Goal: Contribute content: Add original content to the website for others to see

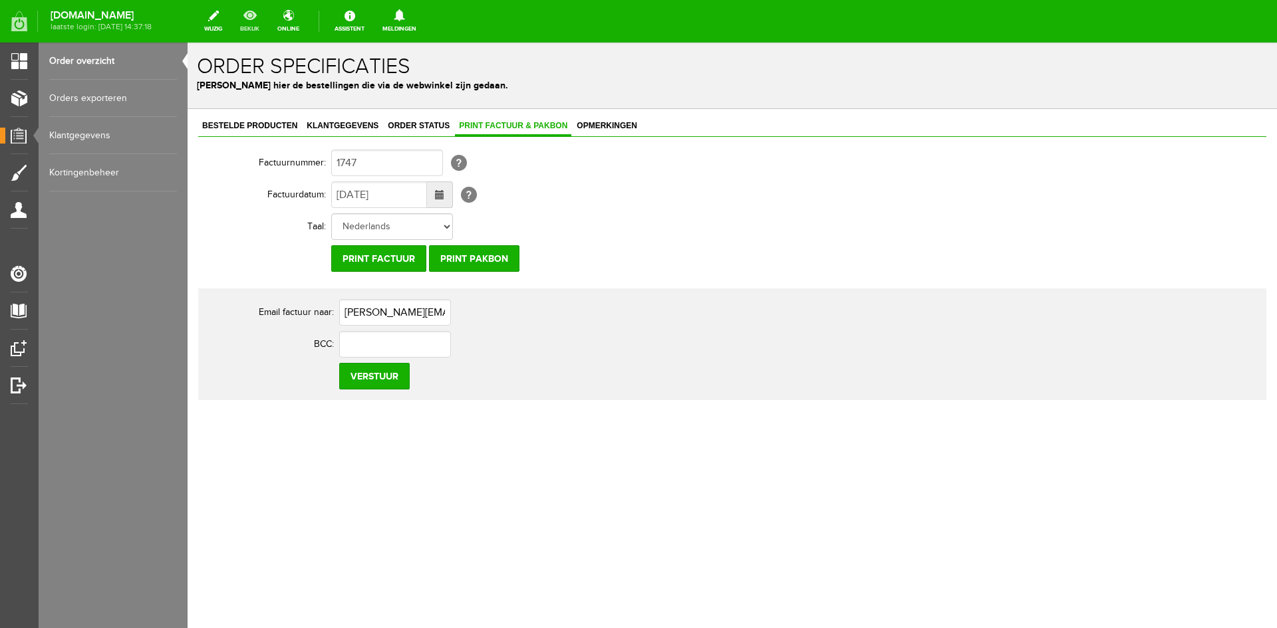
click at [267, 25] on link "bekijk" at bounding box center [249, 21] width 35 height 29
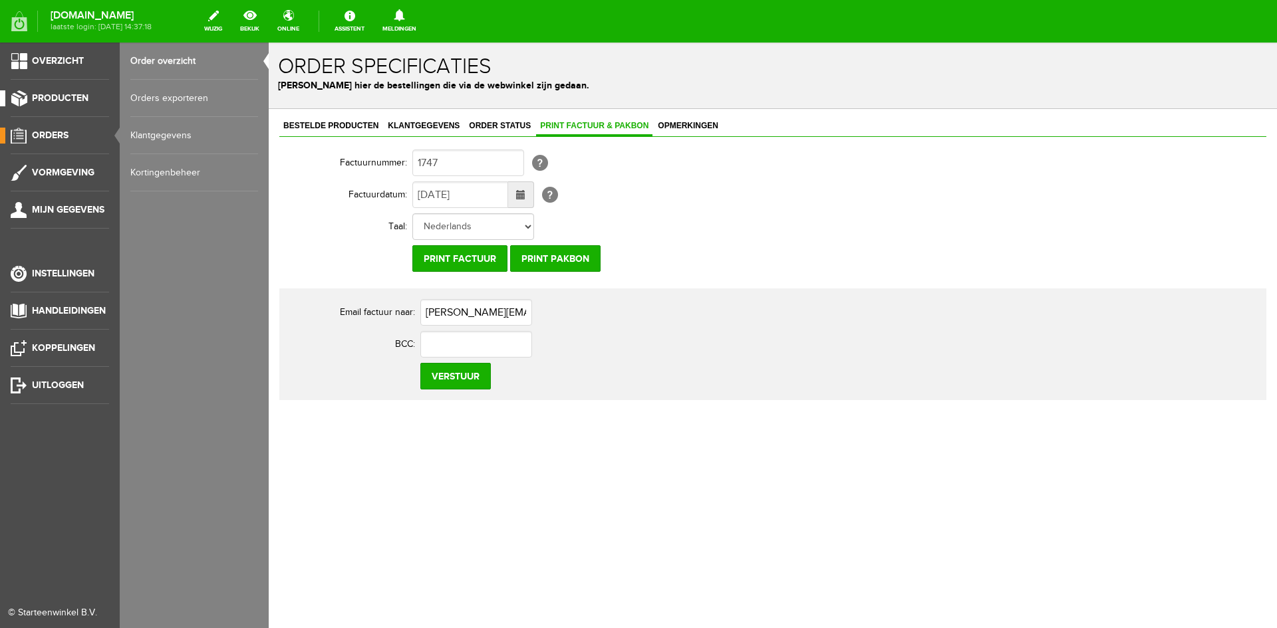
click at [40, 93] on span "Producten" at bounding box center [60, 97] width 57 height 11
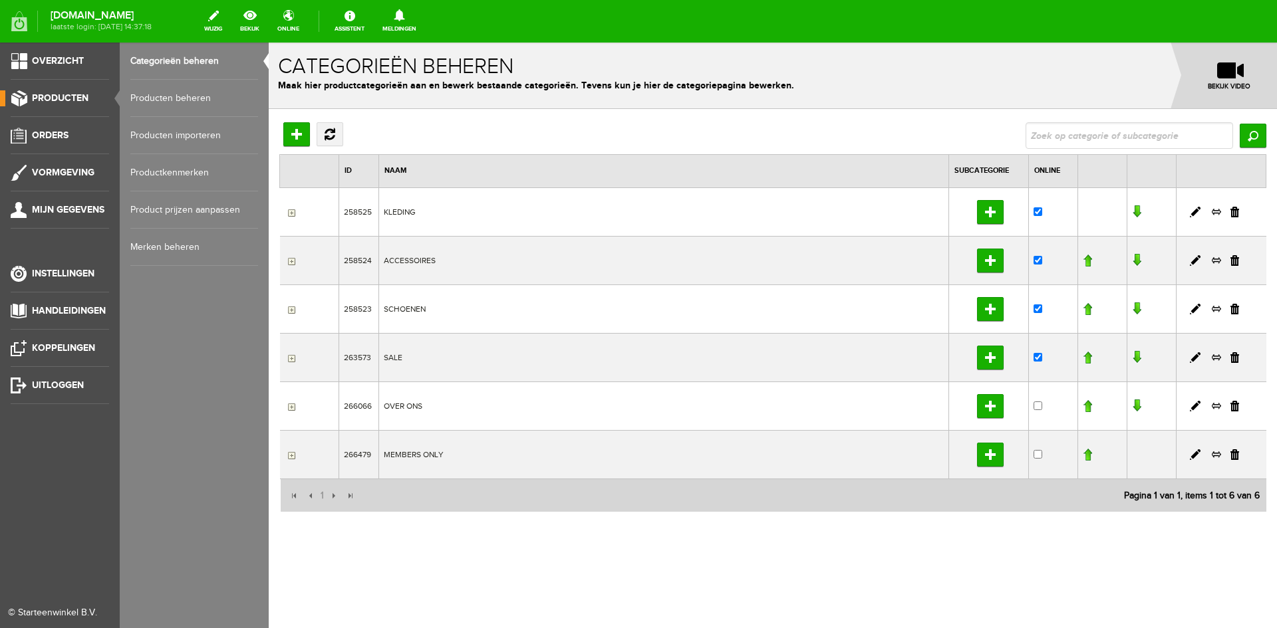
click at [173, 97] on link "Producten beheren" at bounding box center [194, 98] width 128 height 37
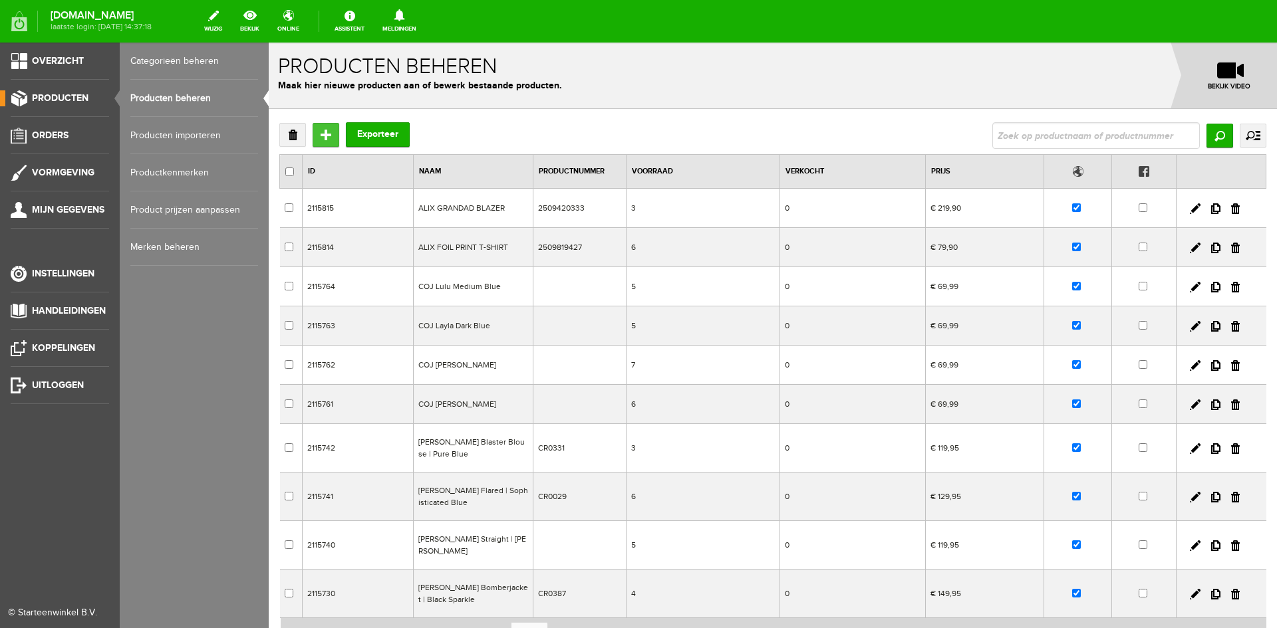
click at [322, 137] on input "Toevoegen" at bounding box center [326, 135] width 27 height 24
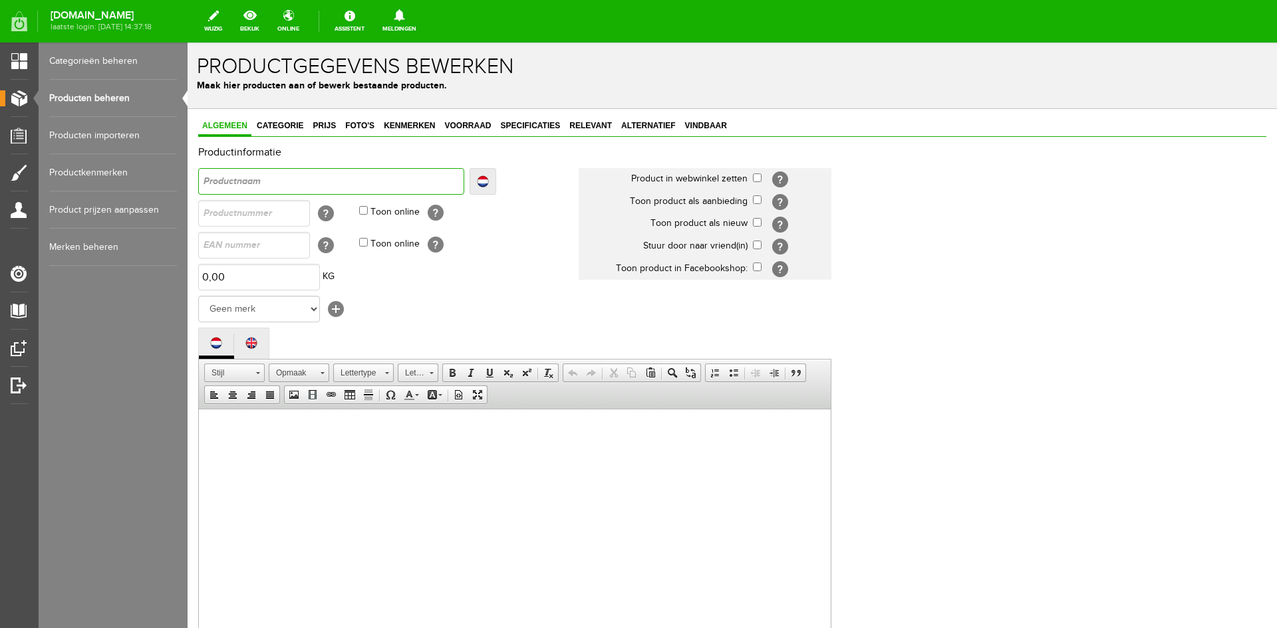
paste input "Cardigan long blocks"
click at [201, 178] on input "Cardigan long blocks" at bounding box center [331, 181] width 266 height 27
type input "ECardigan long blocks"
type input "ESCardigan long blocks"
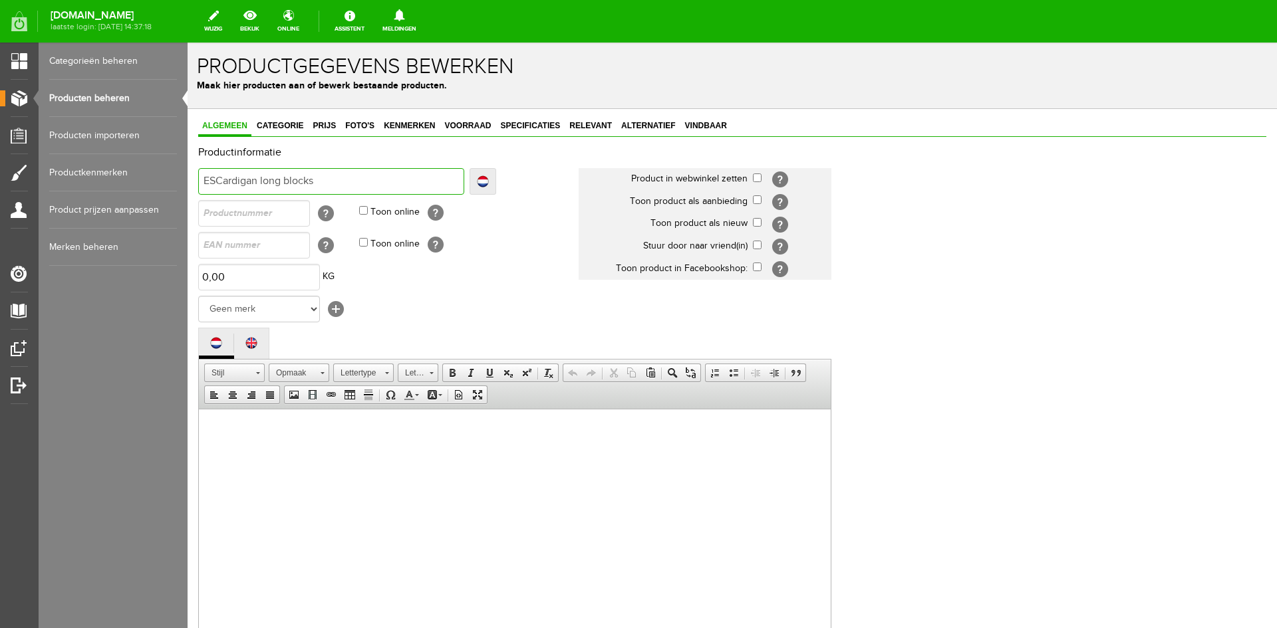
type input "ESCardigan long blocks"
type input "ESQCardigan long blocks"
type input "ESQUCardigan long blocks"
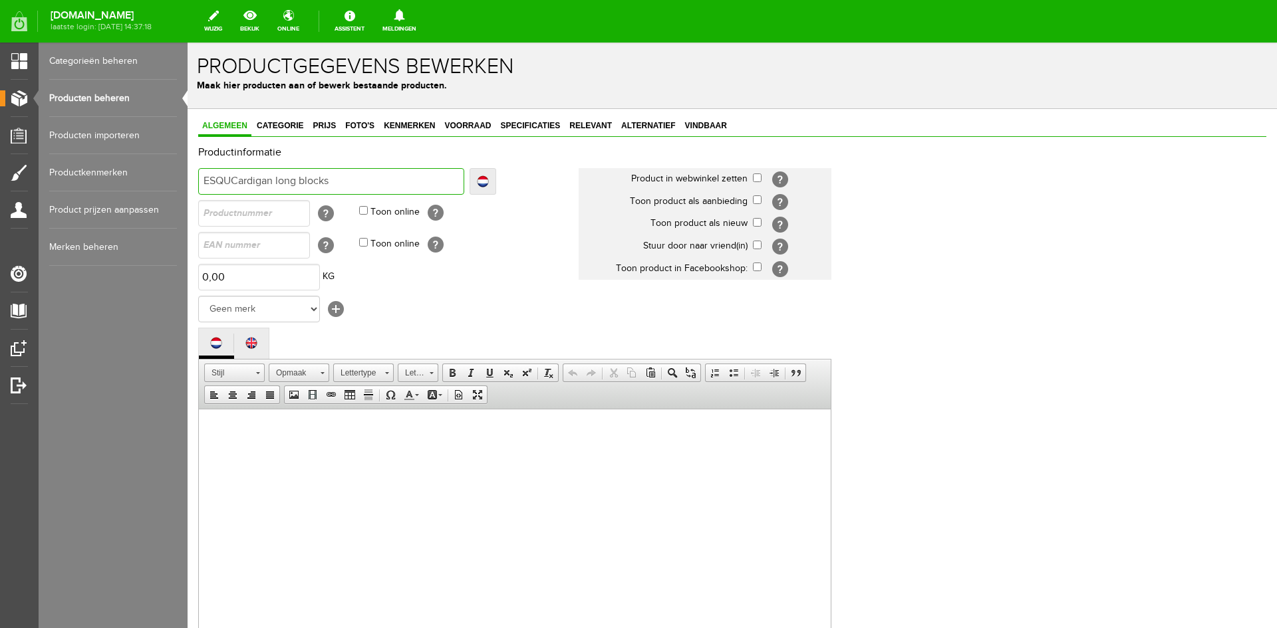
type input "ESQUACardigan long blocks"
type input "ESQUALCardigan long blocks"
type input "ESQUALOCardigan long blocks"
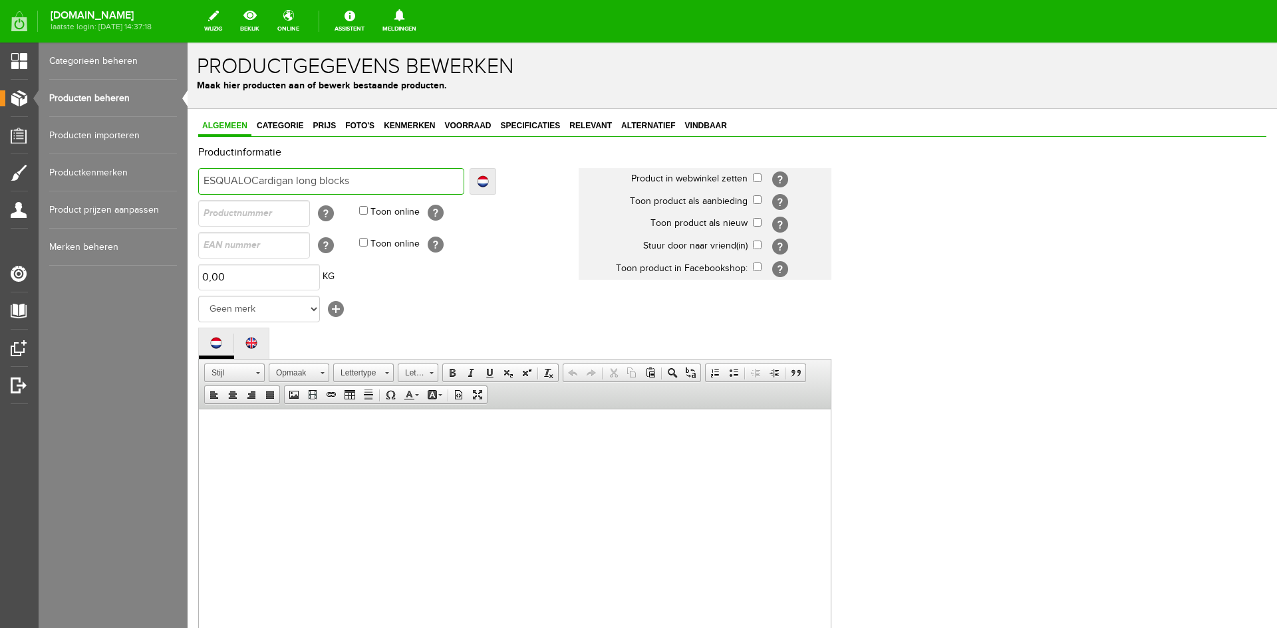
type input "ESQUALOCardigan long blocks"
type input "ESQUALO Cardigan long blocks"
click at [313, 307] on select "Geen merk COJ AMBIKA Y-CONIC REFINED MORGAN AIM ALIX The Label Baggyshop By Bea…" at bounding box center [259, 309] width 122 height 27
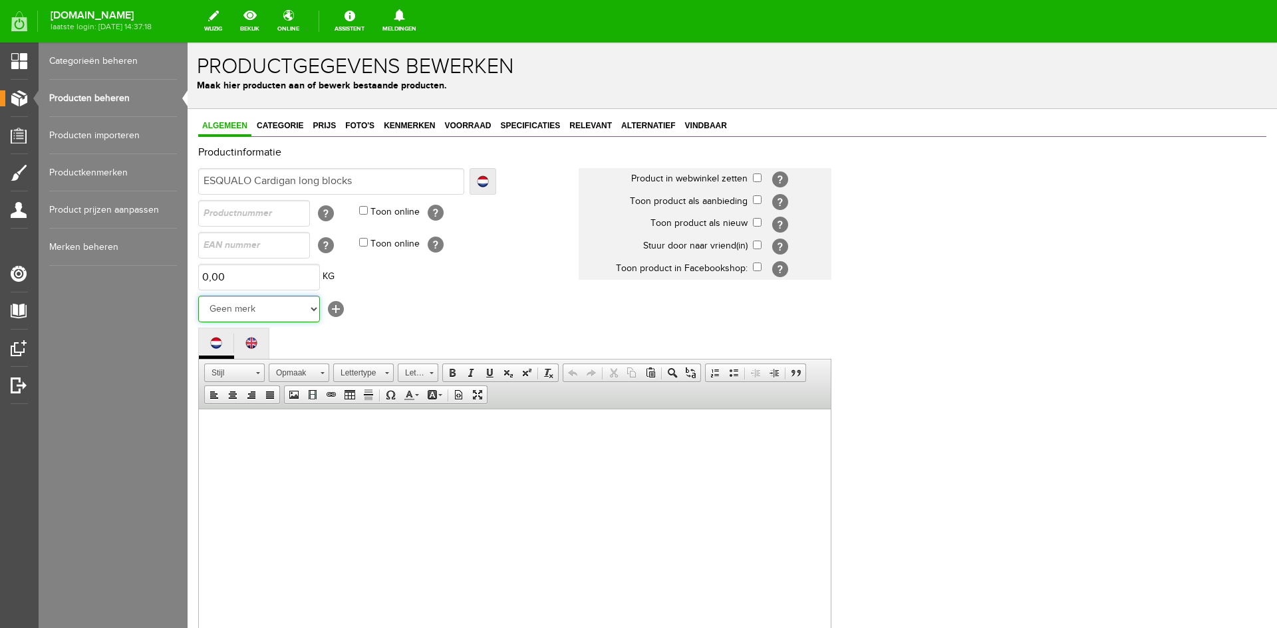
select select "159009"
click at [198, 296] on select "Geen merk COJ AMBIKA Y-CONIC REFINED MORGAN AIM ALIX The Label Baggyshop By Bea…" at bounding box center [259, 309] width 122 height 27
click at [757, 222] on input "checkbox" at bounding box center [757, 222] width 9 height 9
checkbox input "true"
paste input "ES_F25.18507"
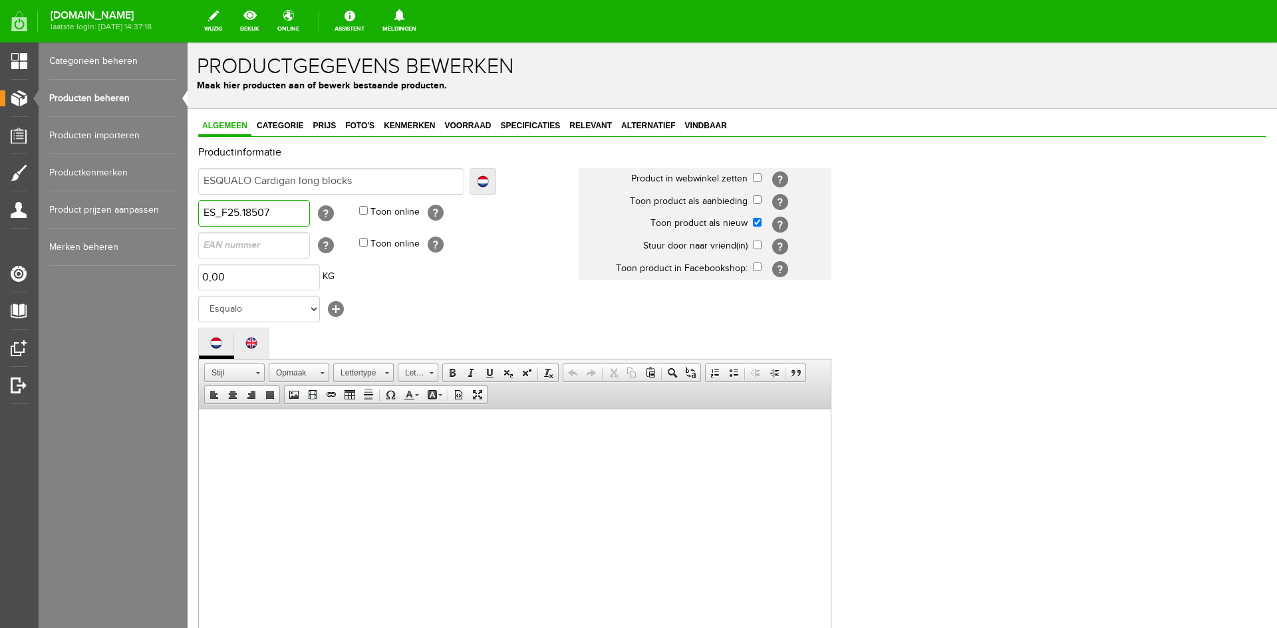
type input "ES_F25.18507"
click at [249, 445] on html at bounding box center [515, 429] width 632 height 41
click at [251, 448] on span "Plakken" at bounding box center [272, 442] width 70 height 17
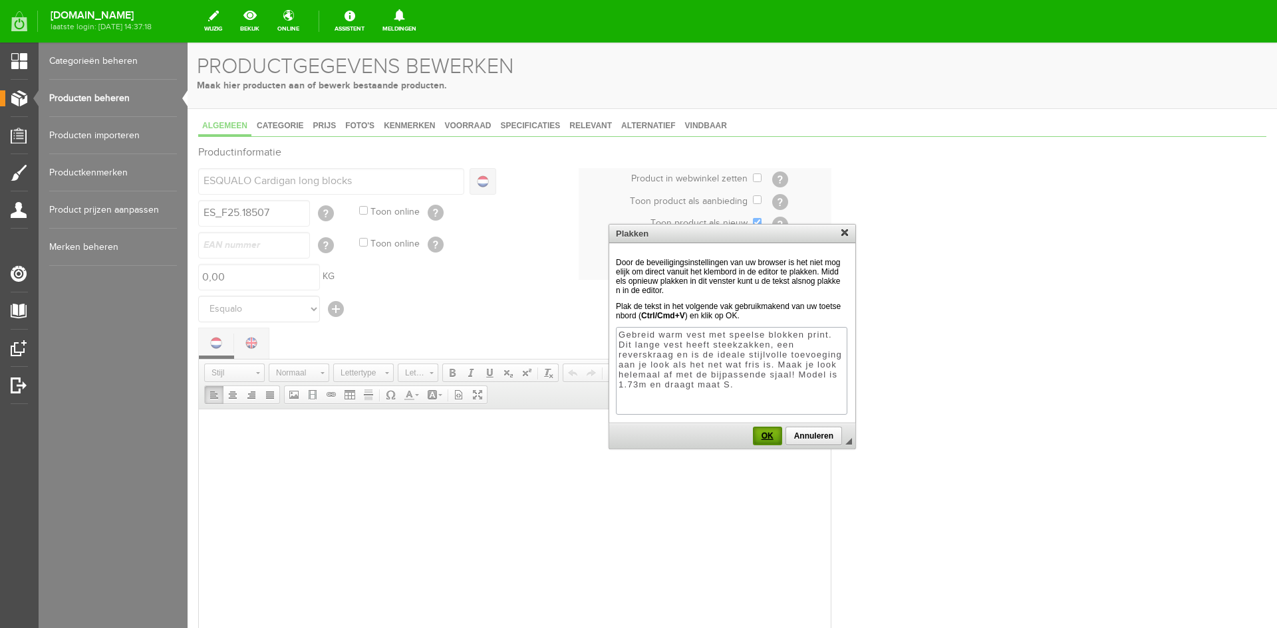
click at [767, 438] on span "OK" at bounding box center [767, 436] width 27 height 9
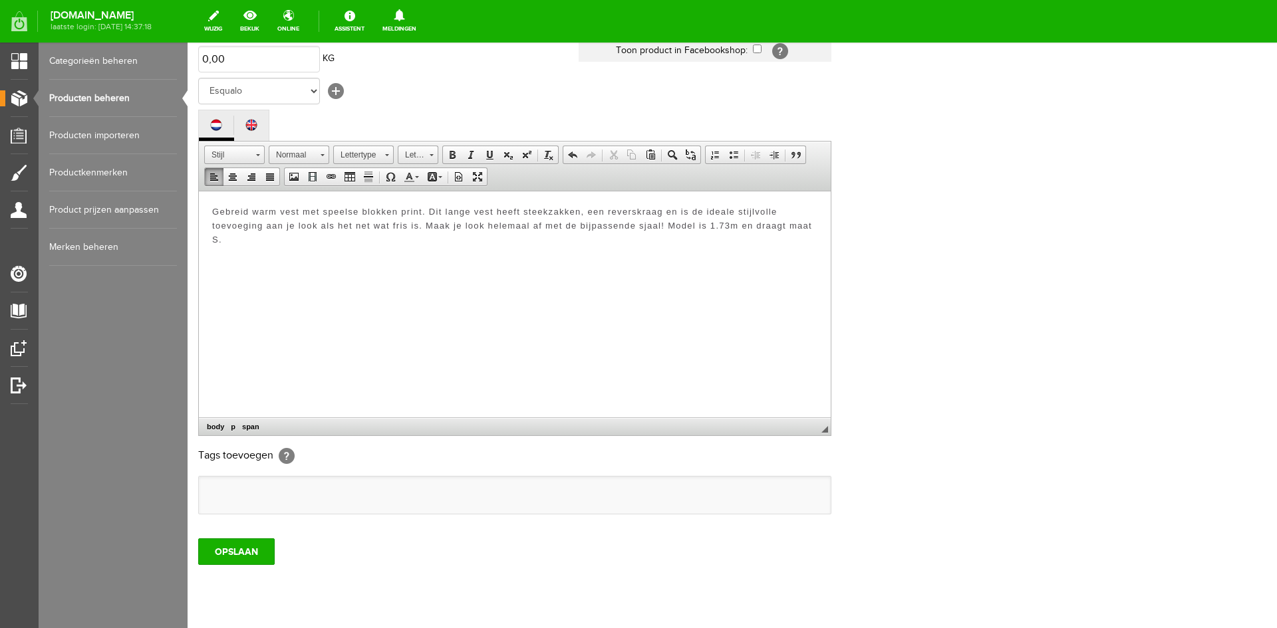
scroll to position [255, 0]
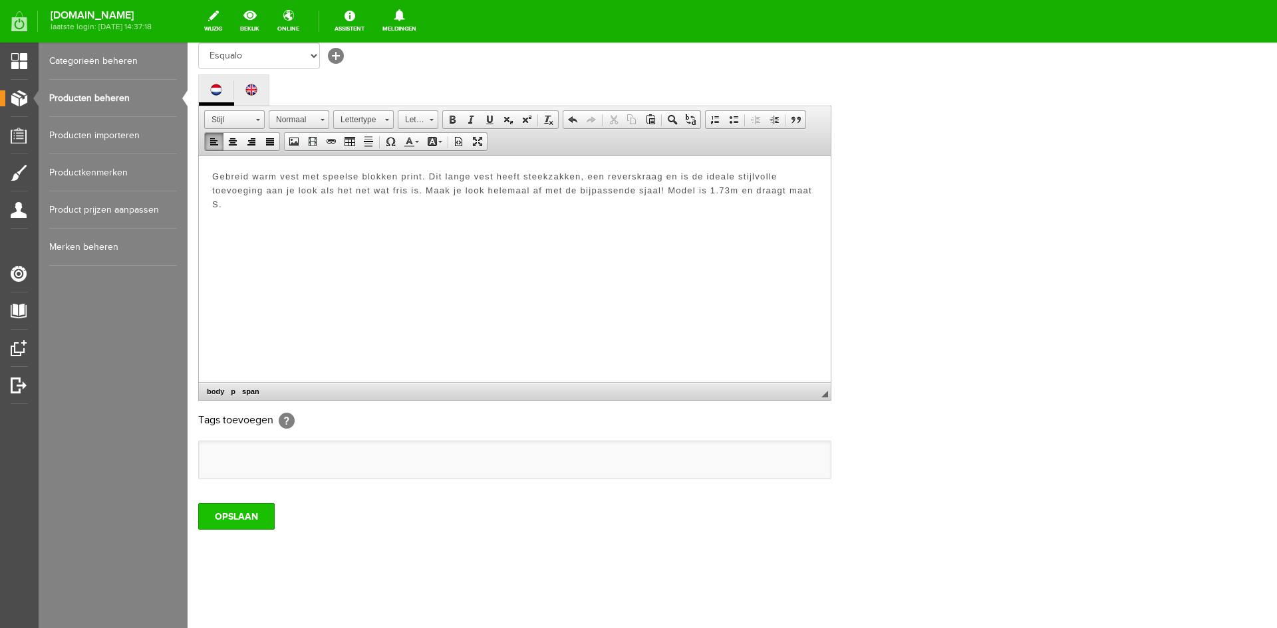
click at [241, 525] on input "OPSLAAN" at bounding box center [236, 516] width 76 height 27
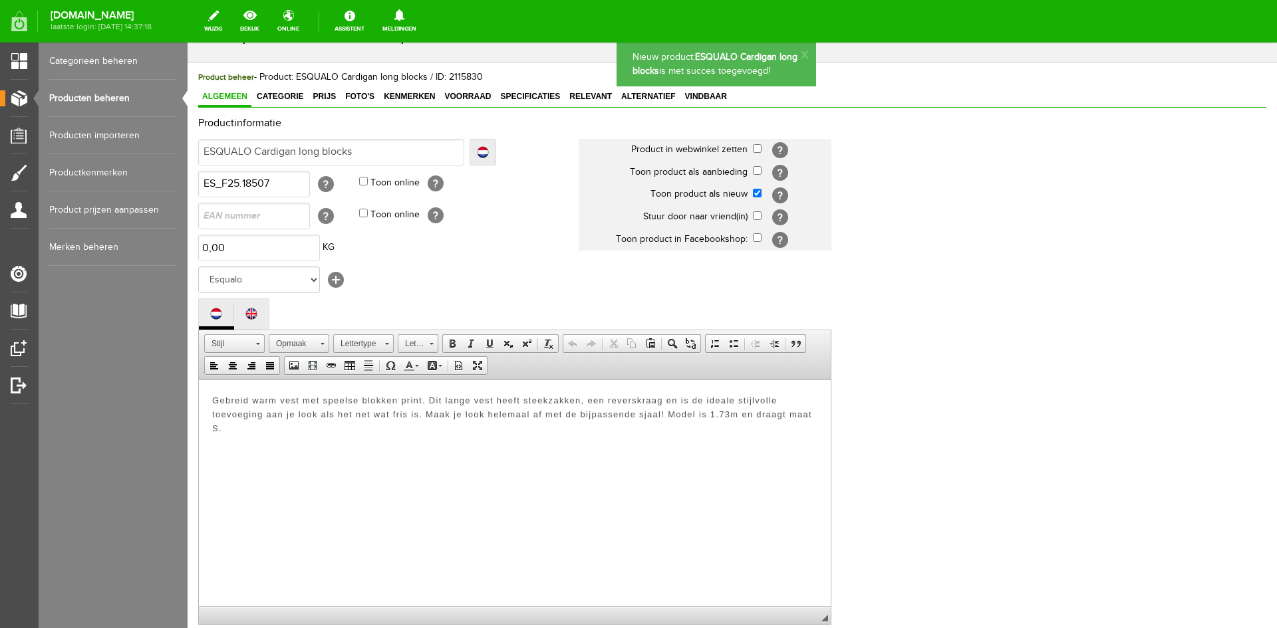
scroll to position [0, 0]
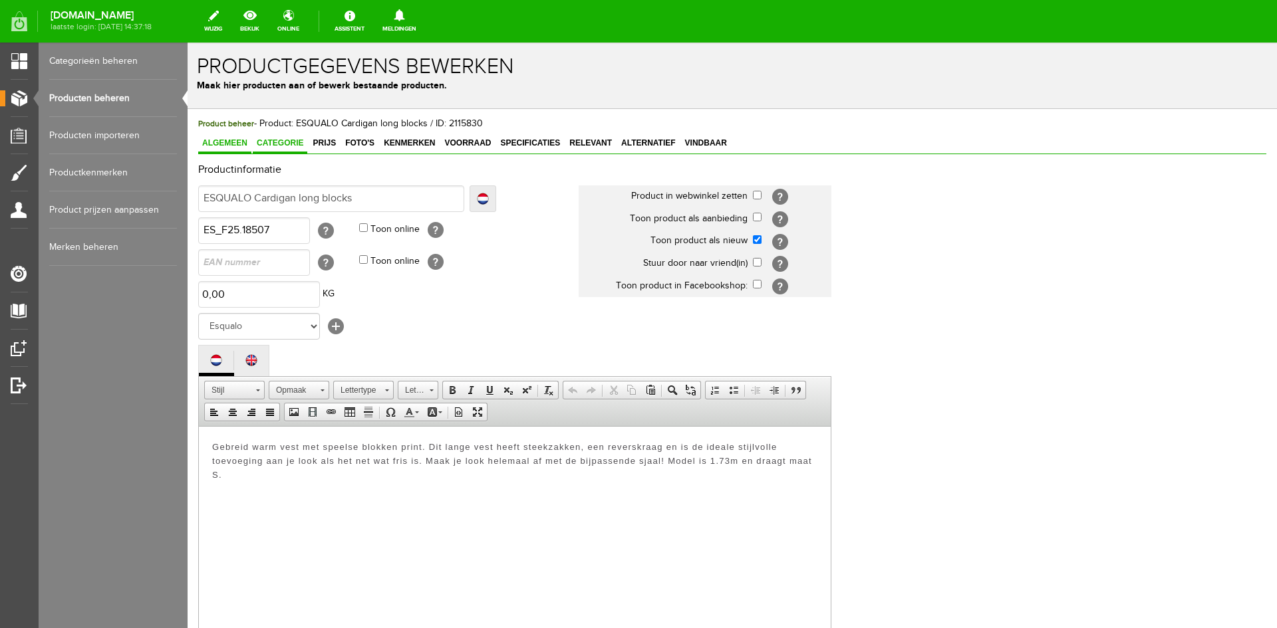
click at [272, 141] on span "Categorie" at bounding box center [280, 142] width 55 height 9
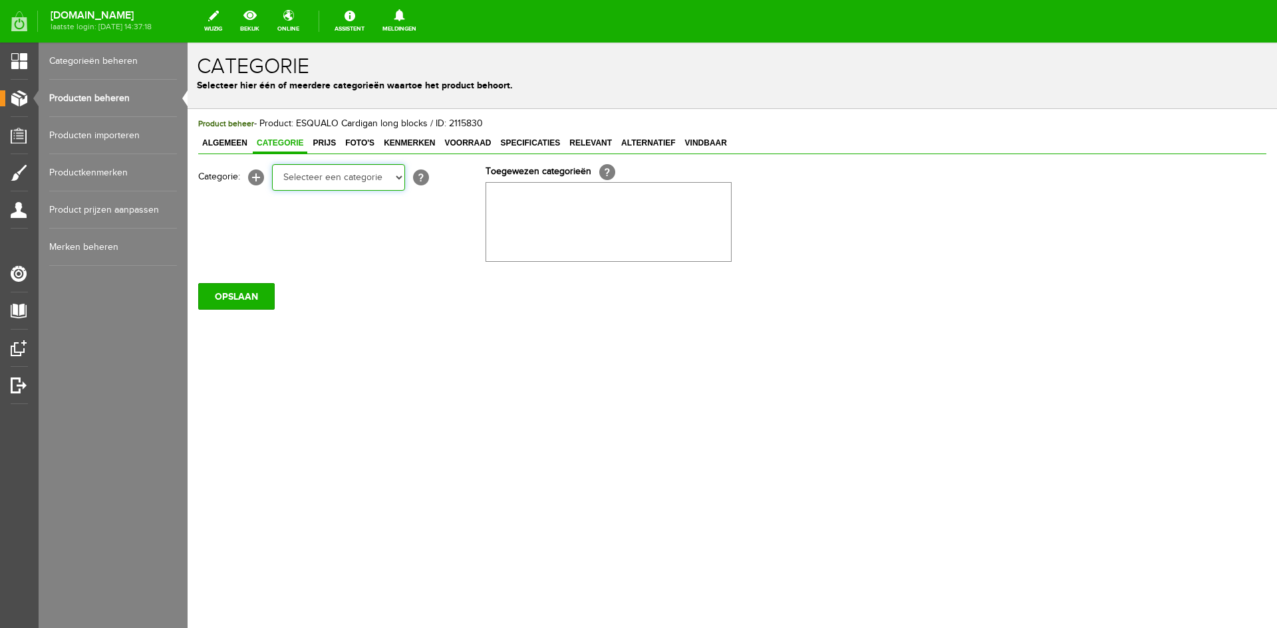
click at [398, 178] on select "Selecteer een categorie KLEDING Alle kleding Badkleding Broeken Blazers Gilet J…" at bounding box center [338, 177] width 133 height 27
select select "258525"
click at [272, 164] on select "Selecteer een categorie KLEDING Alle kleding Badkleding Broeken Blazers Gilet J…" at bounding box center [338, 177] width 133 height 27
click at [398, 178] on select "Selecteer een categorie KLEDING Alle kleding Badkleding Broeken Blazers Gilet J…" at bounding box center [338, 177] width 133 height 27
select select "258545"
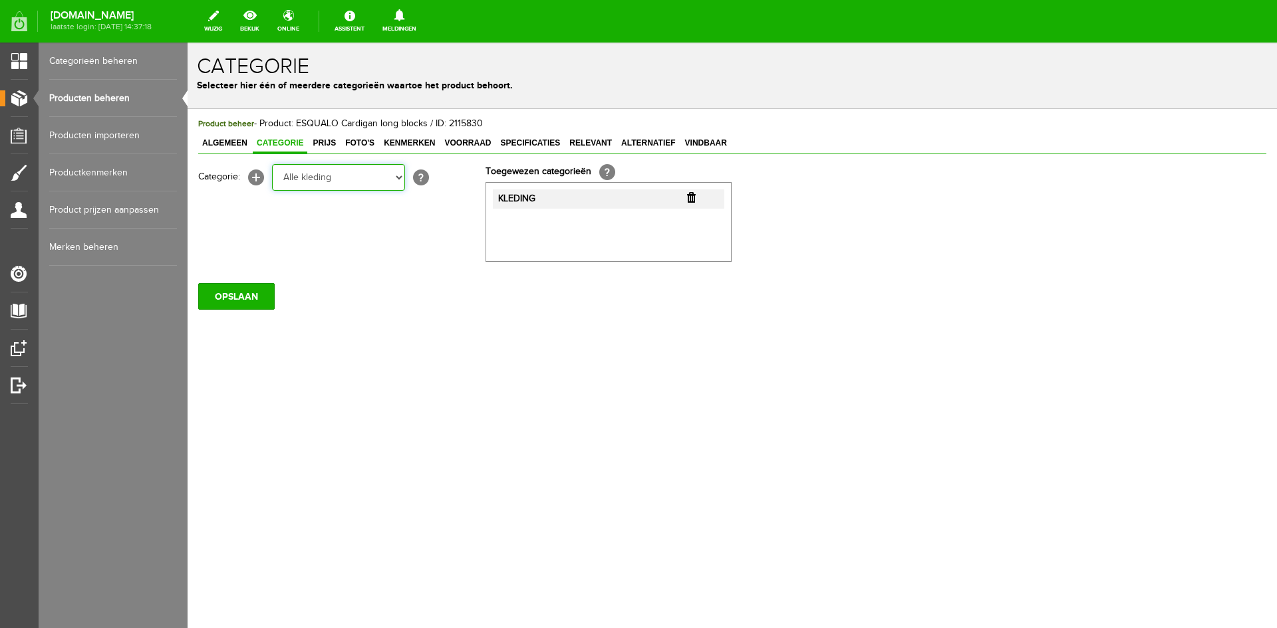
click at [272, 164] on select "Selecteer een categorie KLEDING Alle kleding Badkleding Broeken Blazers Gilet J…" at bounding box center [338, 177] width 133 height 27
click at [400, 176] on select "Selecteer een categorie KLEDING Alle kleding Badkleding Broeken Blazers Gilet J…" at bounding box center [338, 177] width 133 height 27
select select "258551"
click at [272, 164] on select "Selecteer een categorie KLEDING Alle kleding Badkleding Broeken Blazers Gilet J…" at bounding box center [338, 177] width 133 height 27
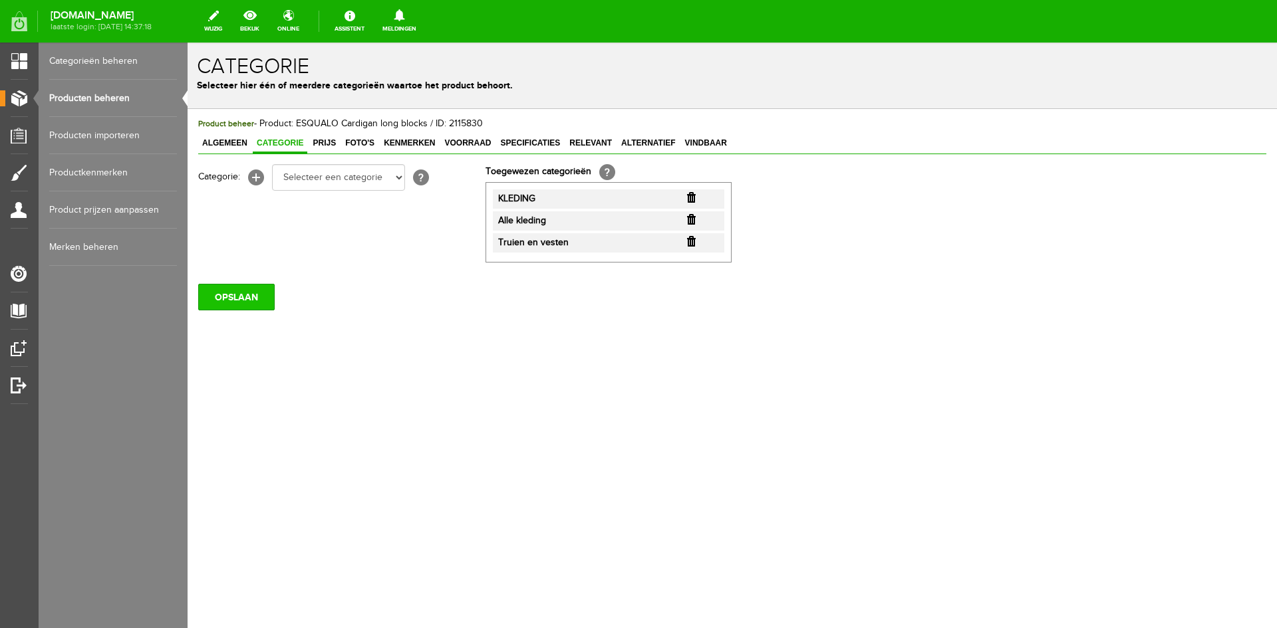
click at [247, 302] on input "OPSLAAN" at bounding box center [236, 297] width 76 height 27
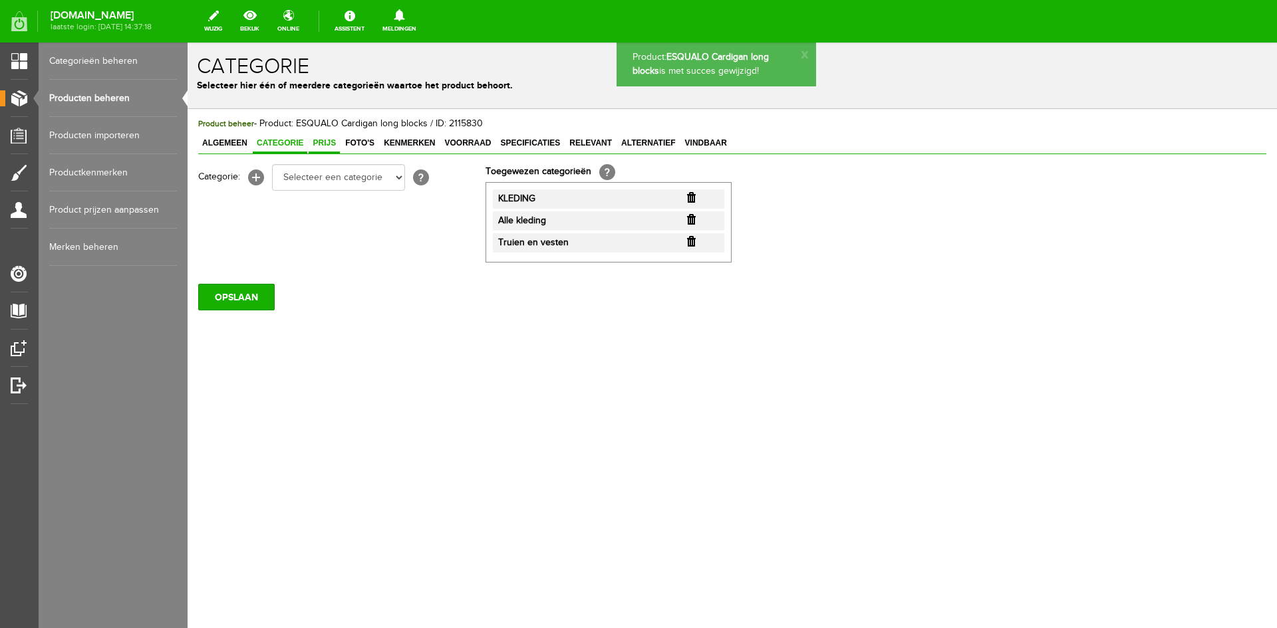
click at [332, 148] on link "Prijs" at bounding box center [324, 143] width 31 height 19
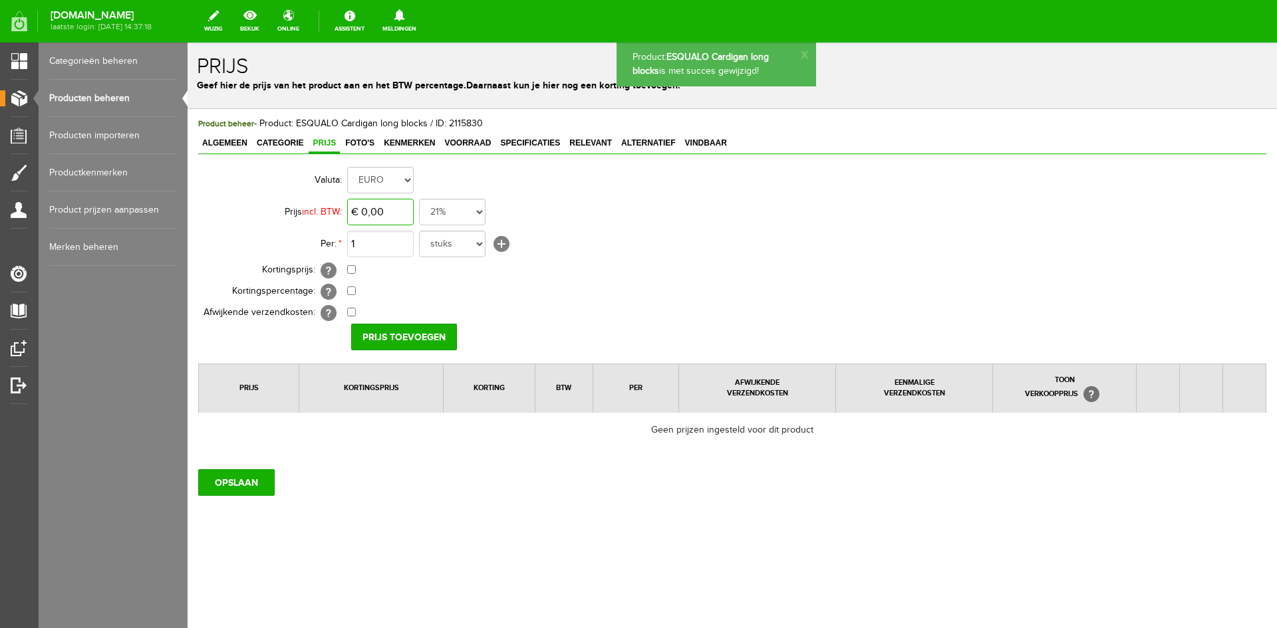
click at [382, 207] on input "€ 0,00" at bounding box center [380, 212] width 67 height 27
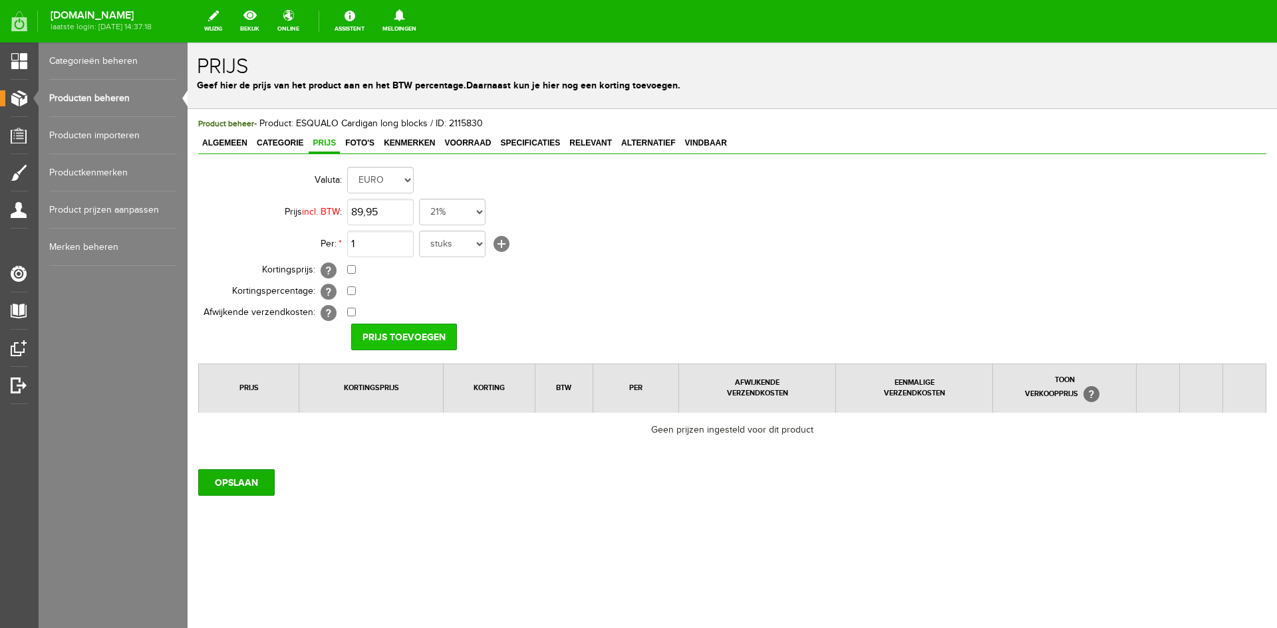
click at [421, 343] on input "Prijs toevoegen" at bounding box center [404, 337] width 106 height 27
type input "€ 89,95"
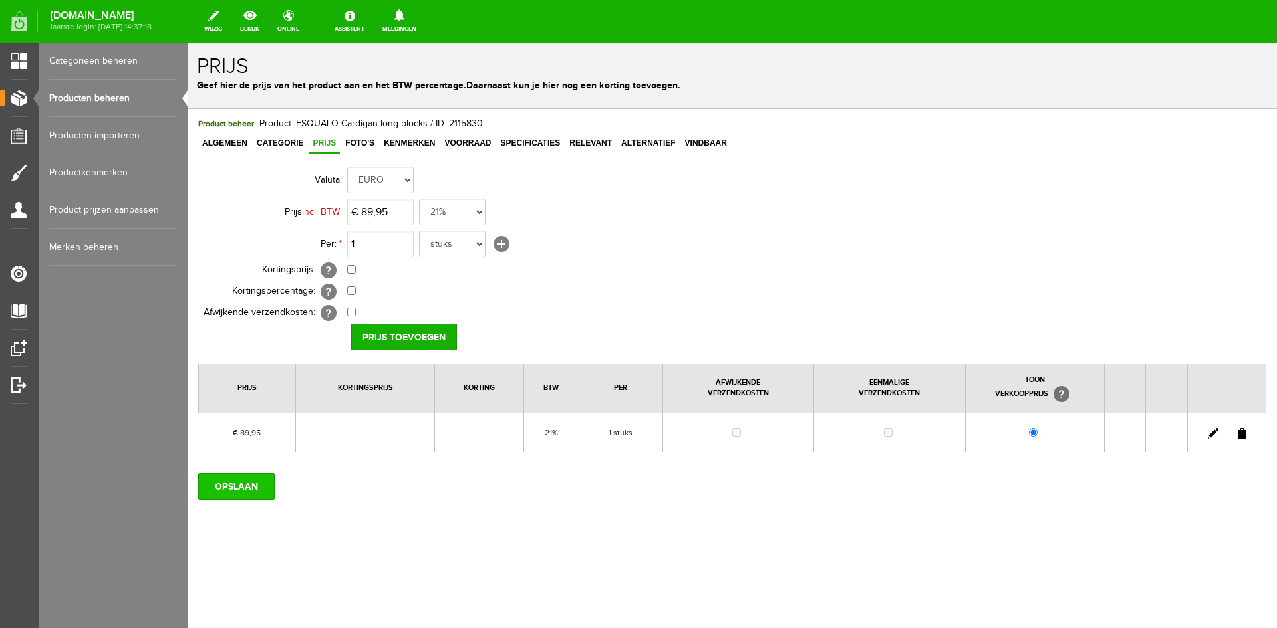
click at [254, 495] on input "OPSLAAN" at bounding box center [236, 487] width 76 height 27
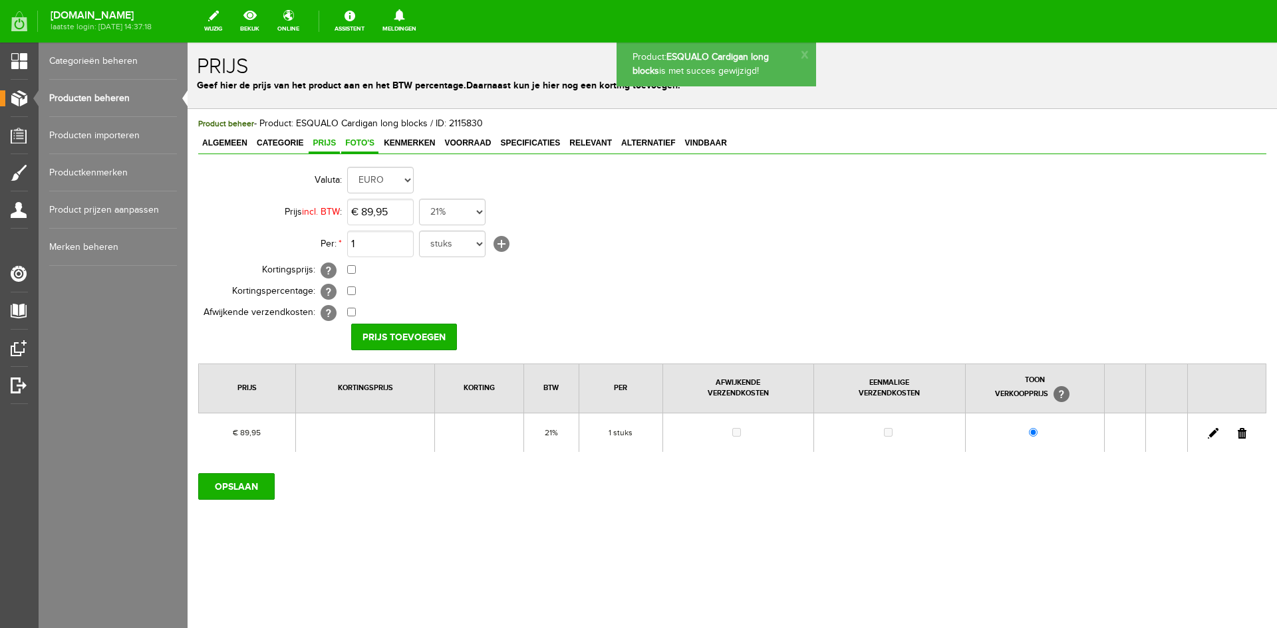
click at [357, 145] on span "Foto's" at bounding box center [359, 142] width 37 height 9
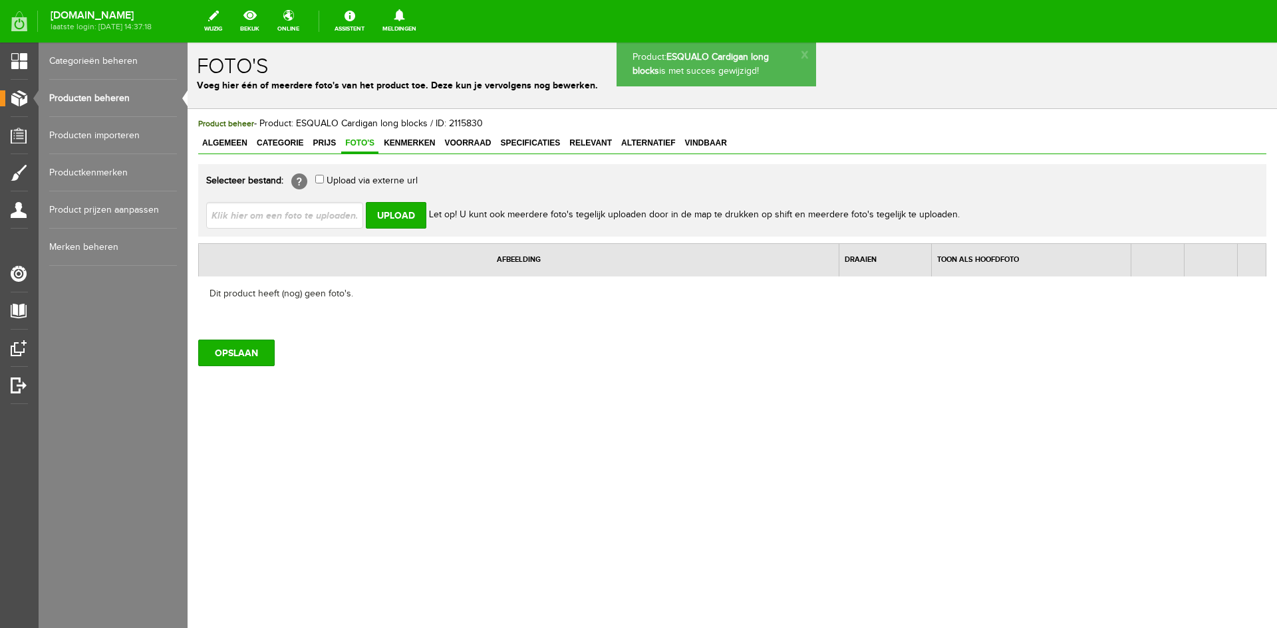
click at [325, 218] on input "file" at bounding box center [290, 214] width 168 height 25
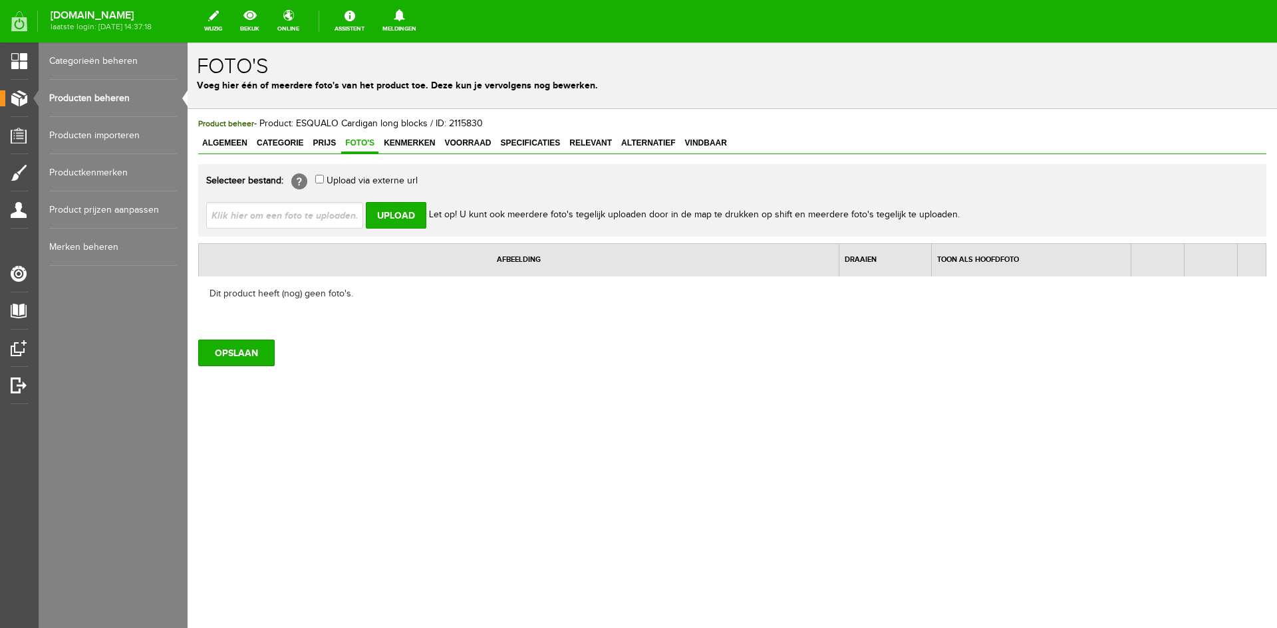
type input "C:\fakepath\f25.18507_180_3_1.jpg"
type input "f25.18507_180_3_1.jpg"
click at [379, 213] on input "Upload" at bounding box center [396, 215] width 61 height 27
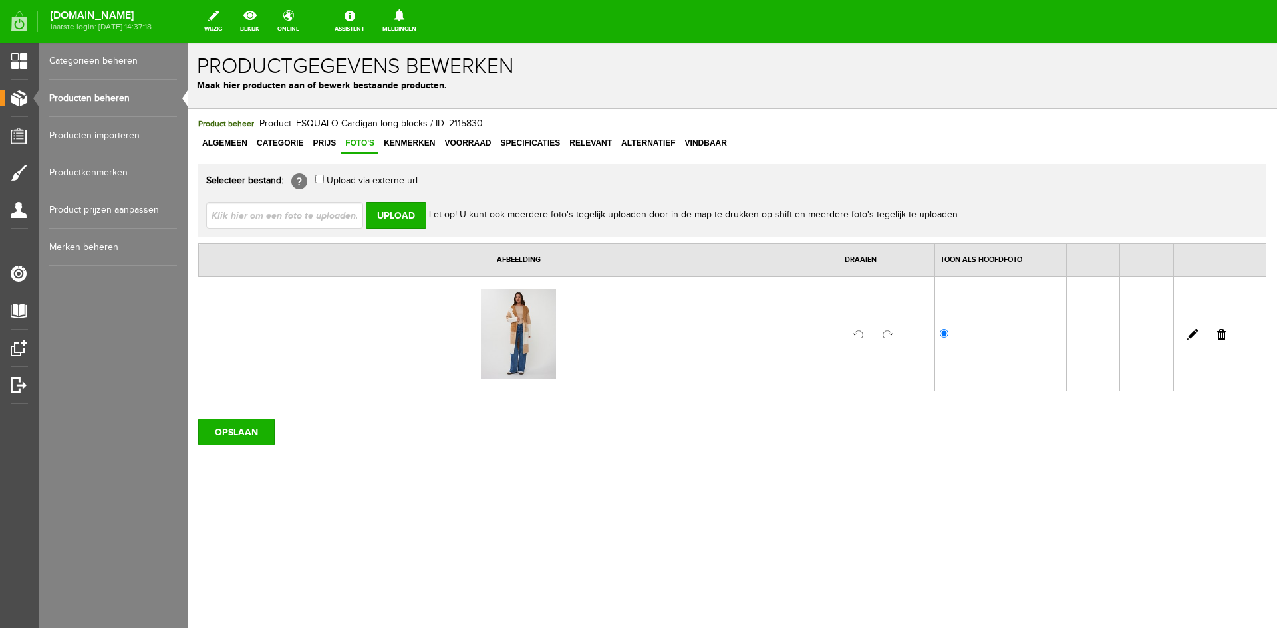
click at [259, 215] on input "file" at bounding box center [290, 214] width 168 height 25
type input "C:\fakepath\f25.18507_180_7_1.jpg"
type input "f25.18507_180_7_1.jpg"
click at [380, 217] on input "Upload" at bounding box center [396, 215] width 61 height 27
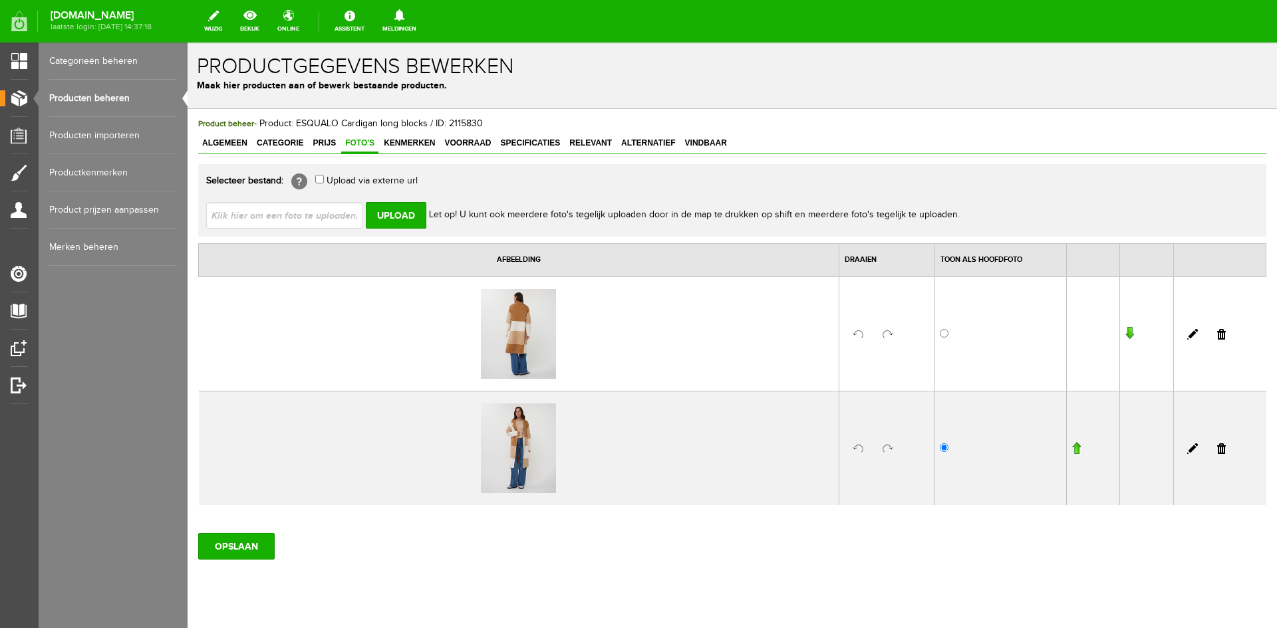
click at [326, 215] on input "file" at bounding box center [290, 214] width 168 height 25
type input "C:\fakepath\f25.18507_180_6_1.jpg"
type input "f25.18507_180_6_1.jpg"
click at [388, 217] on input "Upload" at bounding box center [396, 215] width 61 height 27
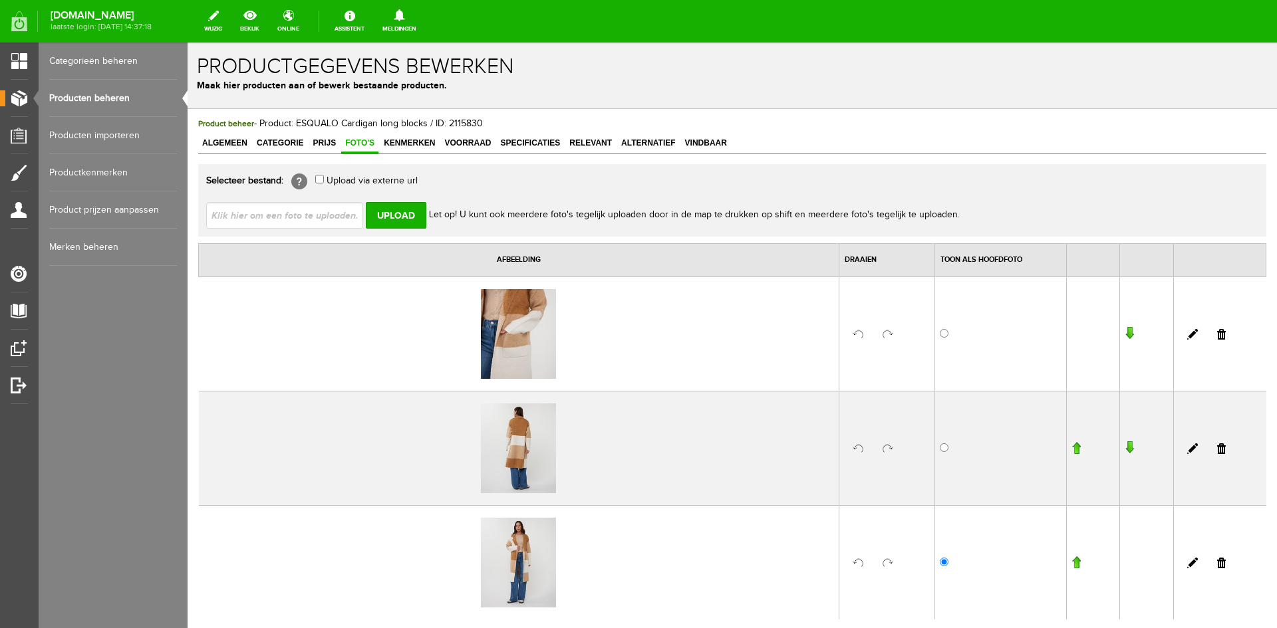
click at [282, 215] on input "file" at bounding box center [290, 214] width 168 height 25
type input "C:\fakepath\f25.18507_180_1_1.jpg"
type input "f25.18507_180_1_1.jpg"
click at [393, 217] on input "Upload" at bounding box center [396, 215] width 61 height 27
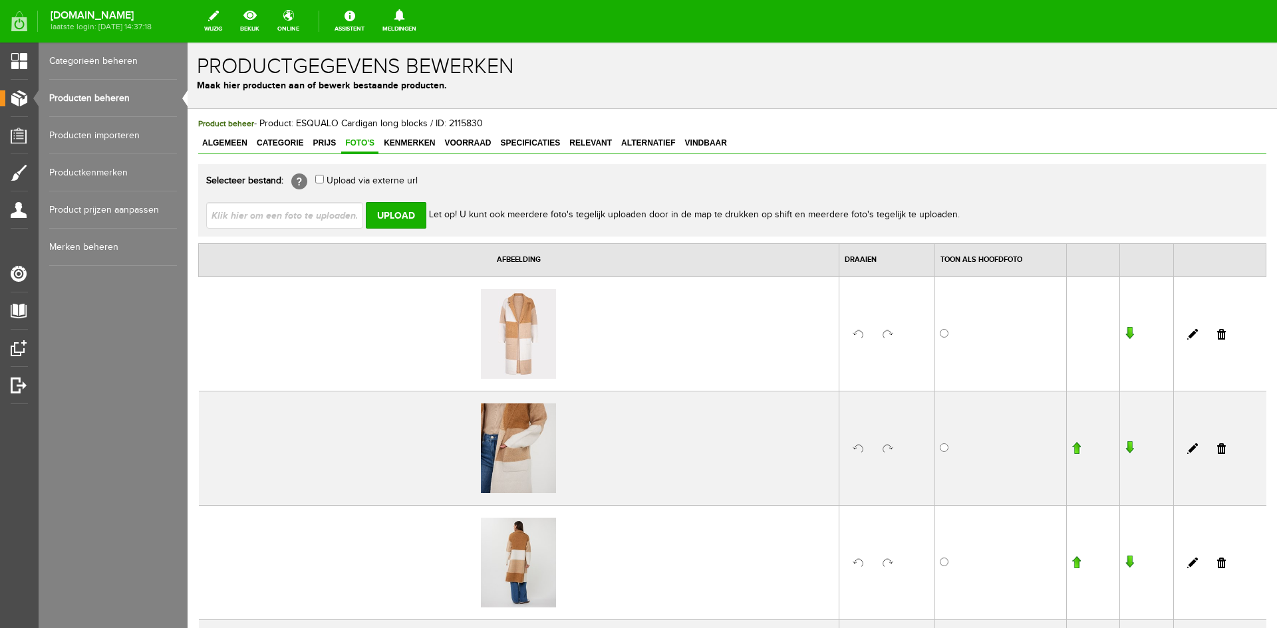
click at [291, 215] on input "file" at bounding box center [290, 214] width 168 height 25
type input "C:\fakepath\f25.18507_180_2_1.jpg"
type input "f25.18507_180_2_1.jpg"
click at [391, 217] on input "Upload" at bounding box center [396, 215] width 61 height 27
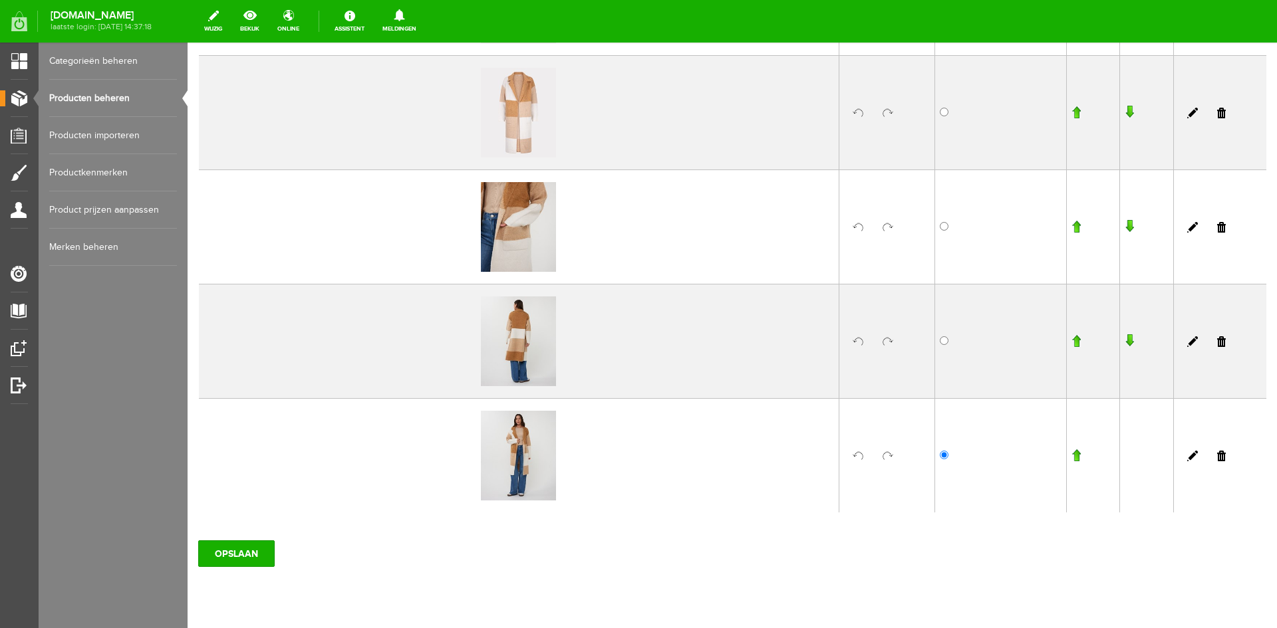
scroll to position [341, 0]
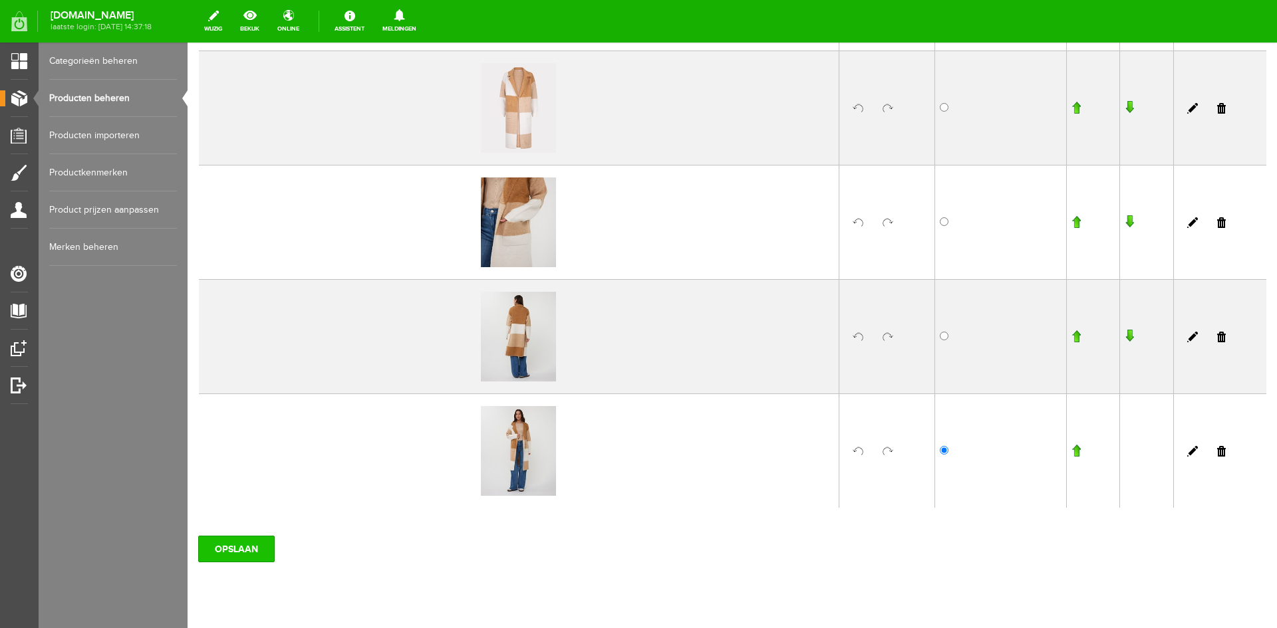
click at [246, 556] on input "OPSLAAN" at bounding box center [236, 549] width 76 height 27
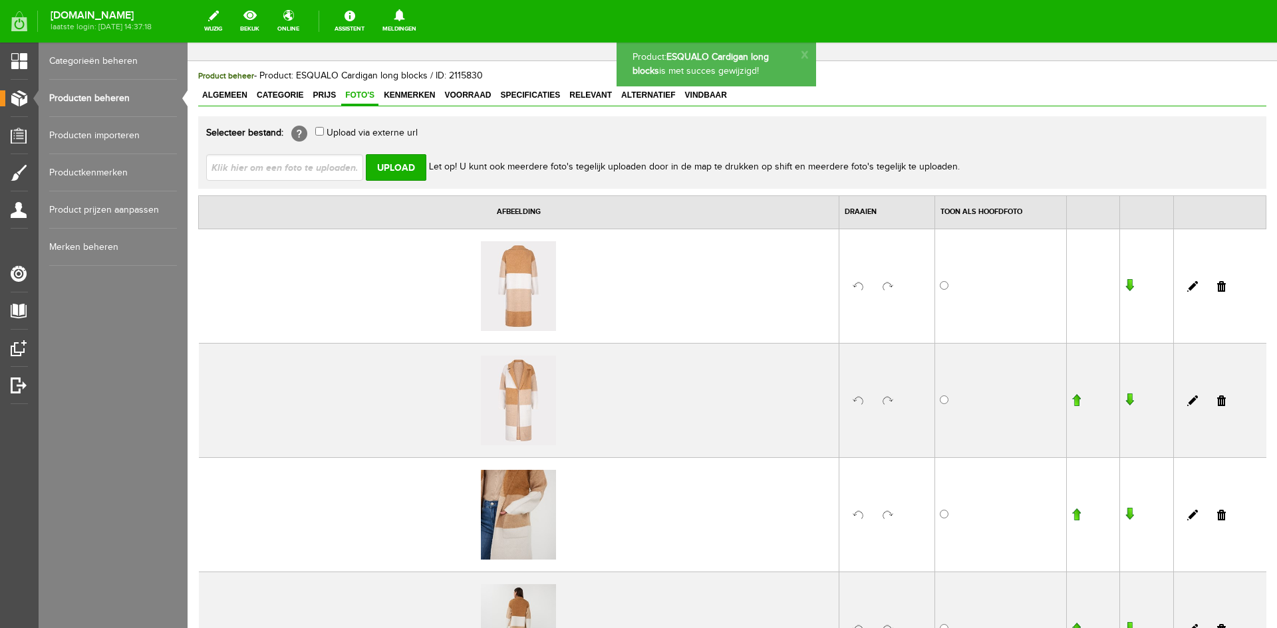
scroll to position [41, 0]
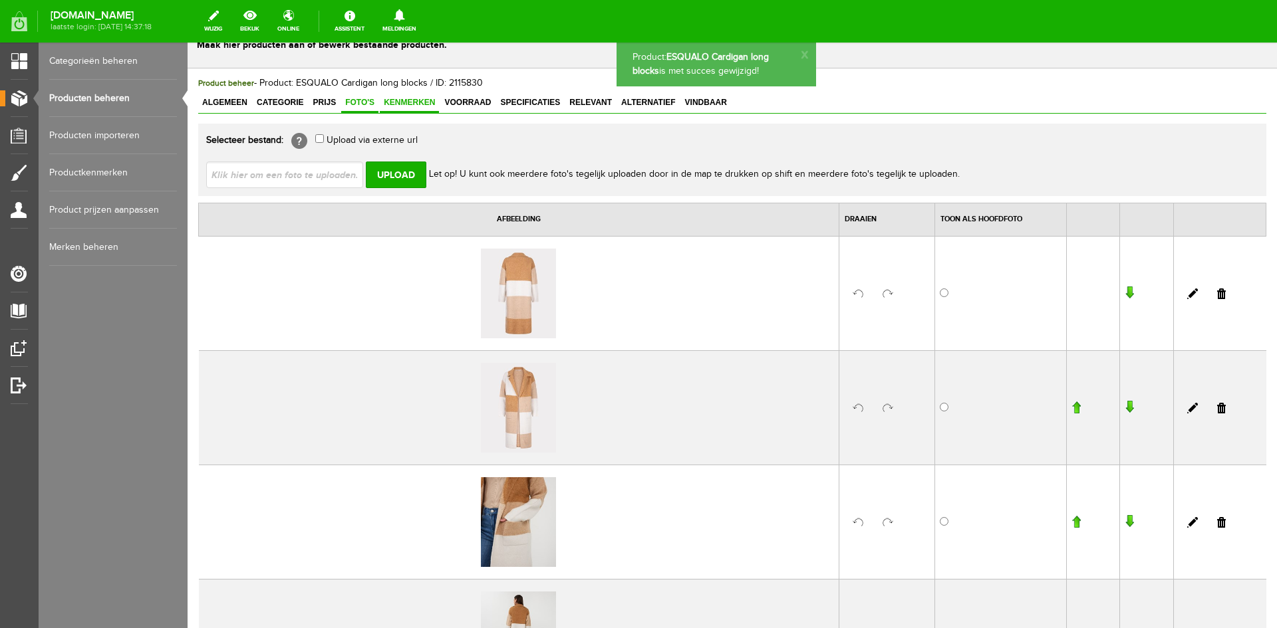
click at [430, 106] on span "Kenmerken" at bounding box center [409, 102] width 59 height 9
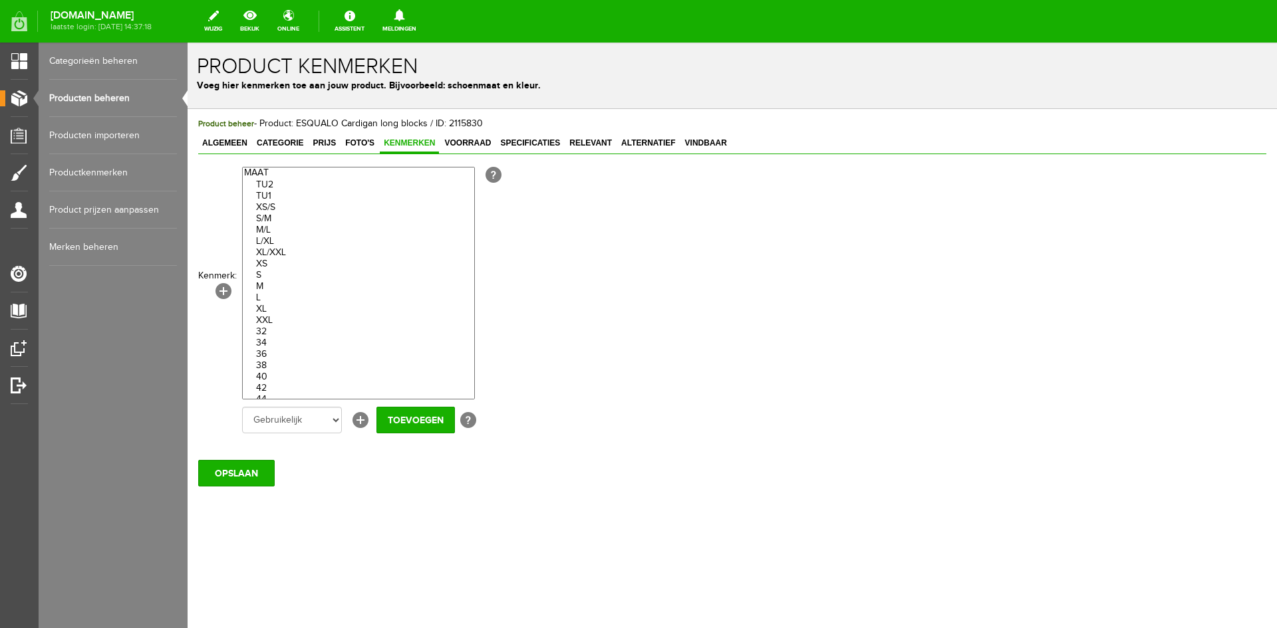
drag, startPoint x: 277, startPoint y: 263, endPoint x: 277, endPoint y: 304, distance: 40.6
select select "70900|275014"
click at [277, 304] on optgroup "TU2 TU1 XS/S S/M M/L L/XL XL/XXL XS S M L XL XXL 32 34 36 38 40 42 44 46 One si…" at bounding box center [358, 298] width 231 height 261
click at [410, 423] on input "Toevoegen" at bounding box center [415, 420] width 78 height 27
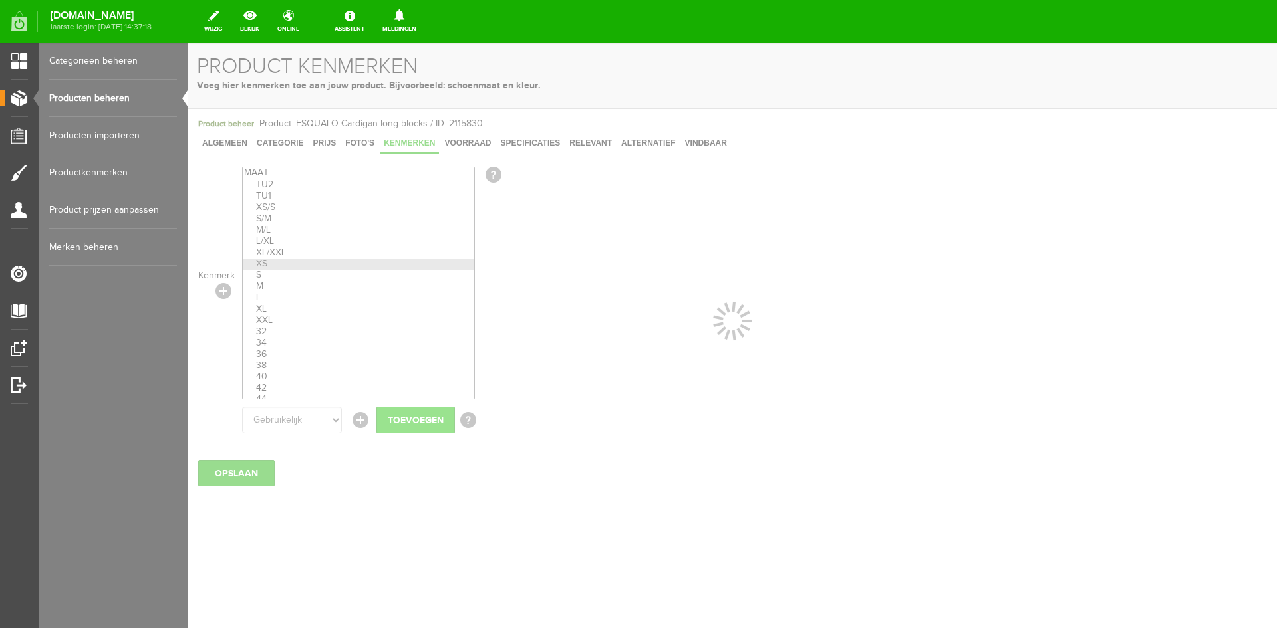
select select
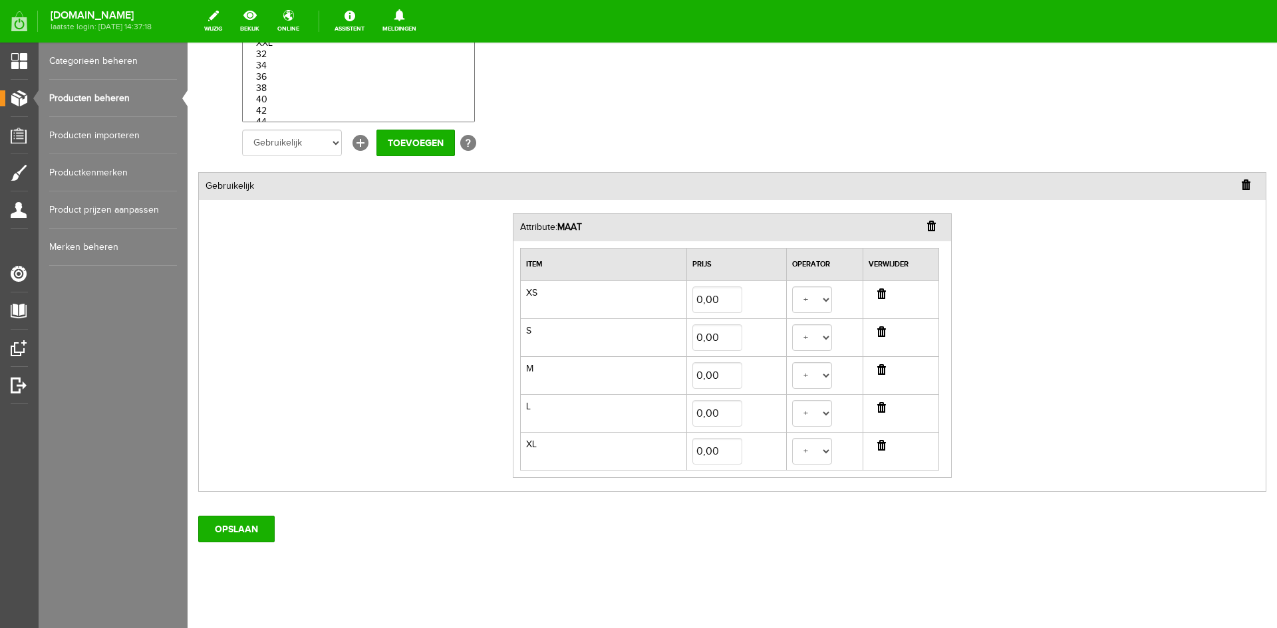
scroll to position [285, 0]
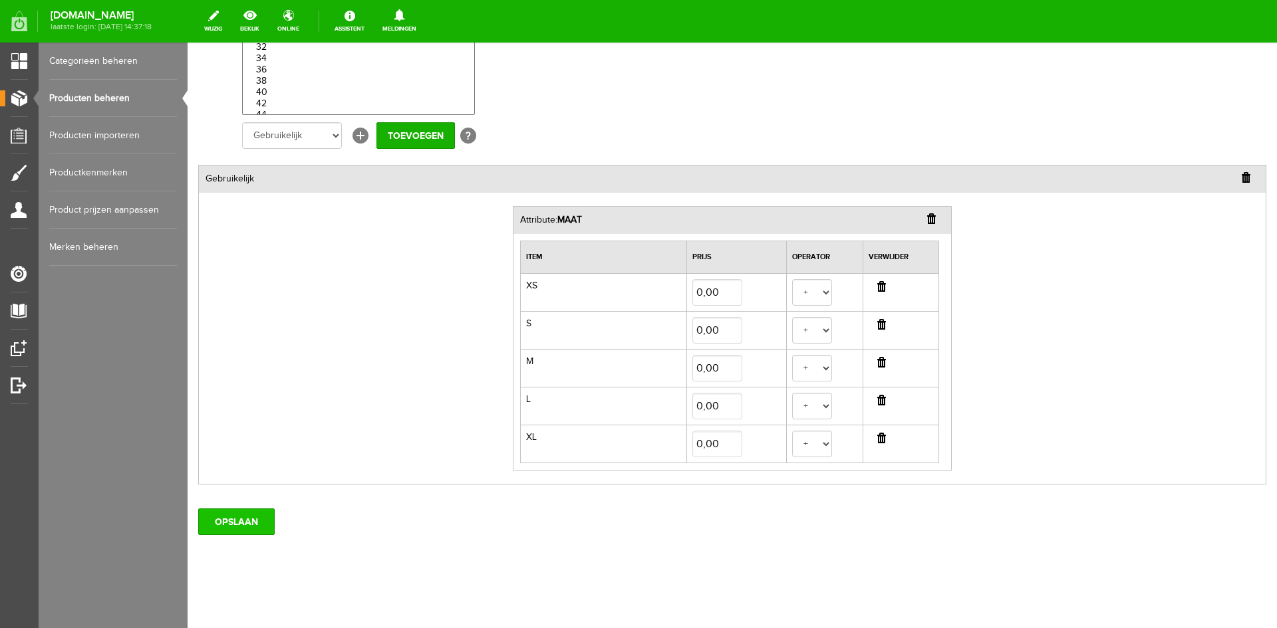
click at [253, 517] on input "OPSLAAN" at bounding box center [236, 522] width 76 height 27
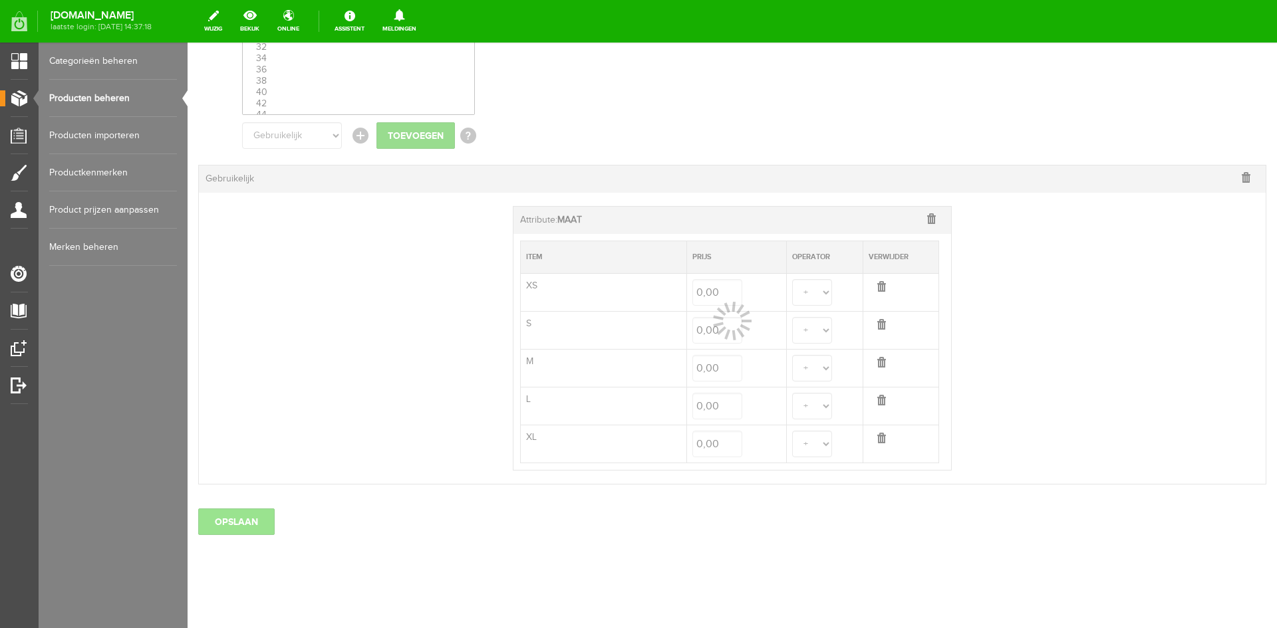
select select
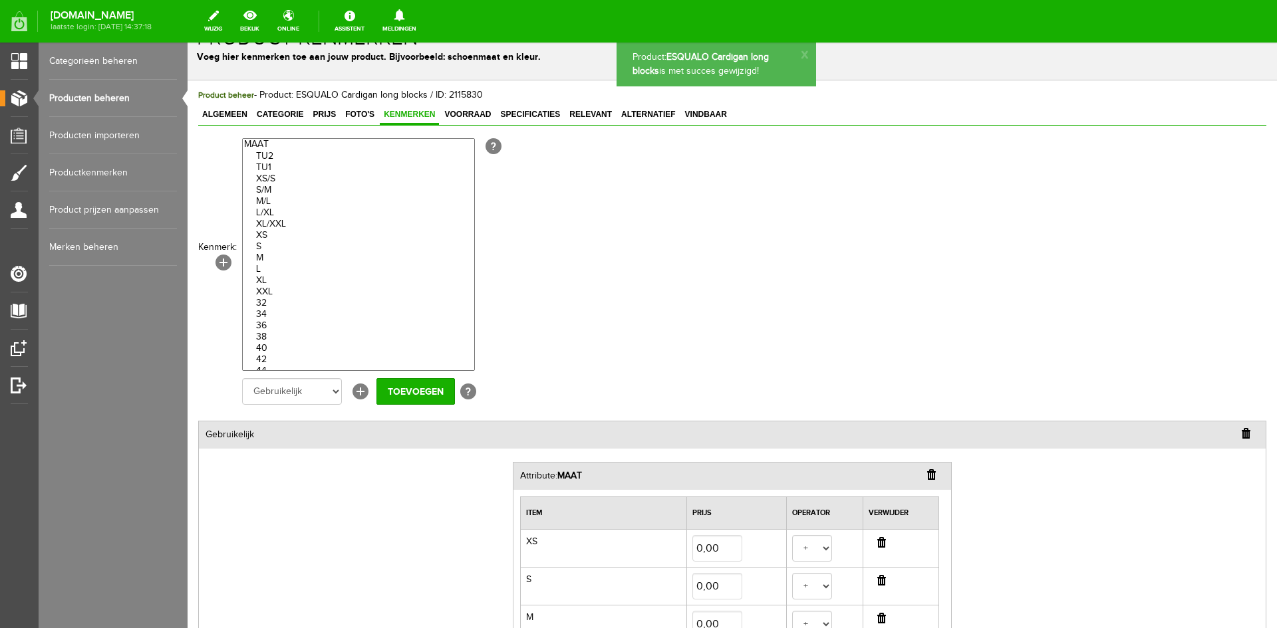
scroll to position [5, 0]
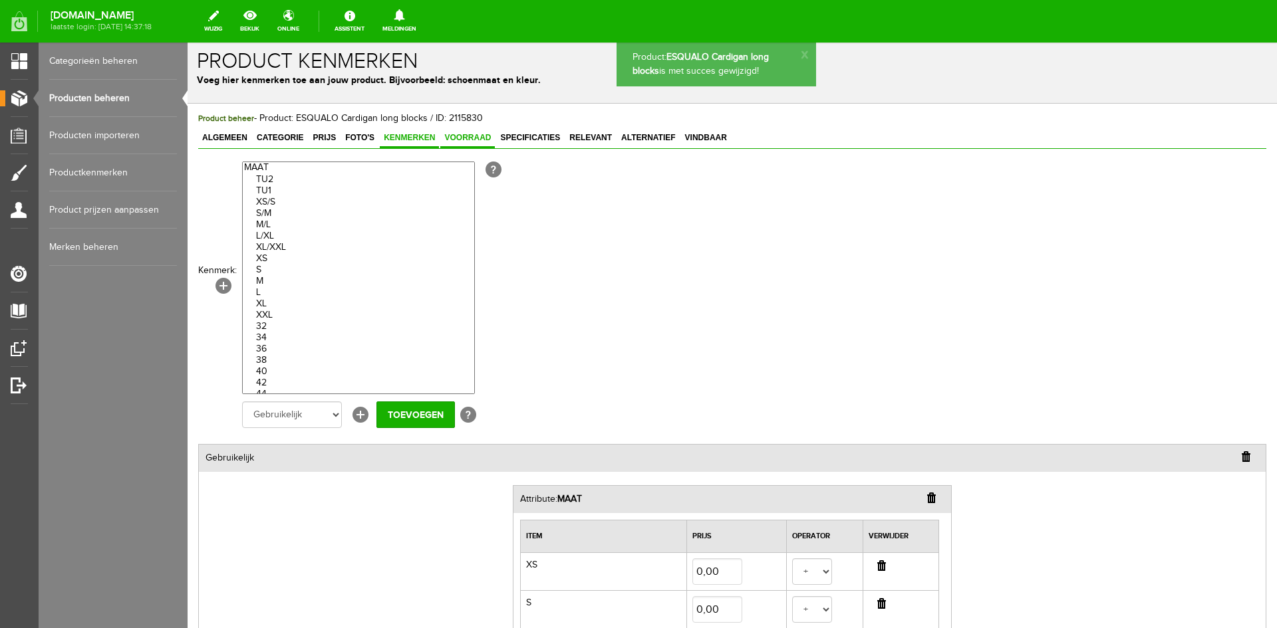
click at [469, 141] on span "Voorraad" at bounding box center [467, 137] width 55 height 9
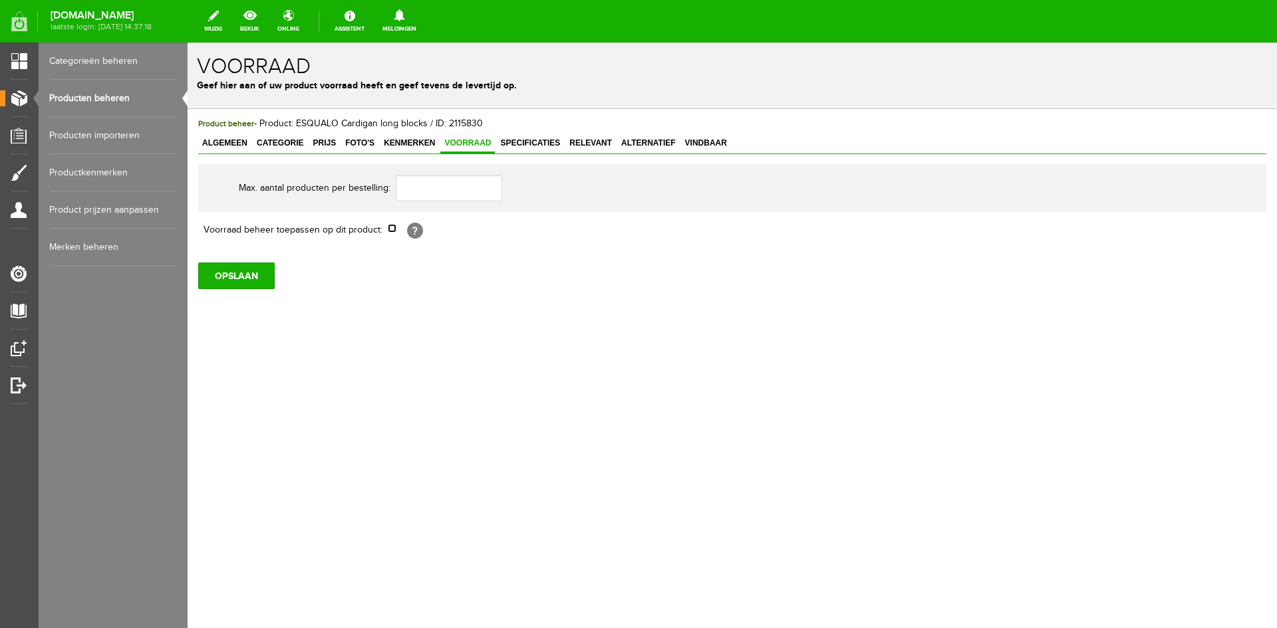
click at [390, 229] on input "checkbox" at bounding box center [392, 228] width 9 height 9
checkbox input "true"
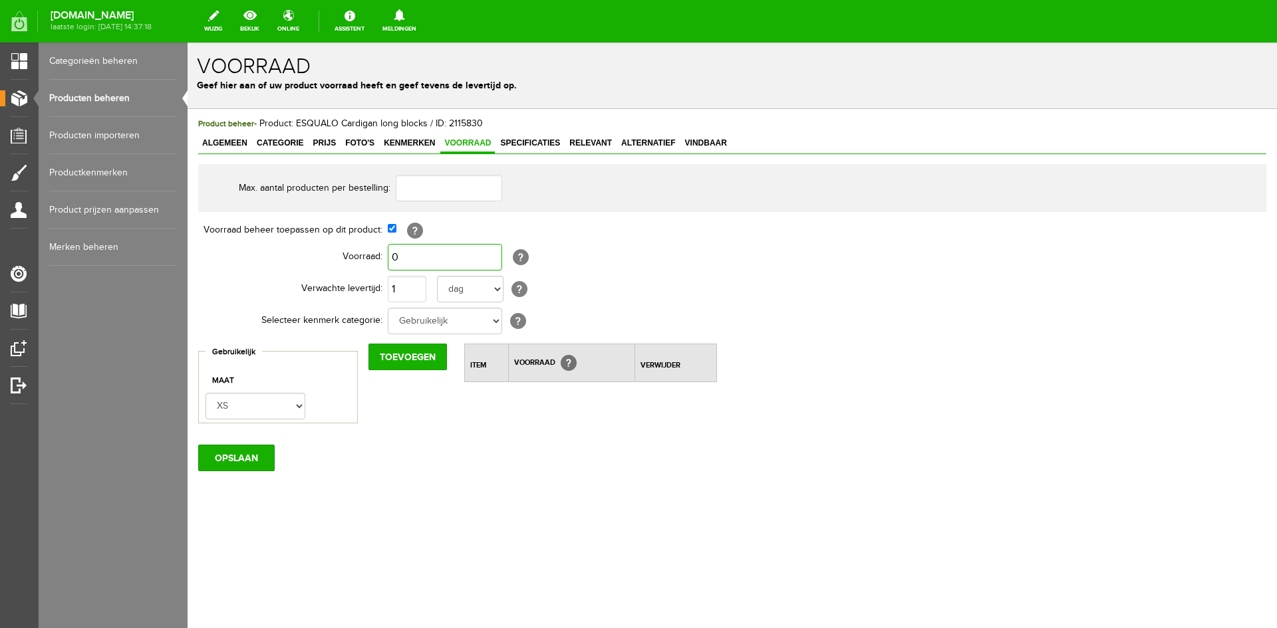
click at [404, 257] on input "0" at bounding box center [445, 257] width 114 height 27
type input "4"
click at [402, 291] on input "1" at bounding box center [407, 289] width 39 height 27
type input "4"
click at [413, 358] on input "Toevoegen" at bounding box center [407, 357] width 78 height 27
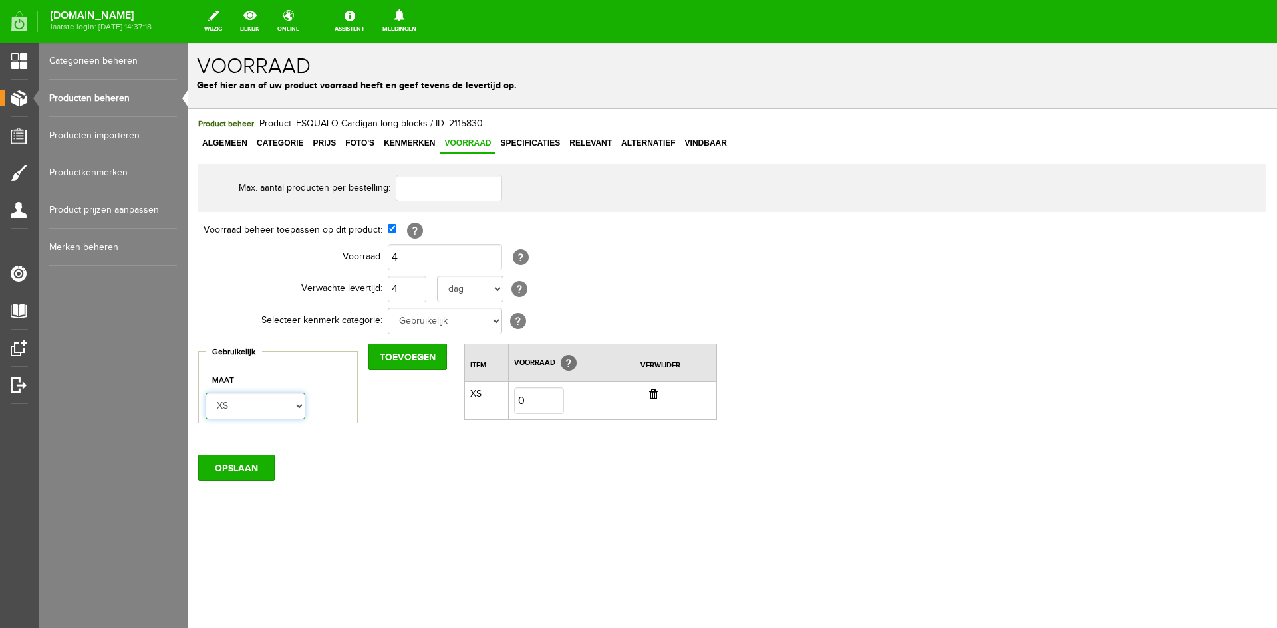
click at [297, 407] on select "XS S M L XL" at bounding box center [256, 406] width 100 height 27
select select "275015"
click at [206, 393] on select "XS S M L XL" at bounding box center [256, 406] width 100 height 27
click at [410, 358] on input "Toevoegen" at bounding box center [407, 357] width 78 height 27
click at [295, 405] on select "XS S M L XL" at bounding box center [256, 406] width 100 height 27
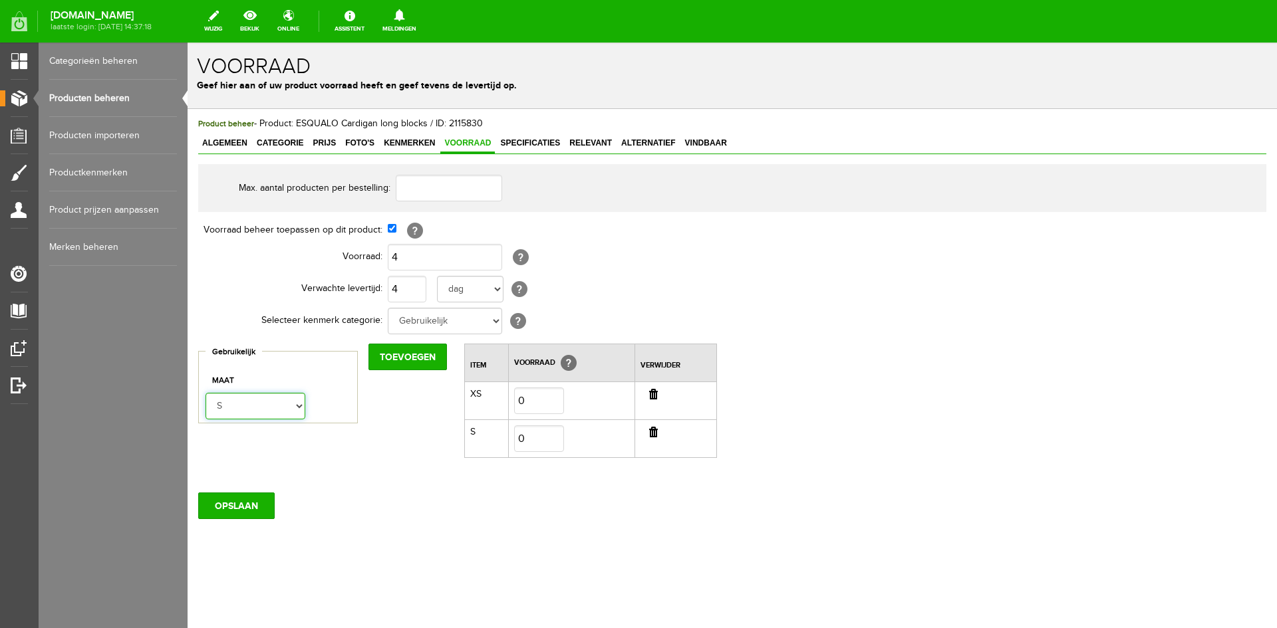
select select "275016"
click at [206, 393] on select "XS S M L XL" at bounding box center [256, 406] width 100 height 27
click at [392, 358] on input "Toevoegen" at bounding box center [407, 357] width 78 height 27
click at [302, 402] on select "XS S M L XL" at bounding box center [256, 406] width 100 height 27
select select "275017"
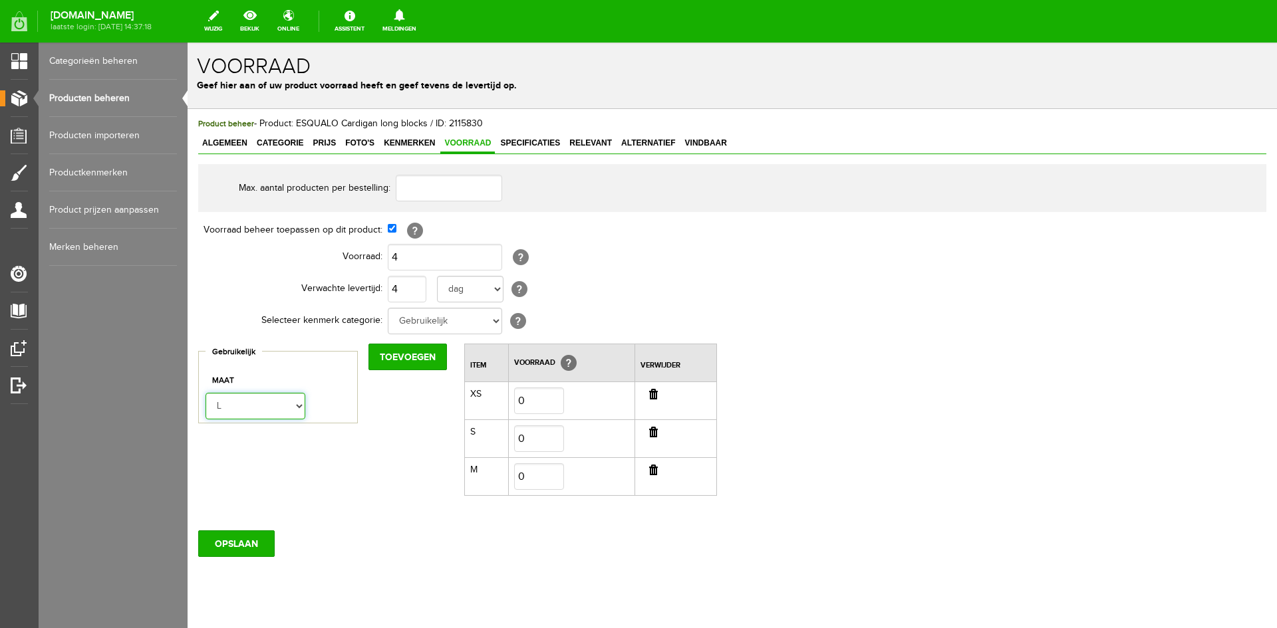
click at [206, 393] on select "XS S M L XL" at bounding box center [256, 406] width 100 height 27
click at [386, 361] on input "Toevoegen" at bounding box center [407, 357] width 78 height 27
click at [297, 406] on select "XS S M L XL" at bounding box center [256, 406] width 100 height 27
select select "275018"
click at [206, 393] on select "XS S M L XL" at bounding box center [256, 406] width 100 height 27
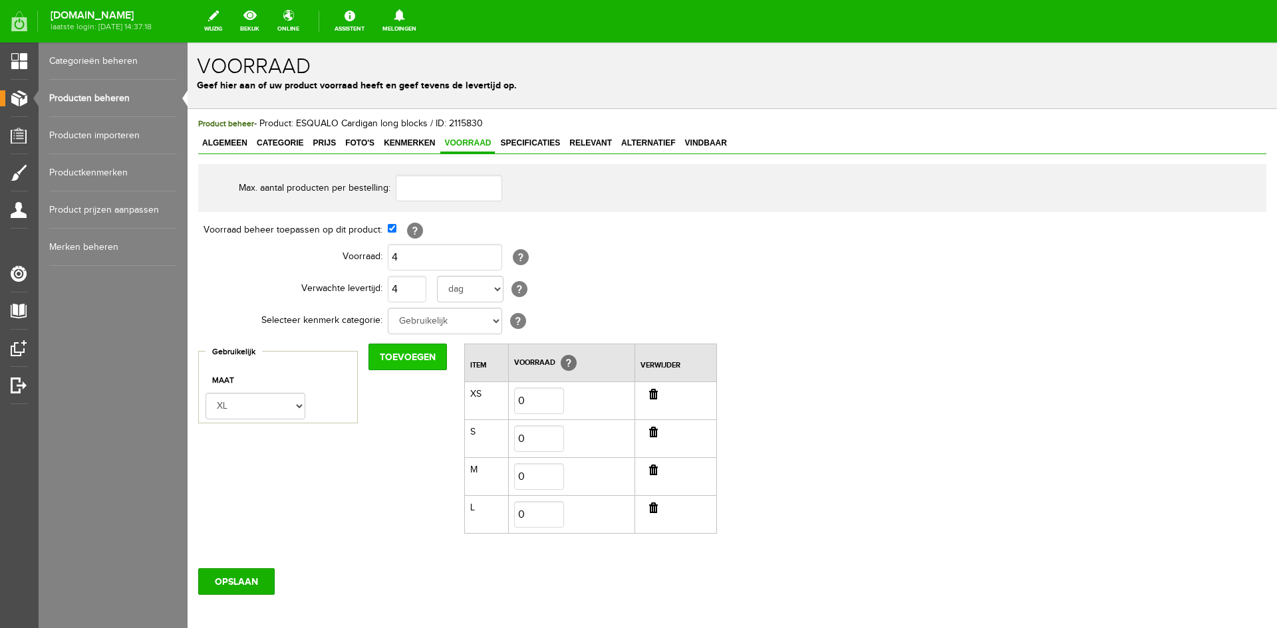
click at [389, 360] on input "Toevoegen" at bounding box center [407, 357] width 78 height 27
click at [532, 400] on input "0" at bounding box center [539, 401] width 50 height 27
type input "1"
click at [528, 434] on input "0" at bounding box center [539, 439] width 50 height 27
type input "1"
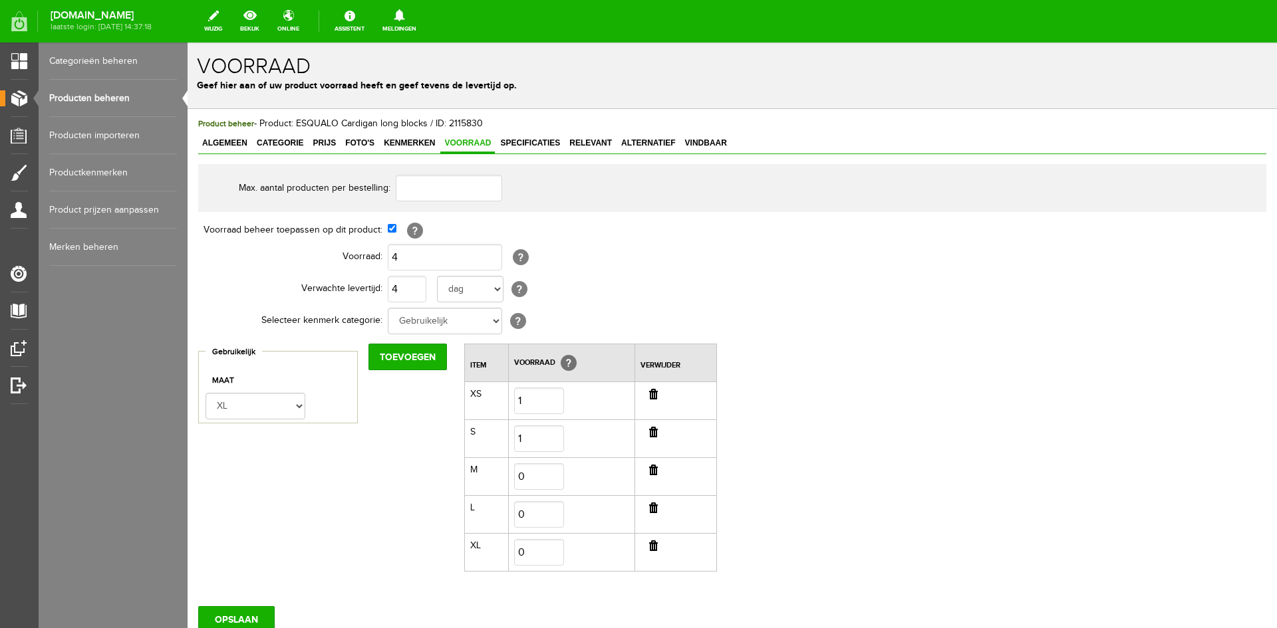
click at [650, 470] on input "button" at bounding box center [653, 470] width 9 height 11
click at [544, 470] on input "0" at bounding box center [539, 477] width 50 height 27
type input "1"
click at [531, 511] on input "0" at bounding box center [539, 514] width 50 height 27
type input "1"
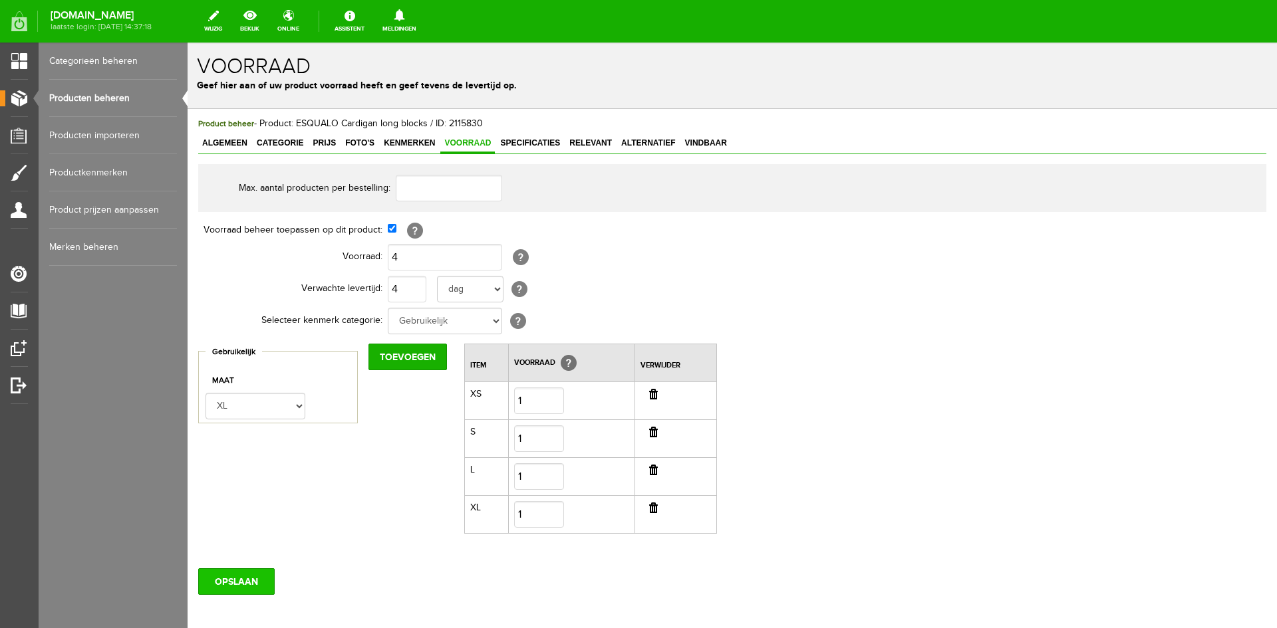
click at [239, 583] on input "OPSLAAN" at bounding box center [236, 582] width 76 height 27
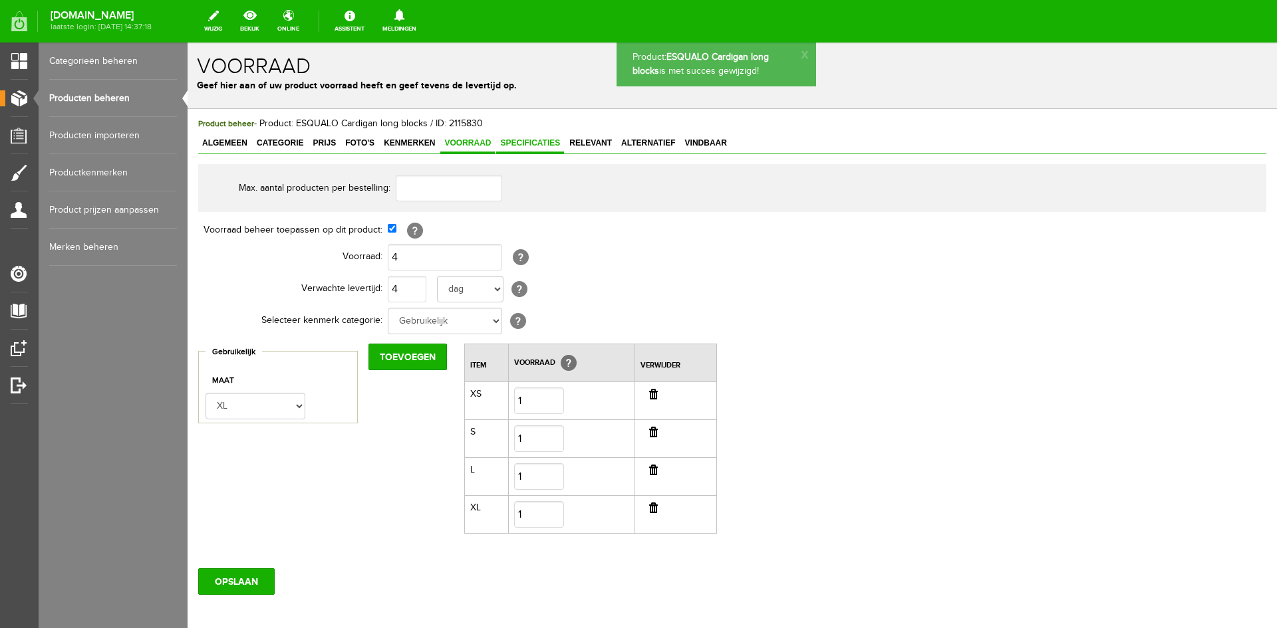
click at [525, 144] on span "Specificaties" at bounding box center [530, 142] width 68 height 9
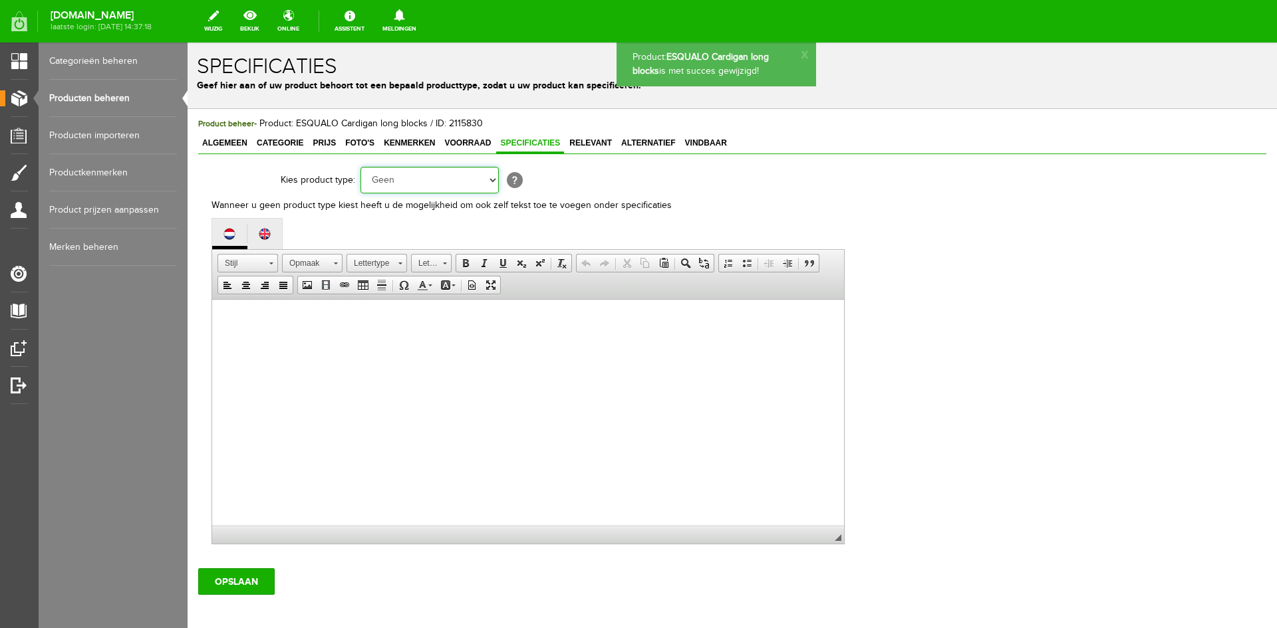
click at [494, 178] on select "Geen Auto Bed Boek Computer / Laptop DVD/CD Fiets Films Fotocamera GSM Kleding …" at bounding box center [429, 180] width 138 height 27
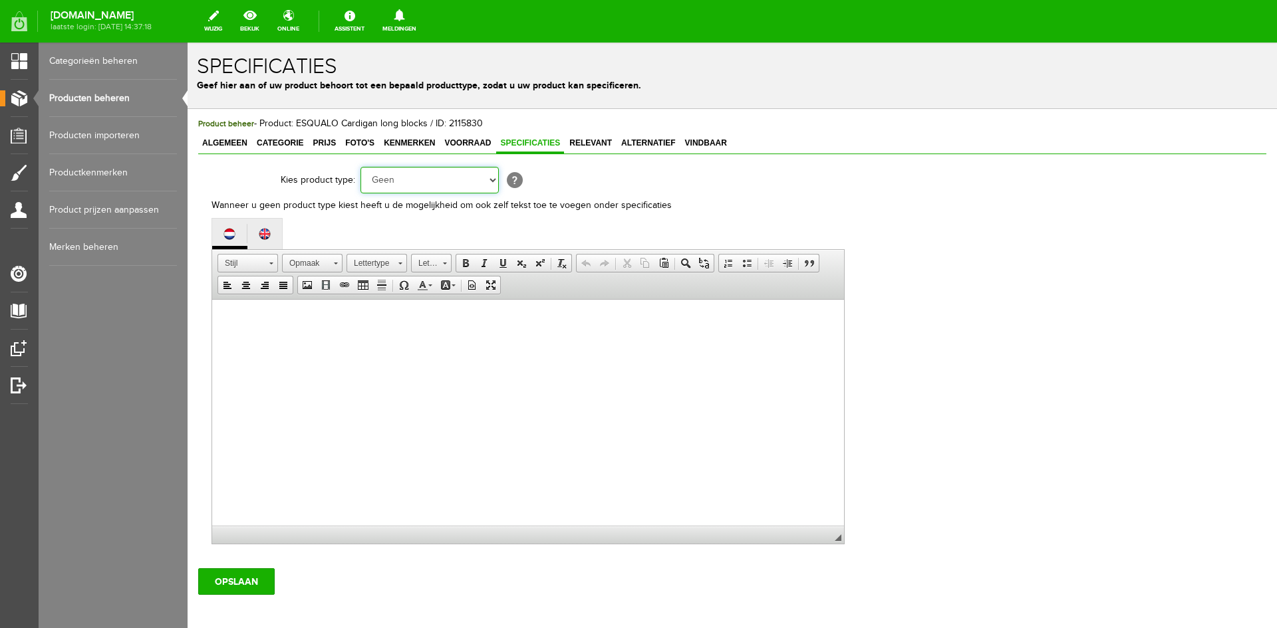
select select "37"
click at [360, 167] on select "Geen Auto Bed Boek Computer / Laptop DVD/CD Fiets Films Fotocamera GSM Kleding …" at bounding box center [429, 180] width 138 height 27
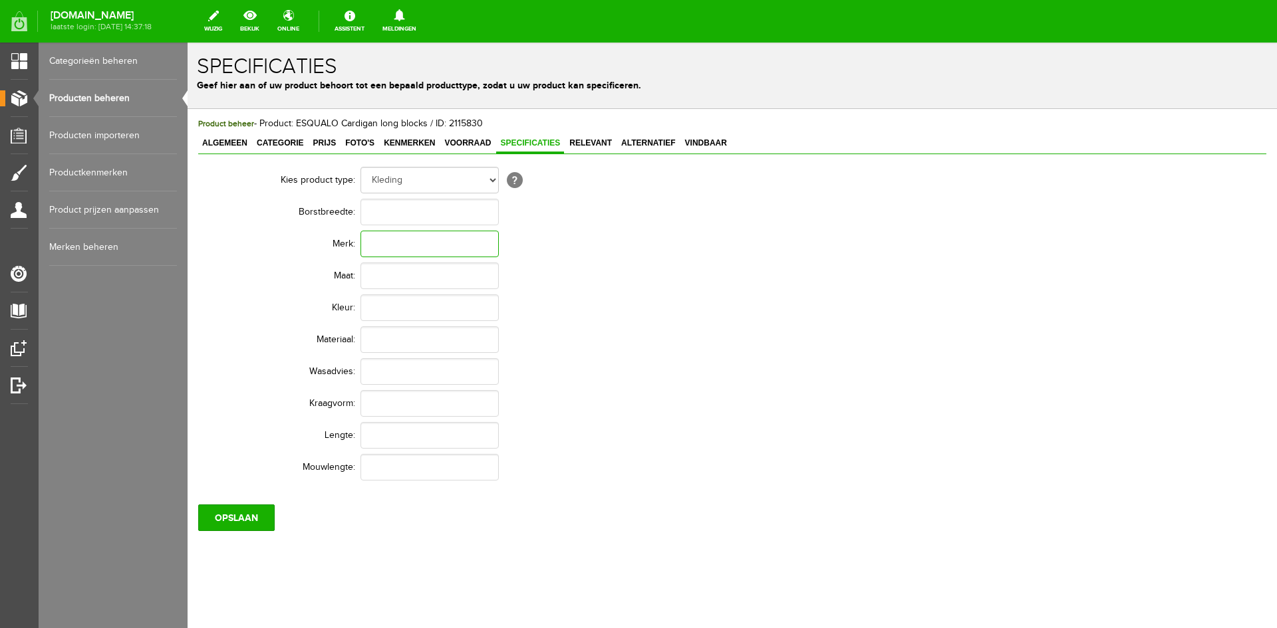
click at [379, 251] on input "text" at bounding box center [429, 244] width 138 height 27
type input "Esqualo"
paste input "33% Rec. Polyester - 26% Acrylic - 24% Polyester - 14% Nylon - 3% Spandex"
type input "33% Rec. Polyester - 26% Acrylic - 24% Polyester - 14% Nylon - 3% Spandex"
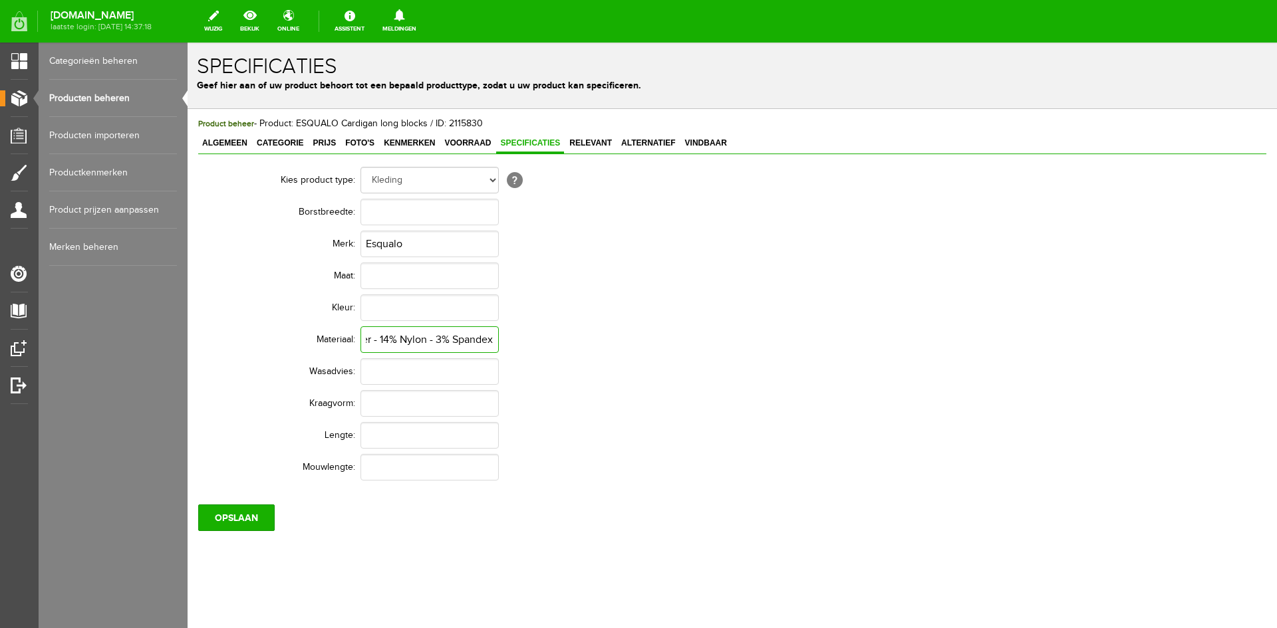
scroll to position [0, 0]
click at [392, 305] on input "text" at bounding box center [429, 308] width 138 height 27
type input "Sand"
click at [384, 367] on input "text" at bounding box center [429, 371] width 138 height 27
click at [248, 521] on input "OPSLAAN" at bounding box center [236, 518] width 76 height 27
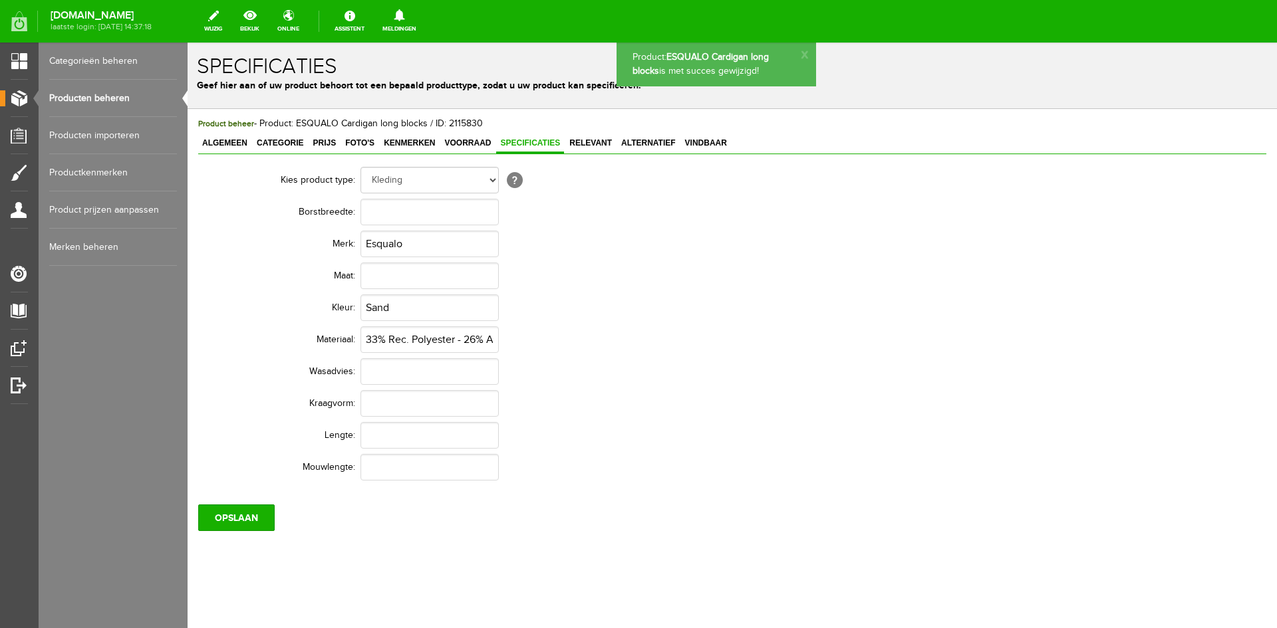
click at [94, 99] on link "Producten beheren" at bounding box center [113, 98] width 128 height 37
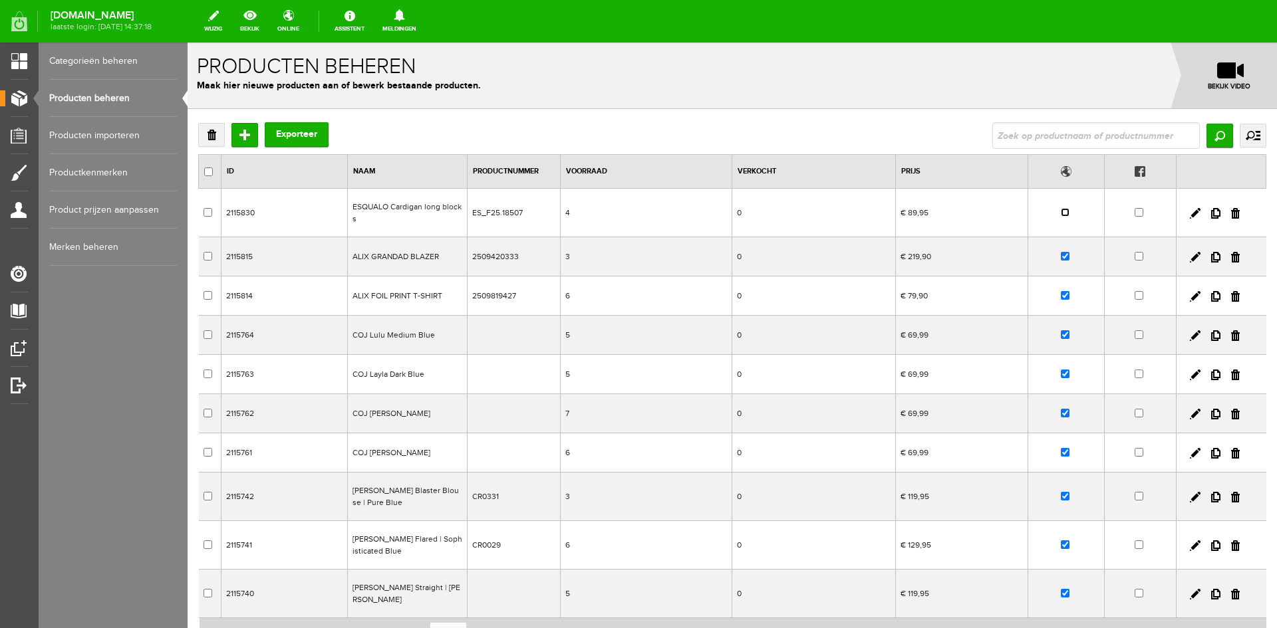
click at [1066, 213] on input "checkbox" at bounding box center [1065, 212] width 9 height 9
checkbox input "true"
click at [243, 136] on input "Toevoegen" at bounding box center [244, 135] width 27 height 24
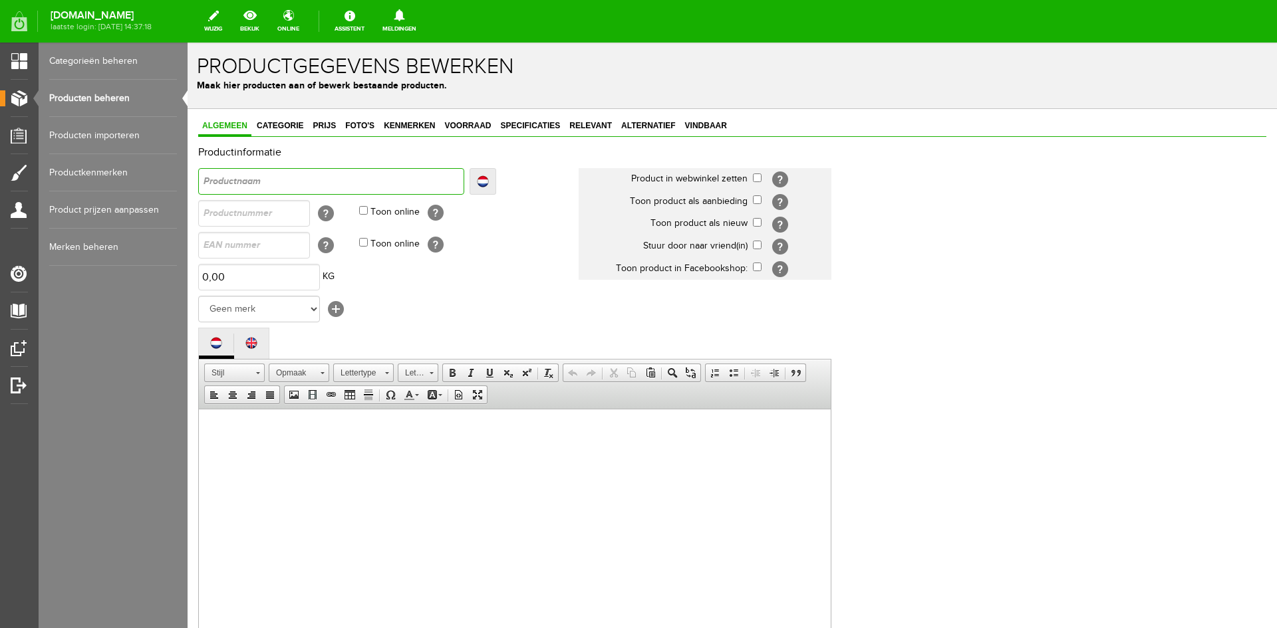
paste input "Sweater sequins"
click at [203, 178] on input "Sweater sequins" at bounding box center [331, 181] width 266 height 27
type input "ESweater sequins"
type input "ESSweater sequins"
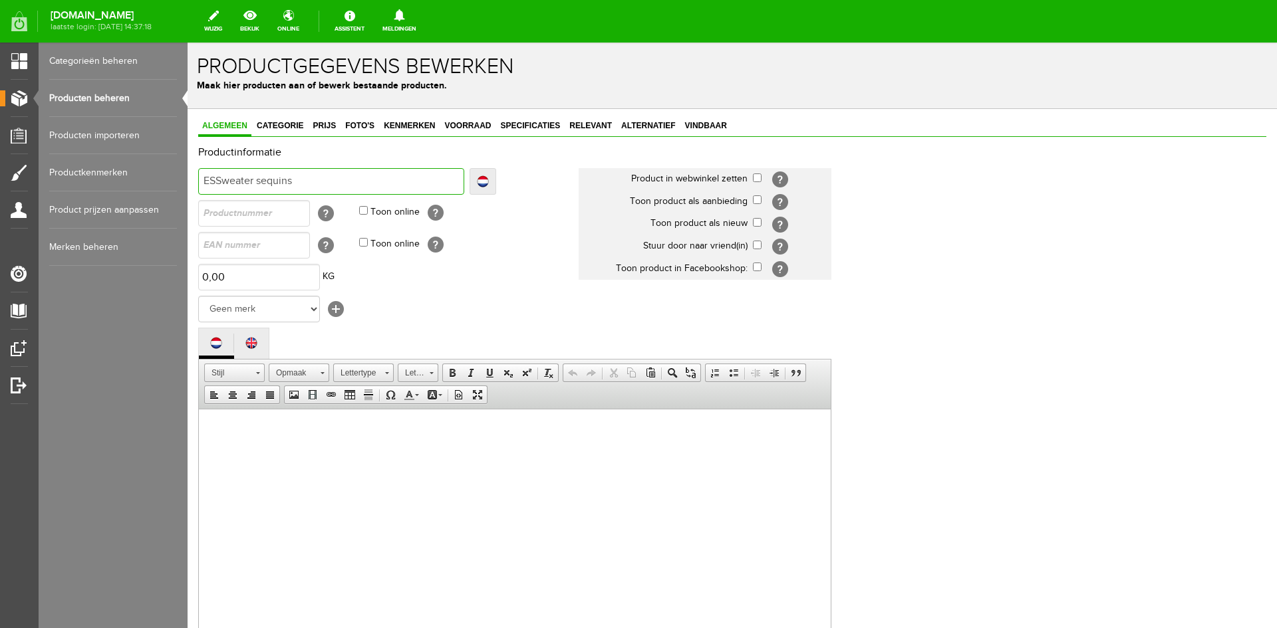
type input "ESSweater sequins"
type input "[DEMOGRAPHIC_DATA] sequins"
type input "ESQUSweater sequins"
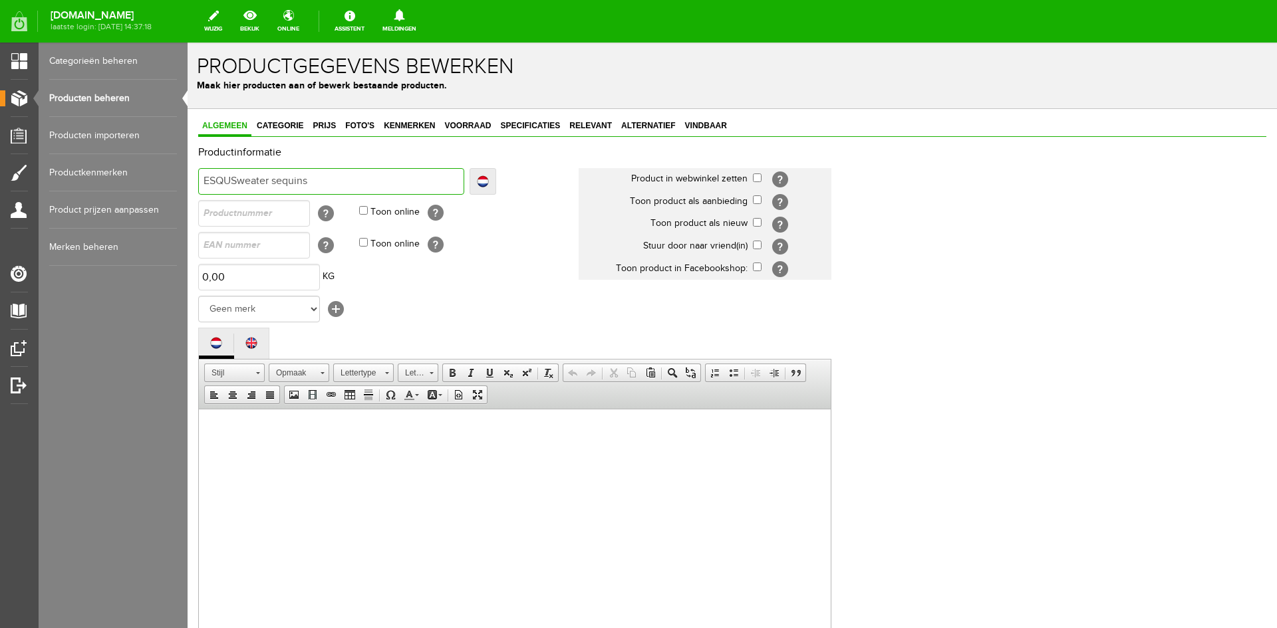
type input "ESQUASweater sequins"
type input "ESQUALSweater sequins"
type input "ESQUALOSweater sequins"
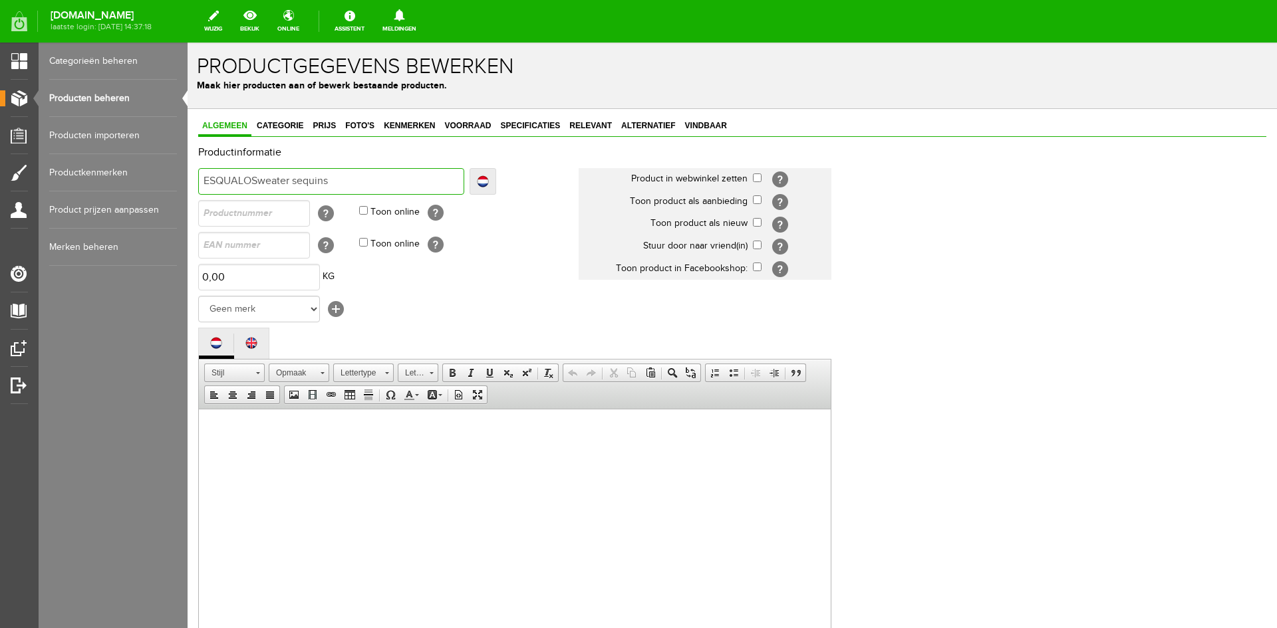
type input "ESQUALOSweater sequins"
type input "ESQUALO Sweater sequins"
click at [316, 308] on select "Geen merk COJ AMBIKA Y-CONIC REFINED MORGAN AIM ALIX The Label Baggyshop By Bea…" at bounding box center [259, 309] width 122 height 27
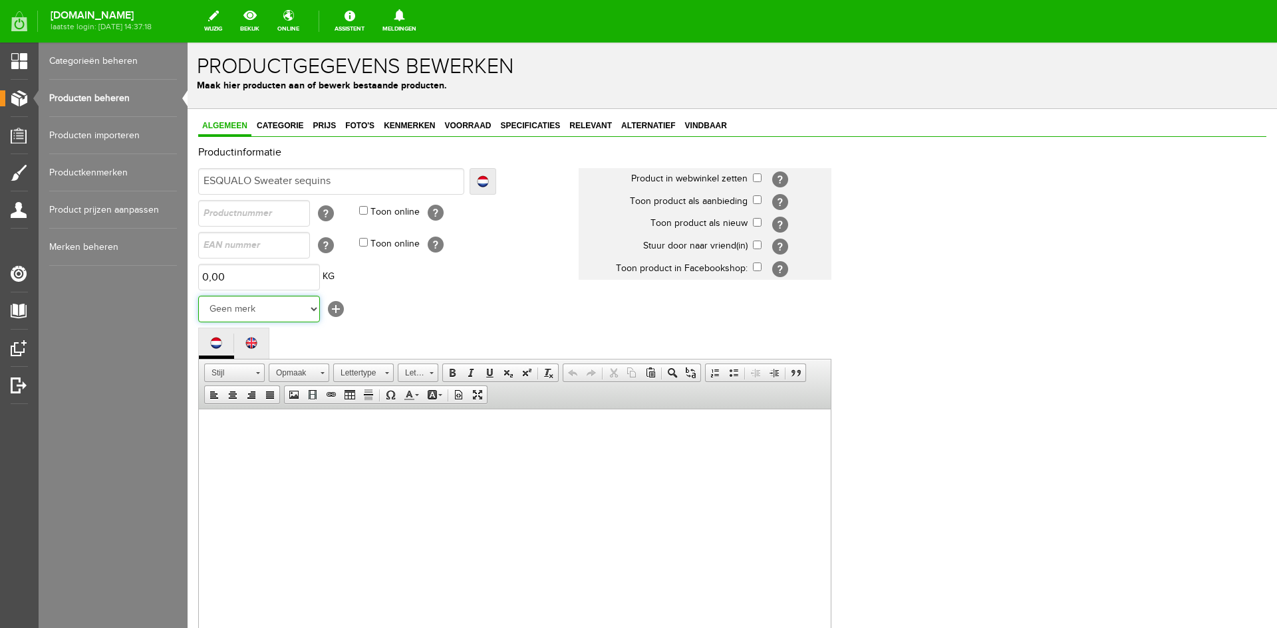
select select "159009"
click at [198, 296] on select "Geen merk COJ AMBIKA Y-CONIC REFINED MORGAN AIM ALIX The Label Baggyshop By Bea…" at bounding box center [259, 309] width 122 height 27
click at [755, 224] on input "checkbox" at bounding box center [757, 222] width 9 height 9
checkbox input "true"
click at [264, 436] on span "Plakken" at bounding box center [264, 438] width 70 height 17
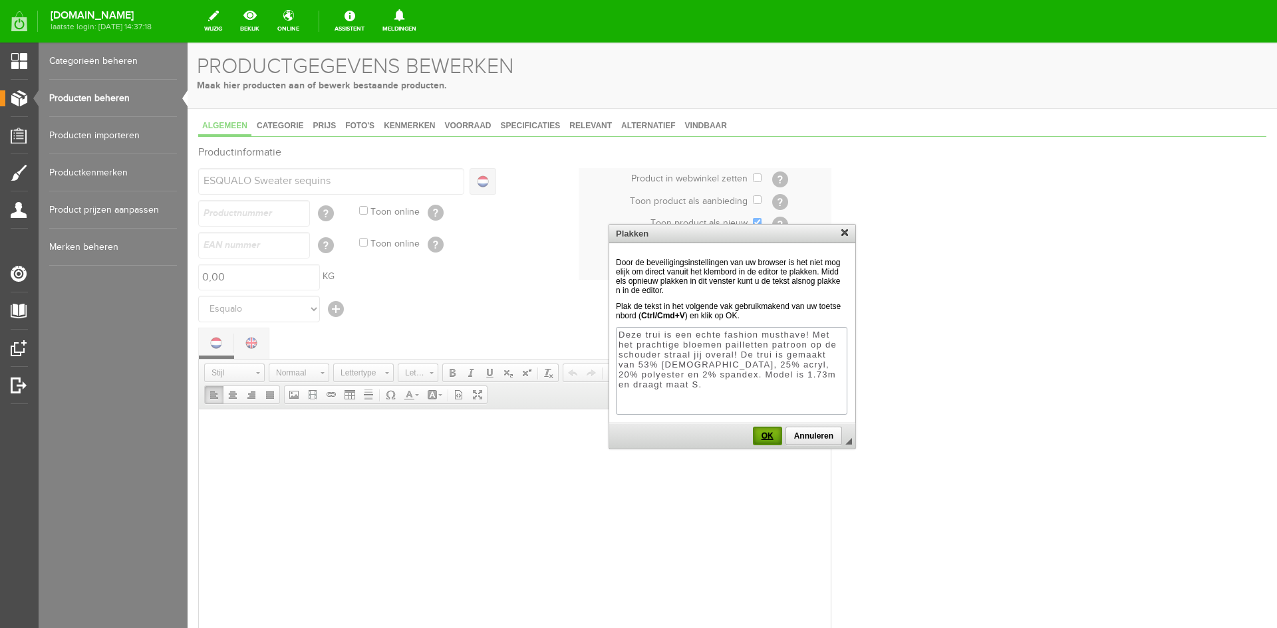
click at [765, 439] on span "OK" at bounding box center [767, 436] width 27 height 9
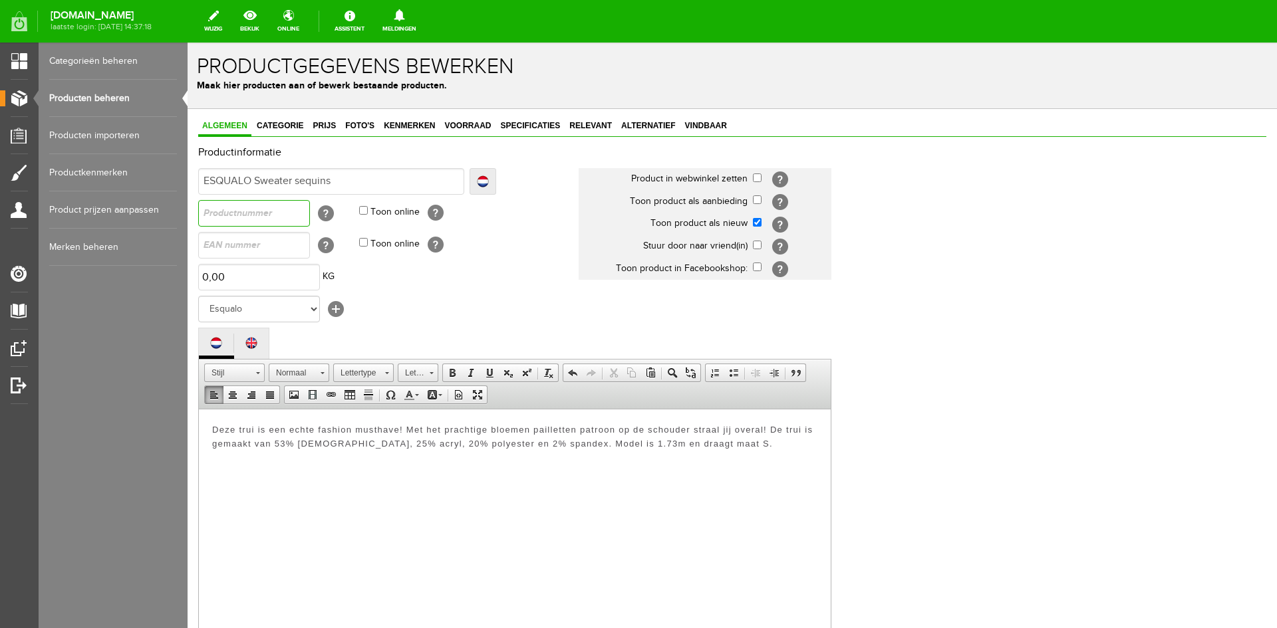
paste input "REF. ES_F25.27519"
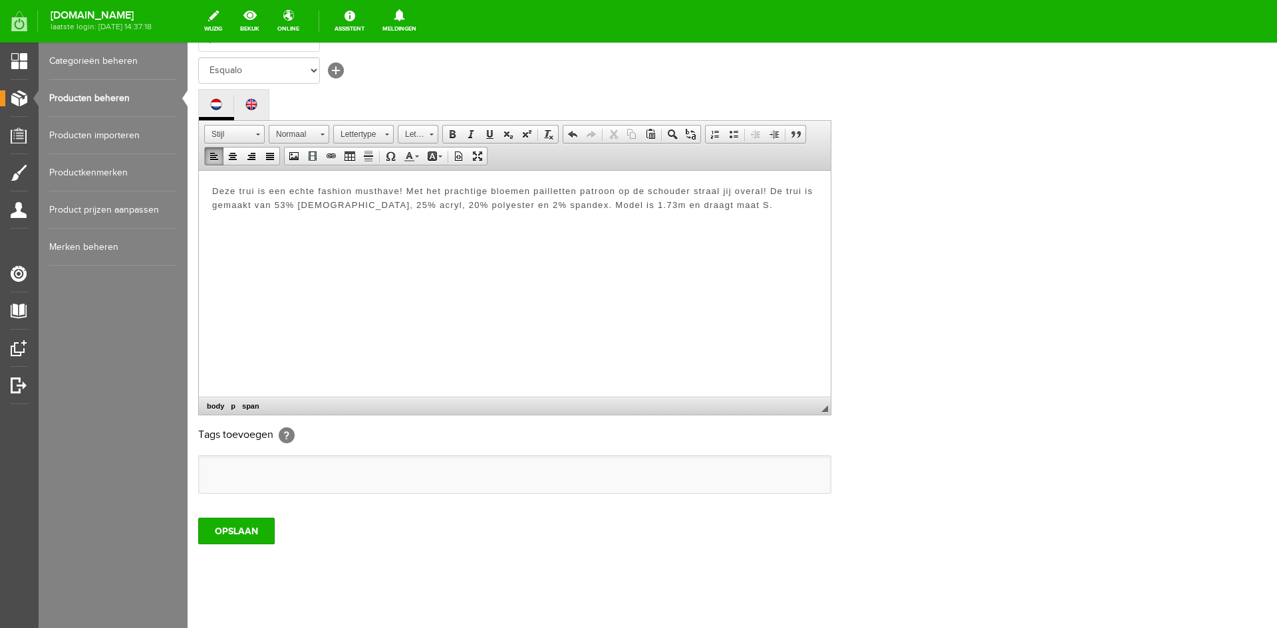
scroll to position [255, 0]
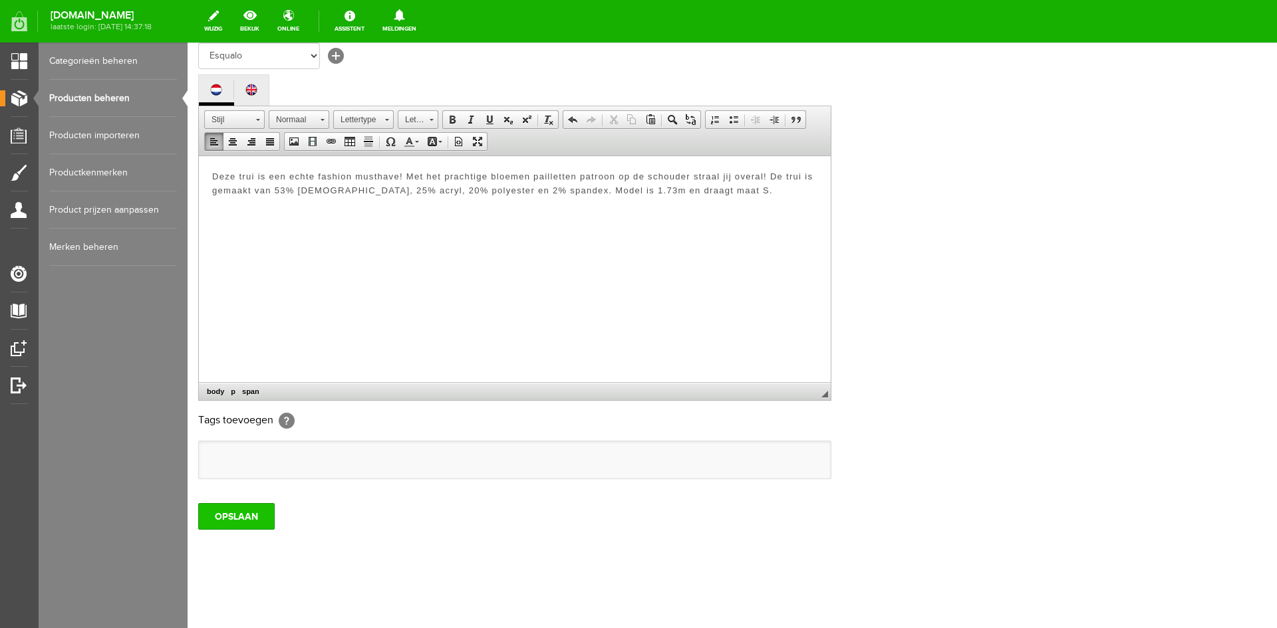
type input "REF. ES_F25.27519"
click at [231, 519] on input "OPSLAAN" at bounding box center [236, 516] width 76 height 27
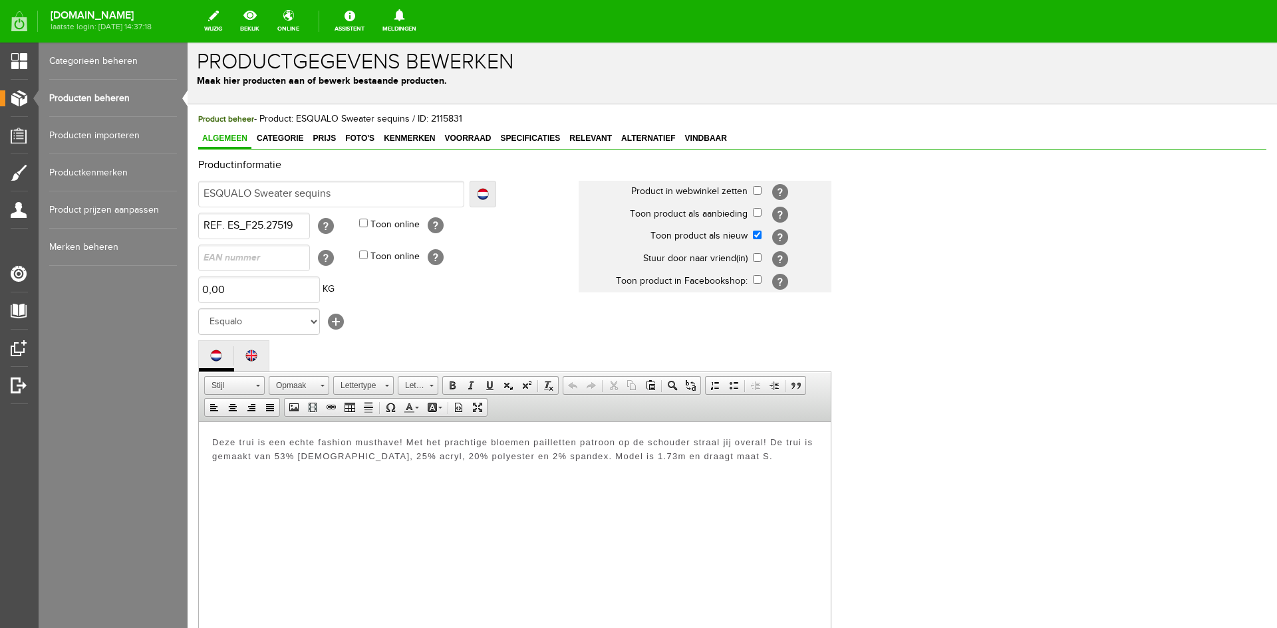
scroll to position [0, 0]
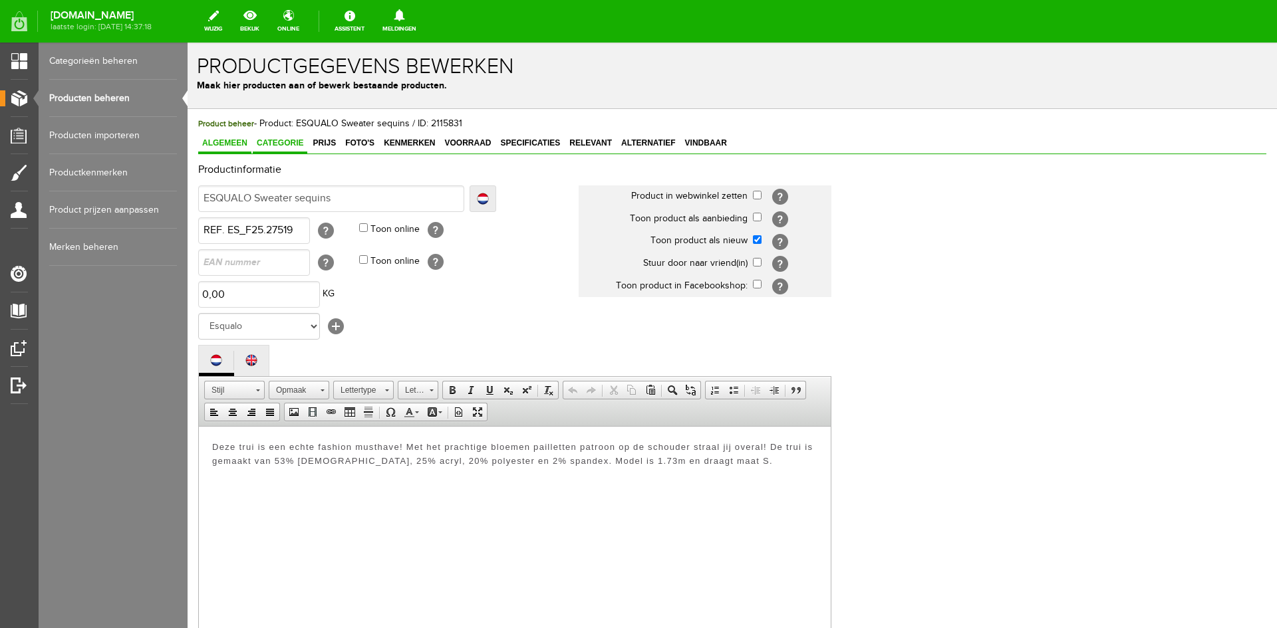
click at [285, 139] on span "Categorie" at bounding box center [280, 142] width 55 height 9
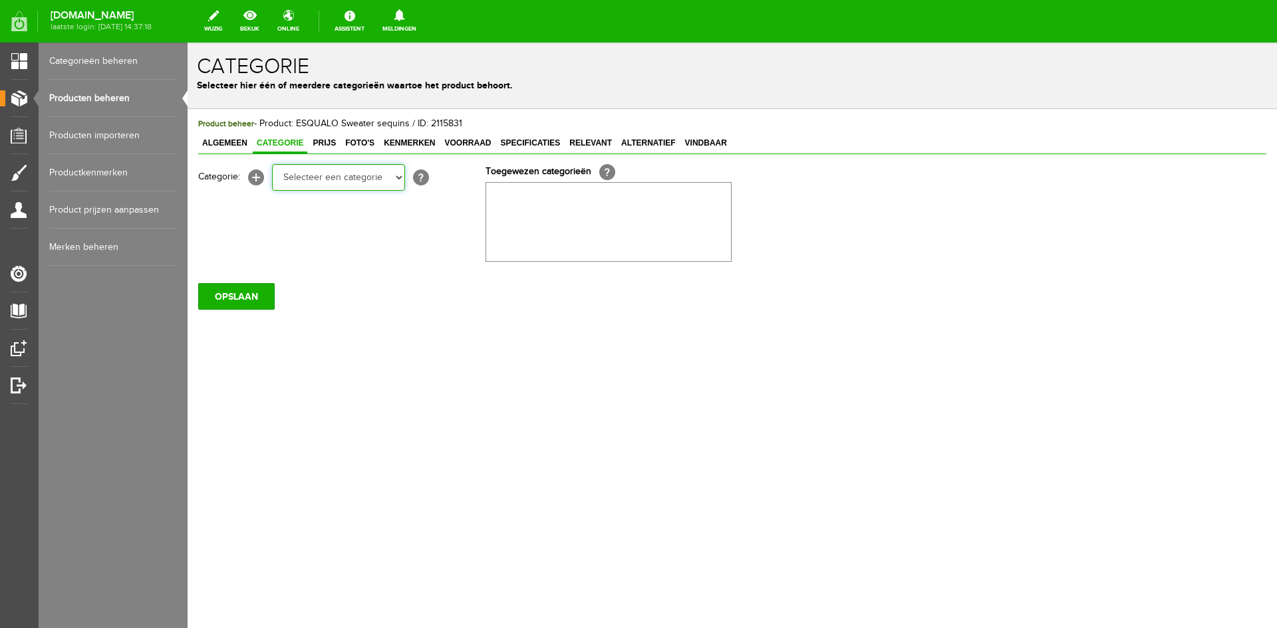
click at [396, 177] on select "Selecteer een categorie KLEDING Alle kleding Badkleding Broeken Blazers Gilet J…" at bounding box center [338, 177] width 133 height 27
select select "258525"
click at [272, 164] on select "Selecteer een categorie KLEDING Alle kleding Badkleding Broeken Blazers Gilet J…" at bounding box center [338, 177] width 133 height 27
click at [400, 176] on select "Selecteer een categorie KLEDING Alle kleding Badkleding Broeken Blazers Gilet J…" at bounding box center [338, 177] width 133 height 27
select select "258545"
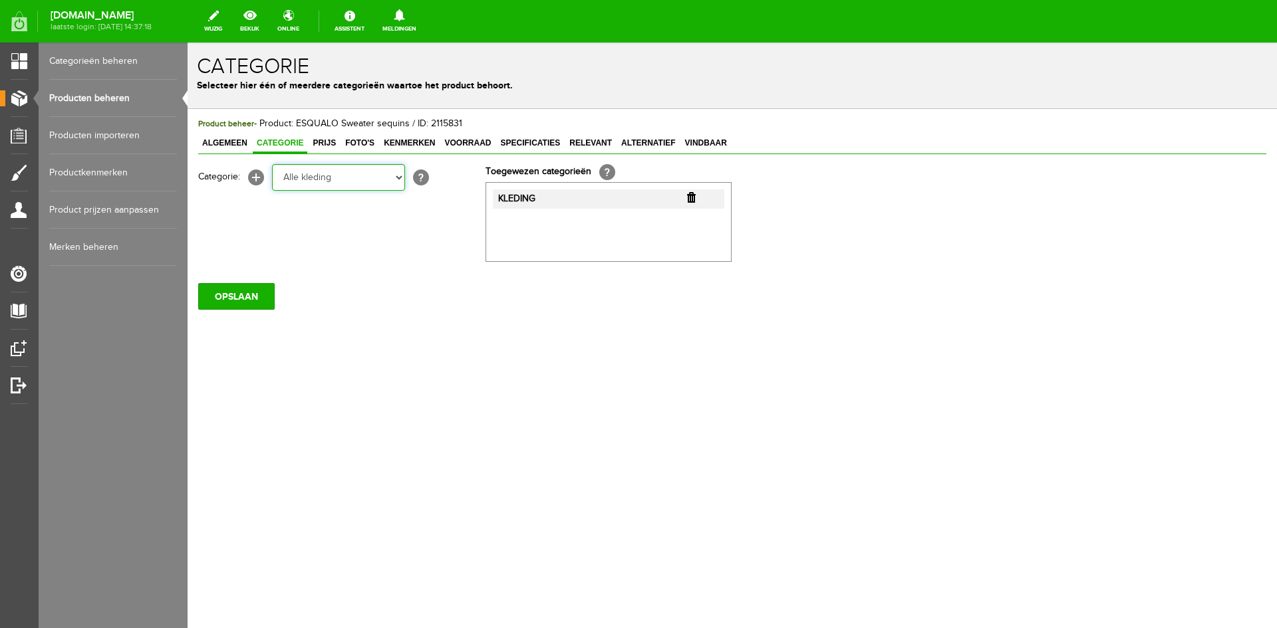
click at [272, 164] on select "Selecteer een categorie KLEDING Alle kleding Badkleding Broeken Blazers Gilet J…" at bounding box center [338, 177] width 133 height 27
click at [401, 174] on select "Selecteer een categorie KLEDING Alle kleding Badkleding Broeken Blazers Gilet J…" at bounding box center [338, 177] width 133 height 27
select select "258551"
click at [272, 164] on select "Selecteer een categorie KLEDING Alle kleding Badkleding Broeken Blazers Gilet J…" at bounding box center [338, 177] width 133 height 27
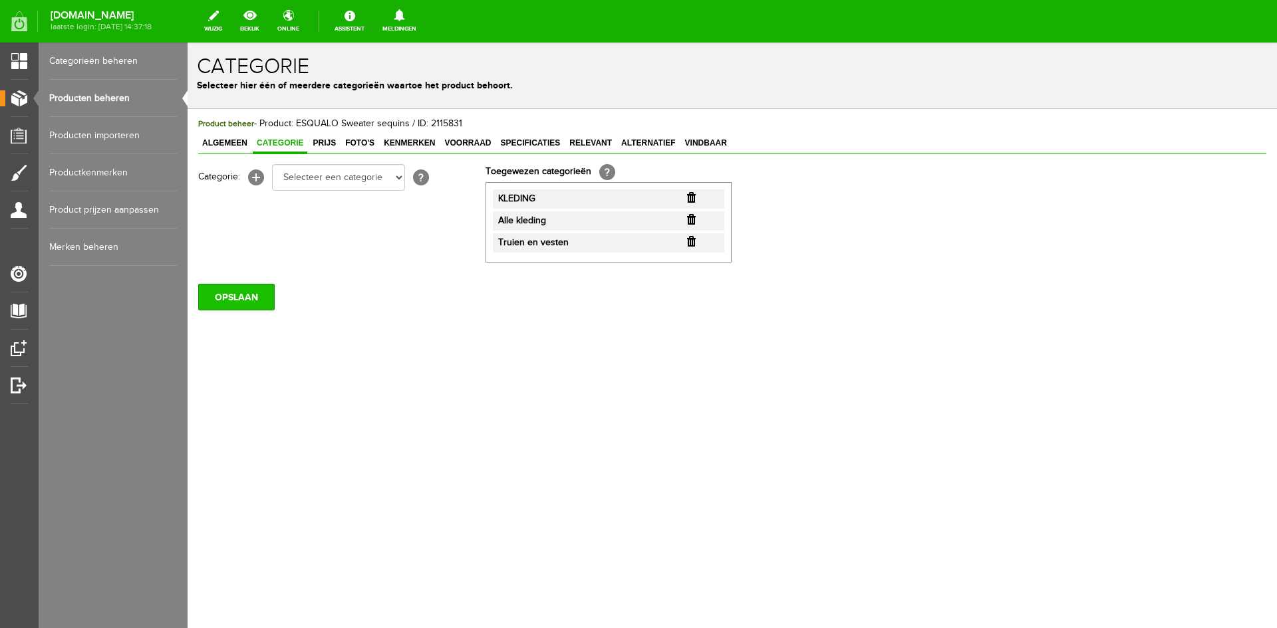
click at [251, 301] on input "OPSLAAN" at bounding box center [236, 297] width 76 height 27
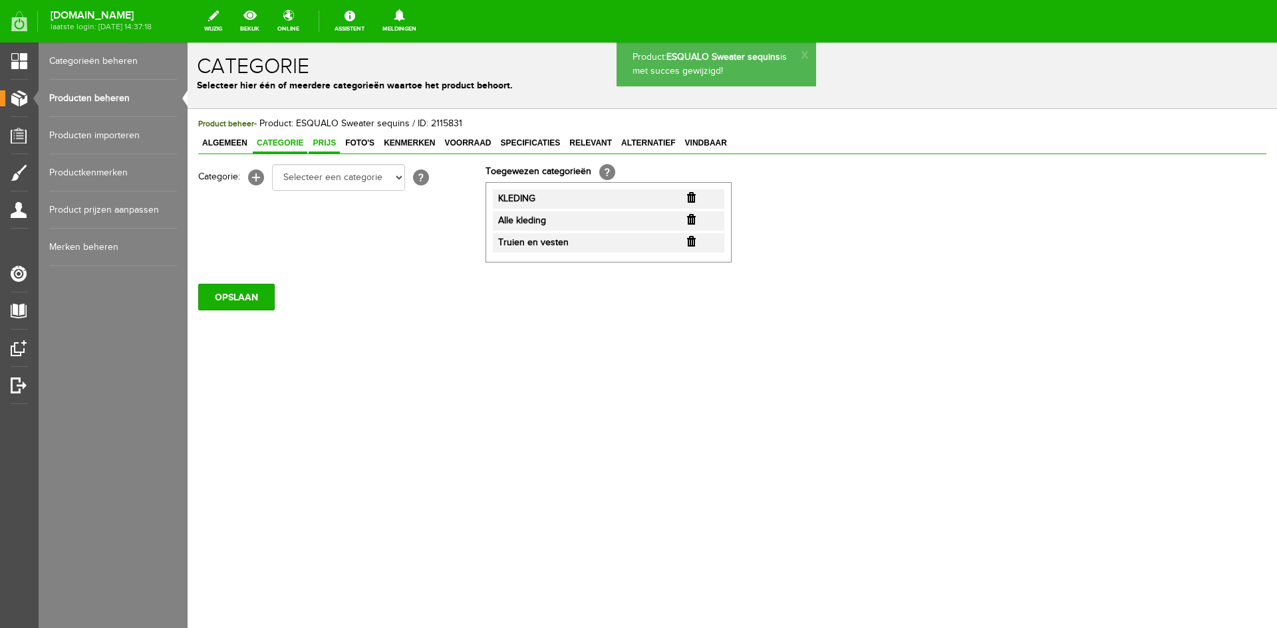
click at [323, 143] on span "Prijs" at bounding box center [324, 142] width 31 height 9
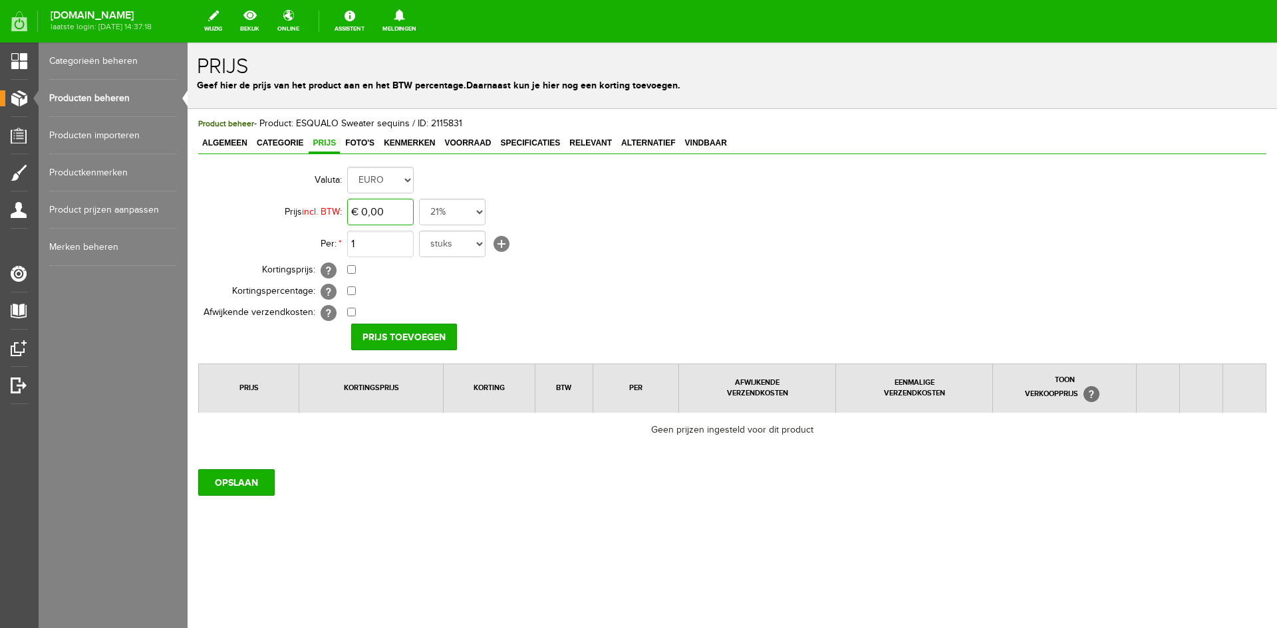
click at [385, 206] on input "€ 0,00" at bounding box center [380, 212] width 67 height 27
click at [387, 331] on input "Prijs toevoegen" at bounding box center [404, 337] width 106 height 27
type input "€ 89,95"
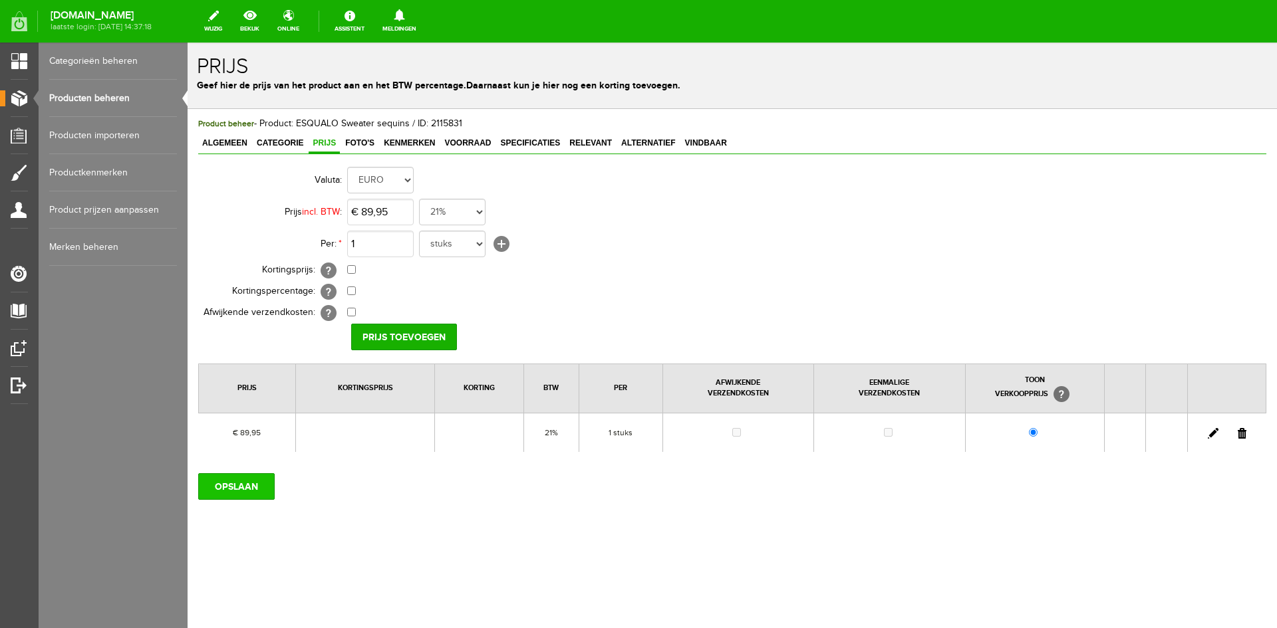
click at [245, 488] on input "OPSLAAN" at bounding box center [236, 487] width 76 height 27
click at [357, 145] on span "Foto's" at bounding box center [359, 142] width 37 height 9
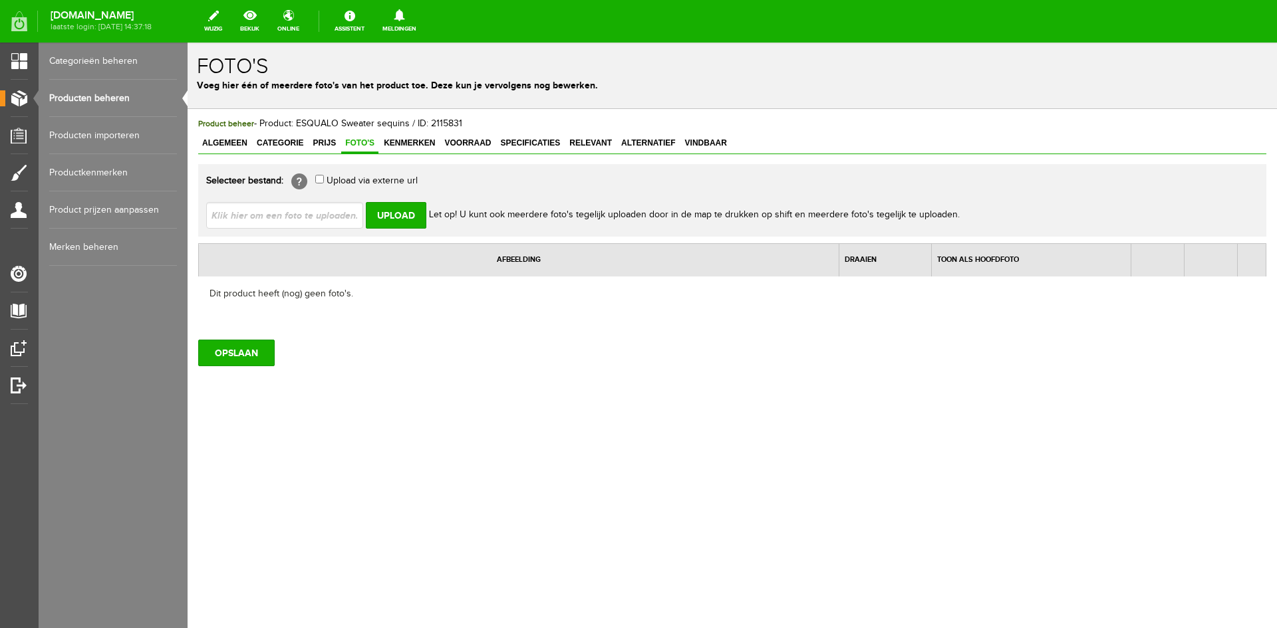
click at [279, 213] on input "file" at bounding box center [290, 214] width 168 height 25
type input "C:\fakepath\f25.27519_168_5_1.jpg"
type input "f25.27519_168_5_1.jpg"
click at [396, 217] on input "Upload" at bounding box center [396, 215] width 61 height 27
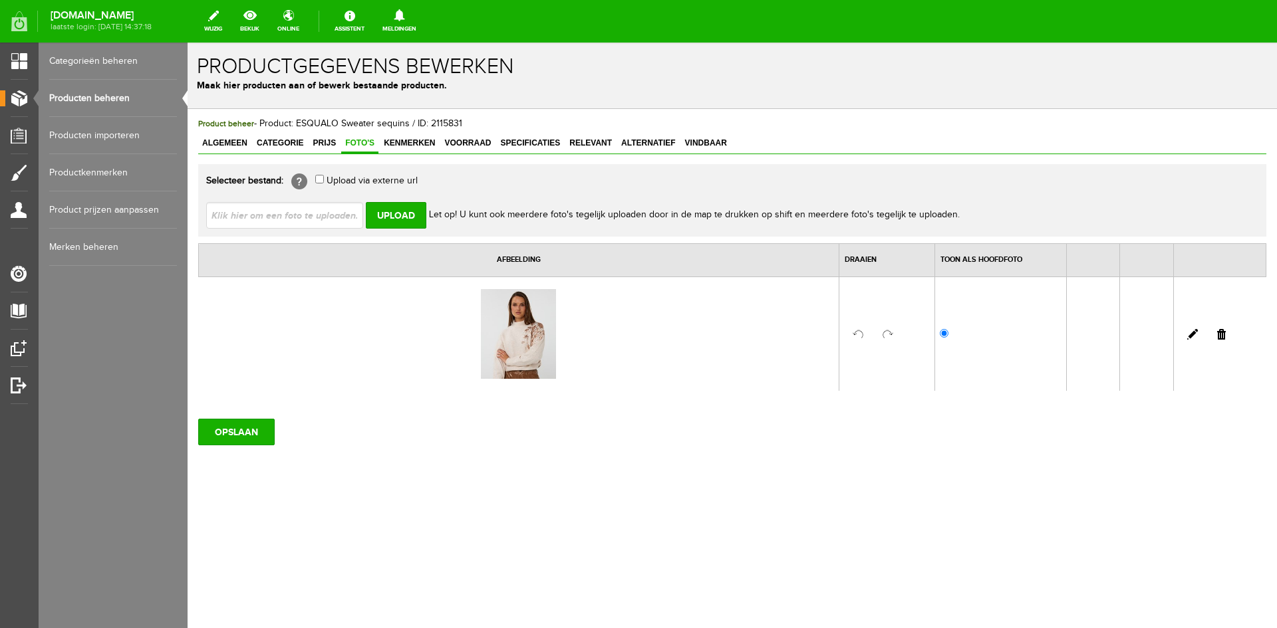
click at [338, 214] on input "file" at bounding box center [290, 214] width 168 height 25
type input "C:\fakepath\f25.27519_168_7_1.jpg"
type input "f25.27519_168_7_1.jpg"
click at [400, 221] on input "Upload" at bounding box center [396, 215] width 61 height 27
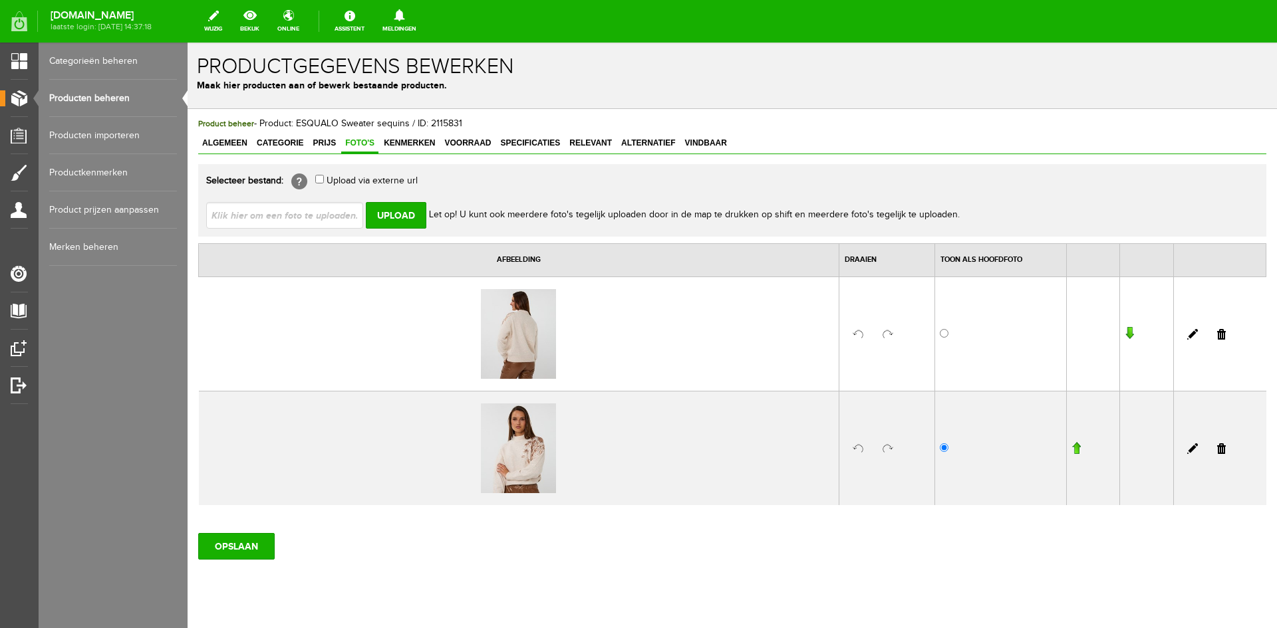
click at [295, 217] on input "file" at bounding box center [290, 214] width 168 height 25
type input "C:\fakepath\f25.27519_168_4_1.jpg"
type input "f25.27519_168_4_1.jpg"
click at [385, 213] on input "Upload" at bounding box center [396, 215] width 61 height 27
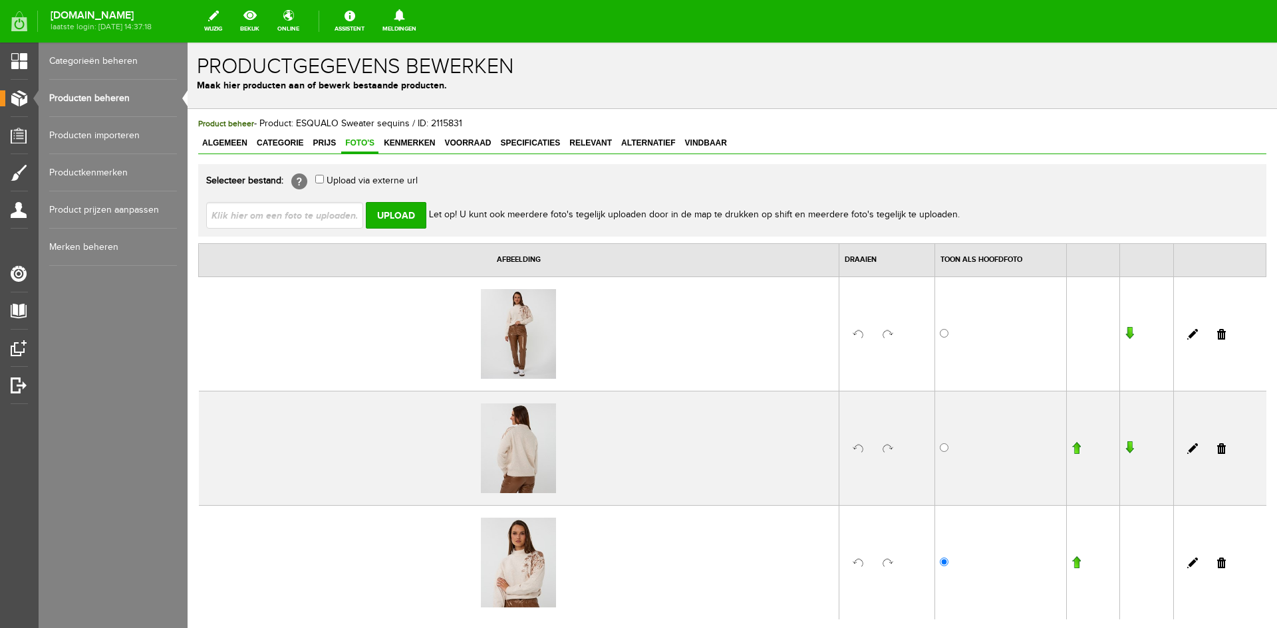
click at [305, 216] on input "file" at bounding box center [290, 214] width 168 height 25
type input "C:\fakepath\f25.27519_168_6_1.jpg"
type input "f25.27519_168_6_1.jpg"
click at [381, 215] on input "Upload" at bounding box center [396, 215] width 61 height 27
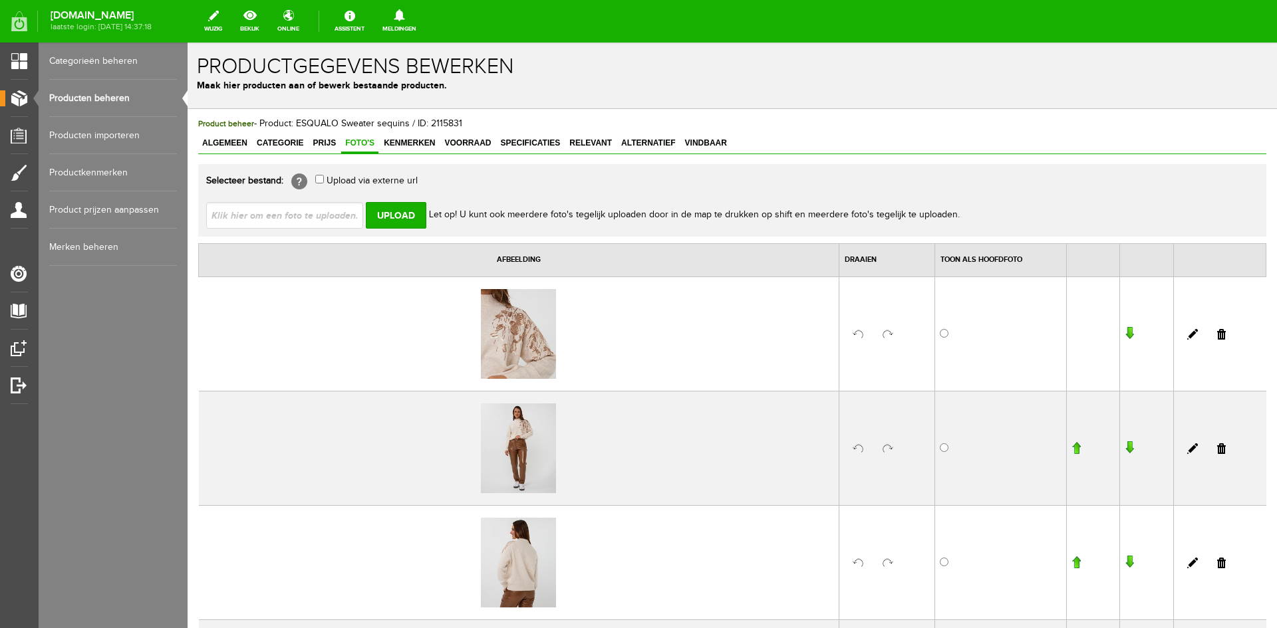
click at [350, 214] on input "file" at bounding box center [290, 214] width 168 height 25
type input "C:\fakepath\f25.27519_168_3_1.jpg"
type input "f25.27519_168_3_1.jpg"
click at [396, 219] on input "Upload" at bounding box center [396, 215] width 61 height 27
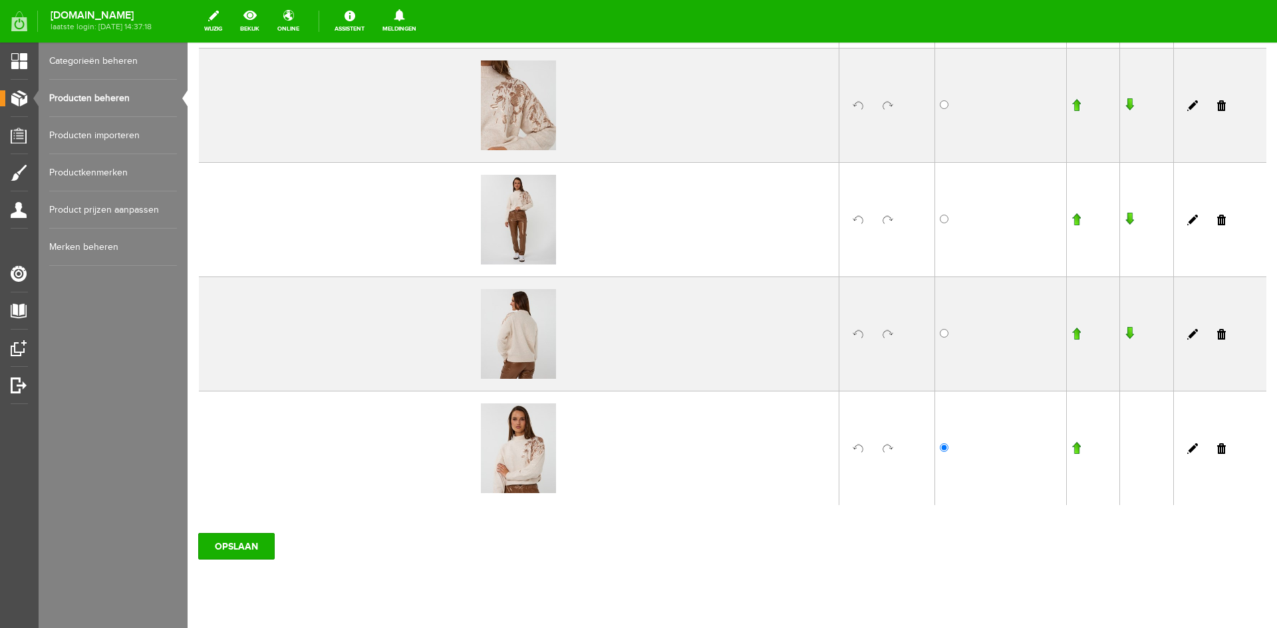
scroll to position [344, 0]
click at [257, 551] on input "OPSLAAN" at bounding box center [236, 545] width 76 height 27
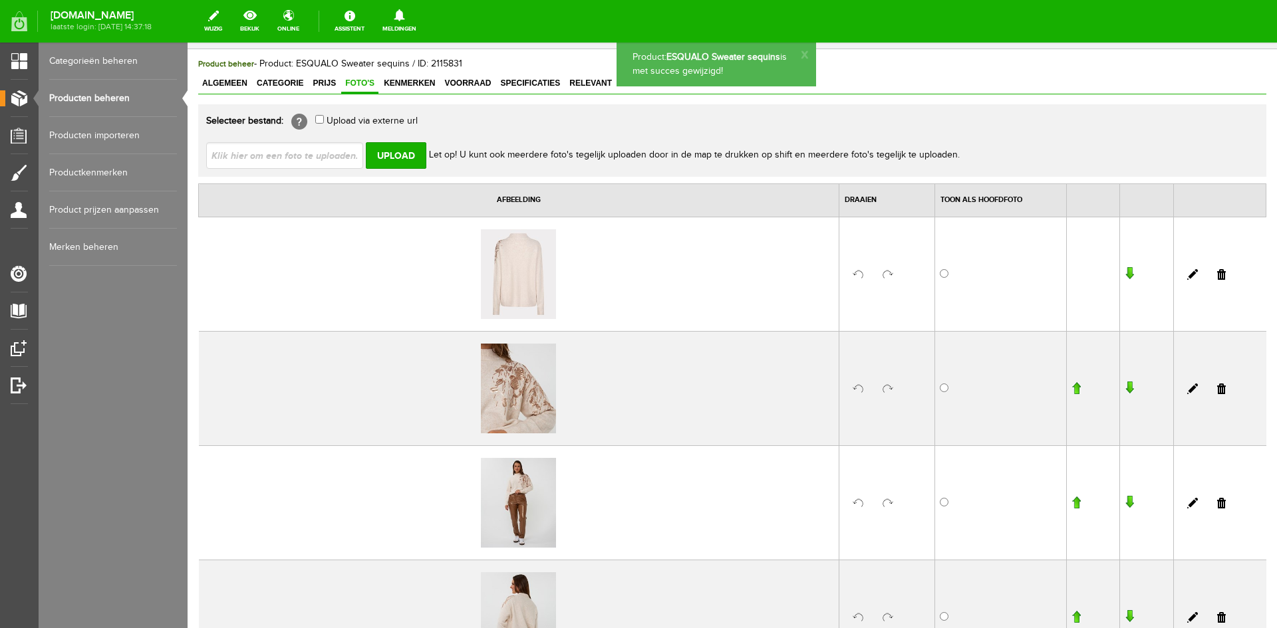
scroll to position [0, 0]
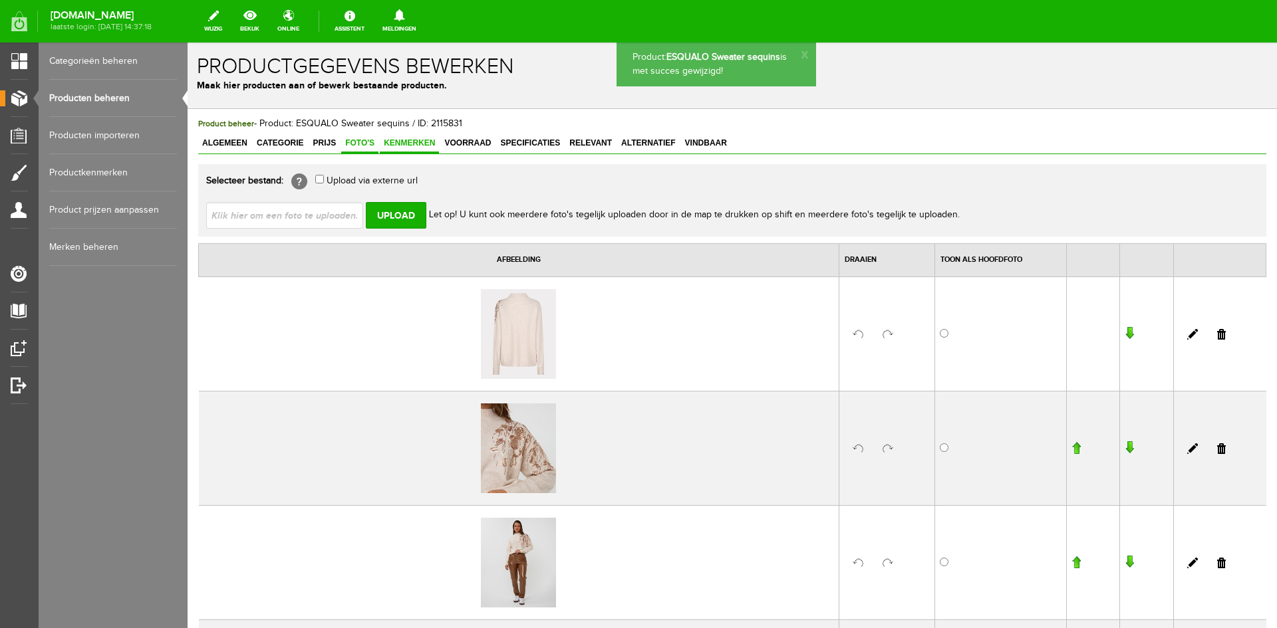
click at [422, 148] on link "Kenmerken" at bounding box center [409, 143] width 59 height 19
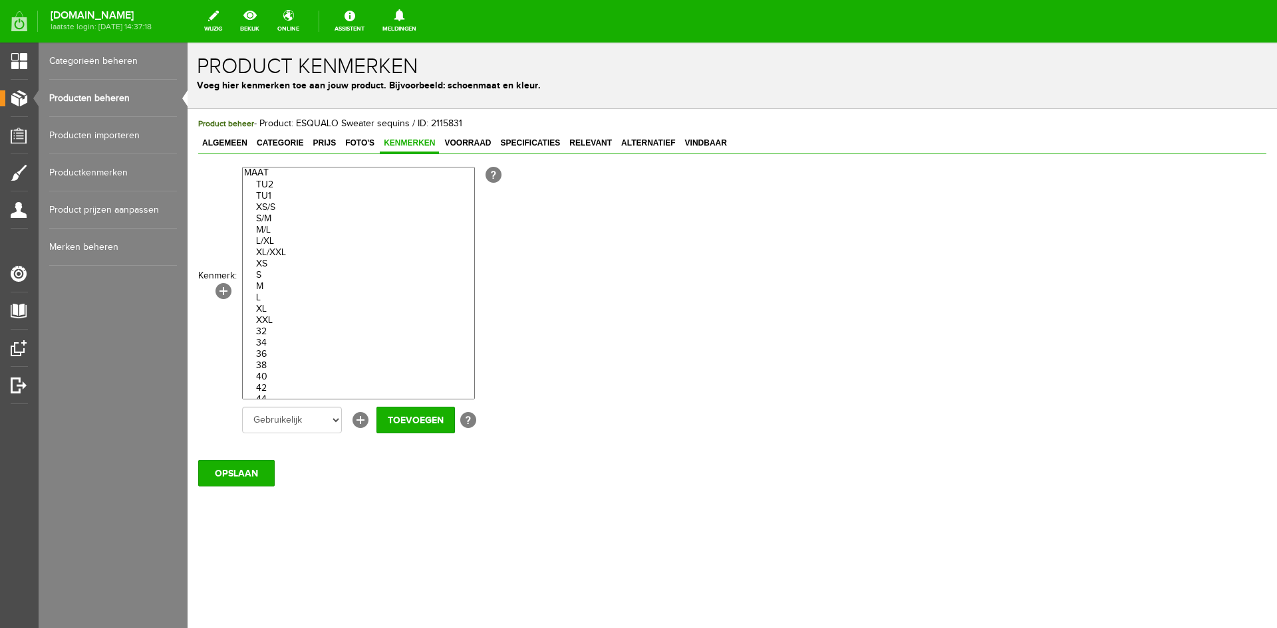
drag, startPoint x: 276, startPoint y: 265, endPoint x: 279, endPoint y: 295, distance: 30.7
select select "70900|275014"
click at [279, 295] on optgroup "TU2 TU1 XS/S S/M M/L L/XL XL/XXL XS S M L XL XXL 32 34 36 38 40 42 44 46 One si…" at bounding box center [358, 298] width 231 height 261
click at [404, 414] on input "Toevoegen" at bounding box center [415, 420] width 78 height 27
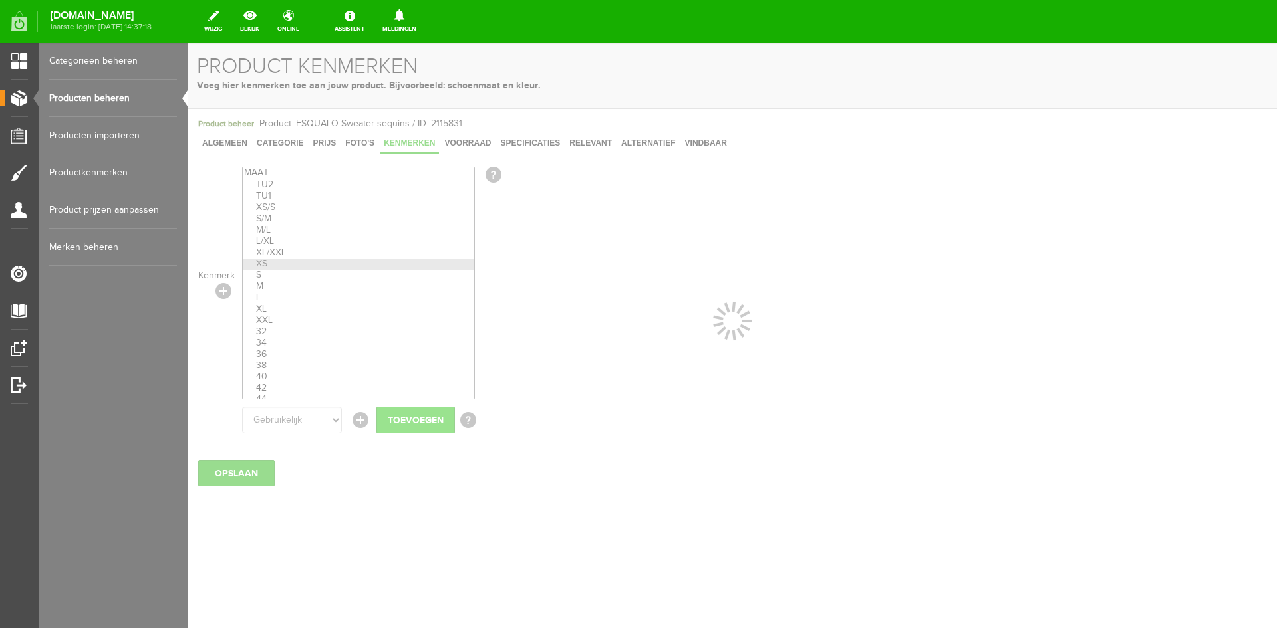
select select
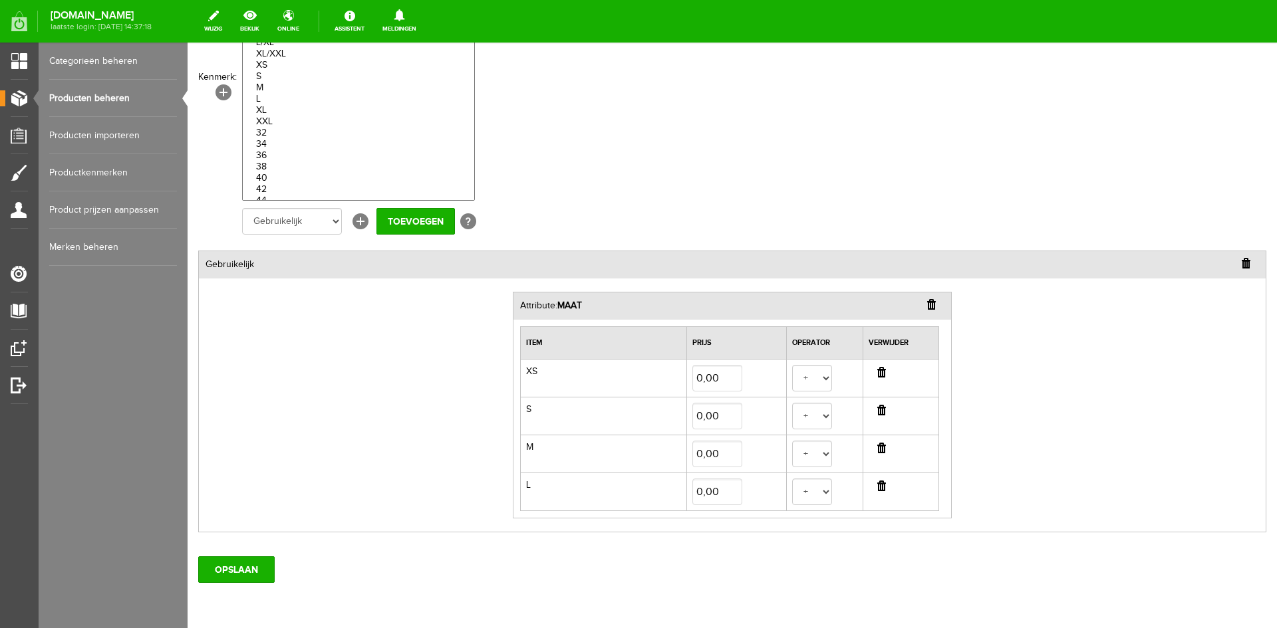
scroll to position [252, 0]
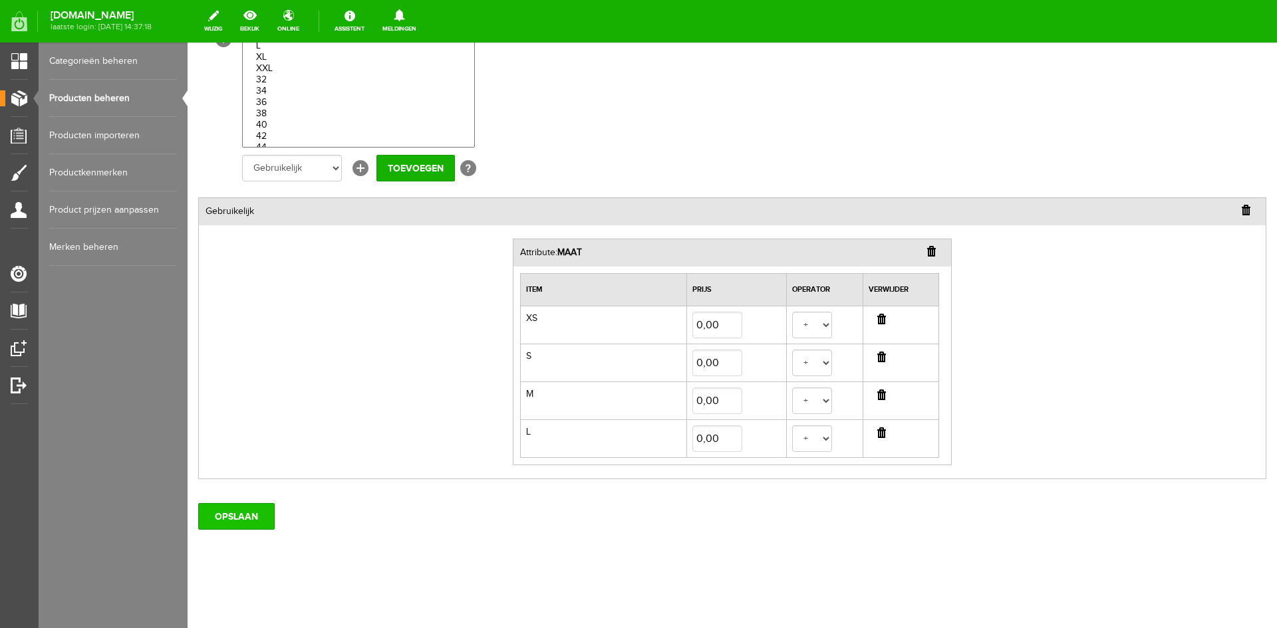
click at [253, 522] on input "OPSLAAN" at bounding box center [236, 516] width 76 height 27
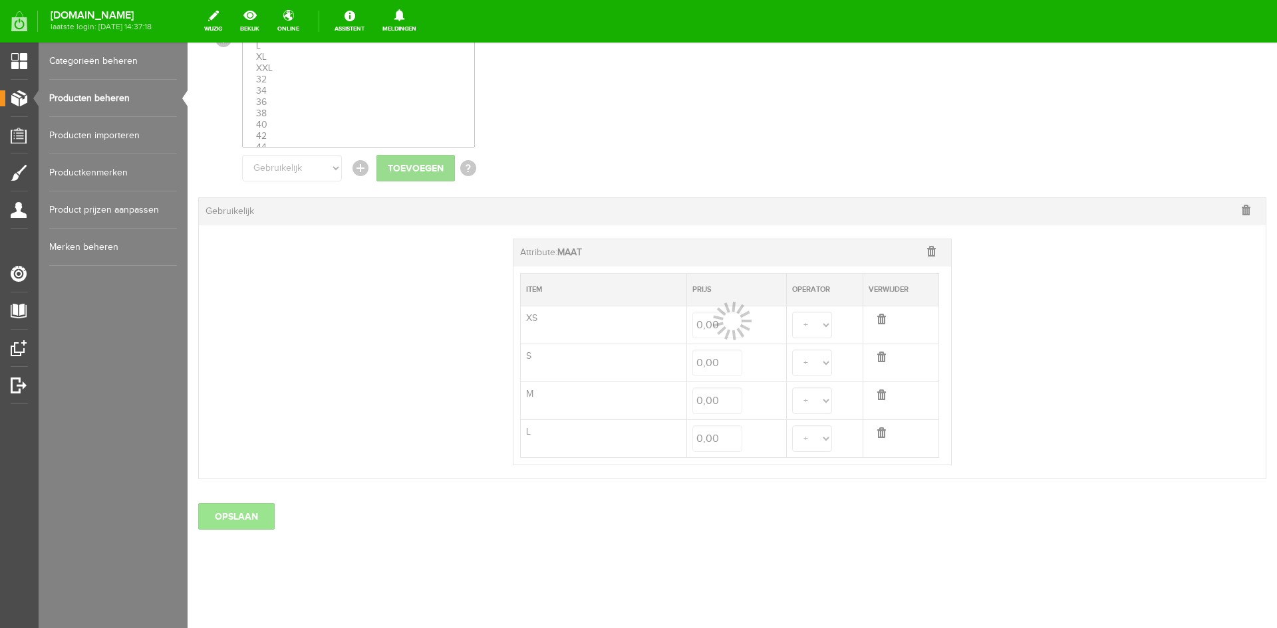
select select
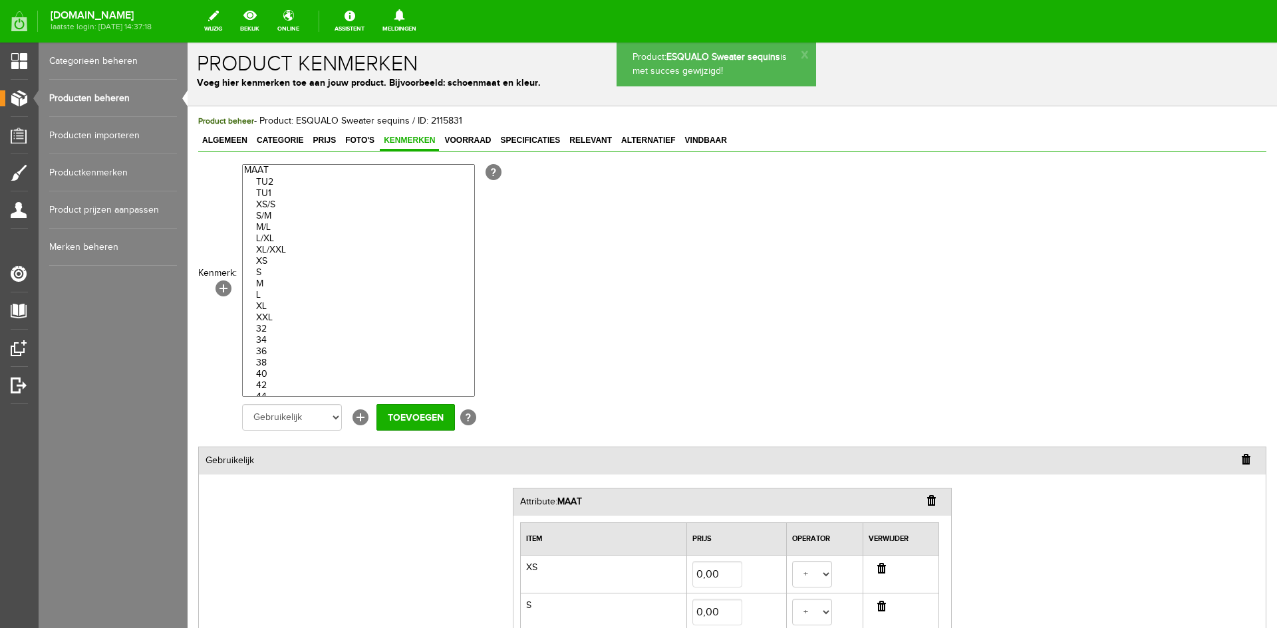
scroll to position [0, 0]
click at [473, 152] on link "Voorraad" at bounding box center [467, 143] width 55 height 19
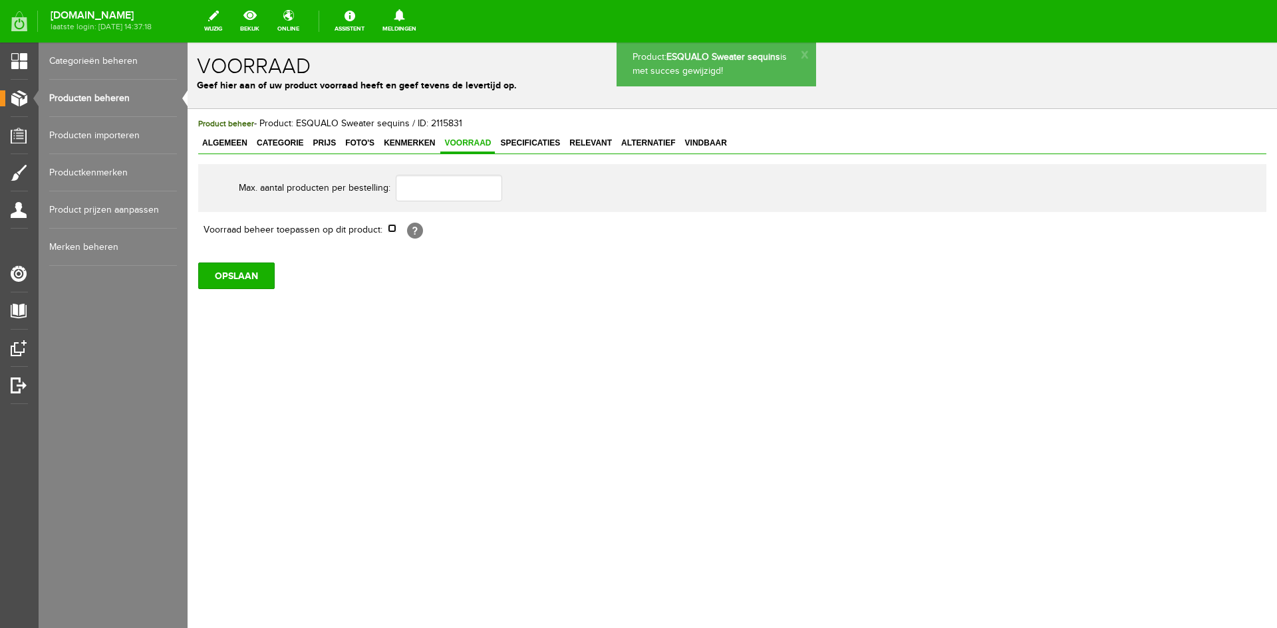
click at [394, 228] on input "checkbox" at bounding box center [392, 228] width 9 height 9
checkbox input "true"
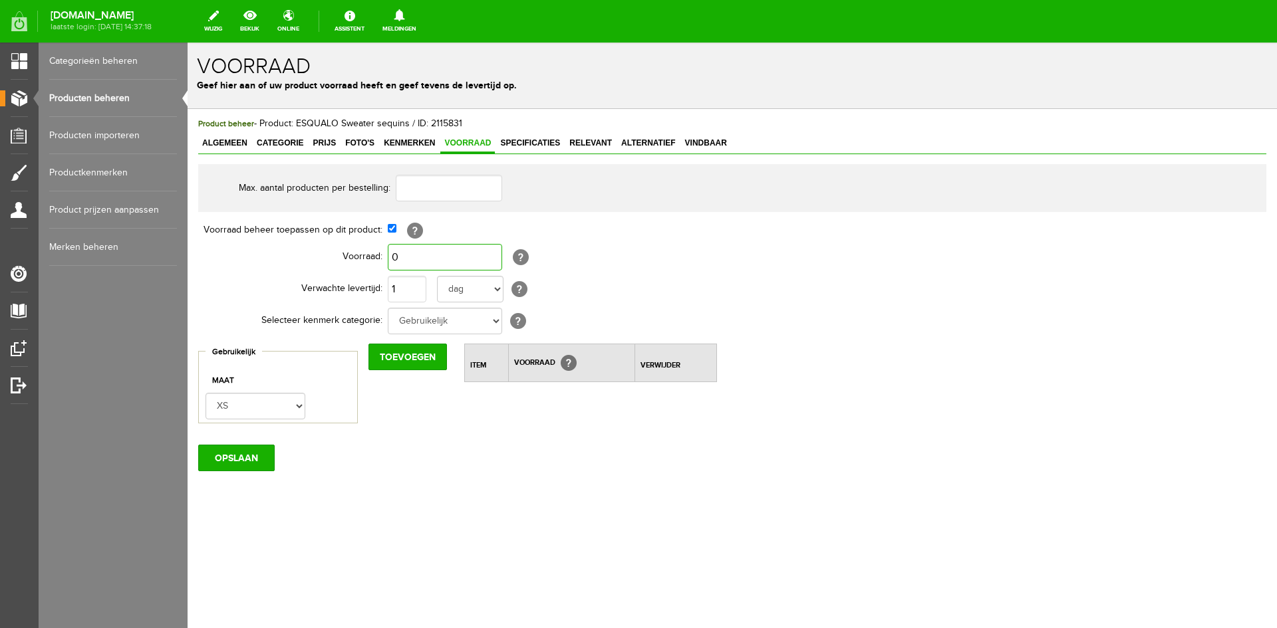
click at [420, 260] on input "0" at bounding box center [445, 257] width 114 height 27
type input "4"
click at [403, 285] on input "1" at bounding box center [407, 289] width 39 height 27
type input "4"
click at [403, 360] on input "Toevoegen" at bounding box center [407, 357] width 78 height 27
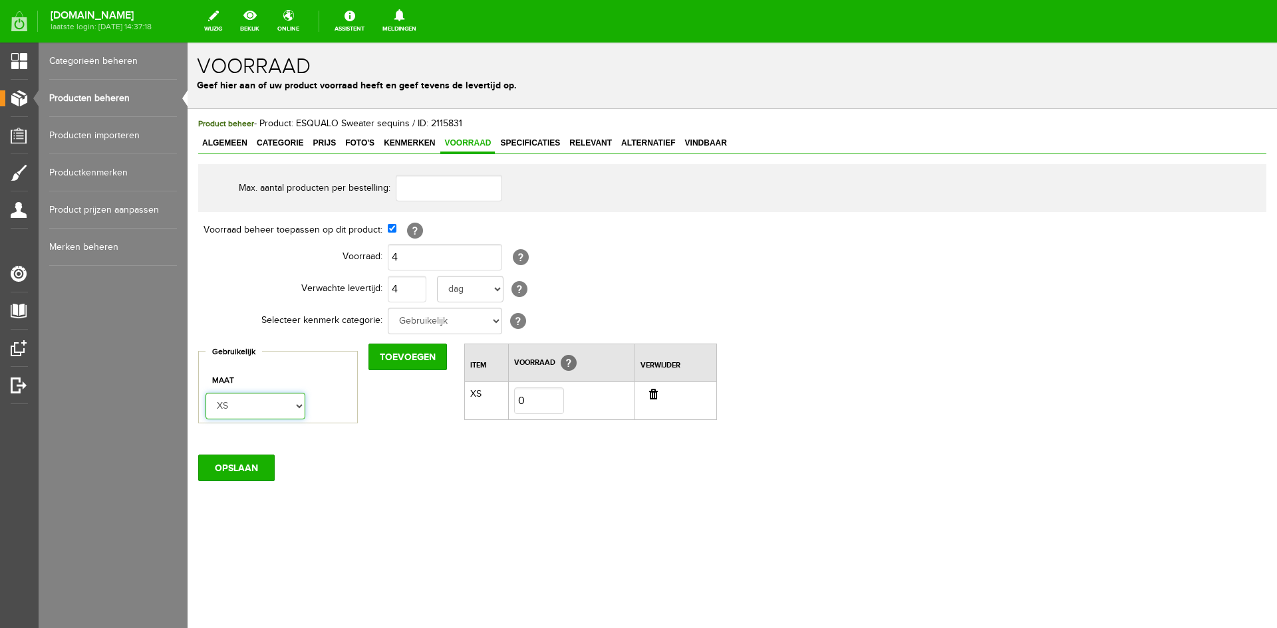
click at [301, 406] on select "XS S M L" at bounding box center [256, 406] width 100 height 27
click at [394, 360] on input "Toevoegen" at bounding box center [407, 357] width 78 height 27
click at [298, 408] on select "XS S M L" at bounding box center [256, 406] width 100 height 27
select select "275015"
click at [206, 393] on select "XS S M L" at bounding box center [256, 406] width 100 height 27
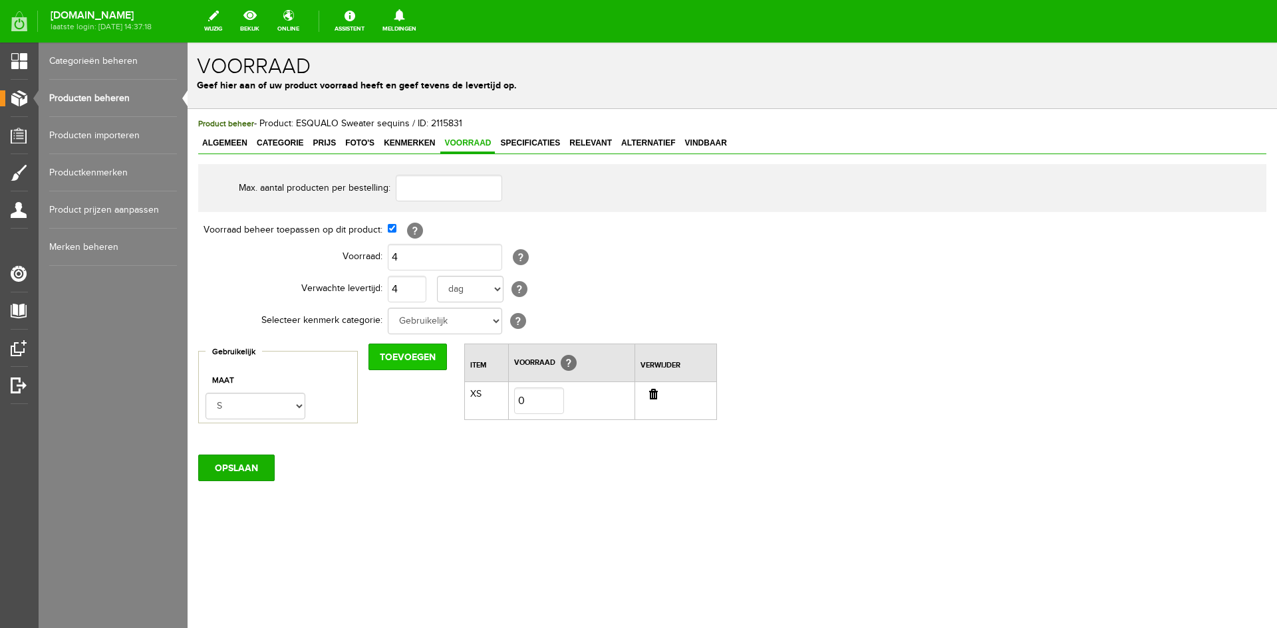
click at [392, 362] on input "Toevoegen" at bounding box center [407, 357] width 78 height 27
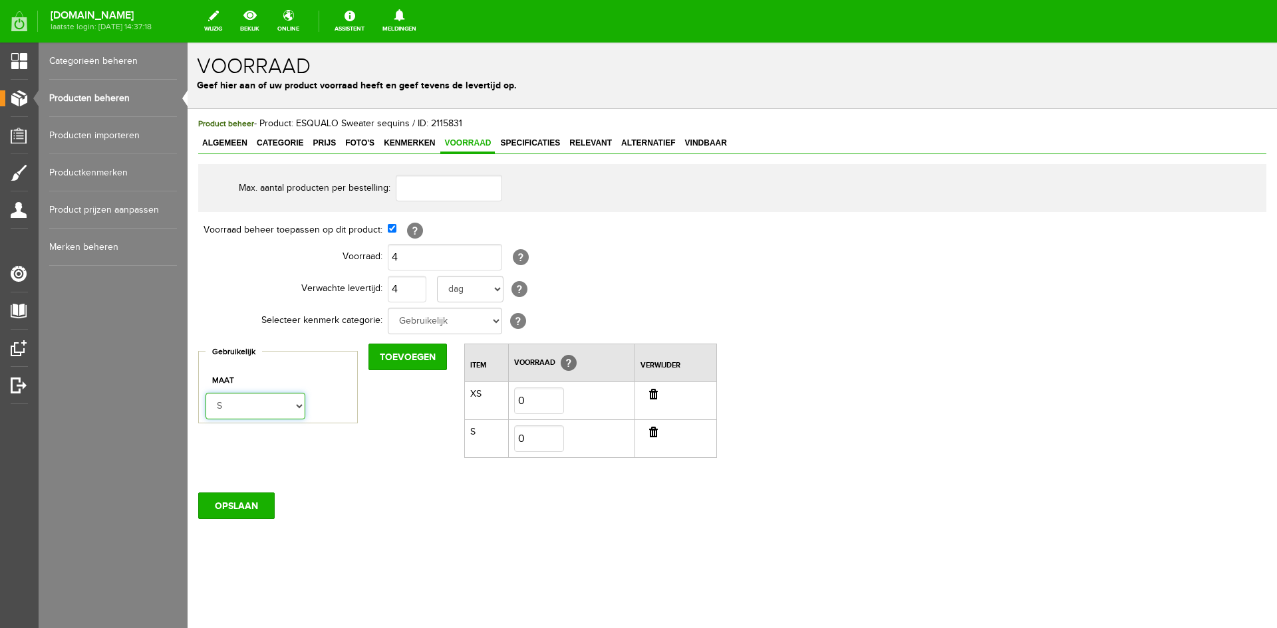
click at [295, 406] on select "XS S M L" at bounding box center [256, 406] width 100 height 27
select select "275016"
click at [206, 393] on select "XS S M L" at bounding box center [256, 406] width 100 height 27
click at [397, 360] on input "Toevoegen" at bounding box center [407, 357] width 78 height 27
click at [297, 406] on select "XS S M L" at bounding box center [256, 406] width 100 height 27
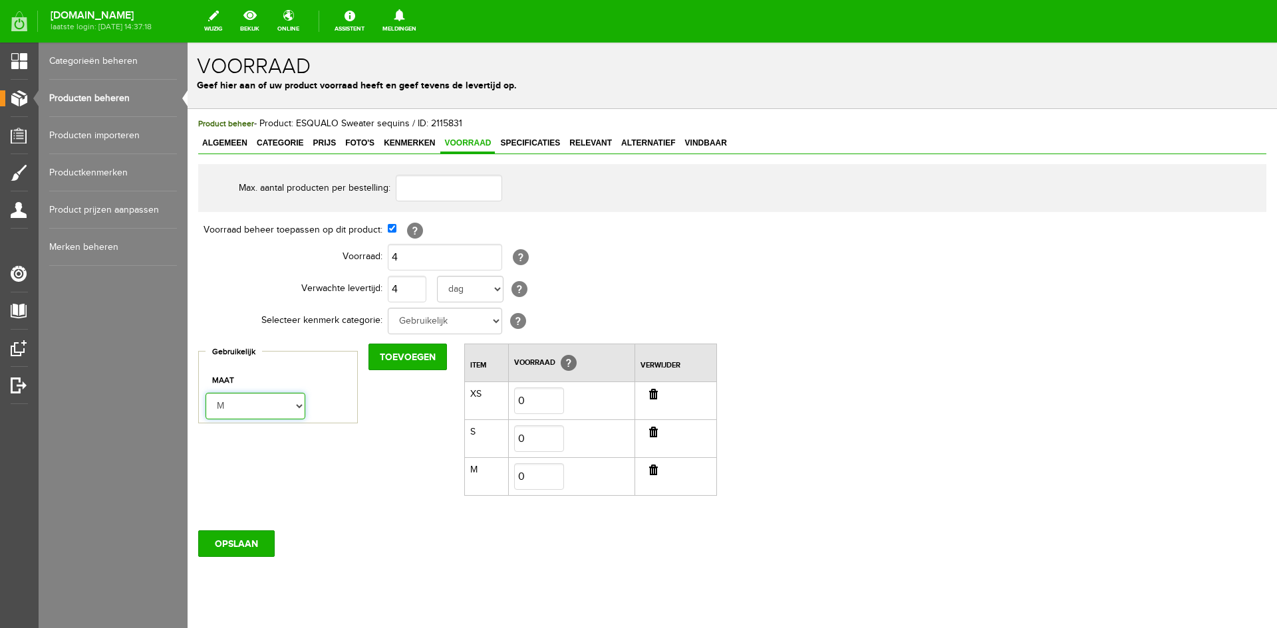
select select "275017"
click at [206, 393] on select "XS S M L" at bounding box center [256, 406] width 100 height 27
click at [392, 364] on input "Toevoegen" at bounding box center [407, 357] width 78 height 27
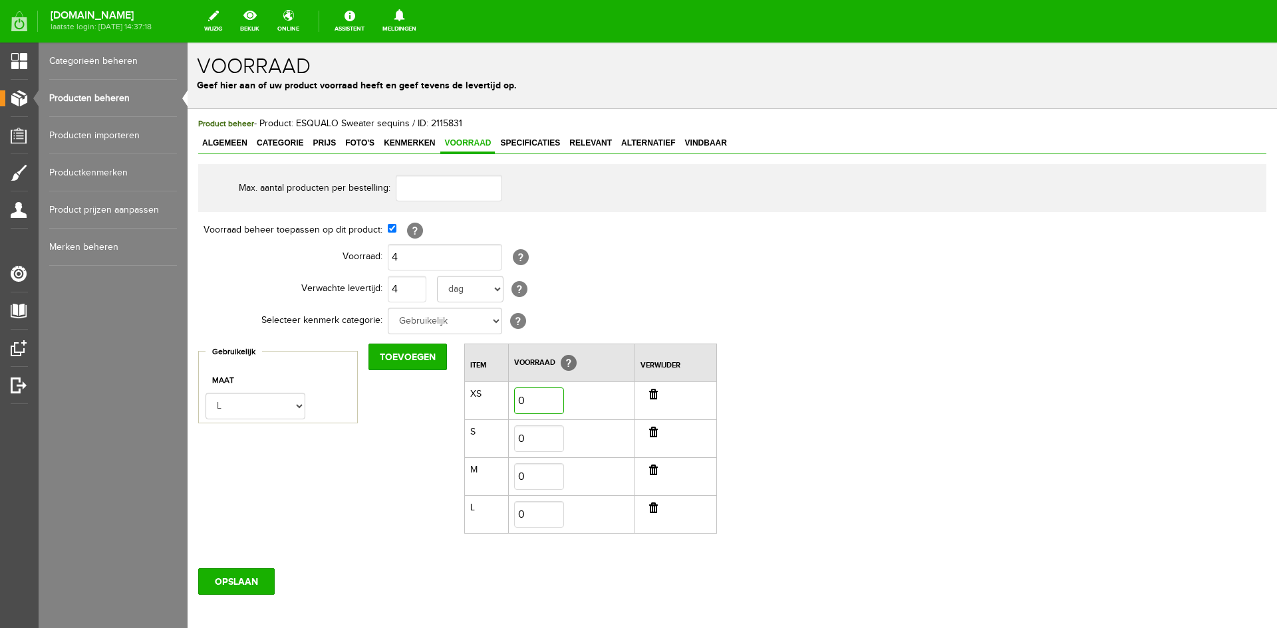
click at [540, 400] on input "0" at bounding box center [539, 401] width 50 height 27
type input "1"
click at [545, 440] on input "0" at bounding box center [539, 439] width 50 height 27
type input "1"
click at [534, 481] on input "0" at bounding box center [539, 477] width 50 height 27
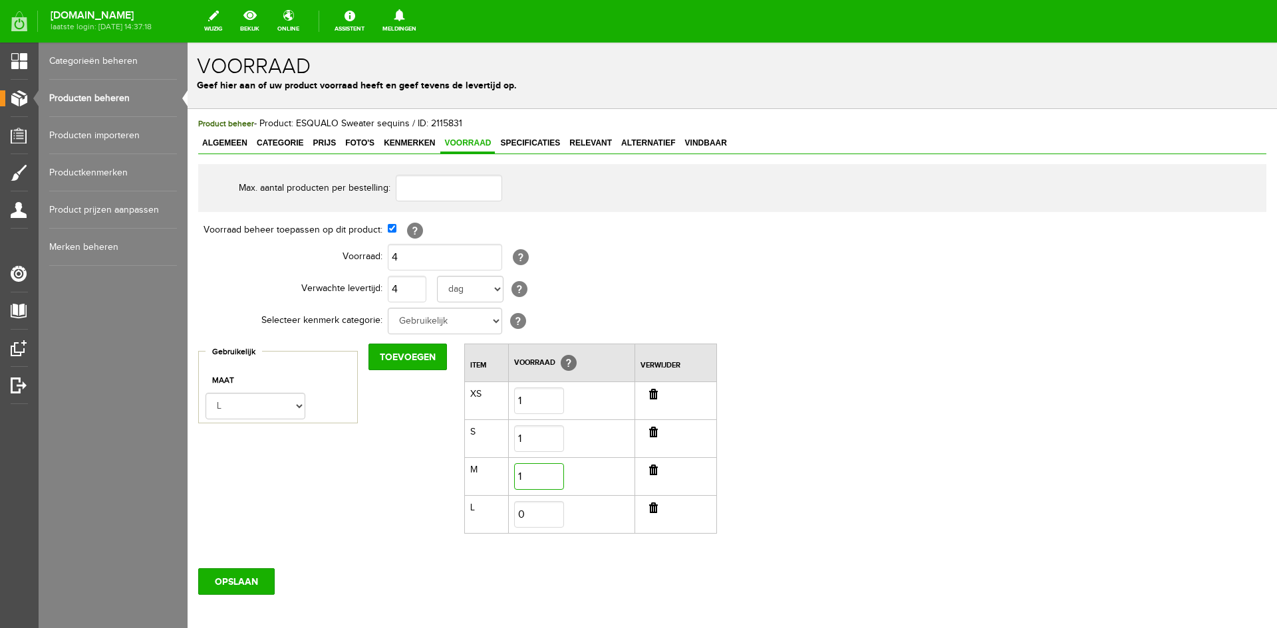
type input "1"
click at [531, 515] on input "0" at bounding box center [539, 514] width 50 height 27
type input "1"
click at [253, 580] on input "OPSLAAN" at bounding box center [236, 582] width 76 height 27
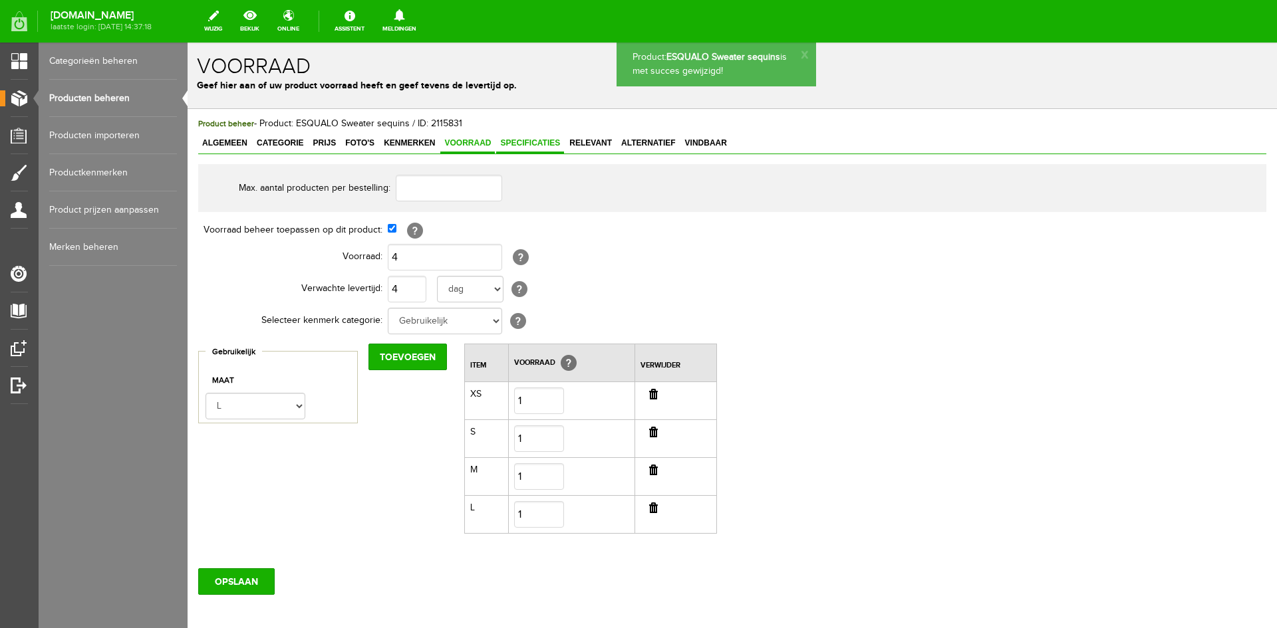
click at [531, 148] on link "Specificaties" at bounding box center [530, 143] width 68 height 19
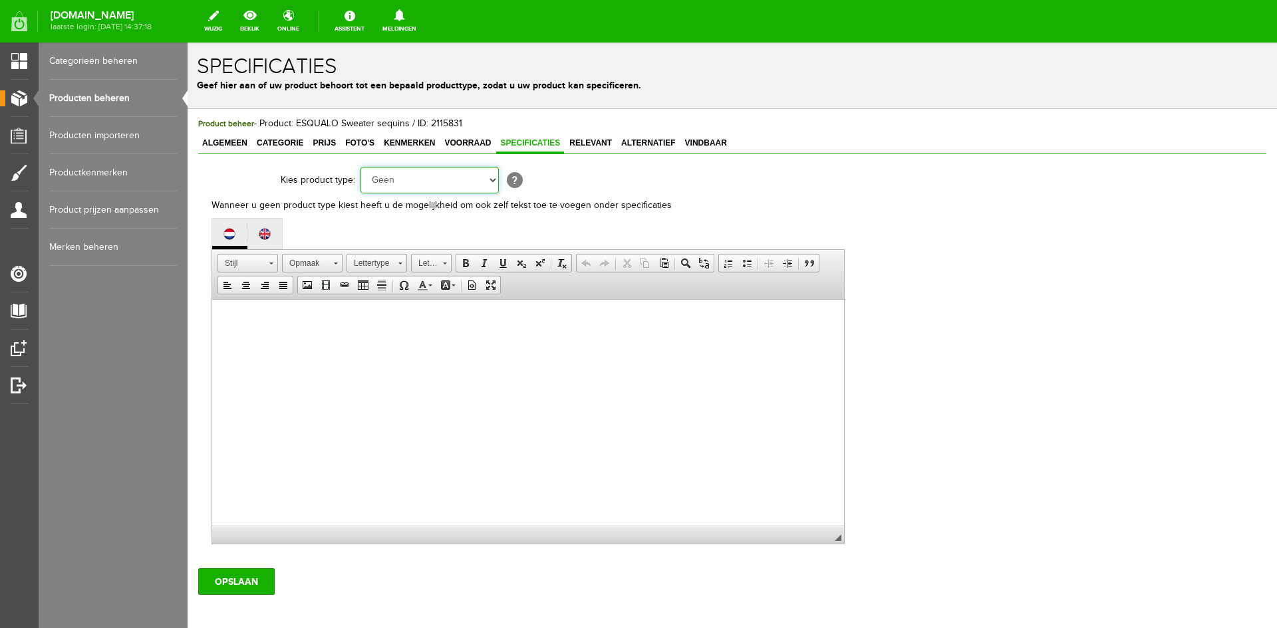
click at [492, 178] on select "Geen Auto Bed Boek Computer / Laptop DVD/CD Fiets Films Fotocamera GSM Kleding …" at bounding box center [429, 180] width 138 height 27
select select "37"
click at [360, 167] on select "Geen Auto Bed Boek Computer / Laptop DVD/CD Fiets Films Fotocamera GSM Kleding …" at bounding box center [429, 180] width 138 height 27
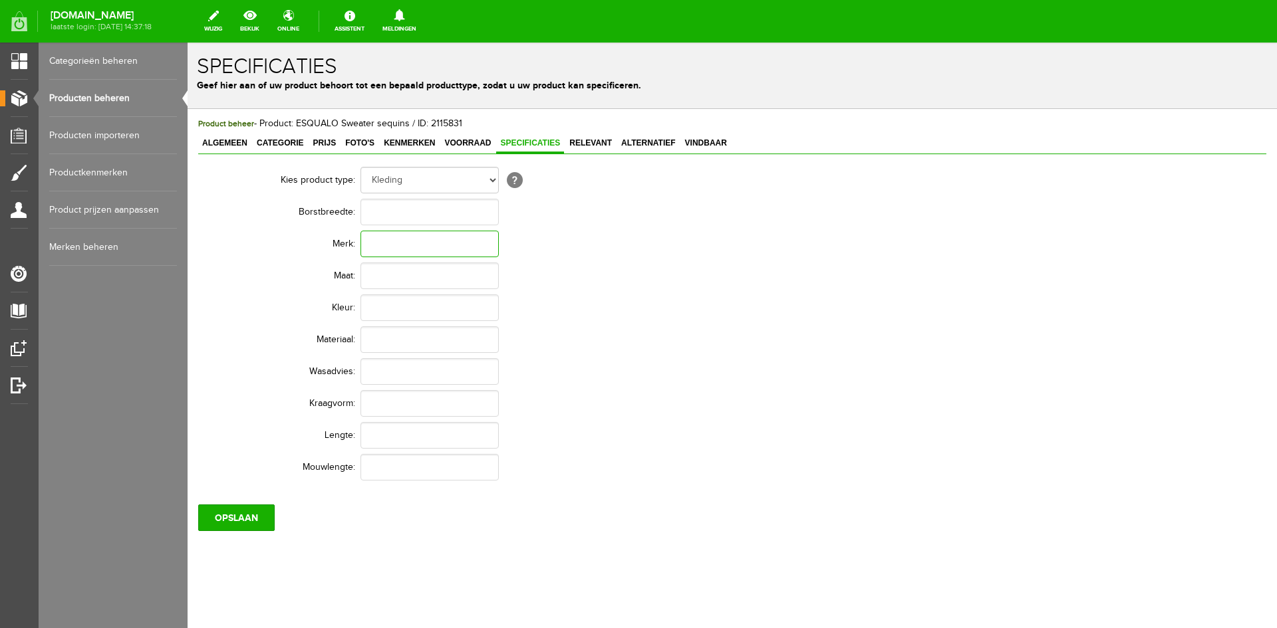
click at [385, 247] on input "text" at bounding box center [429, 244] width 138 height 27
type input "Esqualo"
click at [383, 311] on input "text" at bounding box center [429, 308] width 138 height 27
type input "Light Sand"
paste input "53% Cotton - 25% Acrylic - 20% Polyester - 2% Spandex"
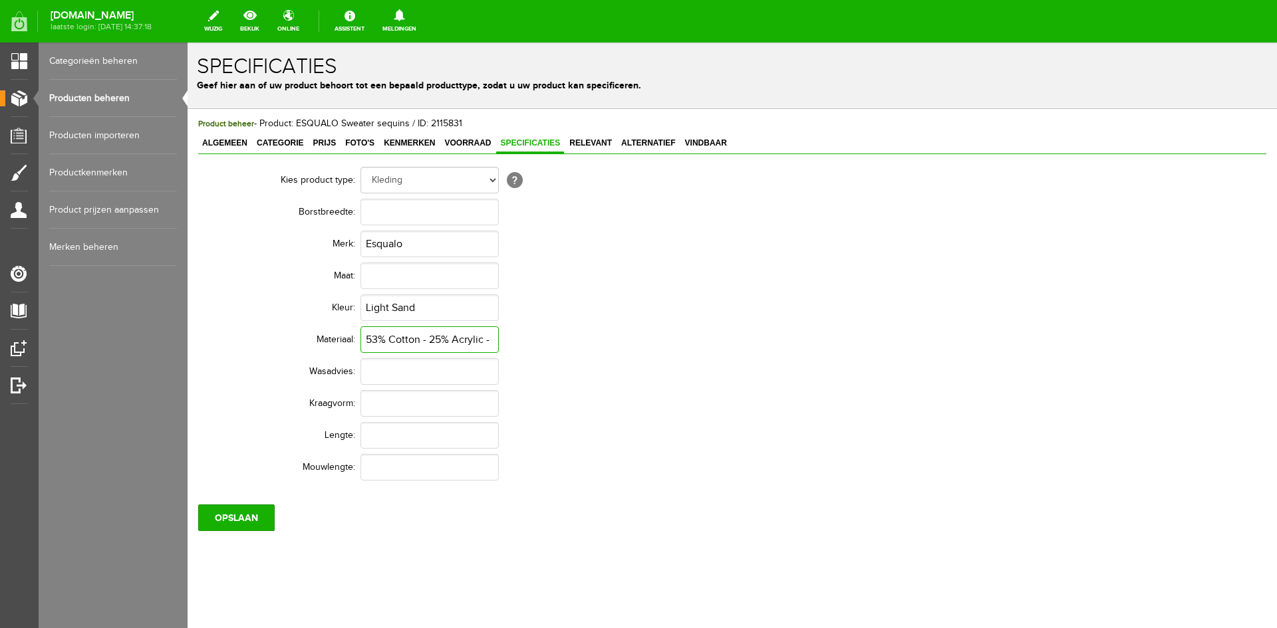
scroll to position [0, 132]
type input "53% Cotton - 25% Acrylic - 20% Polyester - 2% Spandex"
click at [252, 527] on input "OPSLAAN" at bounding box center [236, 518] width 76 height 27
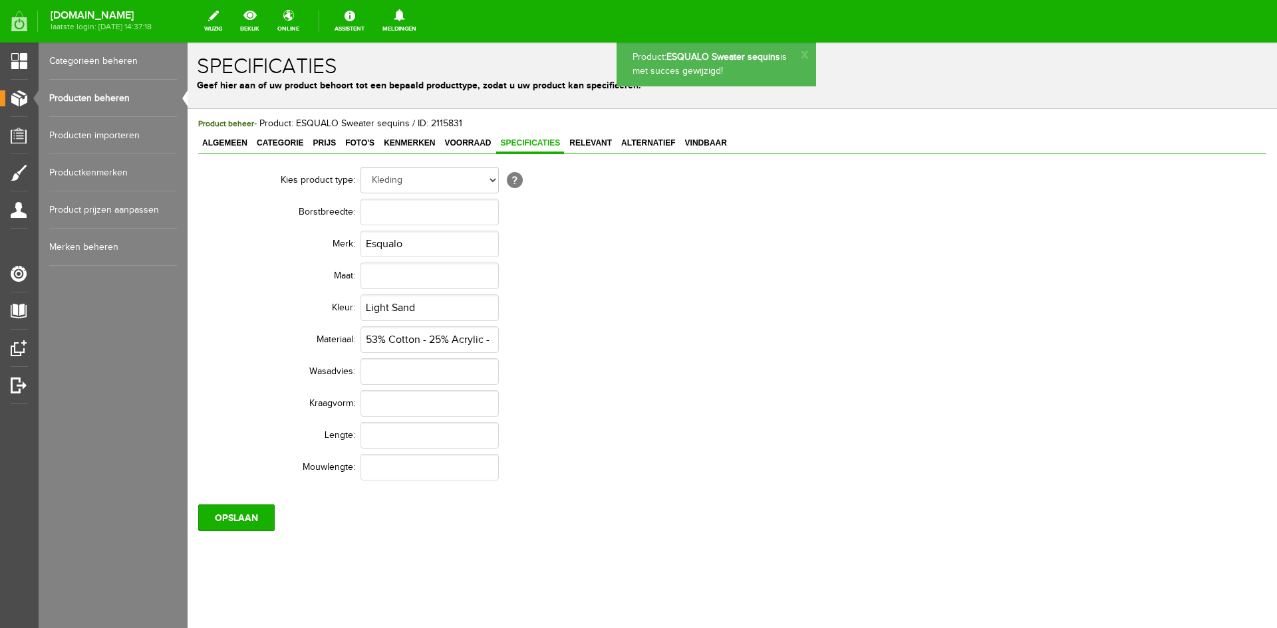
scroll to position [0, 0]
click at [92, 96] on link "Producten beheren" at bounding box center [113, 98] width 128 height 37
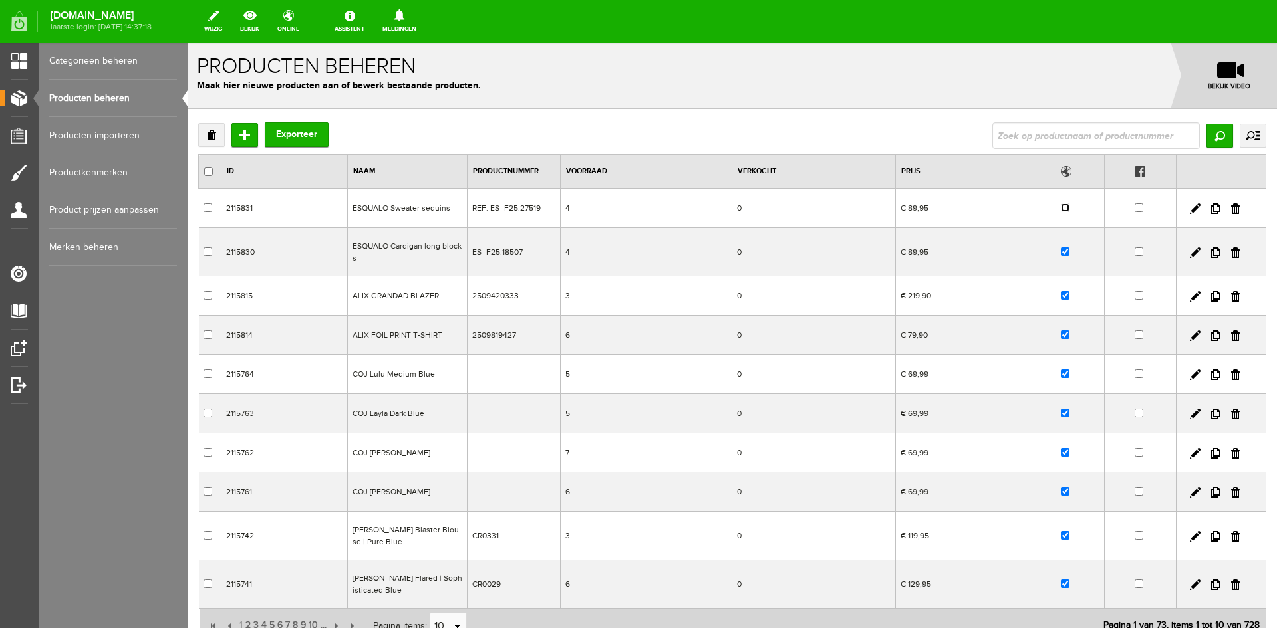
click at [1065, 206] on input "checkbox" at bounding box center [1065, 208] width 9 height 9
checkbox input "true"
click at [267, 23] on link "bekijk" at bounding box center [249, 21] width 35 height 29
click at [239, 140] on input "Toevoegen" at bounding box center [244, 135] width 27 height 24
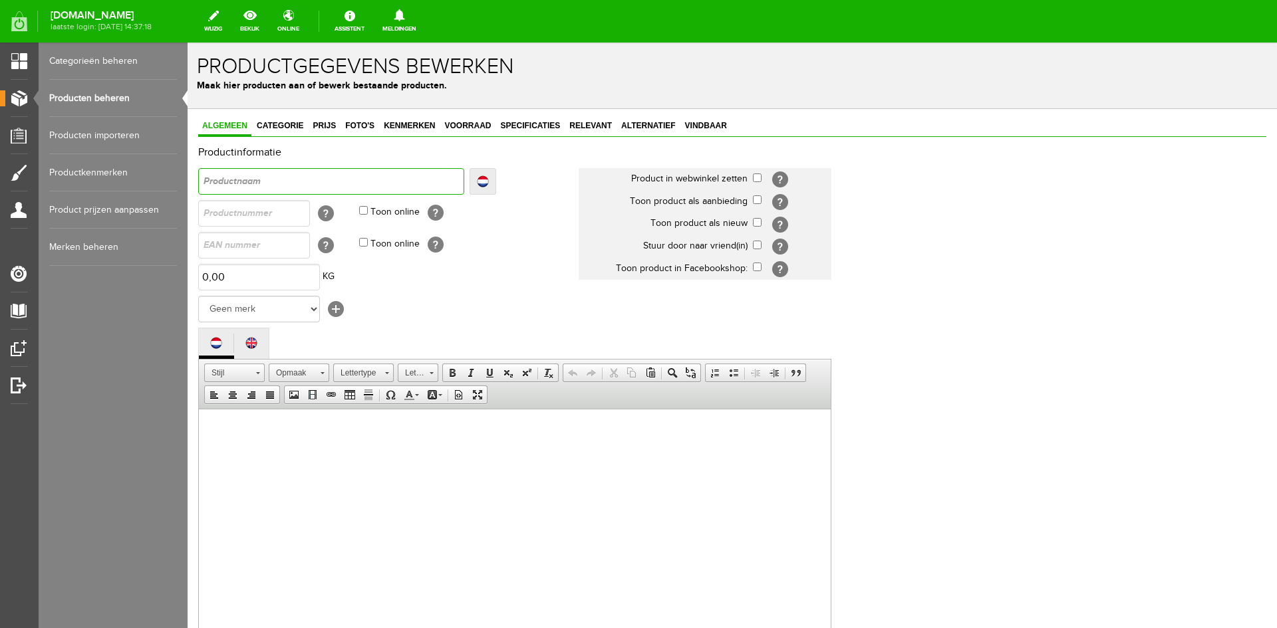
paste input "Skirt long lightweight PU"
click at [202, 178] on input "Skirt long lightweight PU" at bounding box center [331, 181] width 266 height 27
type input "ESkirt long lightweight PU"
type input "ESSkirt long lightweight PU"
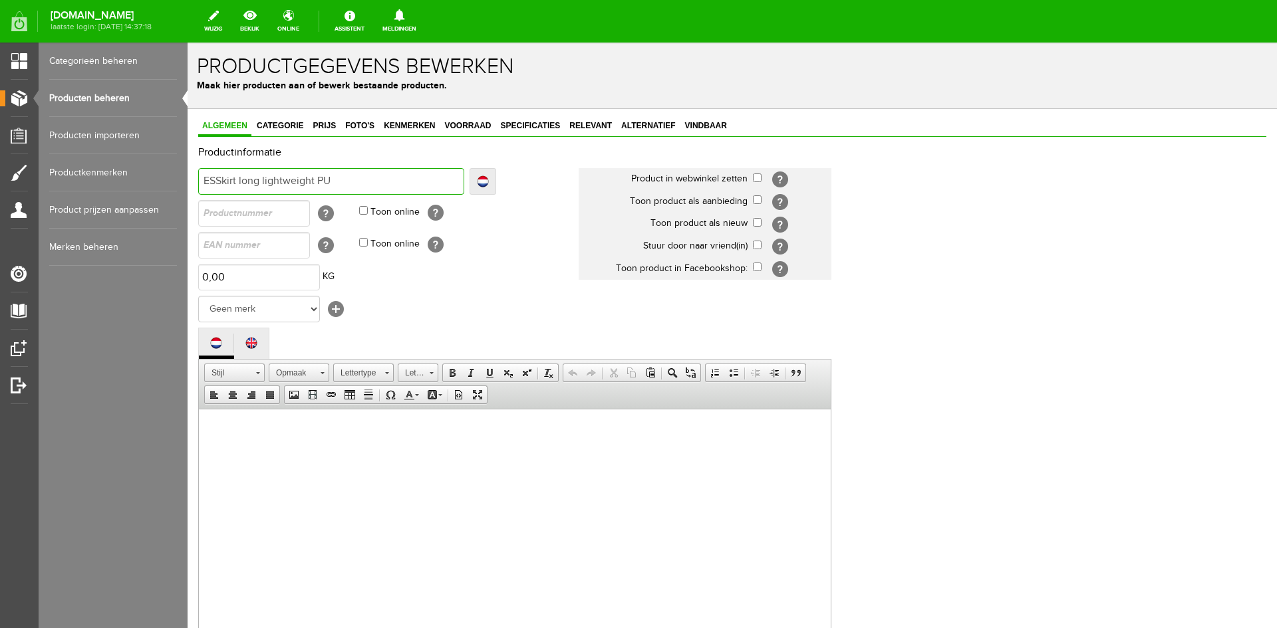
type input "ESSkirt long lightweight PU"
type input "ESQSkirt long lightweight PU"
type input "ESQUSkirt long lightweight PU"
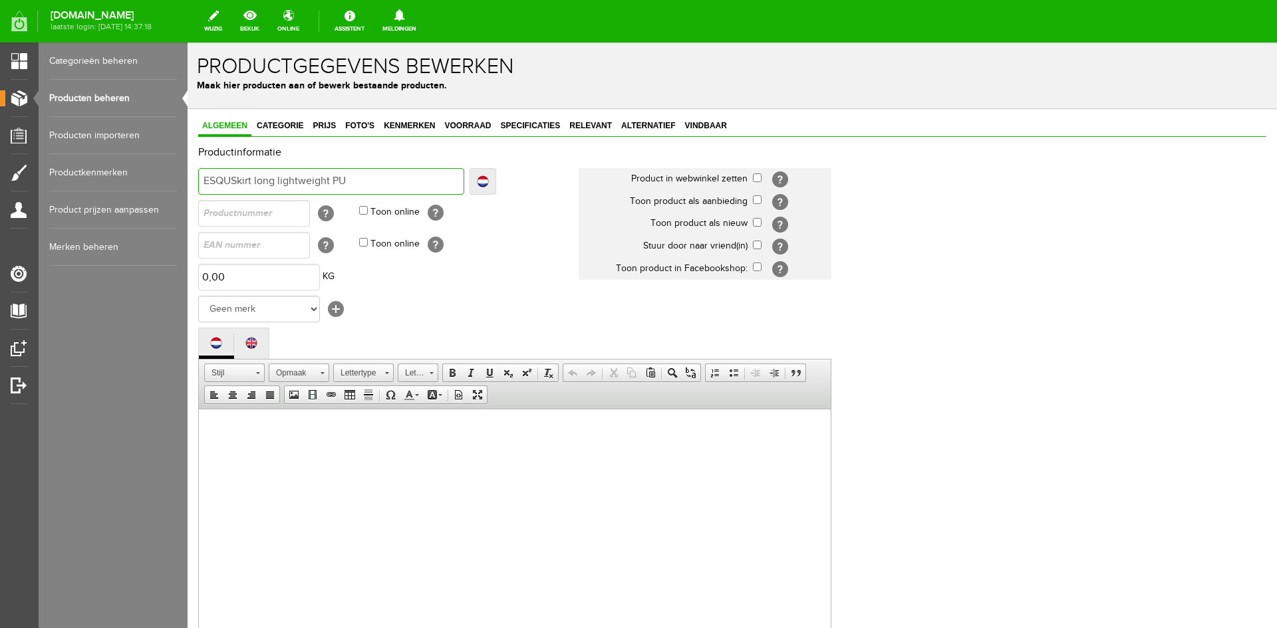
type input "ESQUASkirt long lightweight PU"
type input "ESQUALSkirt long lightweight PU"
type input "ESQUALOSkirt long lightweight PU"
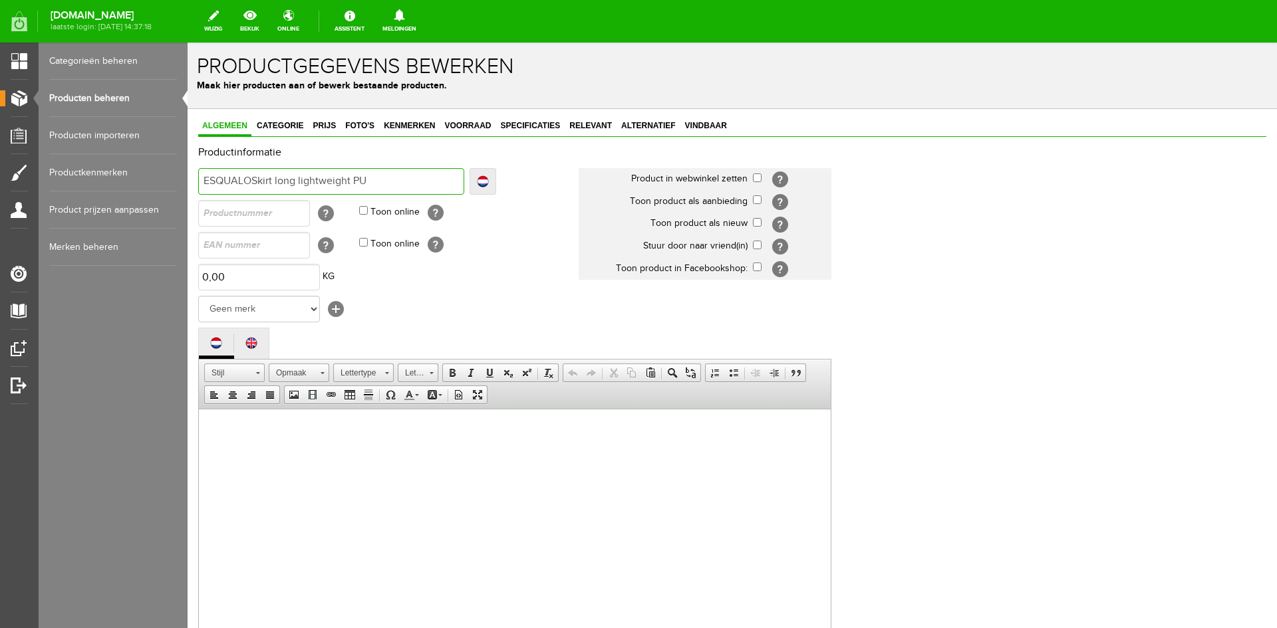
type input "ESQUALOSkirt long lightweight PU"
type input "ESQUALO Skirt long lightweight PU"
click at [303, 307] on select "Geen merk COJ AMBIKA Y-CONIC REFINED MORGAN AIM ALIX The Label Baggyshop By Bea…" at bounding box center [259, 309] width 122 height 27
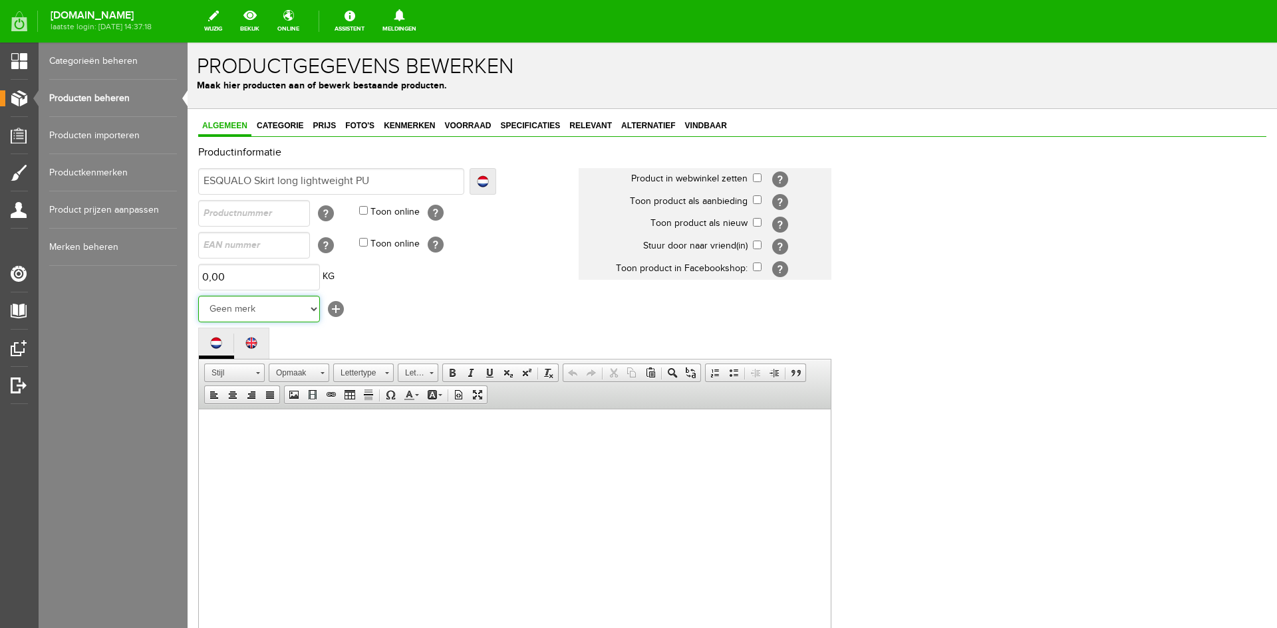
select select "159009"
click at [198, 296] on select "Geen merk COJ AMBIKA Y-CONIC REFINED MORGAN AIM ALIX The Label Baggyshop By Bea…" at bounding box center [259, 309] width 122 height 27
click at [755, 221] on input "checkbox" at bounding box center [757, 222] width 9 height 9
checkbox input "true"
click at [229, 446] on html at bounding box center [515, 429] width 632 height 41
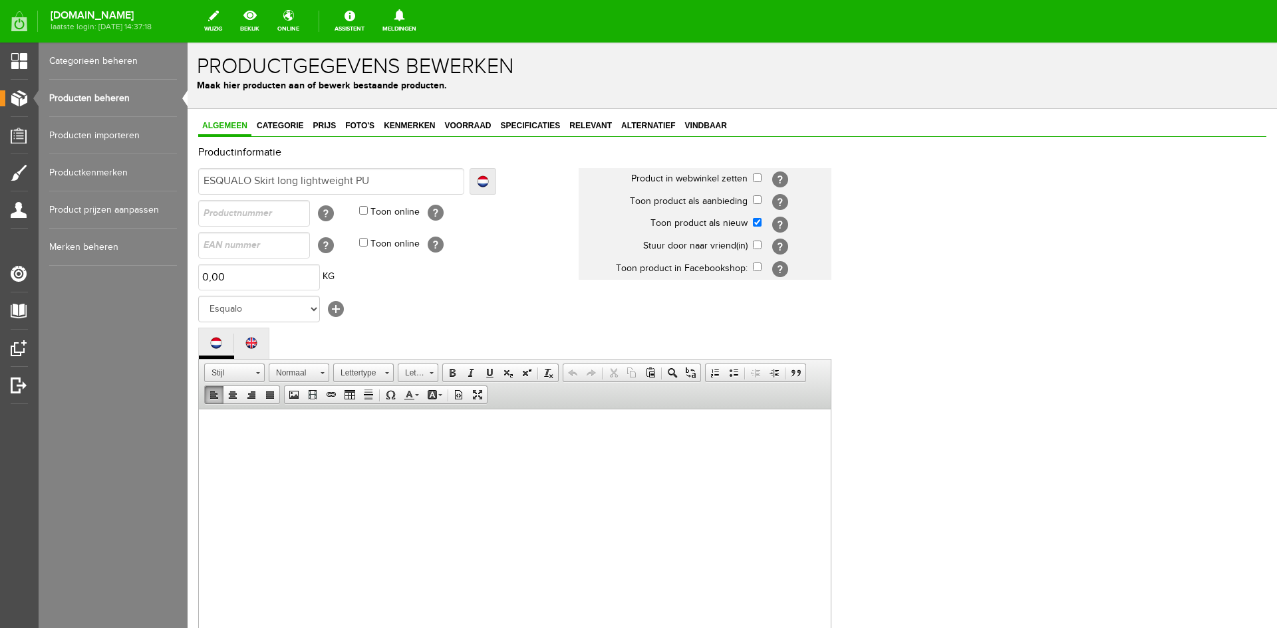
click at [219, 433] on p at bounding box center [514, 429] width 605 height 14
click at [244, 436] on span "Plakken" at bounding box center [264, 438] width 70 height 17
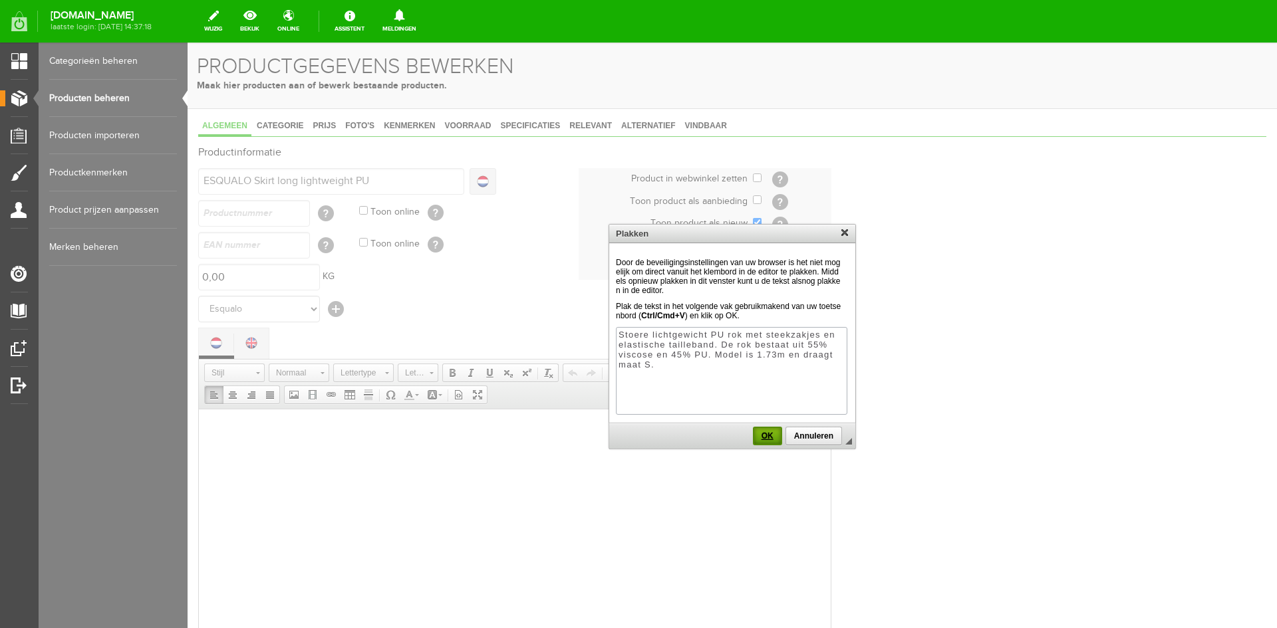
click at [769, 441] on span "OK" at bounding box center [767, 436] width 27 height 9
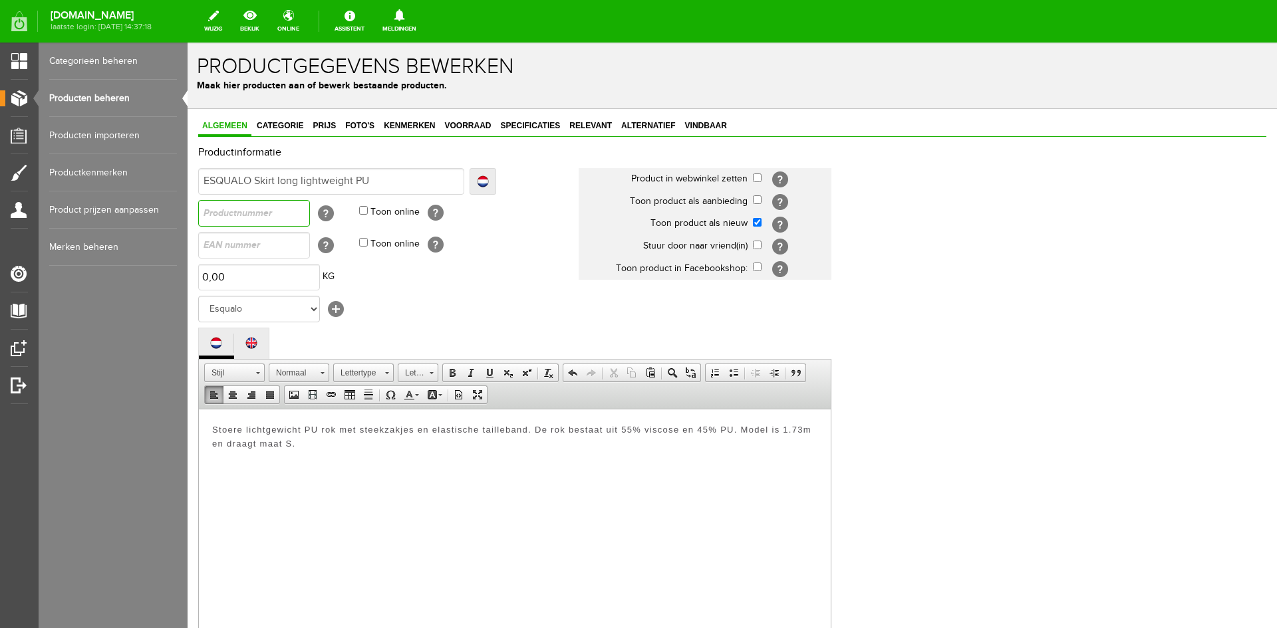
paste input "ES_F25.11504"
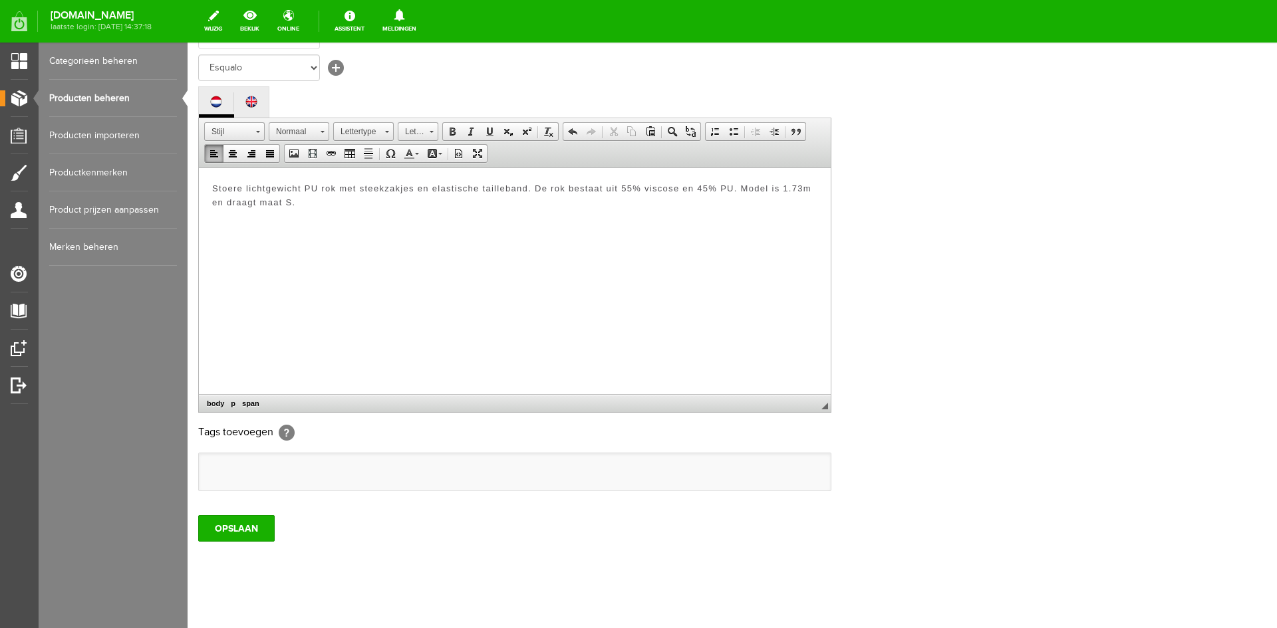
scroll to position [255, 0]
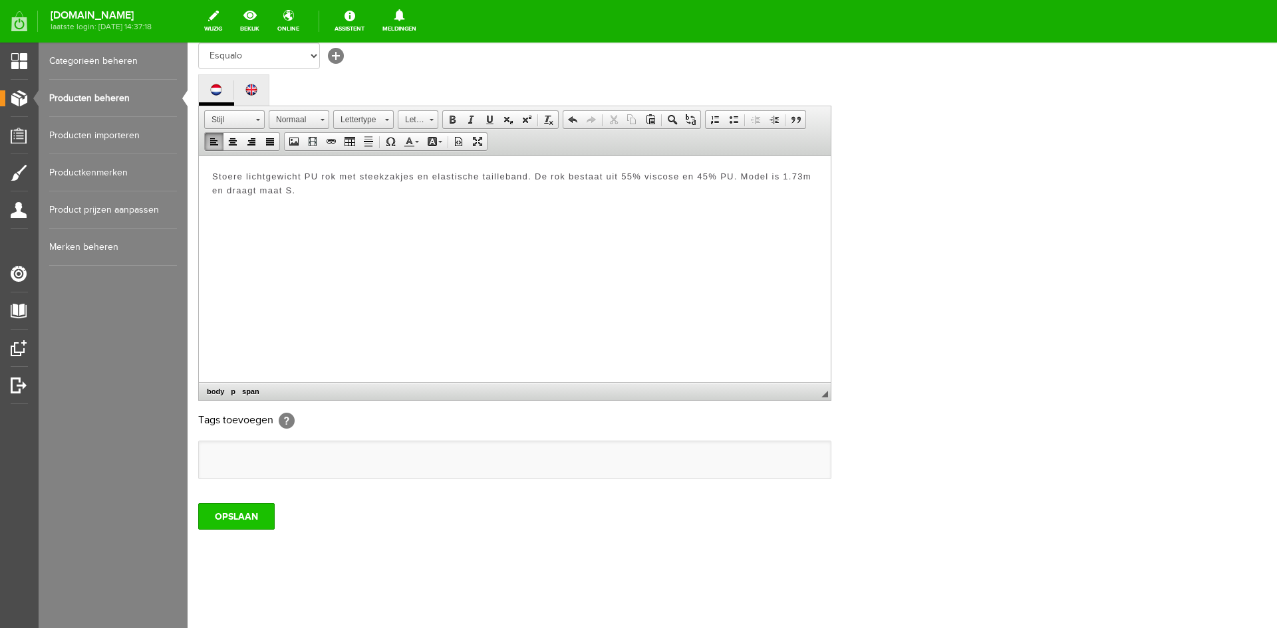
type input "ES_F25.11504"
click at [251, 517] on input "OPSLAAN" at bounding box center [236, 516] width 76 height 27
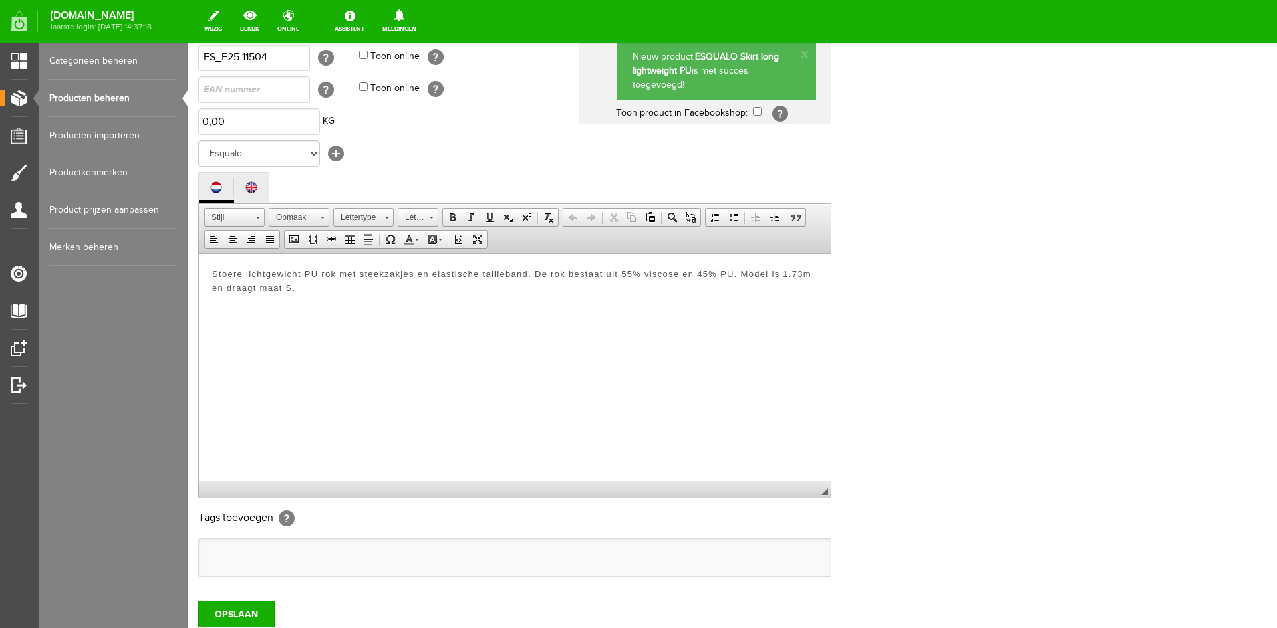
scroll to position [0, 0]
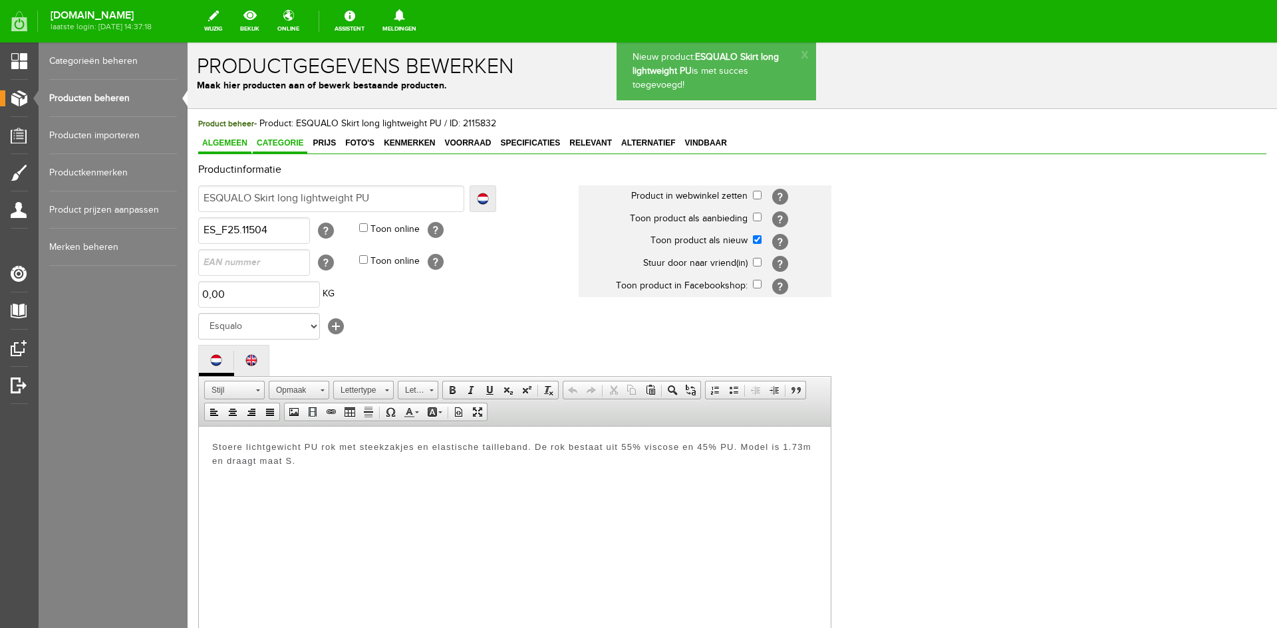
click at [294, 146] on span "Categorie" at bounding box center [280, 142] width 55 height 9
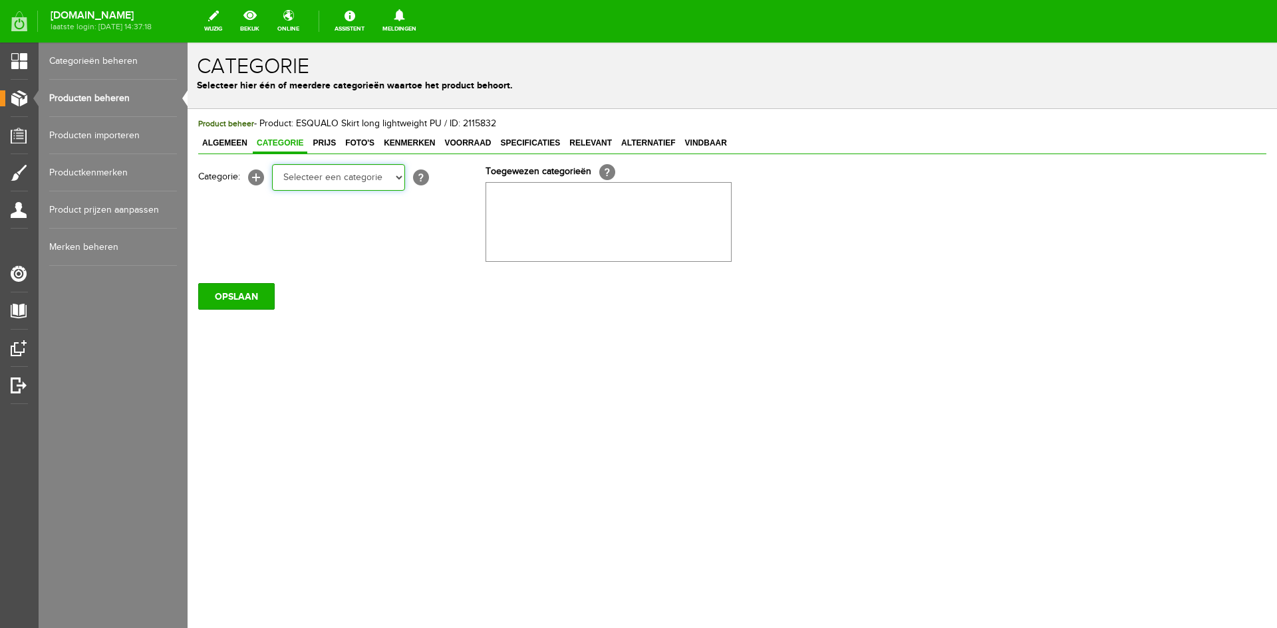
click at [392, 175] on select "Selecteer een categorie KLEDING Alle kleding Badkleding Broeken Blazers Gilet J…" at bounding box center [338, 177] width 133 height 27
select select "258525"
click at [272, 164] on select "Selecteer een categorie KLEDING Alle kleding Badkleding Broeken Blazers Gilet J…" at bounding box center [338, 177] width 133 height 27
click at [398, 178] on select "Selecteer een categorie KLEDING Alle kleding Badkleding Broeken Blazers Gilet J…" at bounding box center [338, 177] width 133 height 27
select select "258545"
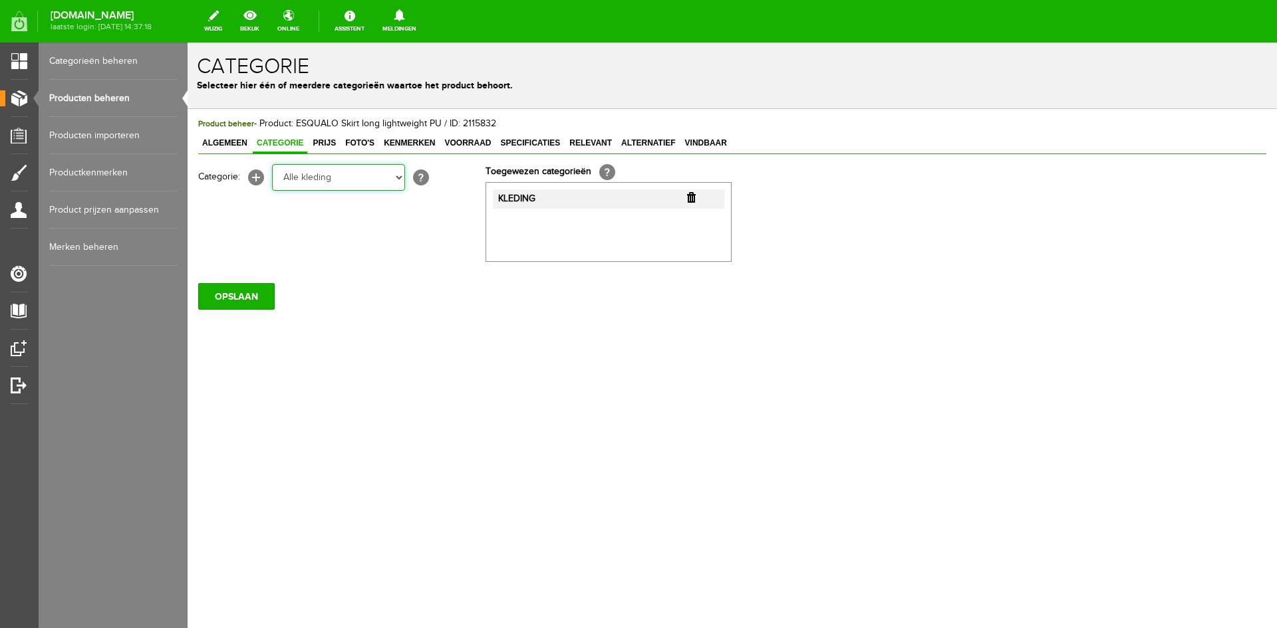
click at [272, 164] on select "Selecteer een categorie KLEDING Alle kleding Badkleding Broeken Blazers Gilet J…" at bounding box center [338, 177] width 133 height 27
click at [396, 178] on select "Selecteer een categorie KLEDING Alle kleding Badkleding Broeken Blazers Gilet J…" at bounding box center [338, 177] width 133 height 27
select select "258550"
click at [272, 164] on select "Selecteer een categorie KLEDING Alle kleding Badkleding Broeken Blazers Gilet J…" at bounding box center [338, 177] width 133 height 27
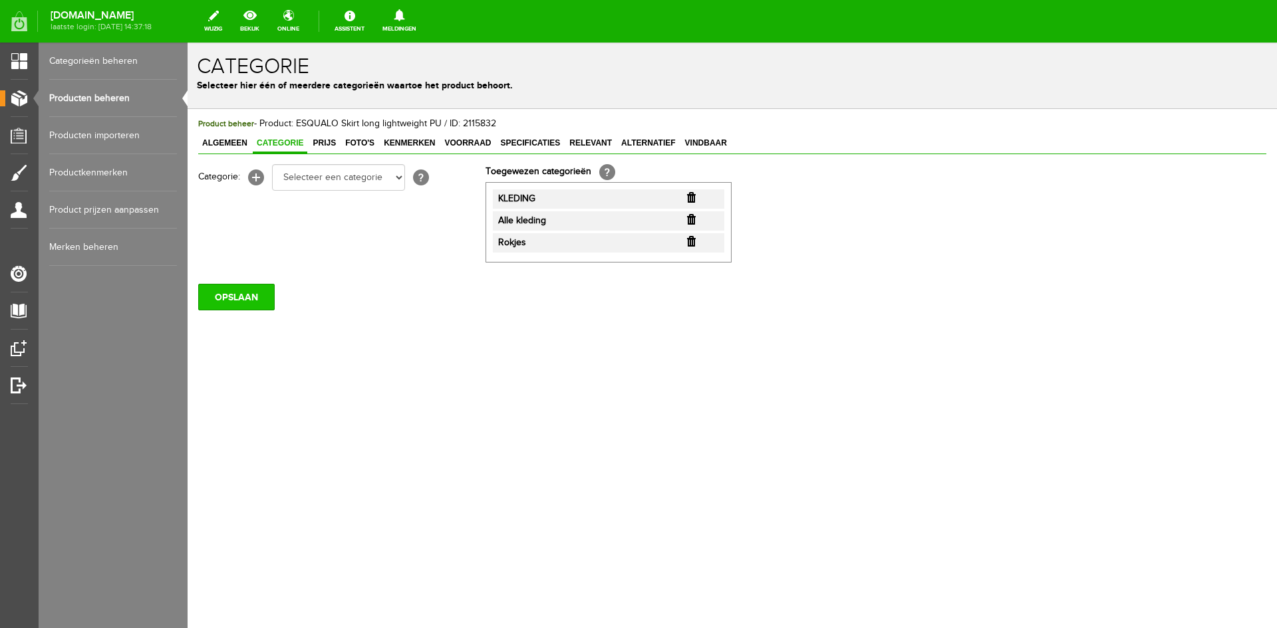
click at [263, 301] on input "OPSLAAN" at bounding box center [236, 297] width 76 height 27
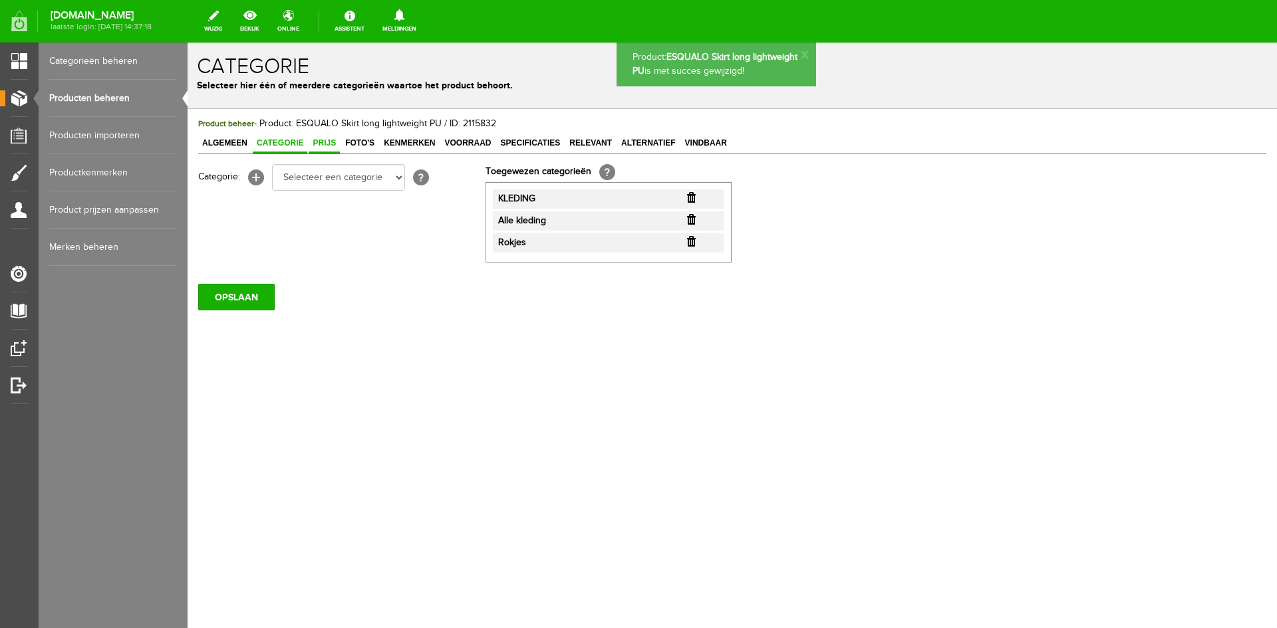
click at [327, 142] on span "Prijs" at bounding box center [324, 142] width 31 height 9
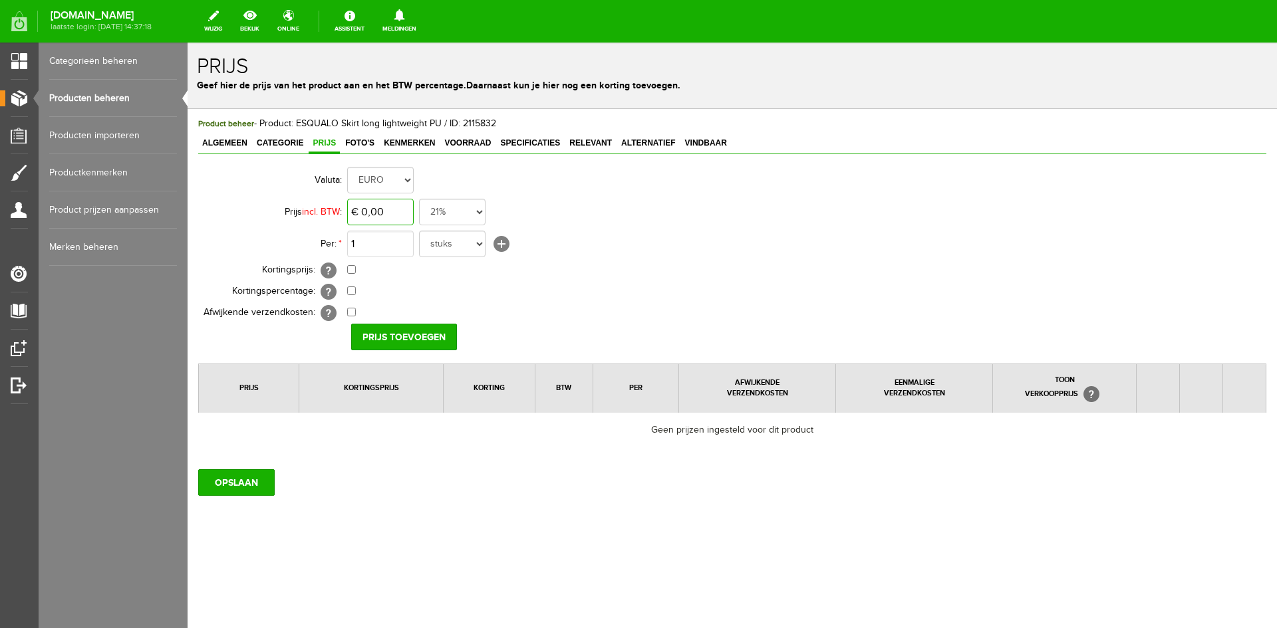
click at [388, 215] on input "€ 0,00" at bounding box center [380, 212] width 67 height 27
click at [390, 336] on input "Prijs toevoegen" at bounding box center [404, 337] width 106 height 27
type input "€ 89,95"
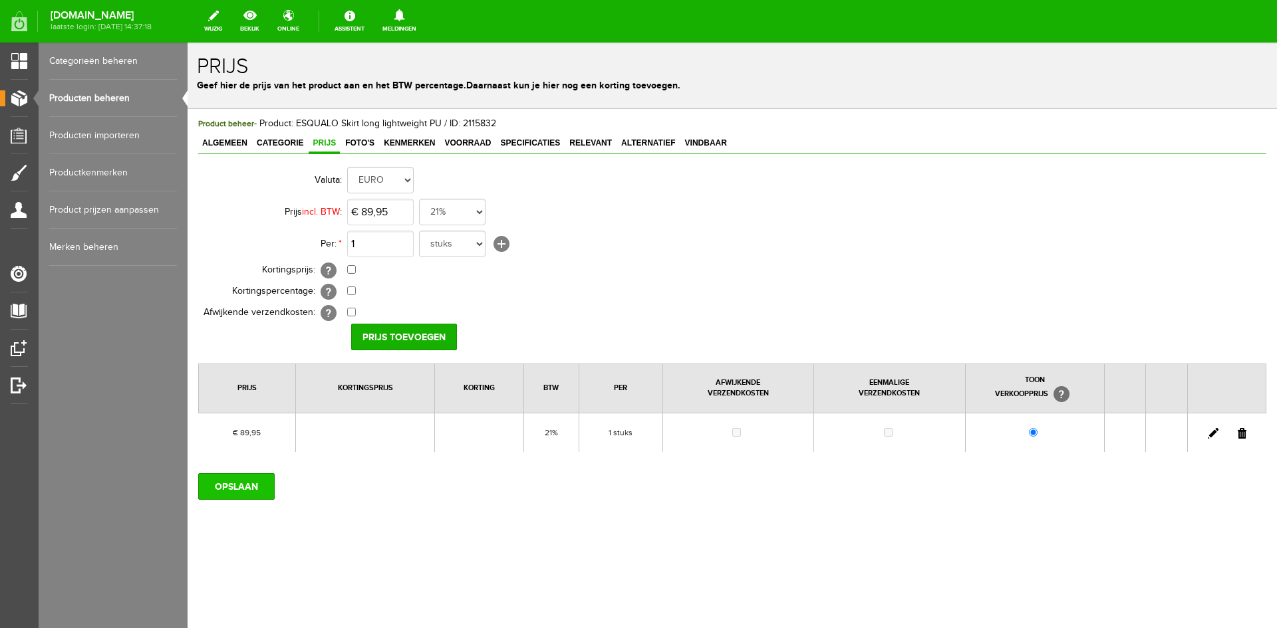
click at [246, 486] on input "OPSLAAN" at bounding box center [236, 487] width 76 height 27
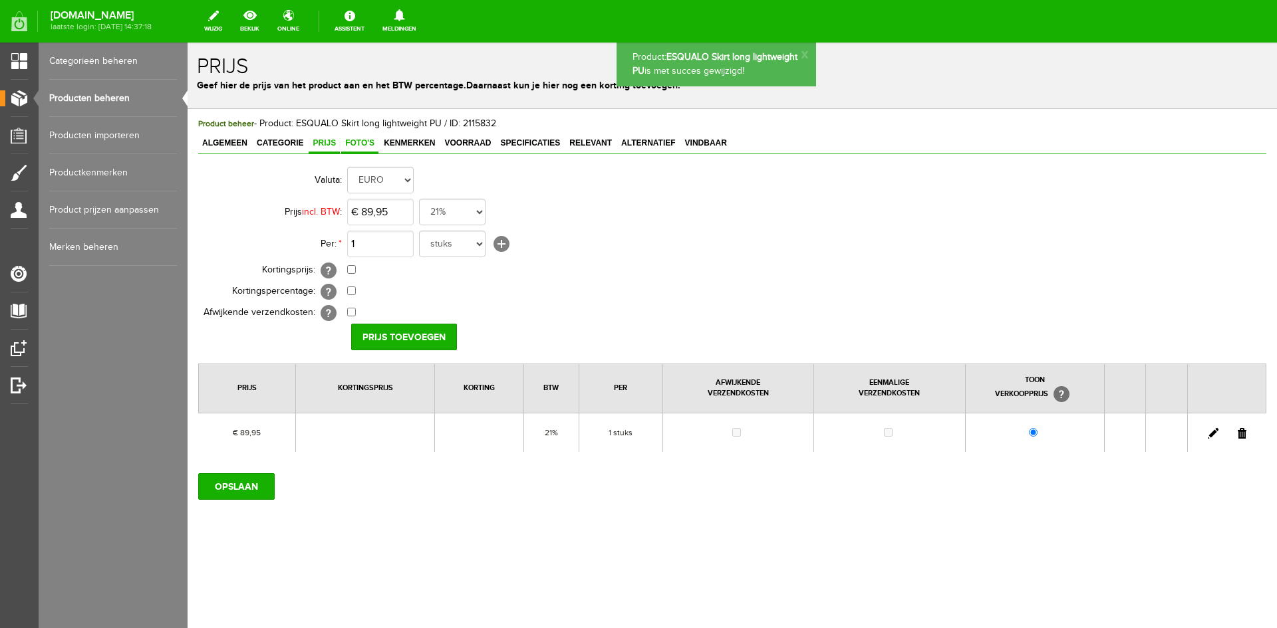
click at [363, 140] on span "Foto's" at bounding box center [359, 142] width 37 height 9
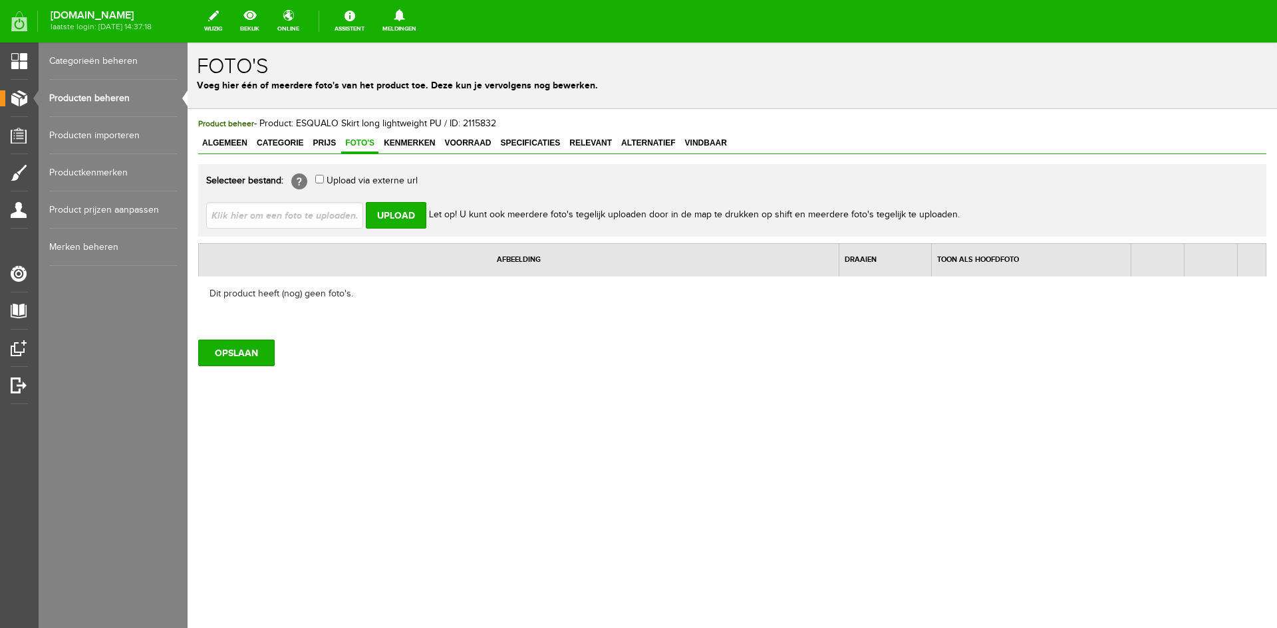
click at [329, 214] on input "file" at bounding box center [290, 214] width 168 height 25
type input "C:\fakepath\f25.11504_755_4_1.jpg"
type input "f25.11504_755_4_1.jpg"
click at [389, 217] on input "Upload" at bounding box center [396, 215] width 61 height 27
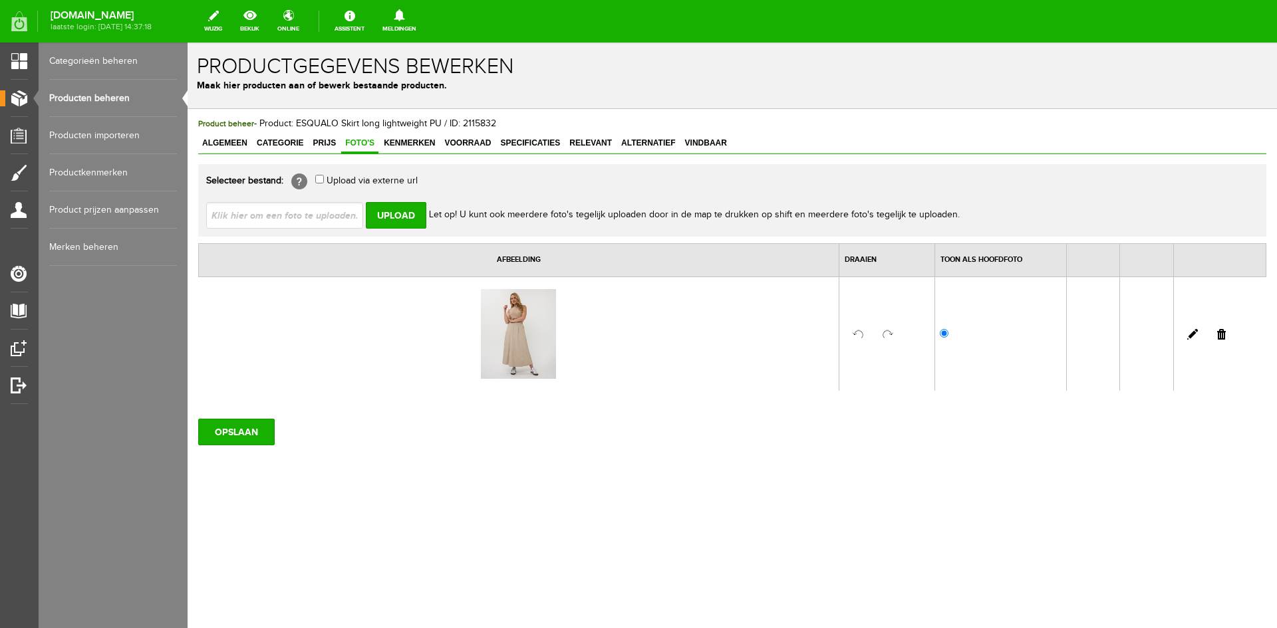
click at [325, 217] on input "file" at bounding box center [290, 214] width 168 height 25
type input "C:\fakepath\f25.11504_755_0_1.jpg"
type input "f25.11504_755_0_1.jpg"
click at [386, 217] on input "Upload" at bounding box center [396, 215] width 61 height 27
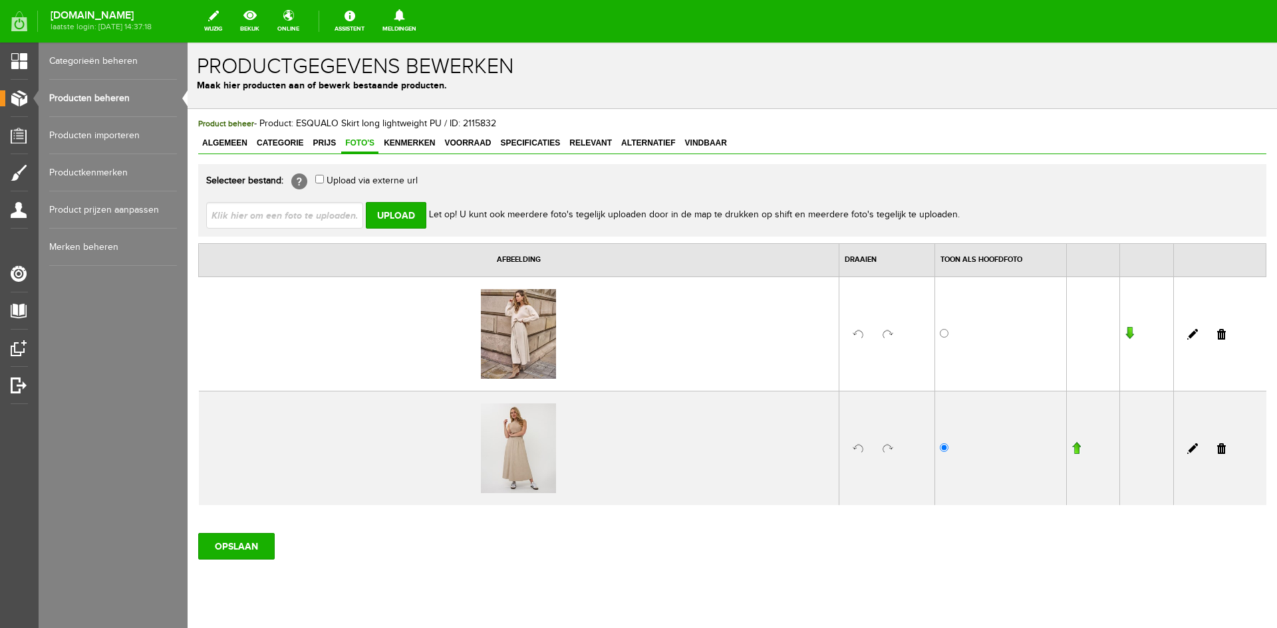
click at [311, 221] on input "file" at bounding box center [290, 214] width 168 height 25
type input "C:\fakepath\f25.11504_755_5_1.jpg"
type input "f25.11504_755_5_1.jpg"
click at [379, 217] on input "Upload" at bounding box center [396, 215] width 61 height 27
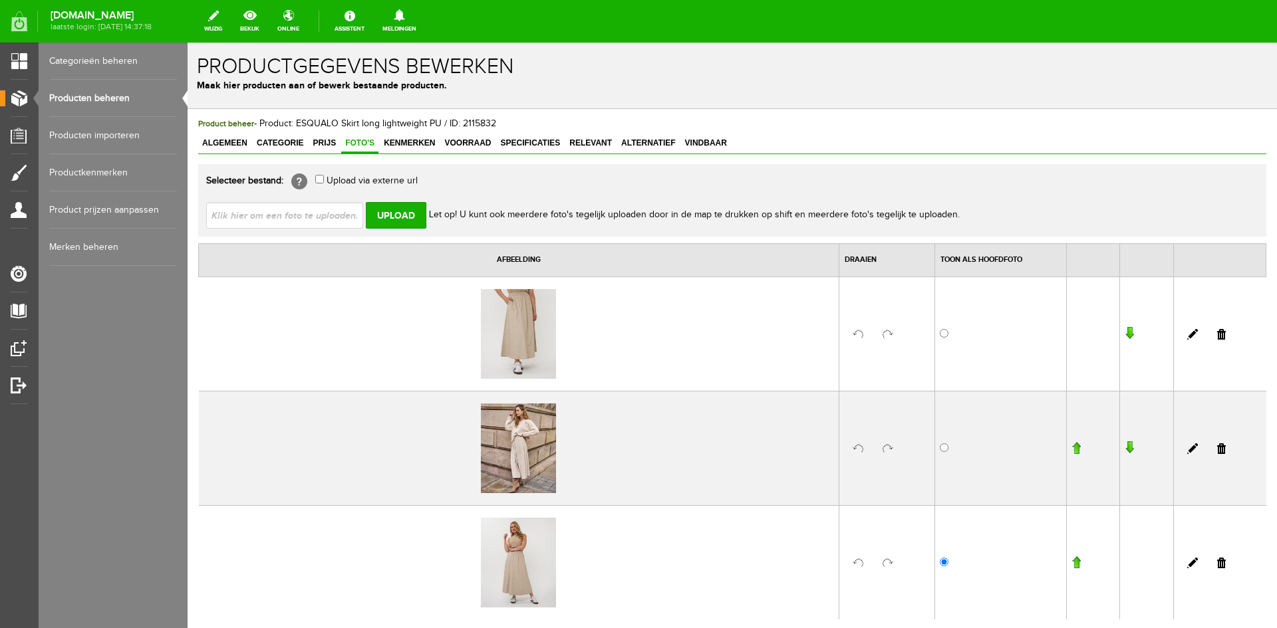
click at [339, 219] on input "file" at bounding box center [290, 214] width 168 height 25
type input "C:\fakepath\f25.11504_755_6_1.jpg"
type input "f25.11504_755_6_1.jpg"
click at [395, 217] on input "Upload" at bounding box center [396, 215] width 61 height 27
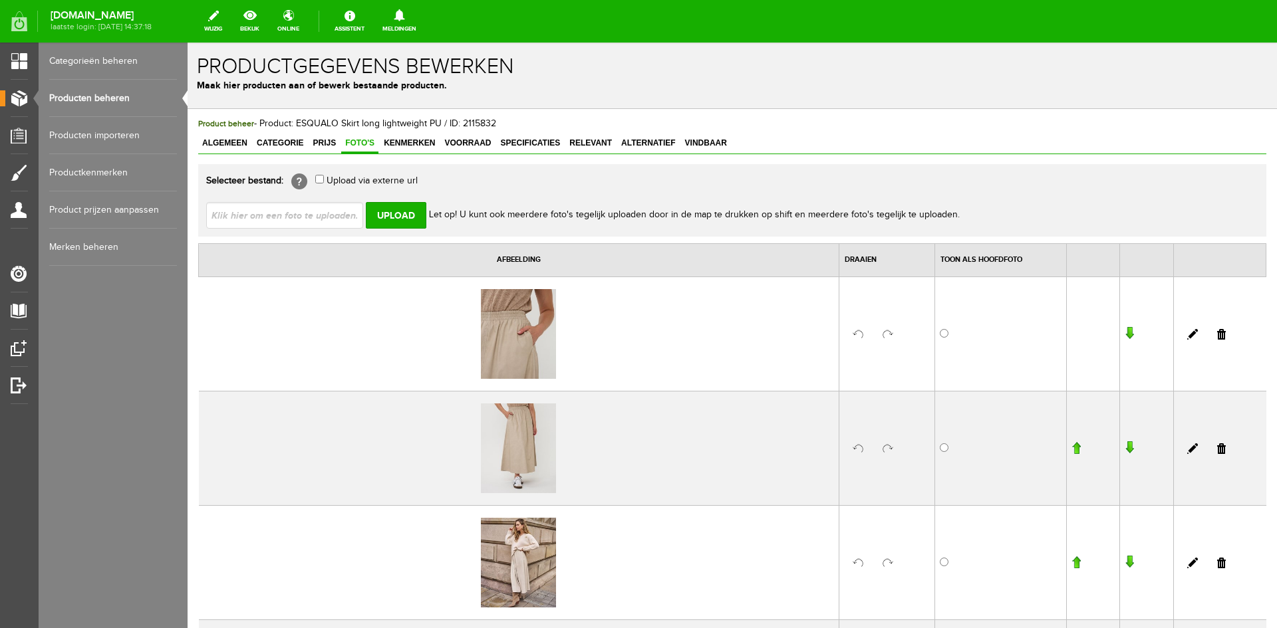
click at [333, 221] on input "file" at bounding box center [290, 214] width 168 height 25
type input "C:\fakepath\f25.11504_755_1_1.jpg"
type input "f25.11504_755_1_1.jpg"
click at [390, 216] on input "Upload" at bounding box center [396, 215] width 61 height 27
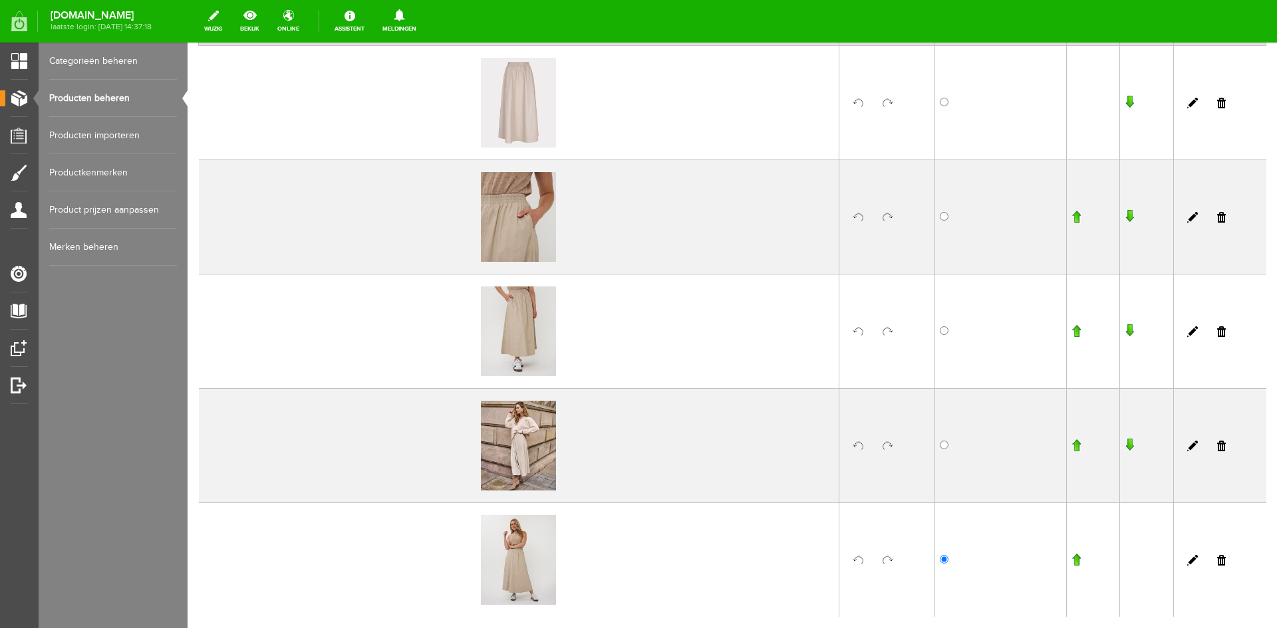
scroll to position [289, 0]
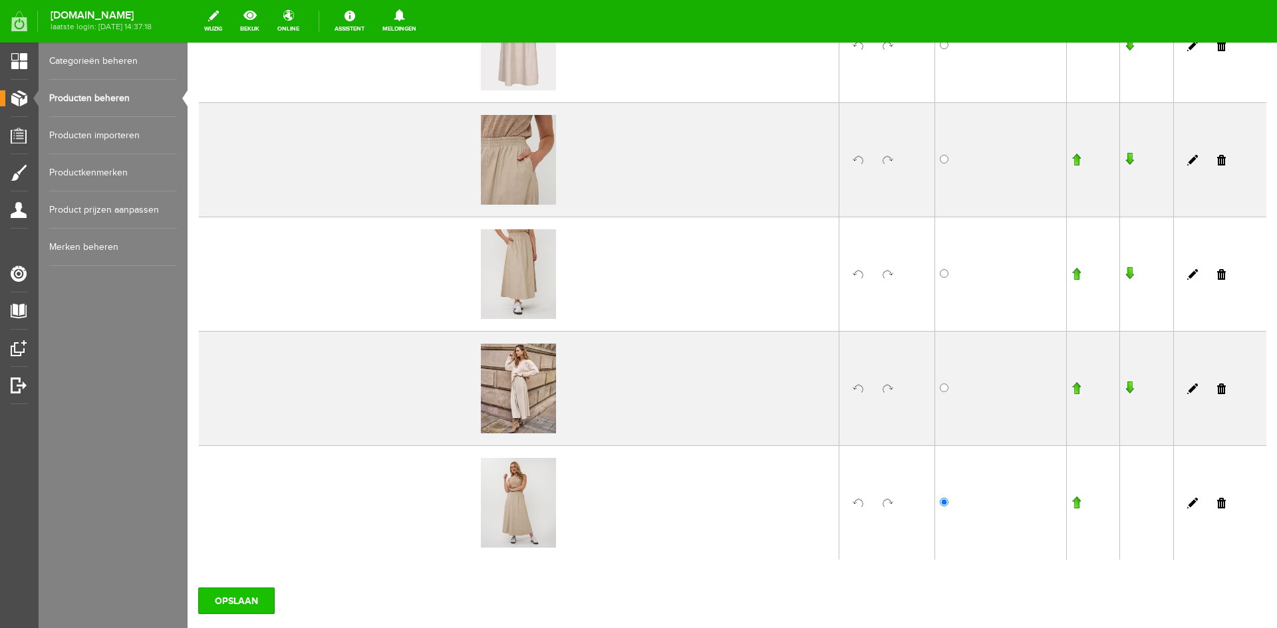
click at [255, 601] on input "OPSLAAN" at bounding box center [236, 601] width 76 height 27
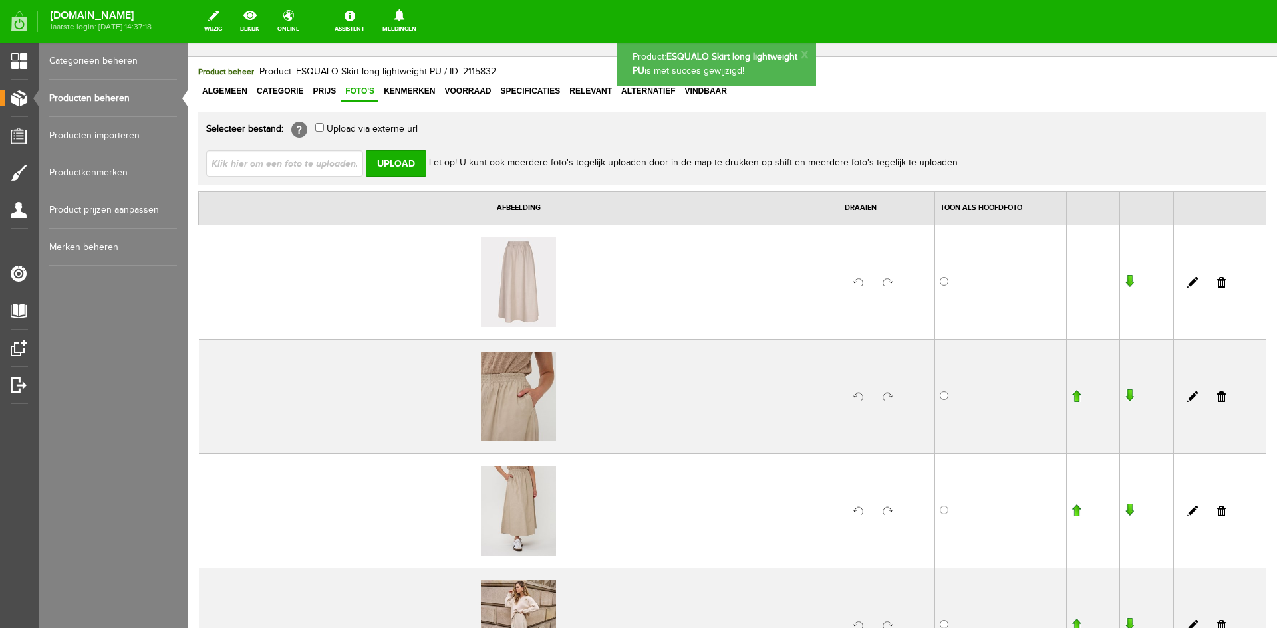
scroll to position [0, 0]
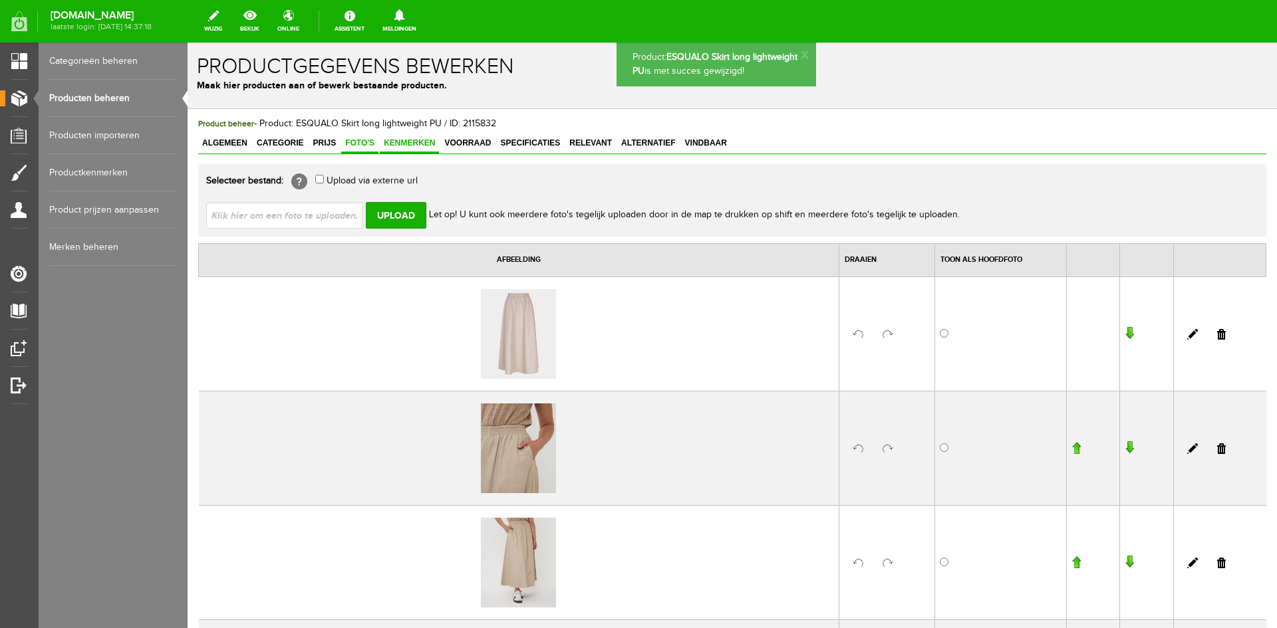
click at [418, 149] on link "Kenmerken" at bounding box center [409, 143] width 59 height 19
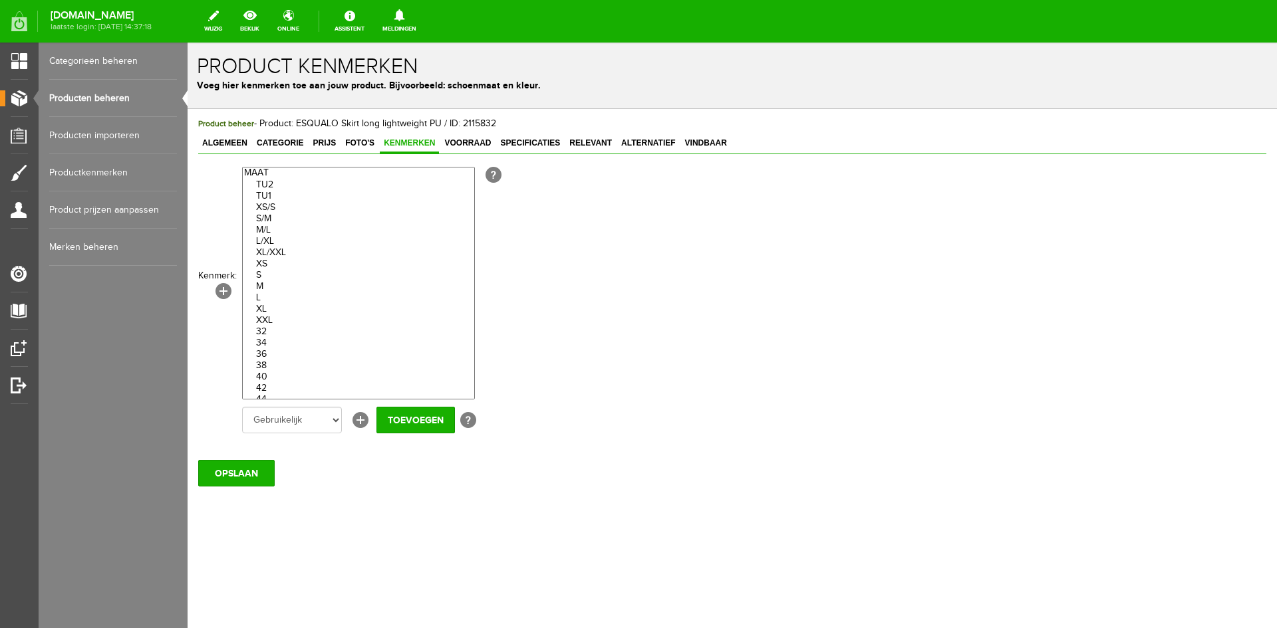
drag, startPoint x: 273, startPoint y: 343, endPoint x: 275, endPoint y: 383, distance: 40.0
select select "70900|274848"
click at [275, 383] on optgroup "TU2 TU1 XS/S S/M M/L L/XL XL/XXL XS S M L XL XXL 32 34 36 38 40 42 44 46 One si…" at bounding box center [358, 298] width 231 height 261
click at [422, 420] on input "Toevoegen" at bounding box center [415, 420] width 78 height 27
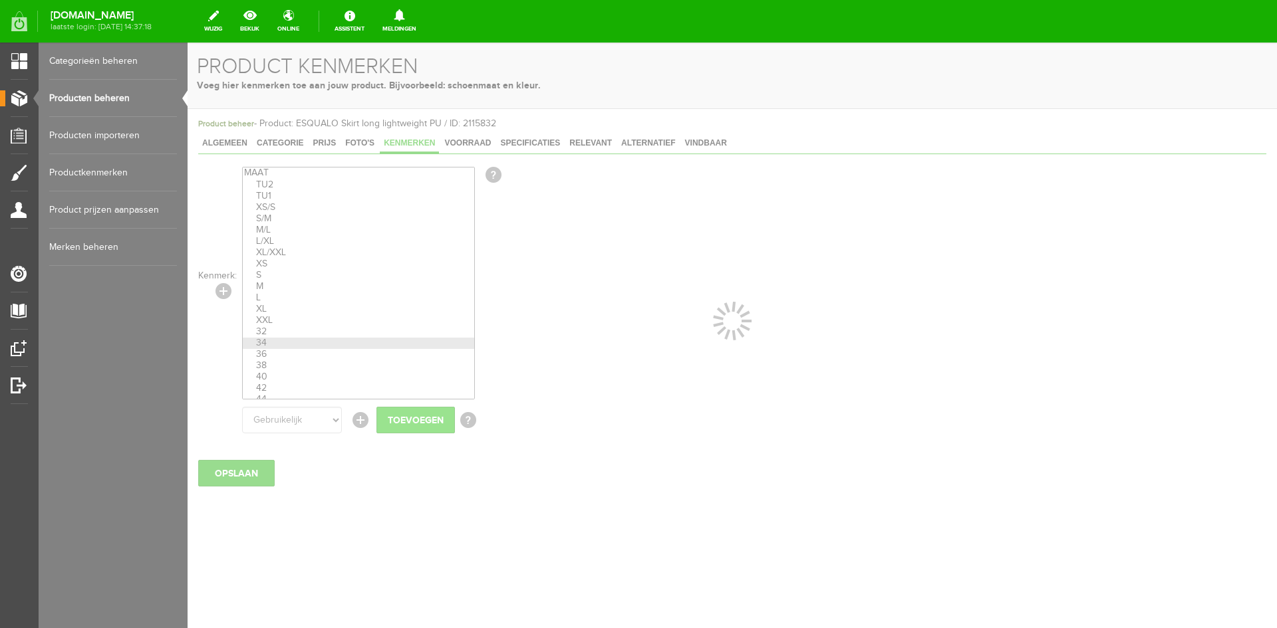
select select
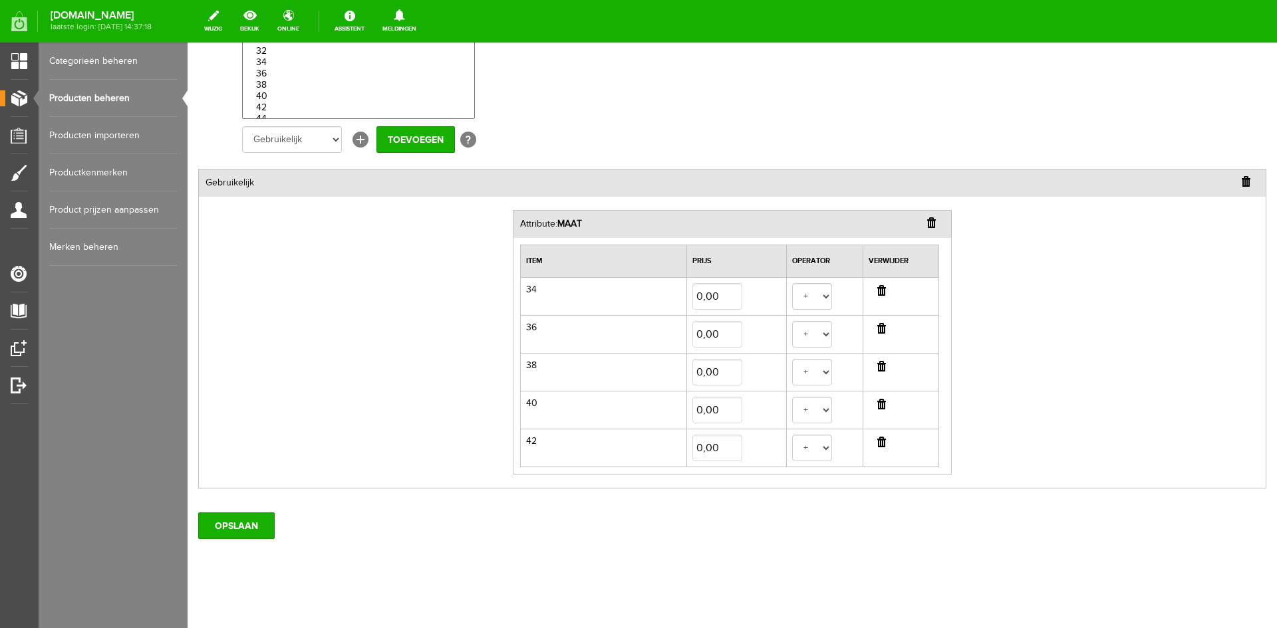
scroll to position [290, 0]
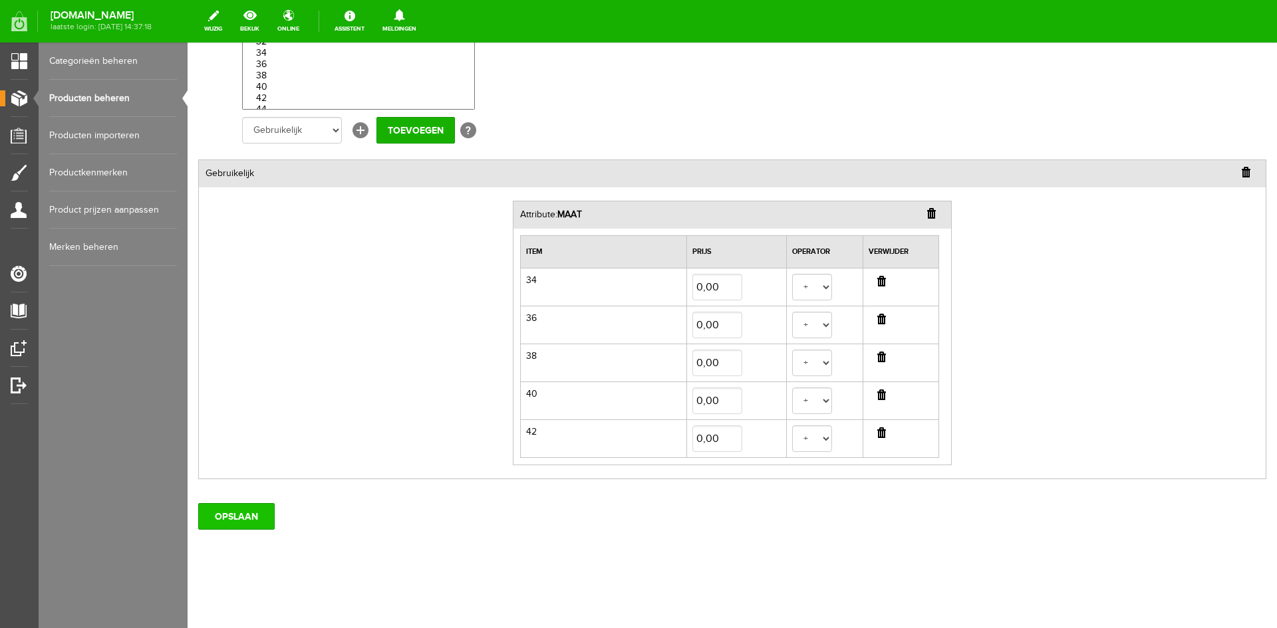
click at [243, 522] on input "OPSLAAN" at bounding box center [236, 516] width 76 height 27
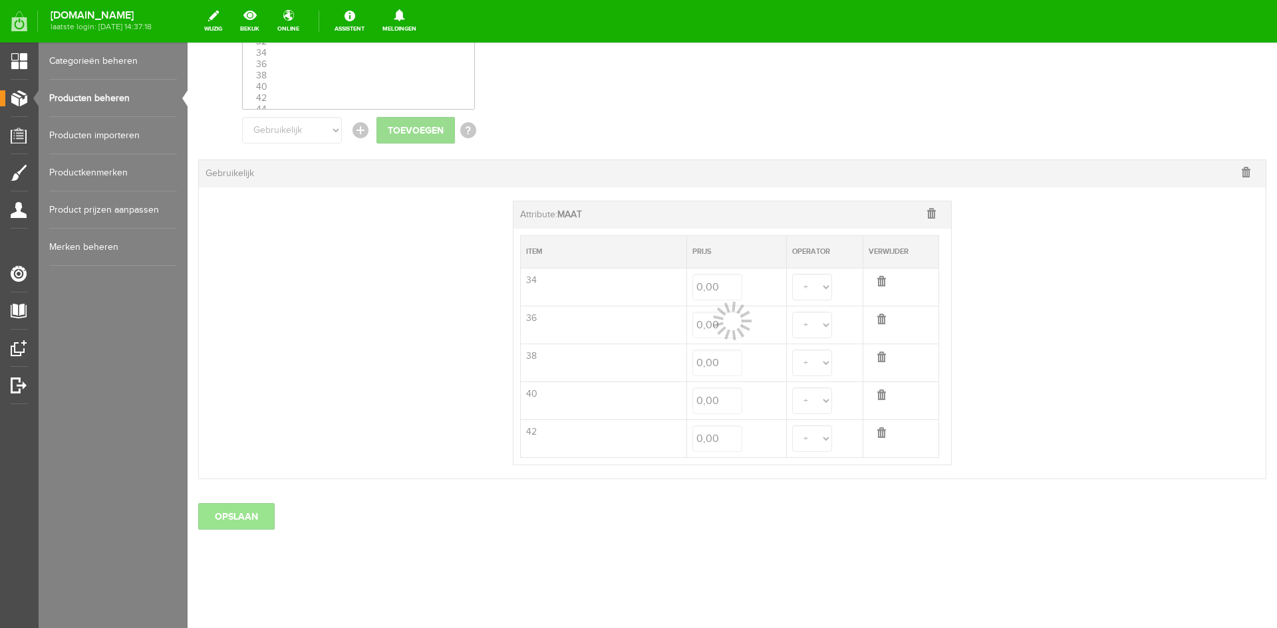
select select
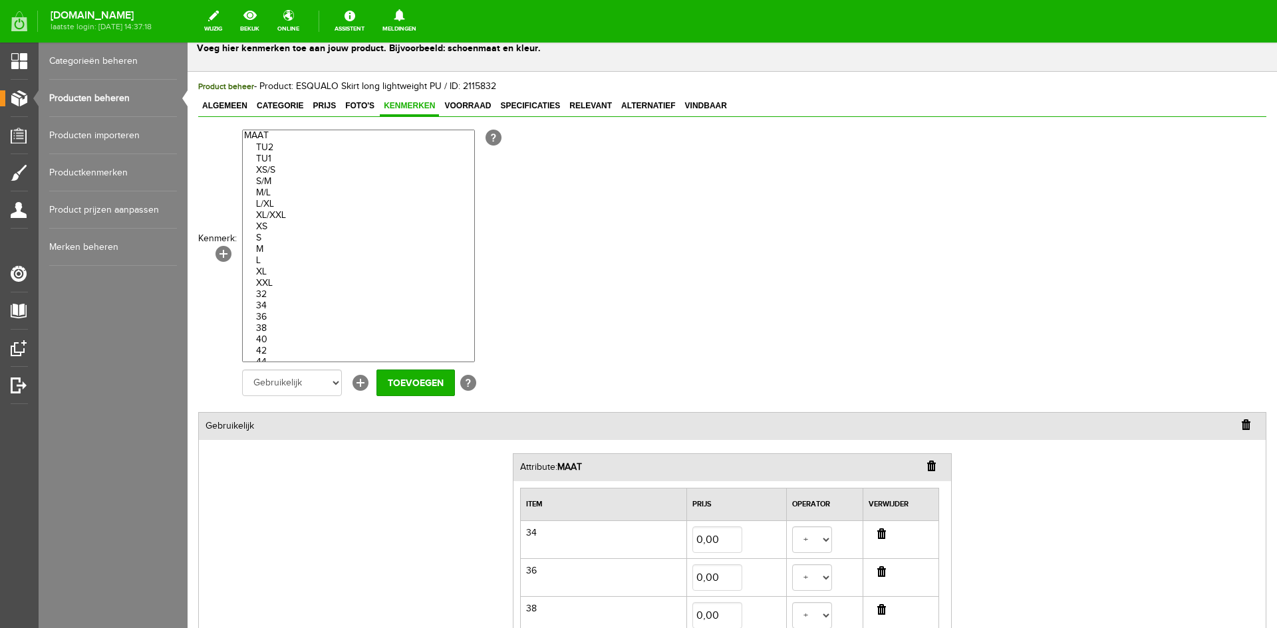
scroll to position [0, 0]
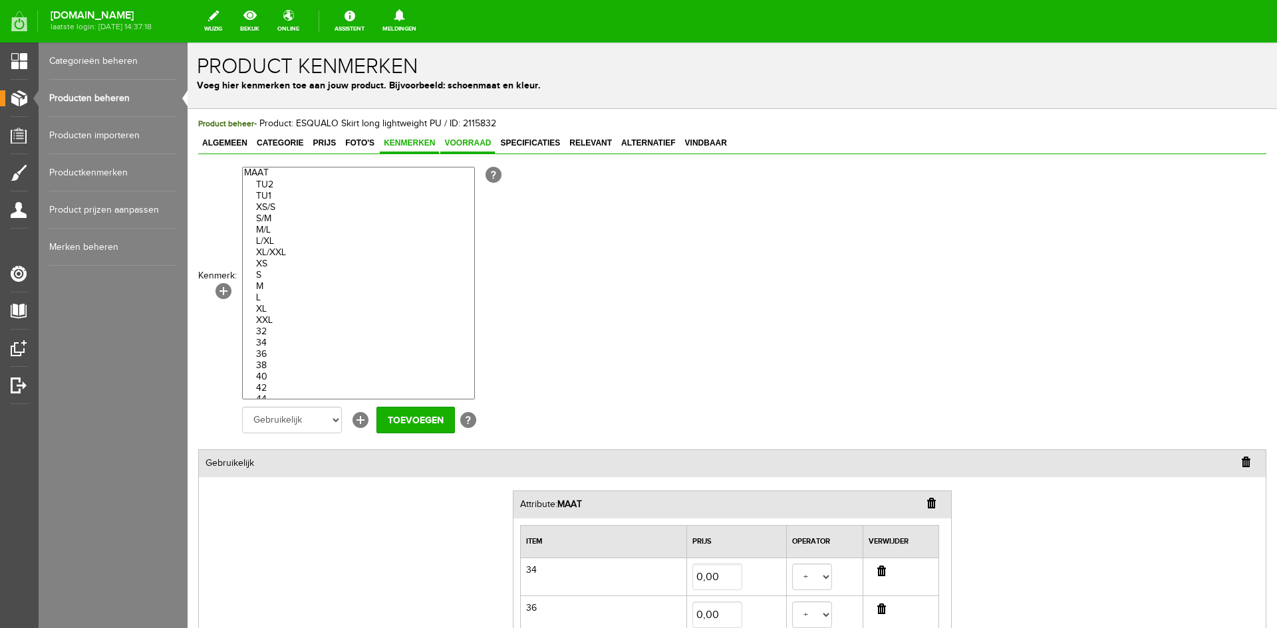
click at [476, 144] on span "Voorraad" at bounding box center [467, 142] width 55 height 9
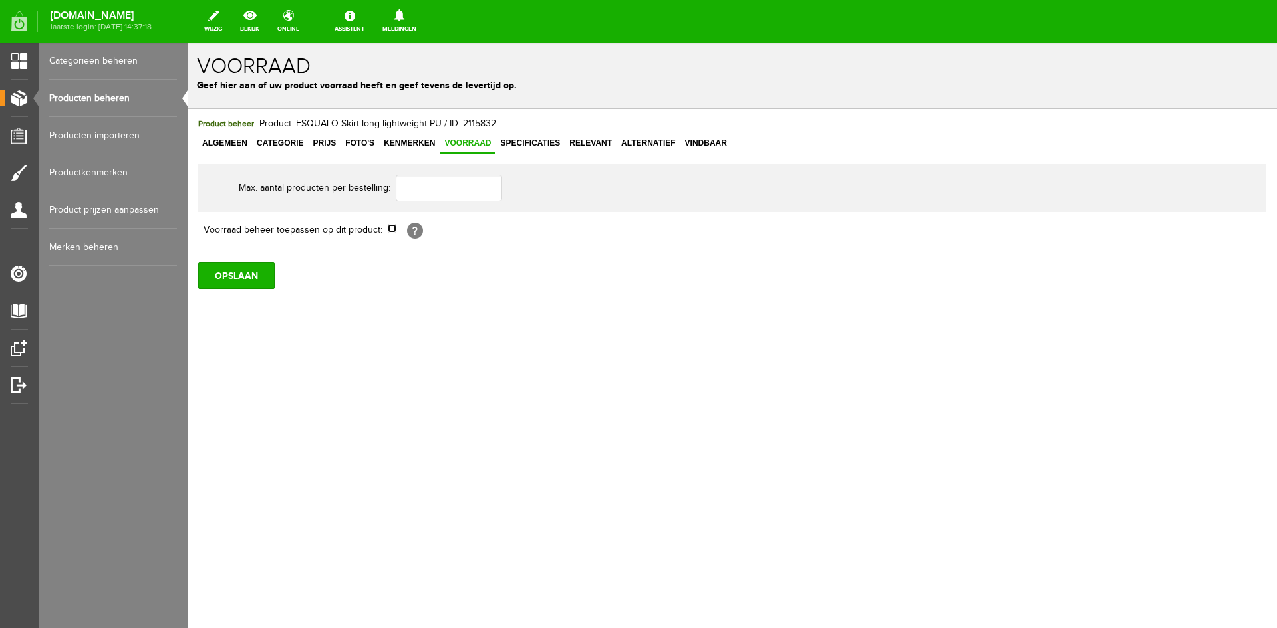
click at [392, 228] on input "checkbox" at bounding box center [392, 228] width 9 height 9
checkbox input "true"
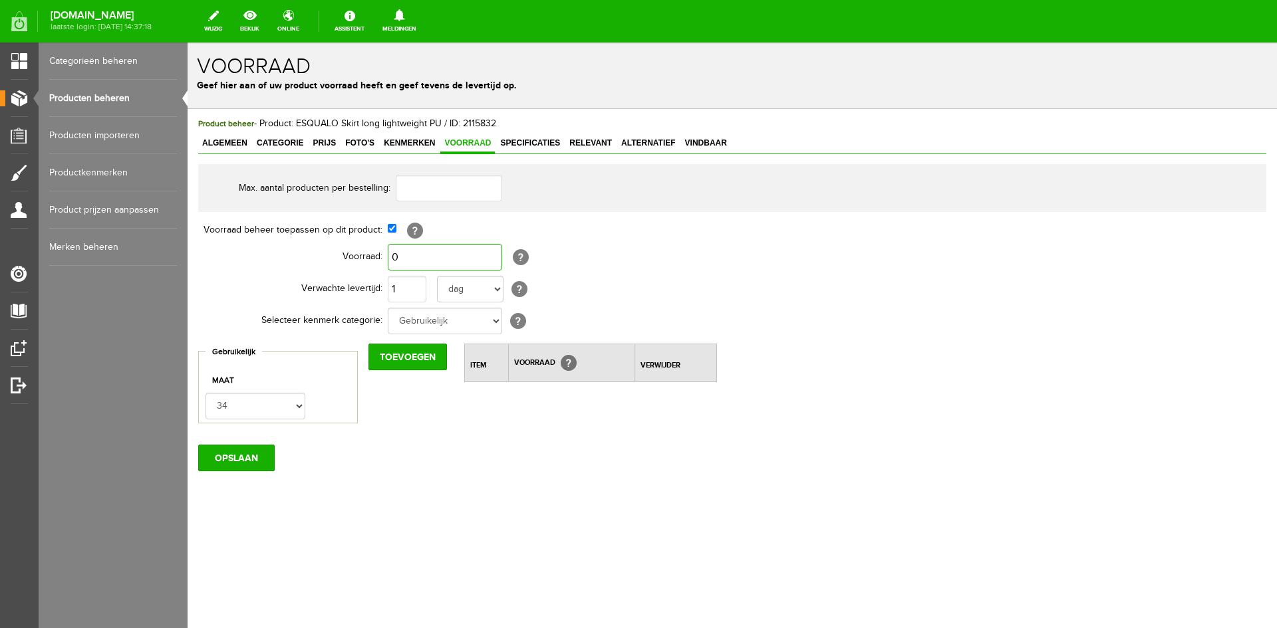
click at [402, 256] on input "0" at bounding box center [445, 257] width 114 height 27
type input "5"
click at [402, 289] on input "1" at bounding box center [407, 289] width 39 height 27
type input "4"
click at [408, 360] on input "Toevoegen" at bounding box center [407, 357] width 78 height 27
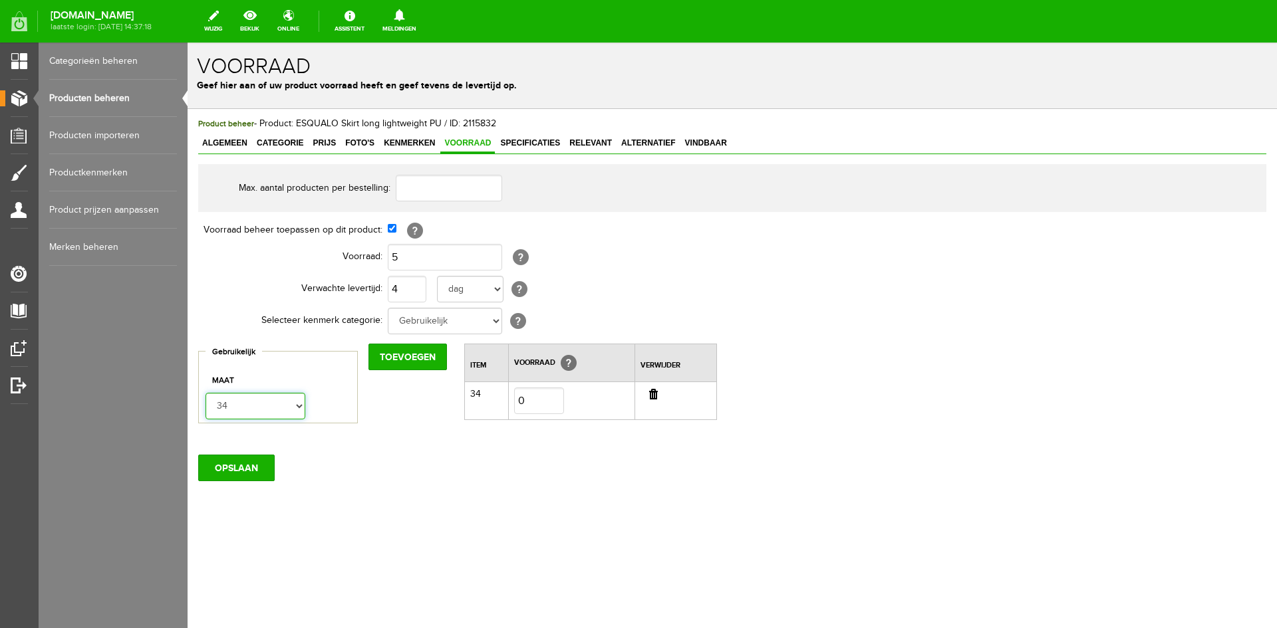
click at [297, 406] on select "34 36 38 40 42" at bounding box center [256, 406] width 100 height 27
select select "274849"
click at [206, 393] on select "34 36 38 40 42" at bounding box center [256, 406] width 100 height 27
click at [391, 363] on input "Toevoegen" at bounding box center [407, 357] width 78 height 27
click at [301, 406] on select "34 36 38 40 42" at bounding box center [256, 406] width 100 height 27
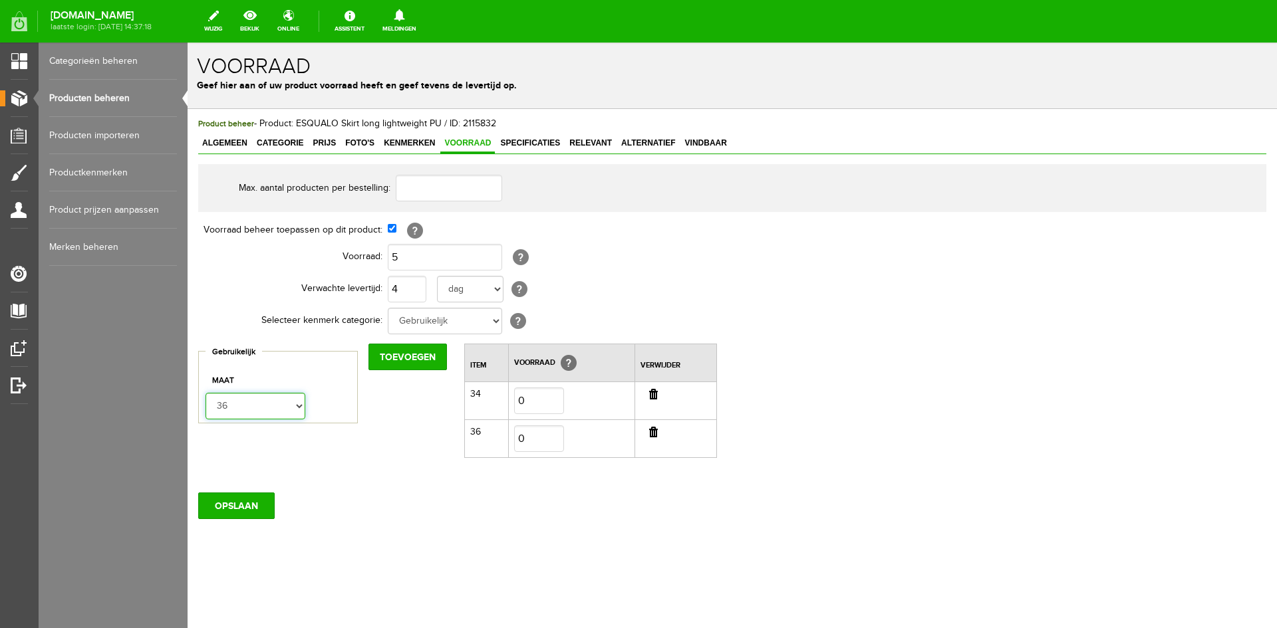
select select "274850"
click at [206, 393] on select "34 36 38 40 42" at bounding box center [256, 406] width 100 height 27
click at [375, 364] on input "Toevoegen" at bounding box center [407, 357] width 78 height 27
click at [301, 408] on select "34 36 38 40 42" at bounding box center [256, 406] width 100 height 27
select select "274851"
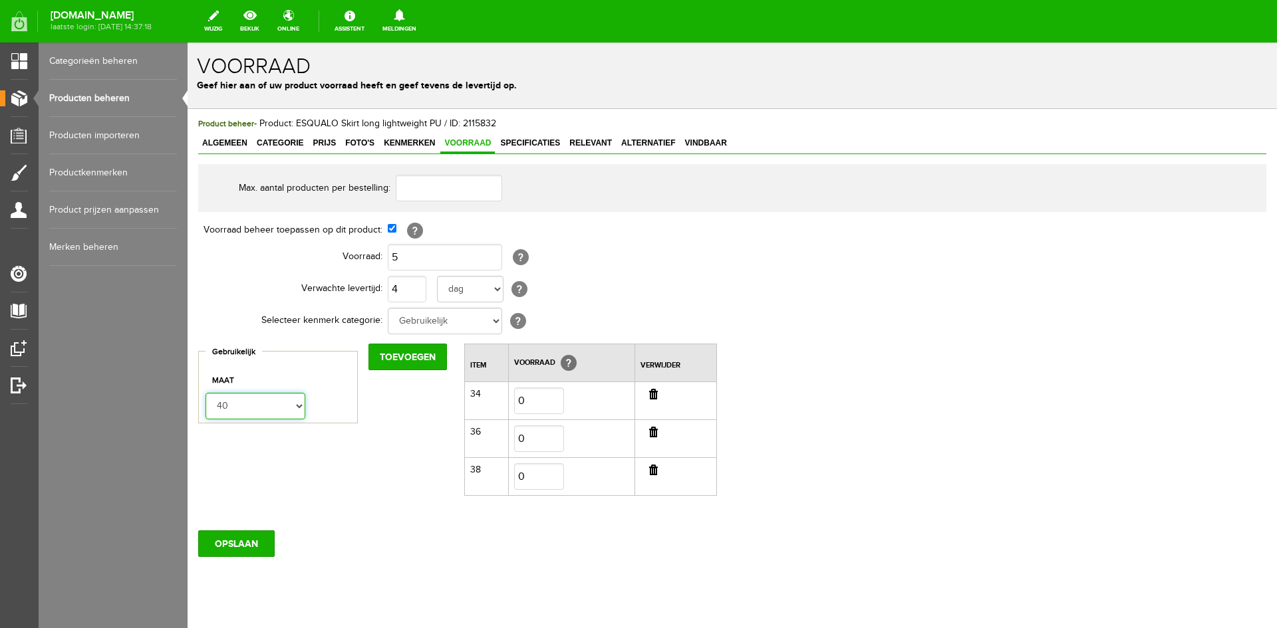
click at [206, 393] on select "34 36 38 40 42" at bounding box center [256, 406] width 100 height 27
click at [393, 357] on input "Toevoegen" at bounding box center [407, 357] width 78 height 27
click at [295, 404] on select "34 36 38 40 42" at bounding box center [256, 406] width 100 height 27
select select "274852"
click at [206, 393] on select "34 36 38 40 42" at bounding box center [256, 406] width 100 height 27
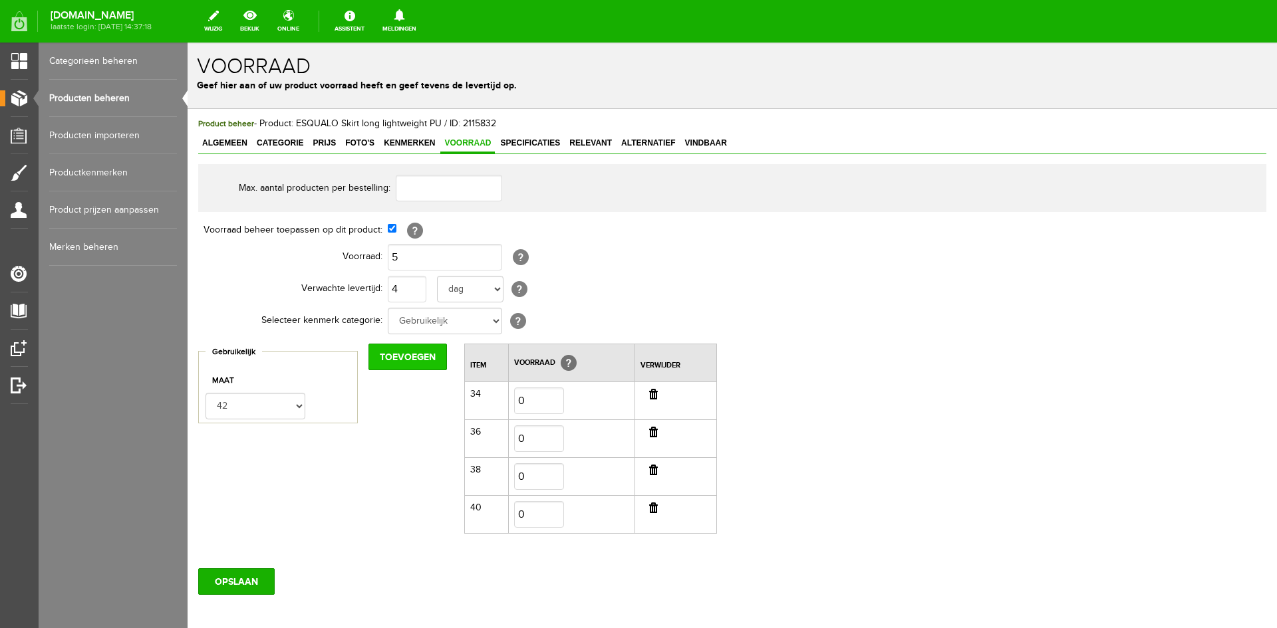
click at [400, 352] on input "Toevoegen" at bounding box center [407, 357] width 78 height 27
click at [525, 390] on input "0" at bounding box center [539, 401] width 50 height 27
type input "1"
click at [528, 436] on input "0" at bounding box center [539, 439] width 50 height 27
type input "1"
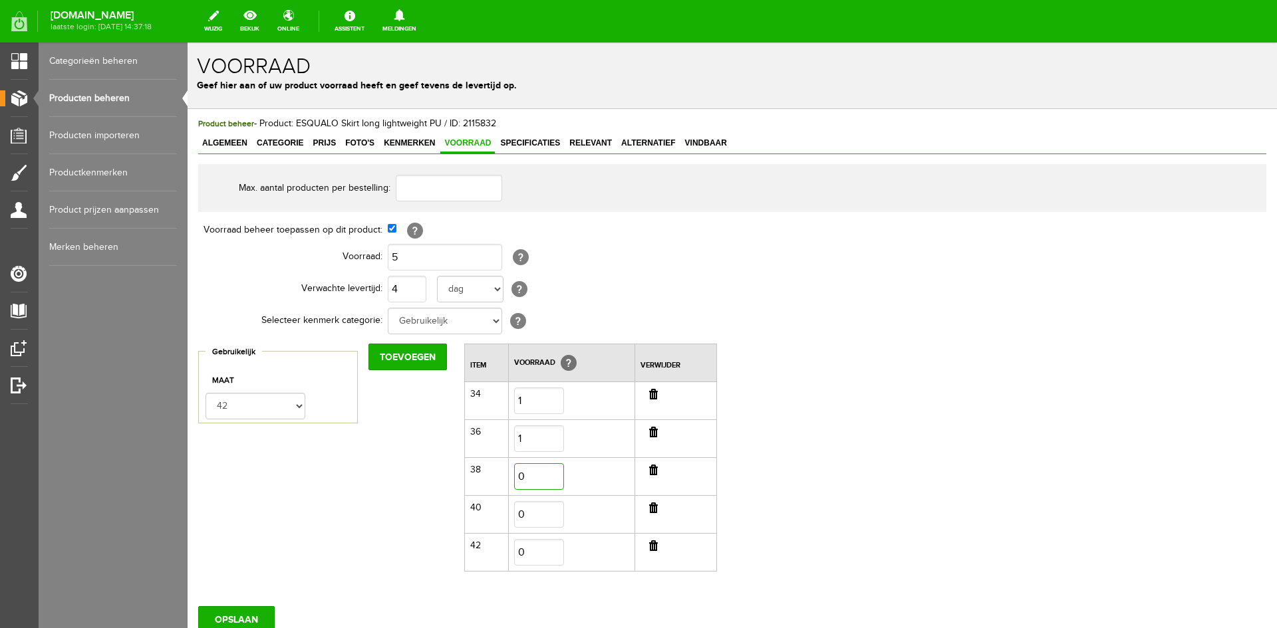
click at [533, 474] on input "0" at bounding box center [539, 477] width 50 height 27
type input "1"
click at [534, 510] on input "0" at bounding box center [539, 514] width 50 height 27
type input "1"
click at [534, 546] on input "0" at bounding box center [539, 552] width 50 height 27
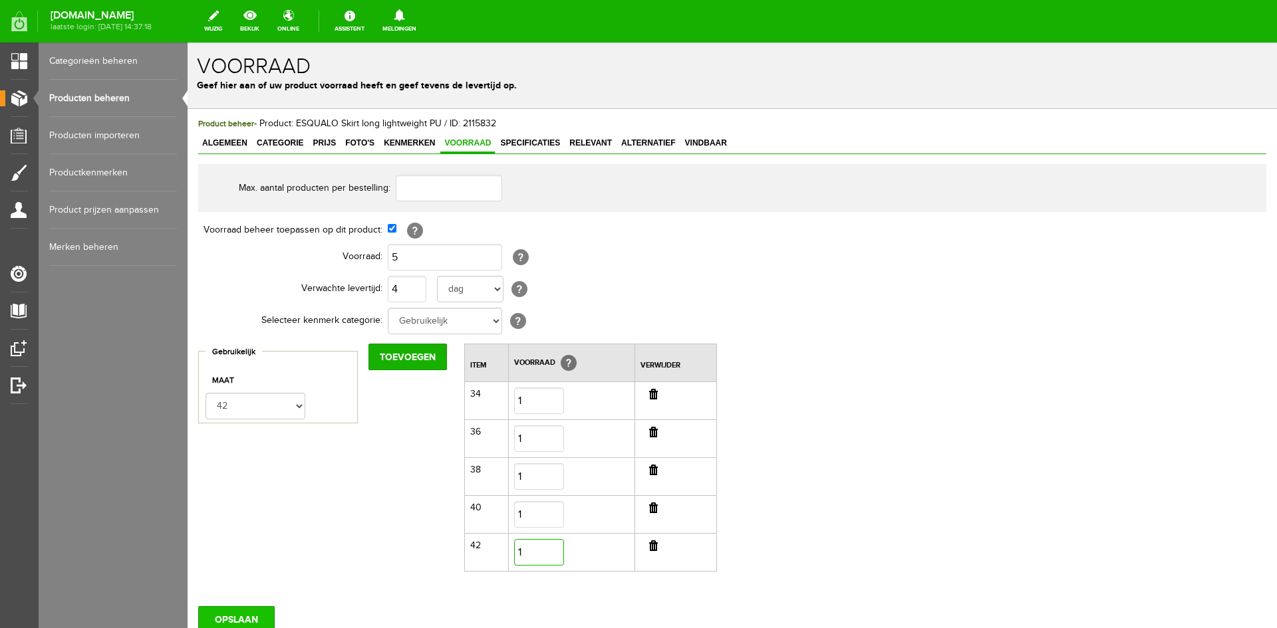
type input "1"
click at [223, 613] on input "OPSLAAN" at bounding box center [236, 620] width 76 height 27
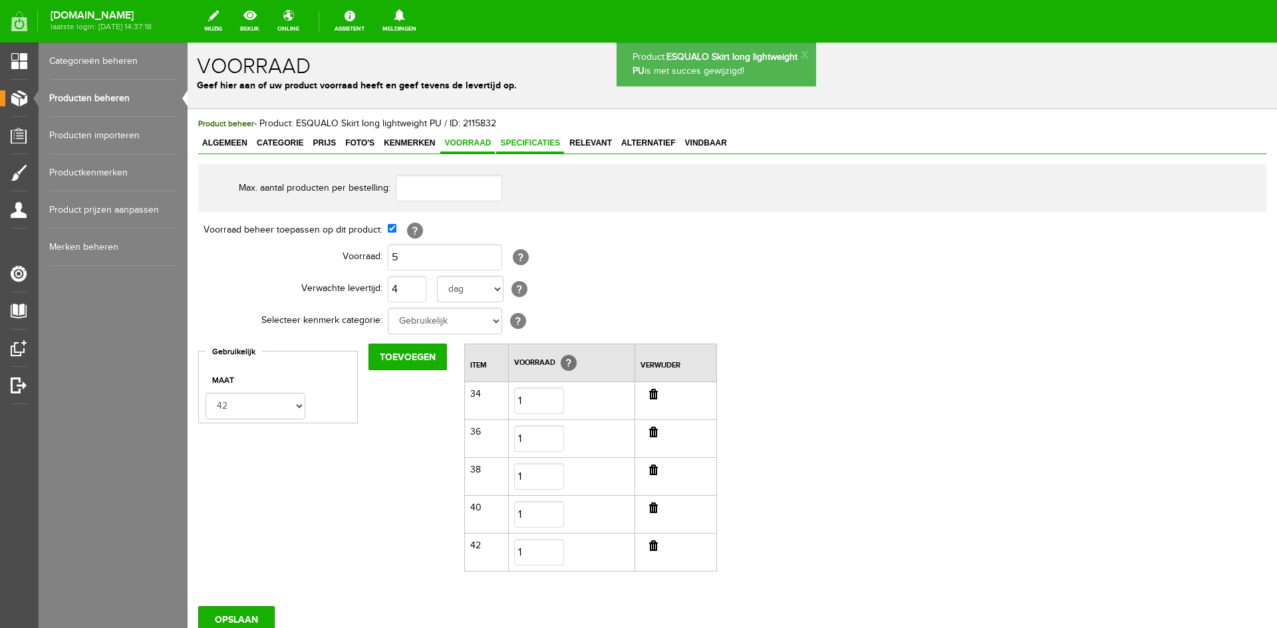
click at [517, 144] on span "Specificaties" at bounding box center [530, 142] width 68 height 9
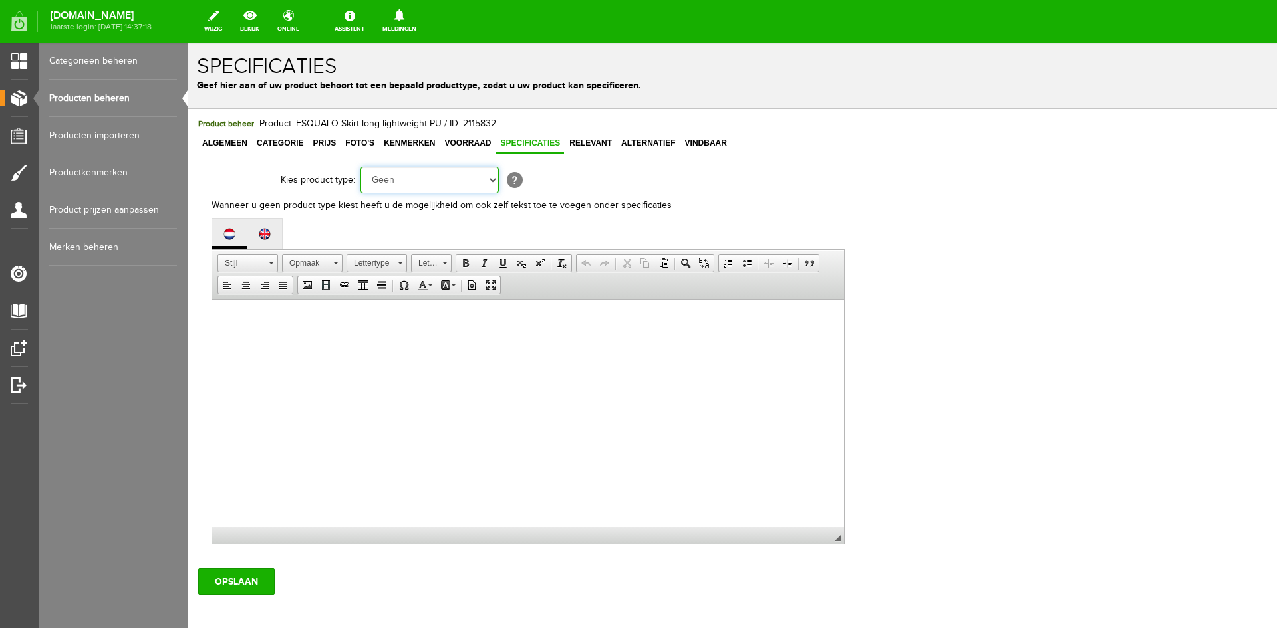
click at [491, 179] on select "Geen Auto Bed Boek Computer / Laptop DVD/CD Fiets Films Fotocamera GSM Kleding …" at bounding box center [429, 180] width 138 height 27
select select "37"
click at [360, 167] on select "Geen Auto Bed Boek Computer / Laptop DVD/CD Fiets Films Fotocamera GSM Kleding …" at bounding box center [429, 180] width 138 height 27
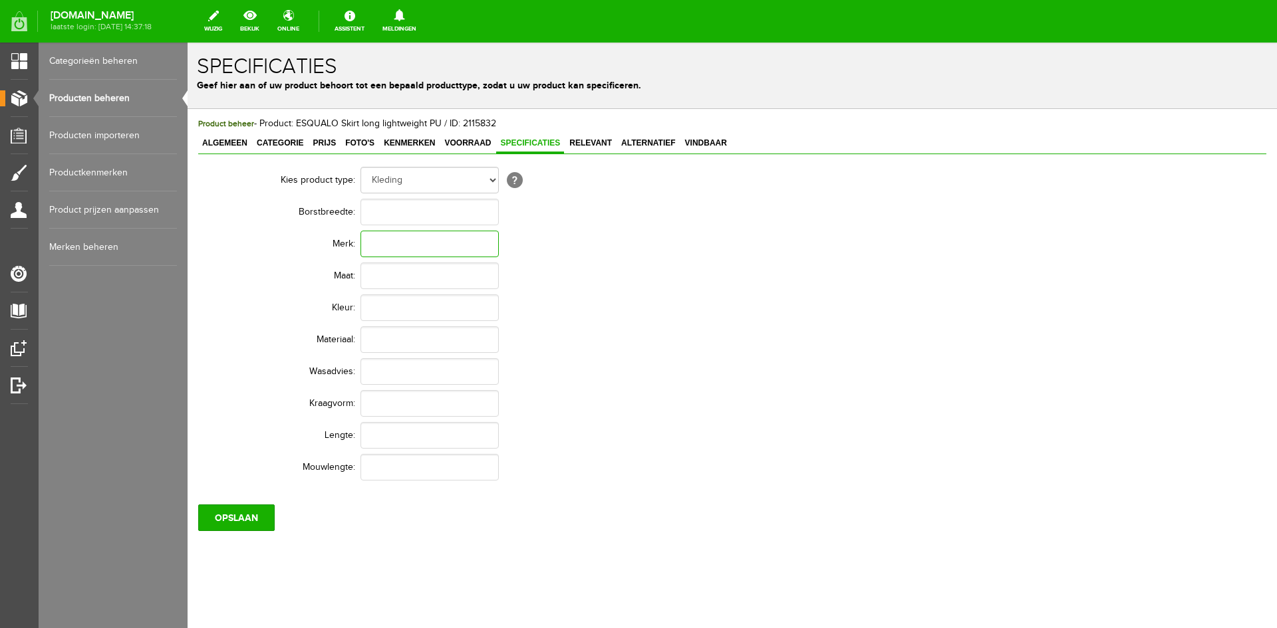
click at [384, 253] on input "text" at bounding box center [429, 244] width 138 height 27
type input "Esqualo"
click at [378, 307] on input "text" at bounding box center [429, 308] width 138 height 27
type input "Light taupe"
paste input "55% Viscose - 45% PU"
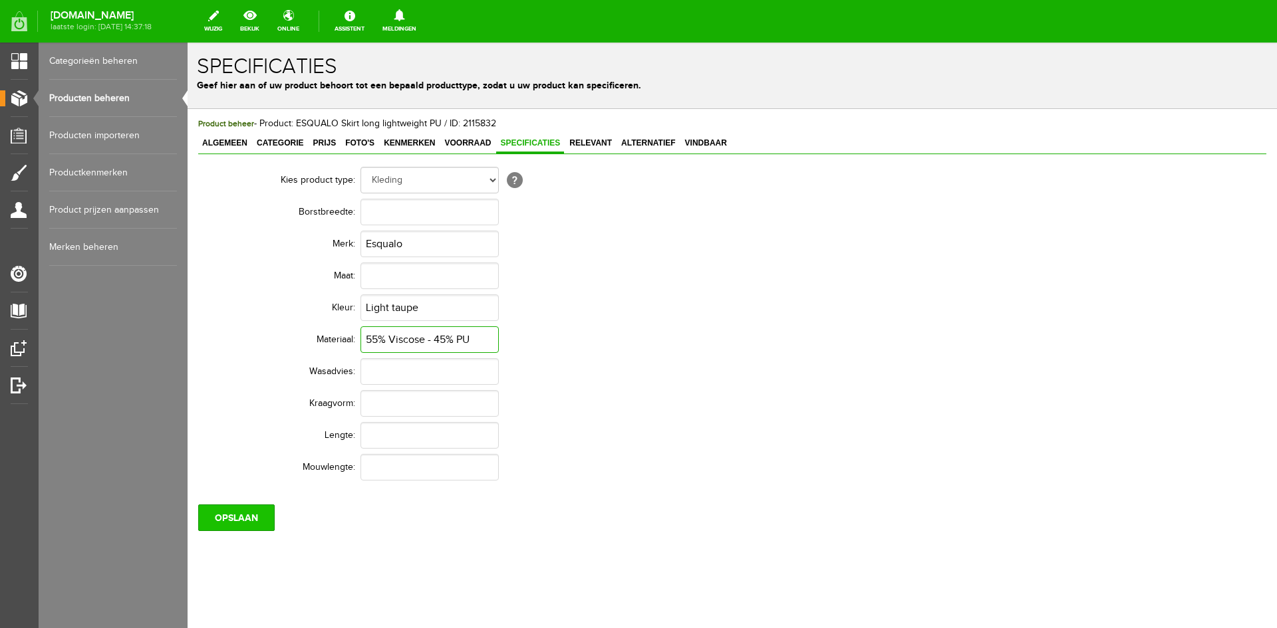
type input "55% Viscose - 45% PU"
click at [243, 523] on input "OPSLAAN" at bounding box center [236, 518] width 76 height 27
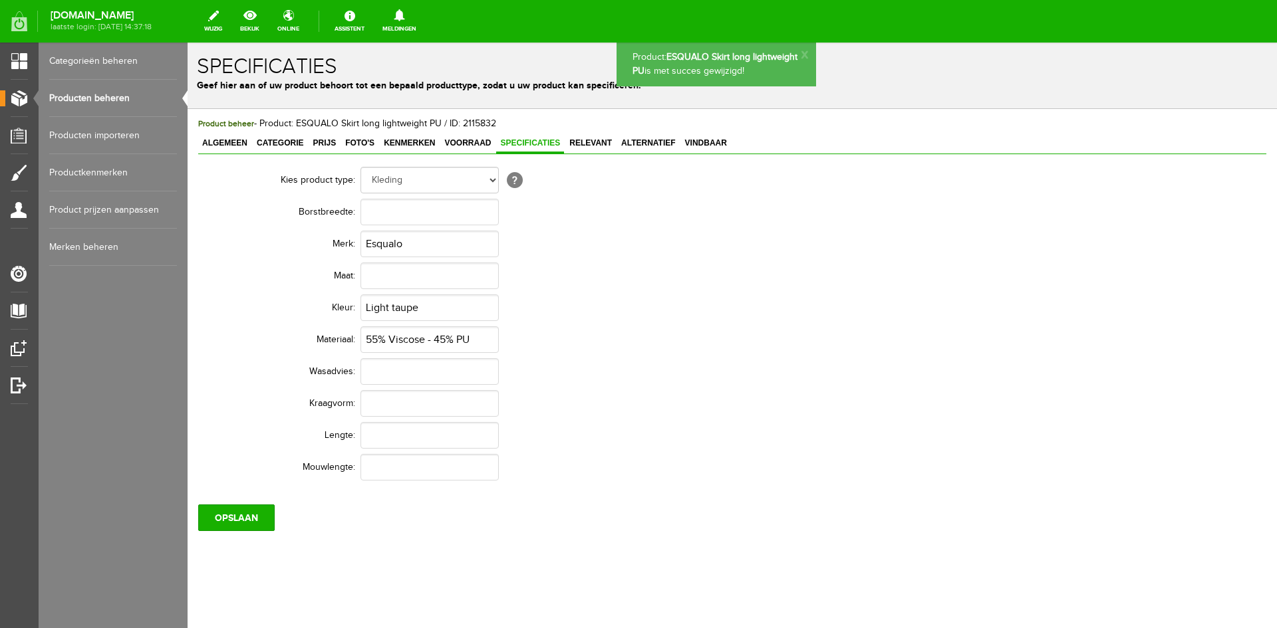
click at [104, 101] on link "Producten beheren" at bounding box center [113, 98] width 128 height 37
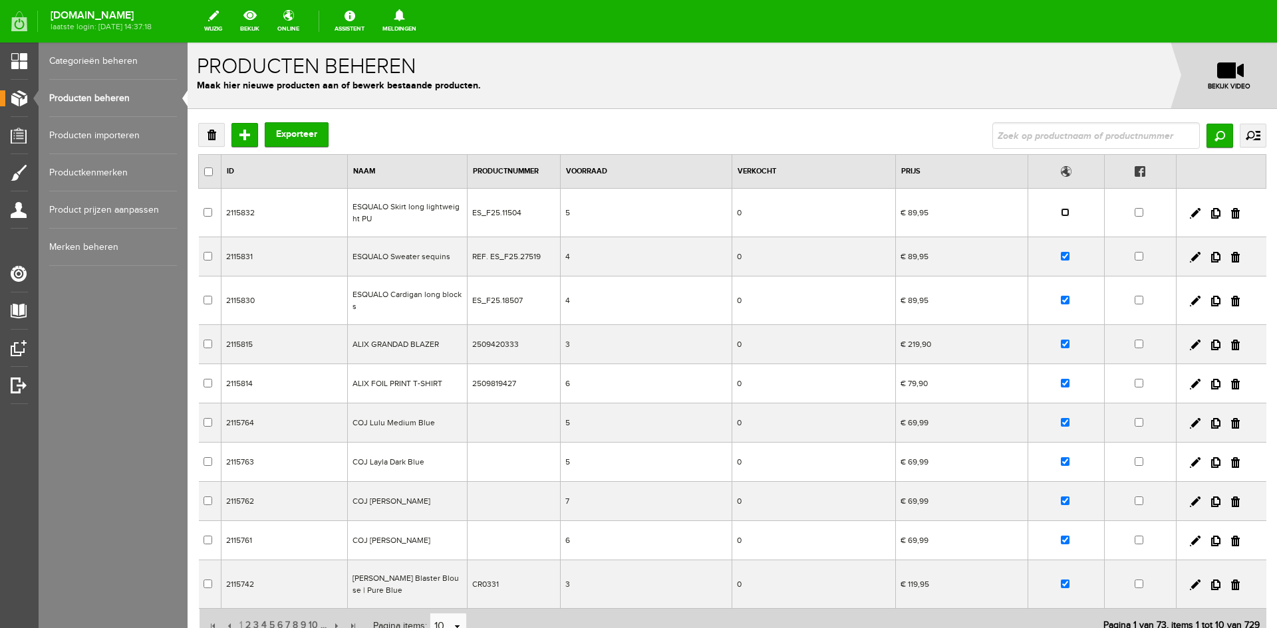
click at [1063, 209] on input "checkbox" at bounding box center [1065, 212] width 9 height 9
checkbox input "true"
click at [243, 140] on input "Toevoegen" at bounding box center [244, 135] width 27 height 24
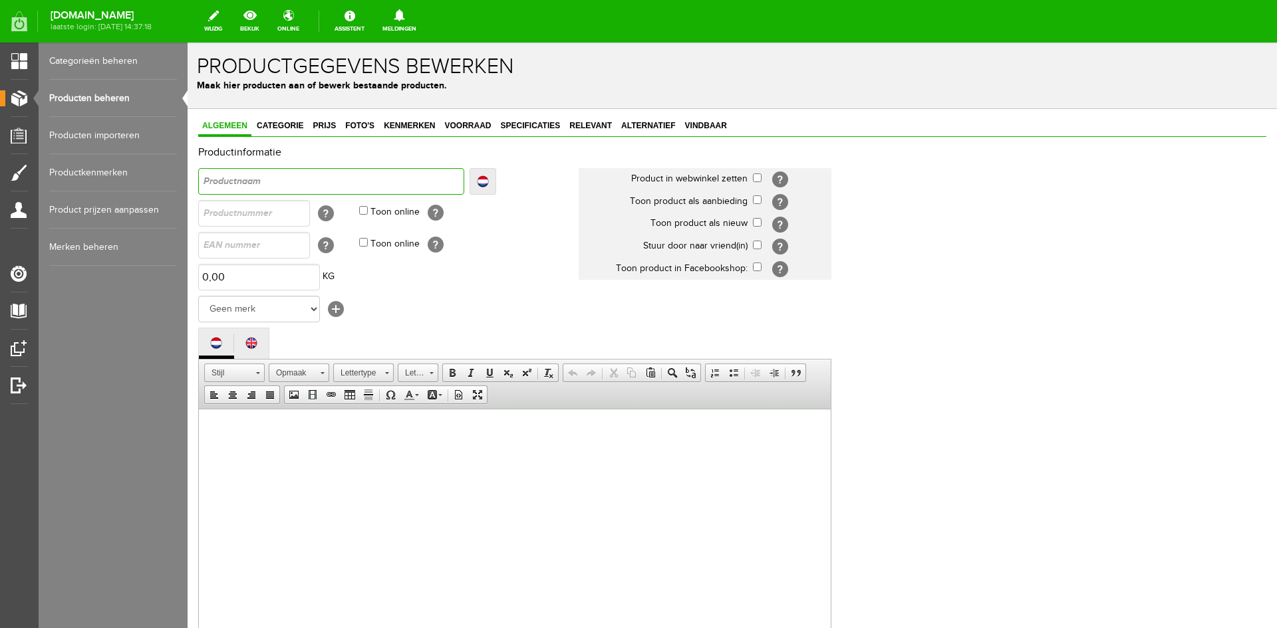
paste input "Sweater s/slve wool"
click at [201, 180] on input "Sweater s/slve wool" at bounding box center [331, 181] width 266 height 27
type input "ESweater s/slve wool"
type input "ESSweater s/slve wool"
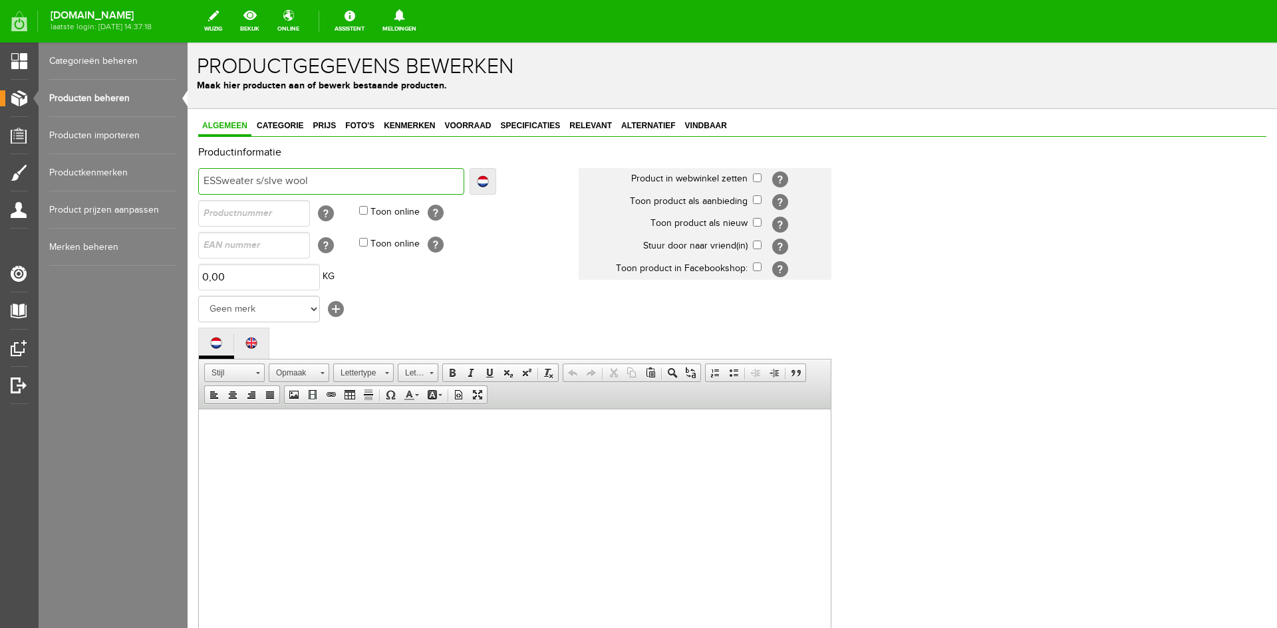
type input "ESSweater s/slve wool"
type input "ESQSweater s/slve wool"
type input "ESQUSweater s/slve wool"
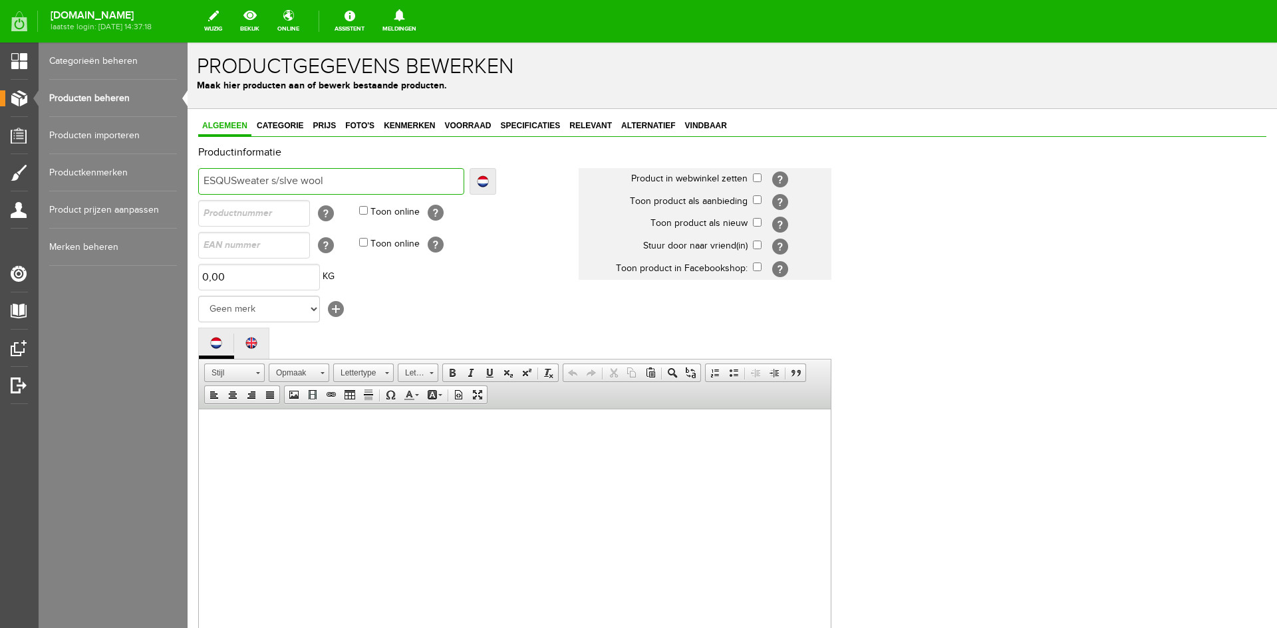
type input "ESQUASweater s/slve wool"
type input "ESQUAKSweater s/slve wool"
type input "ESQUASweater s/slve wool"
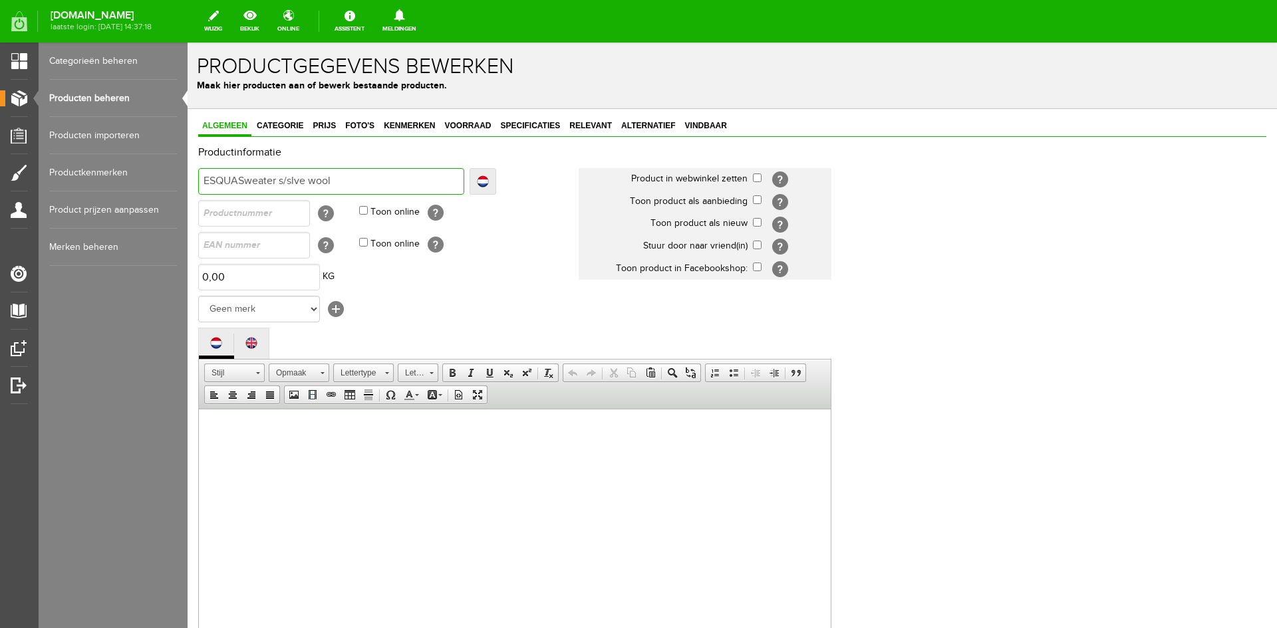
type input "ESQUASweater s/slve wool"
type input "ESQUALSweater s/slve wool"
type input "ESQUALOSweater s/slve wool"
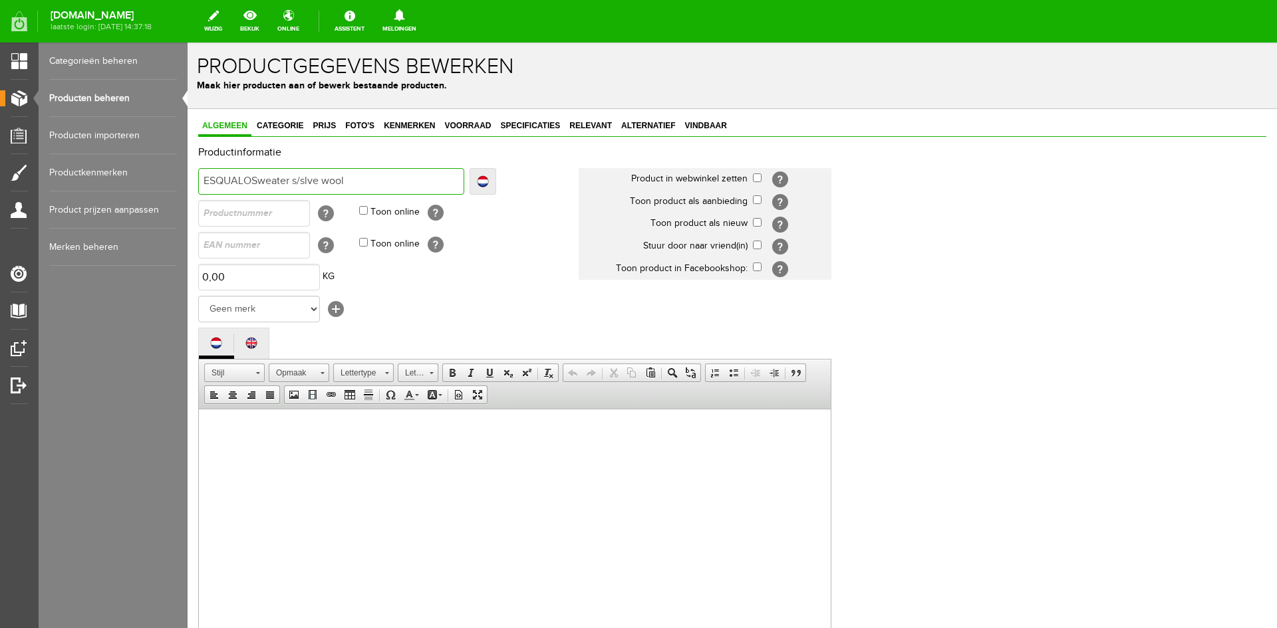
type input "ESQUALO Sweater s/slve wool"
click at [313, 307] on select "Geen merk COJ AMBIKA Y-CONIC REFINED MORGAN AIM ALIX The Label Baggyshop By Bea…" at bounding box center [259, 309] width 122 height 27
select select "159009"
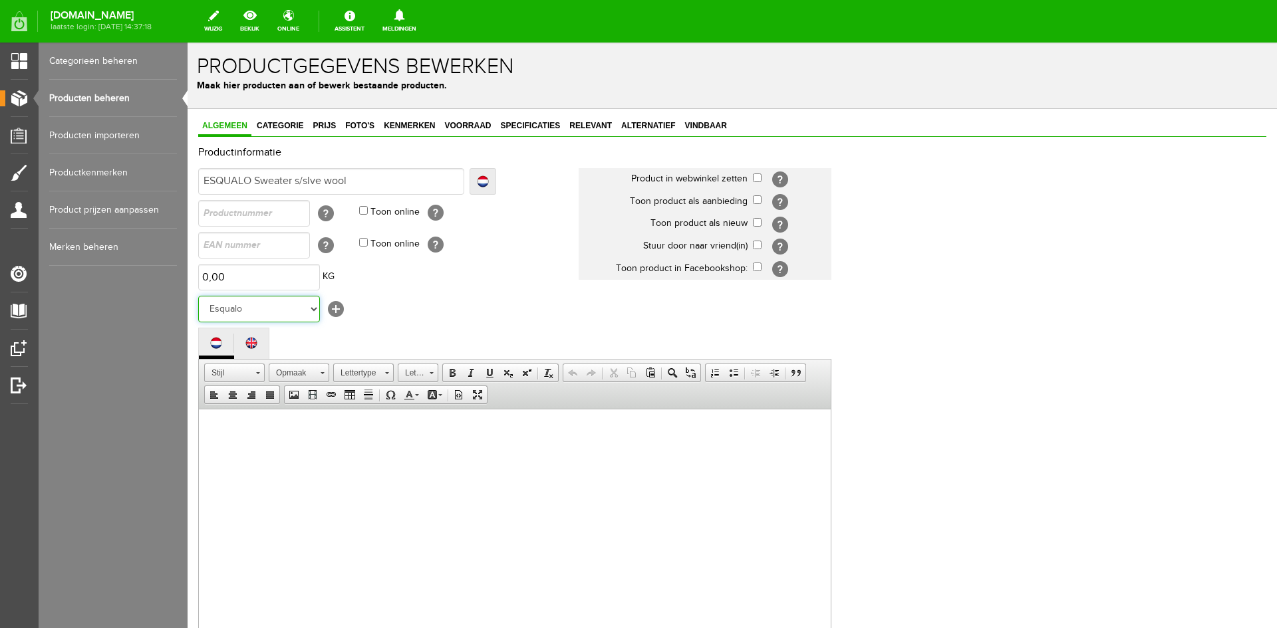
click at [198, 296] on select "Geen merk COJ AMBIKA Y-CONIC REFINED MORGAN AIM ALIX The Label Baggyshop By Bea…" at bounding box center [259, 309] width 122 height 27
click at [758, 220] on input "checkbox" at bounding box center [757, 222] width 9 height 9
checkbox input "true"
paste input "REF. ES_F25.02522"
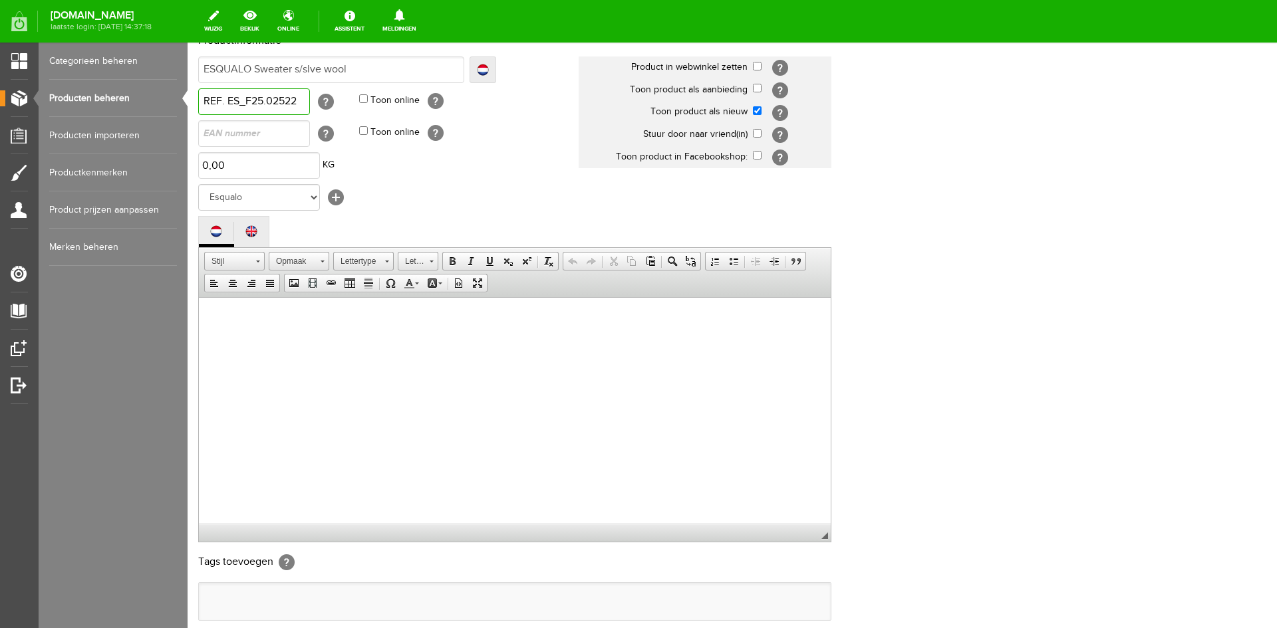
scroll to position [115, 0]
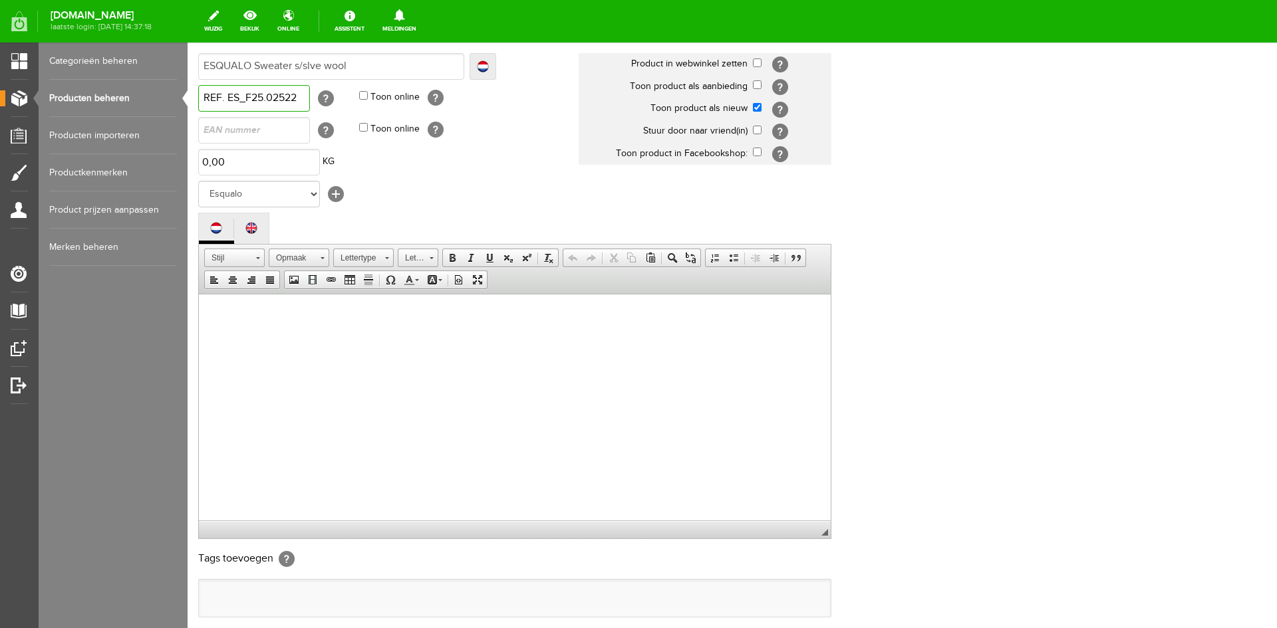
type input "REF. ES_F25.02522"
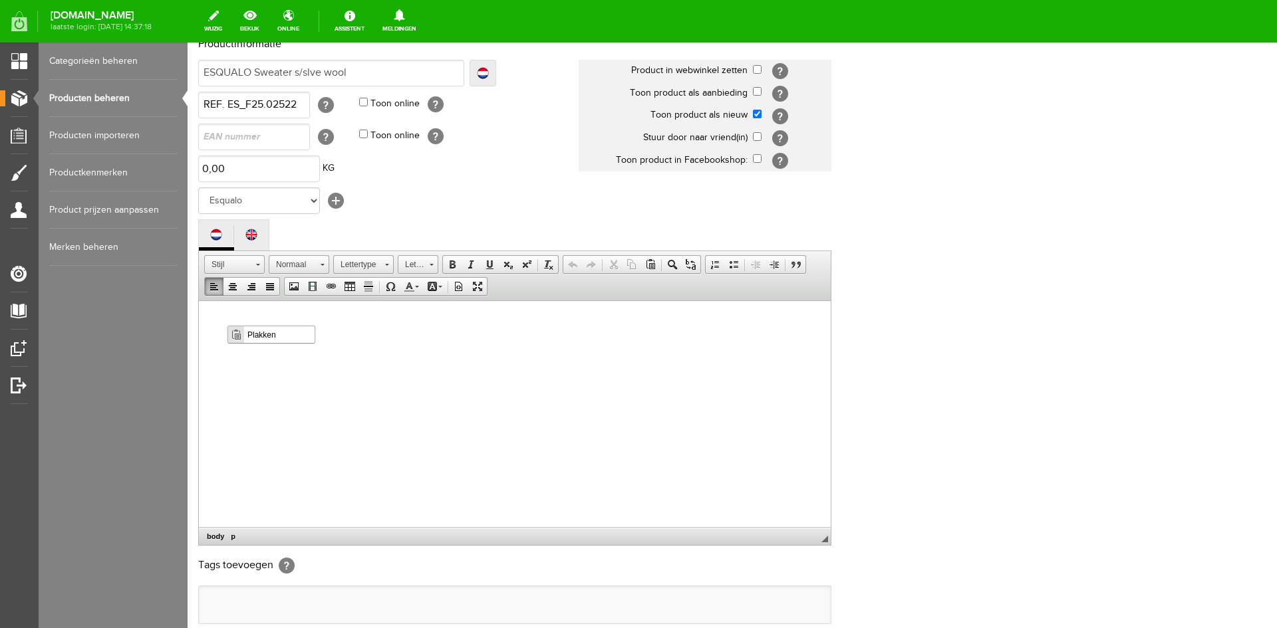
scroll to position [107, 0]
click at [237, 333] on span "Contextmenu opties" at bounding box center [236, 336] width 11 height 11
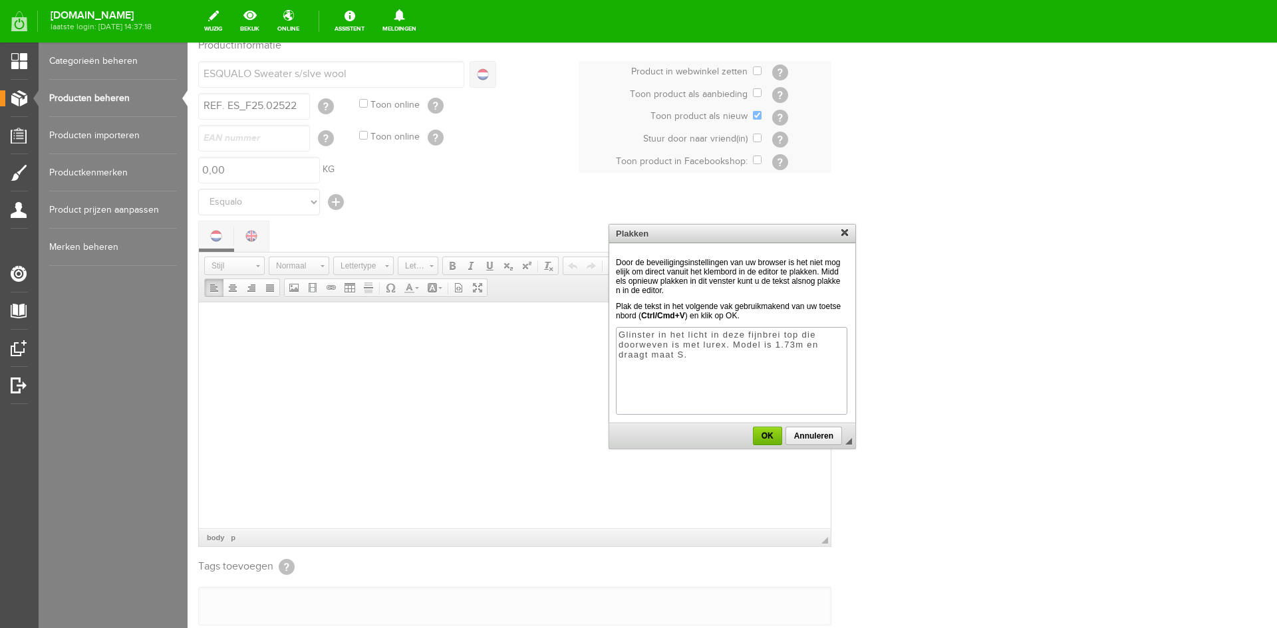
scroll to position [0, 0]
click at [769, 441] on span "OK" at bounding box center [767, 436] width 27 height 9
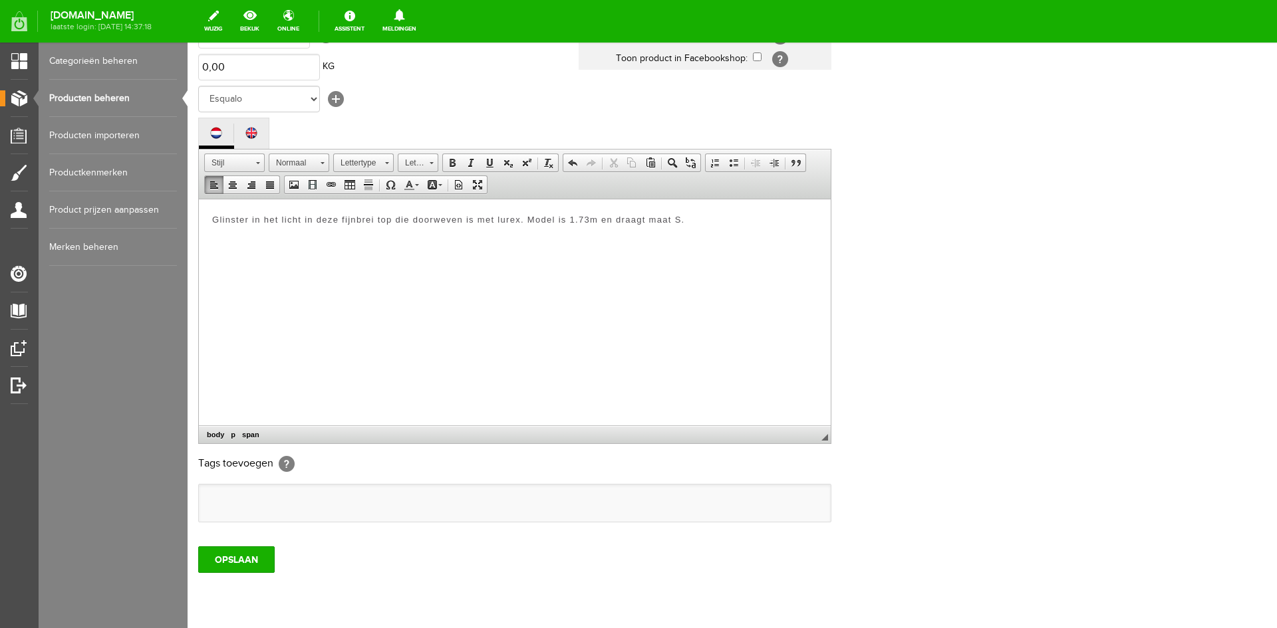
scroll to position [255, 0]
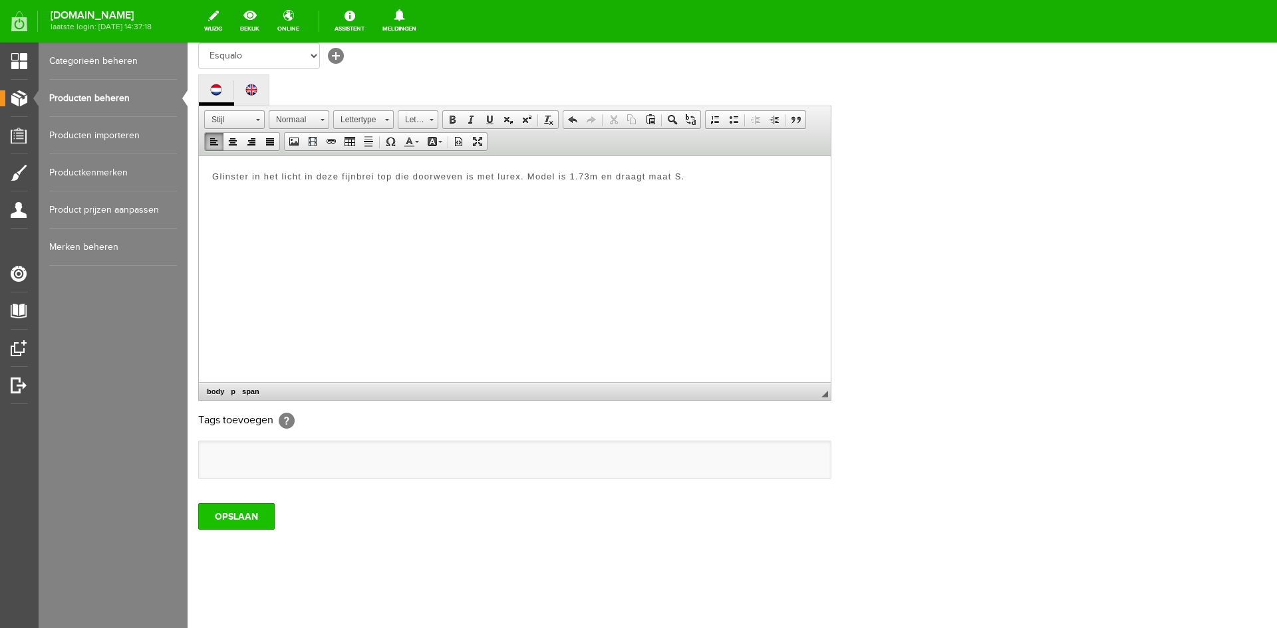
click at [236, 521] on input "OPSLAAN" at bounding box center [236, 516] width 76 height 27
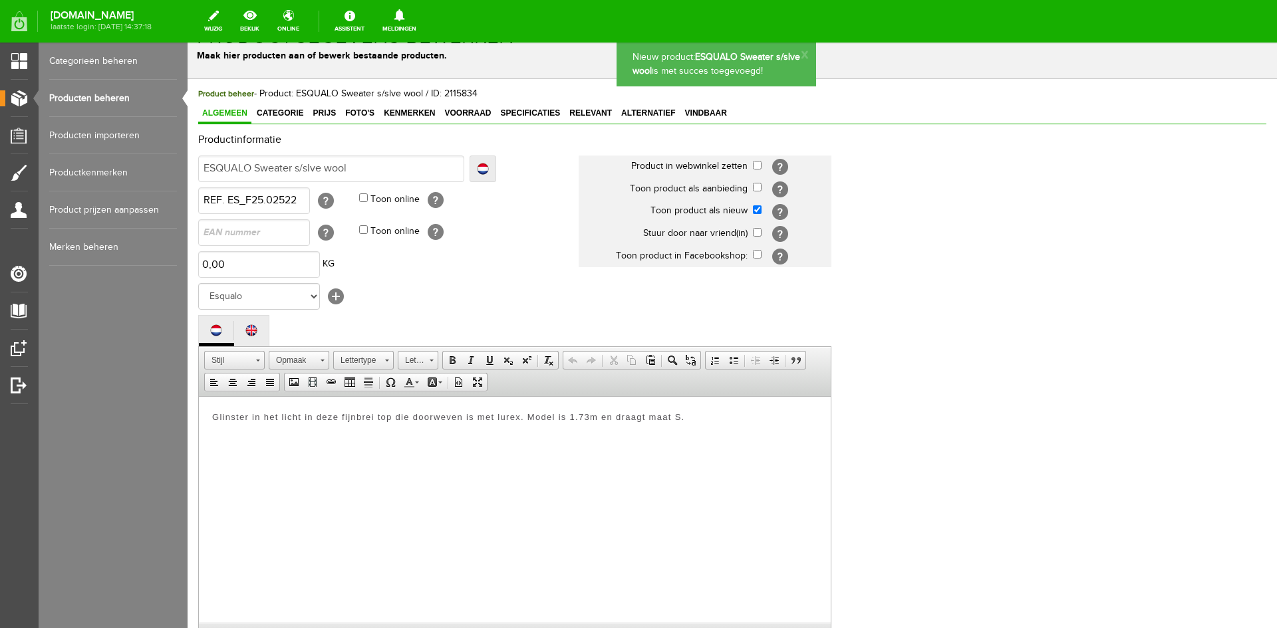
scroll to position [0, 0]
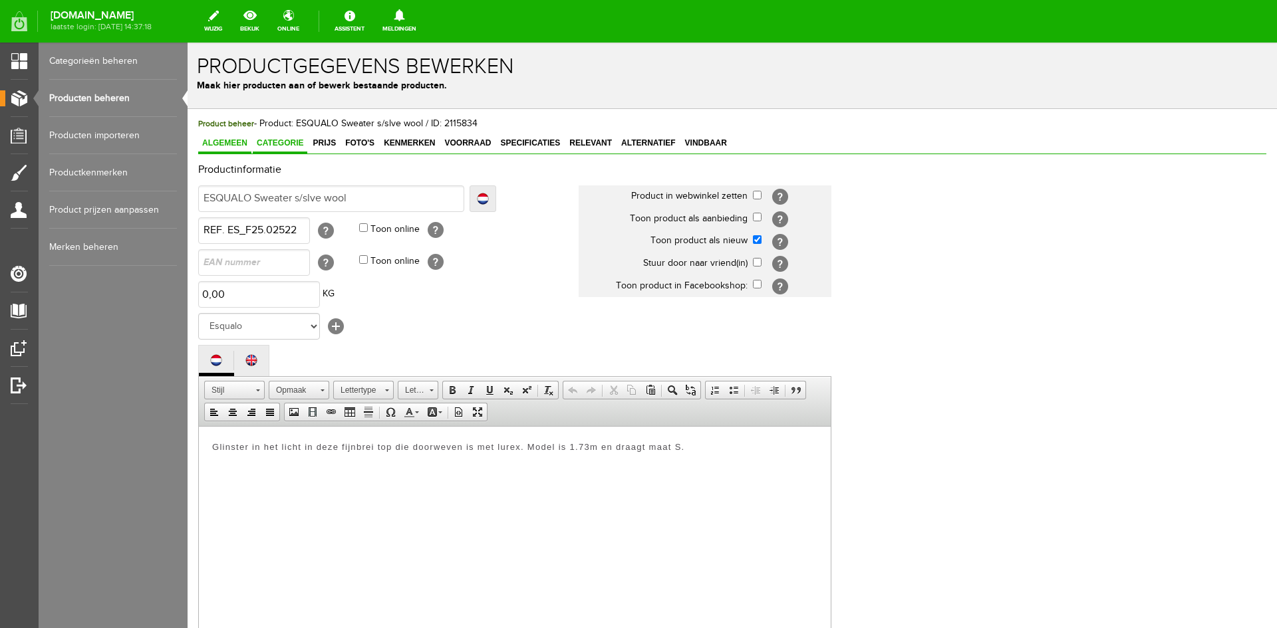
click at [281, 138] on span "Categorie" at bounding box center [280, 142] width 55 height 9
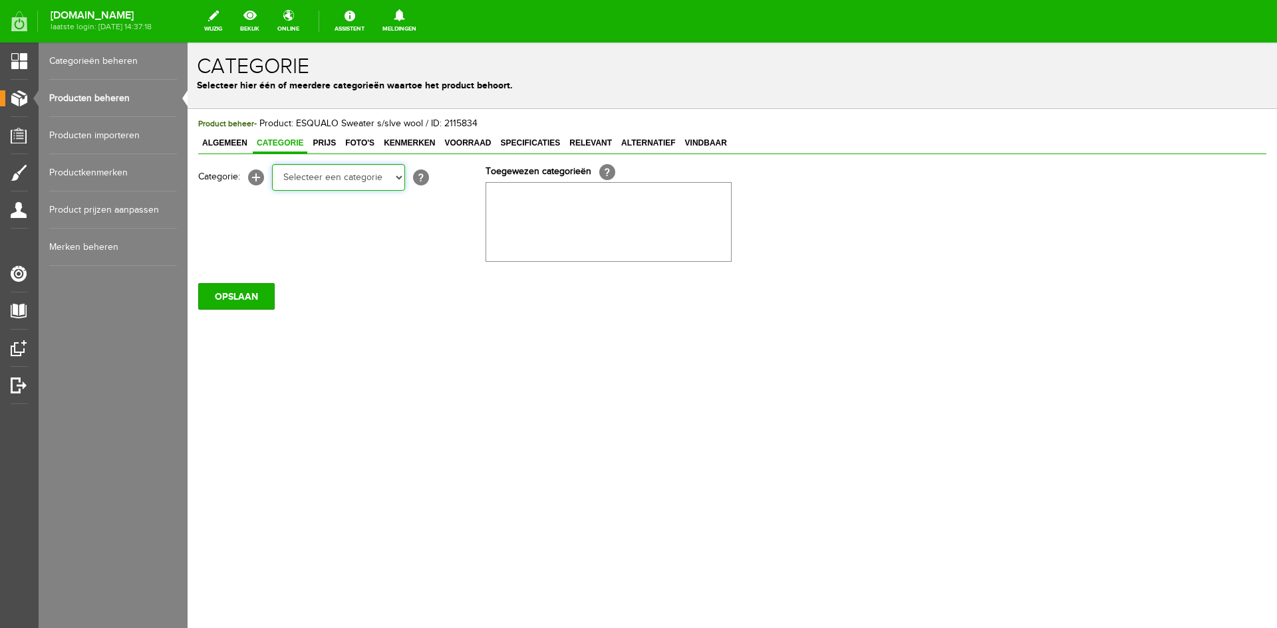
click at [396, 180] on select "Selecteer een categorie KLEDING Alle kleding Badkleding Broeken Blazers Gilet J…" at bounding box center [338, 177] width 133 height 27
select select "258525"
click at [272, 164] on select "Selecteer een categorie KLEDING Alle kleding Badkleding Broeken Blazers Gilet J…" at bounding box center [338, 177] width 133 height 27
click at [395, 178] on select "Selecteer een categorie KLEDING Alle kleding Badkleding Broeken Blazers Gilet J…" at bounding box center [338, 177] width 133 height 27
select select "258545"
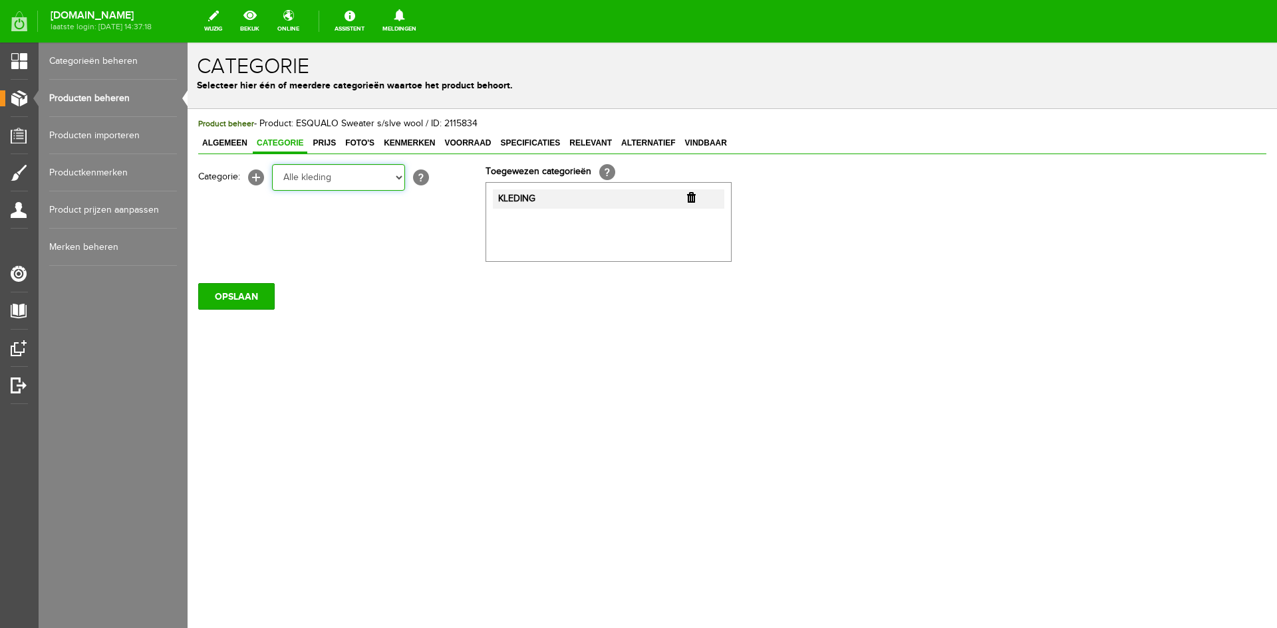
click at [272, 164] on select "Selecteer een categorie KLEDING Alle kleding Badkleding Broeken Blazers Gilet J…" at bounding box center [338, 177] width 133 height 27
click at [396, 178] on select "Selecteer een categorie KLEDING Alle kleding Badkleding Broeken Blazers Gilet J…" at bounding box center [338, 177] width 133 height 27
select select "258547"
click at [272, 164] on select "Selecteer een categorie KLEDING Alle kleding Badkleding Broeken Blazers Gilet J…" at bounding box center [338, 177] width 133 height 27
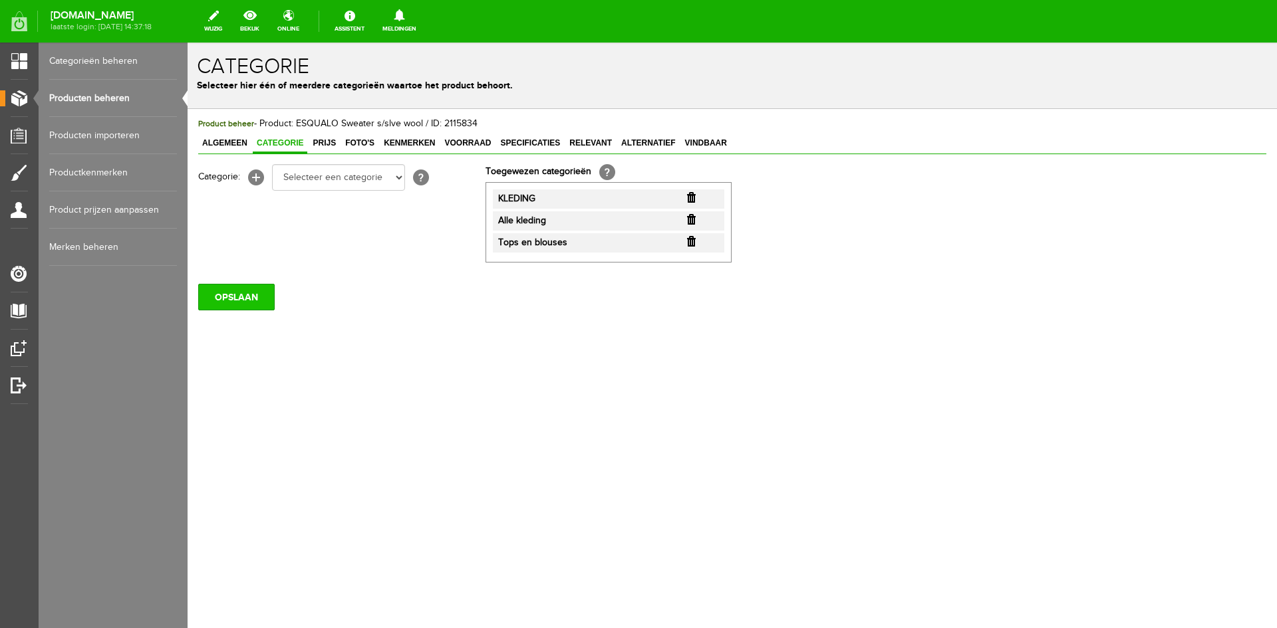
click at [257, 301] on input "OPSLAAN" at bounding box center [236, 297] width 76 height 27
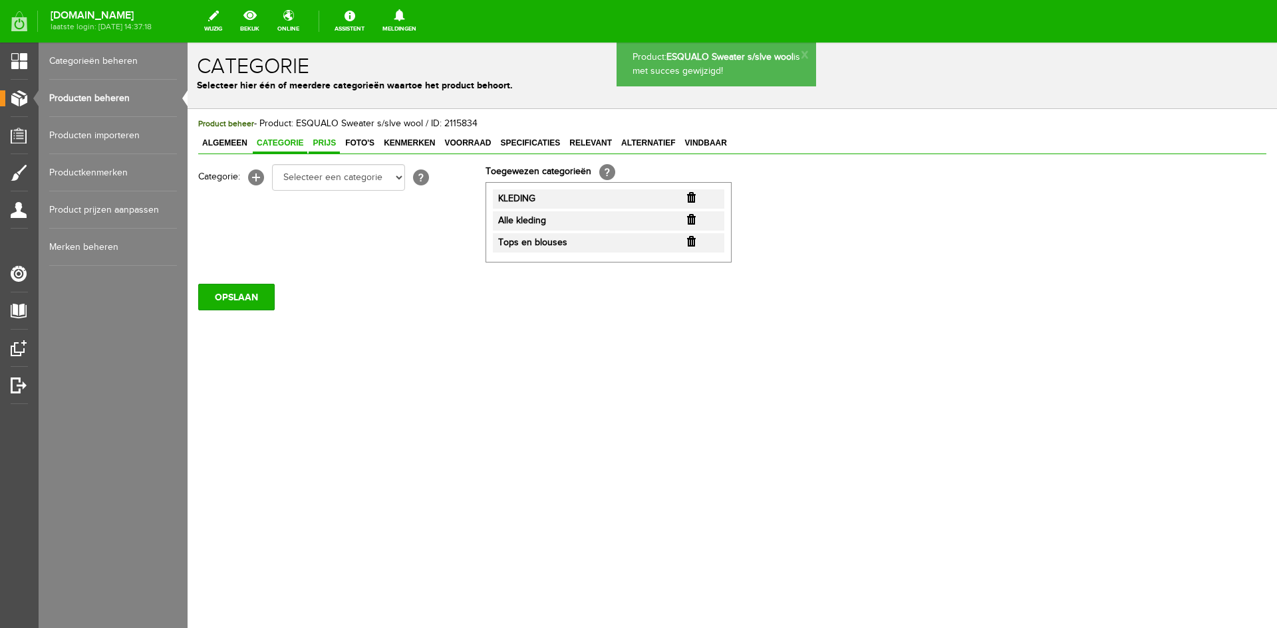
click at [323, 144] on span "Prijs" at bounding box center [324, 142] width 31 height 9
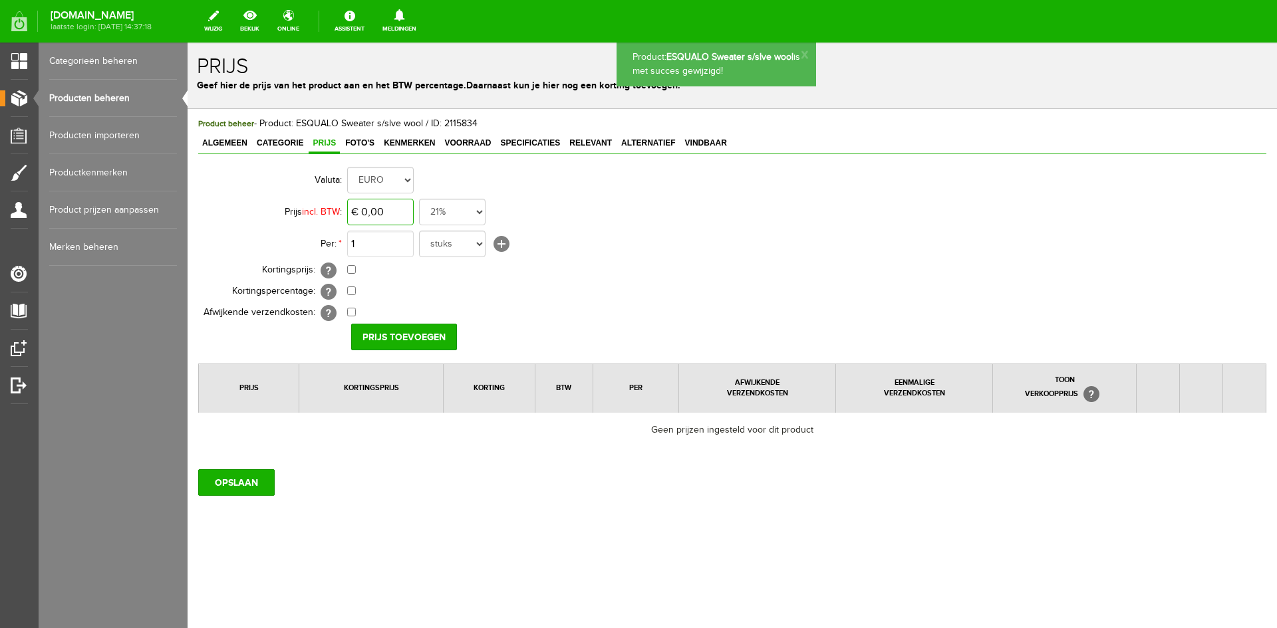
click at [378, 207] on input "€ 0,00" at bounding box center [380, 212] width 67 height 27
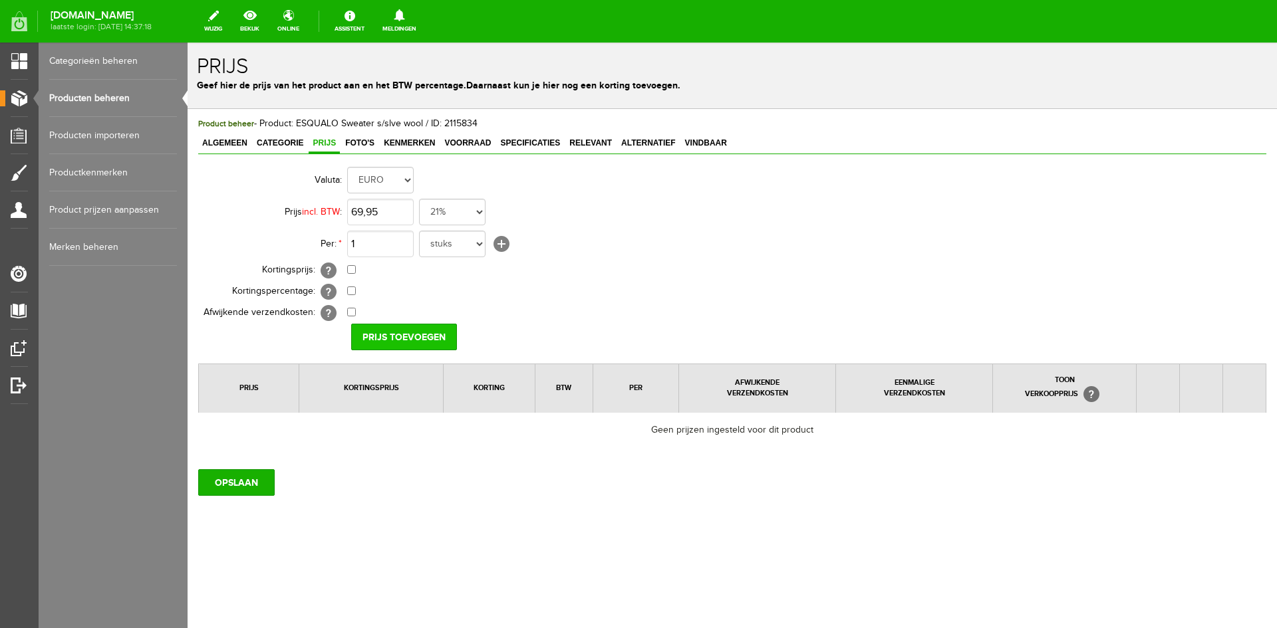
click at [394, 336] on input "Prijs toevoegen" at bounding box center [404, 337] width 106 height 27
type input "€ 69,95"
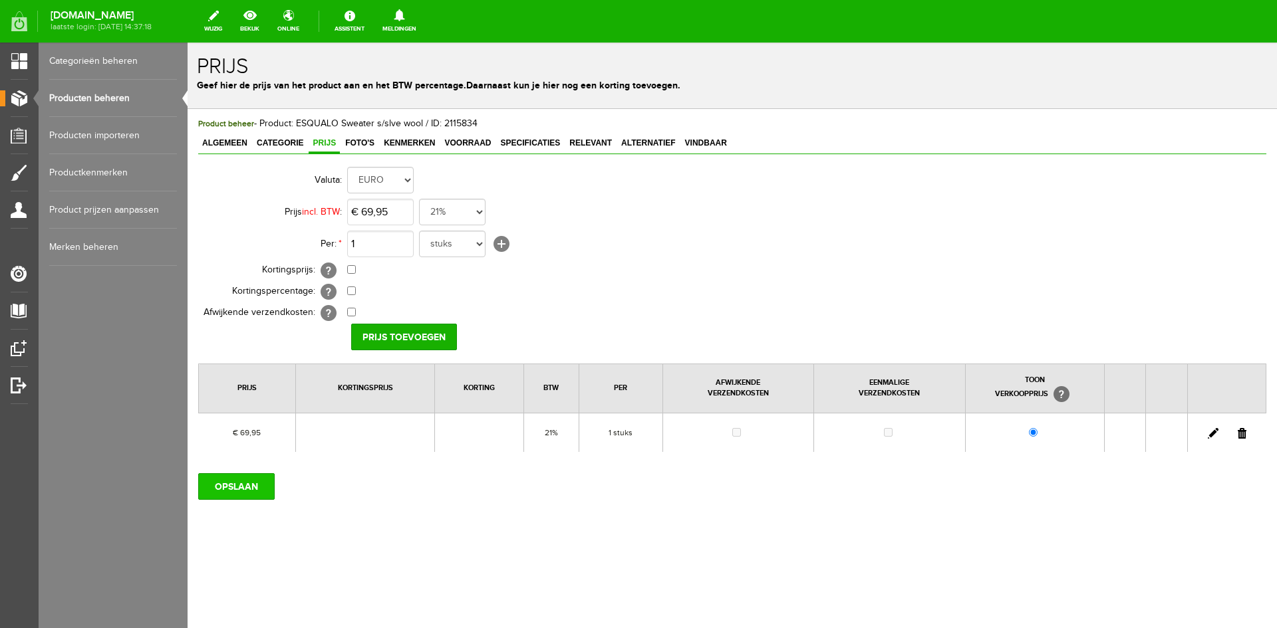
click at [245, 488] on input "OPSLAAN" at bounding box center [236, 487] width 76 height 27
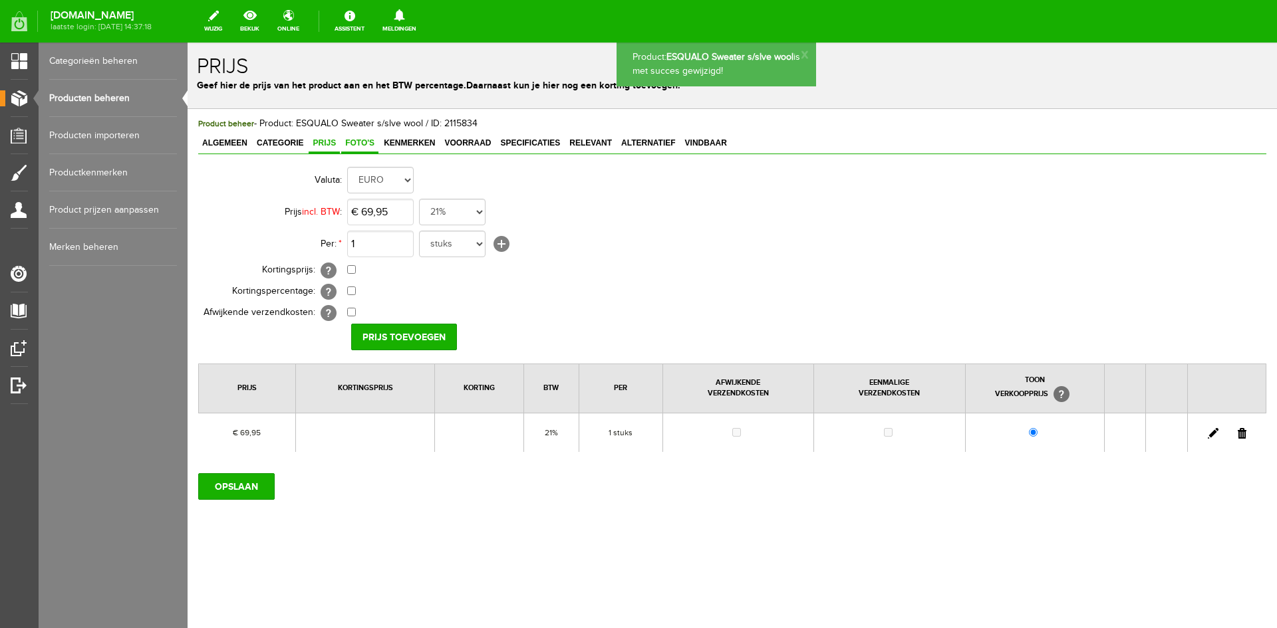
click at [361, 143] on span "Foto's" at bounding box center [359, 142] width 37 height 9
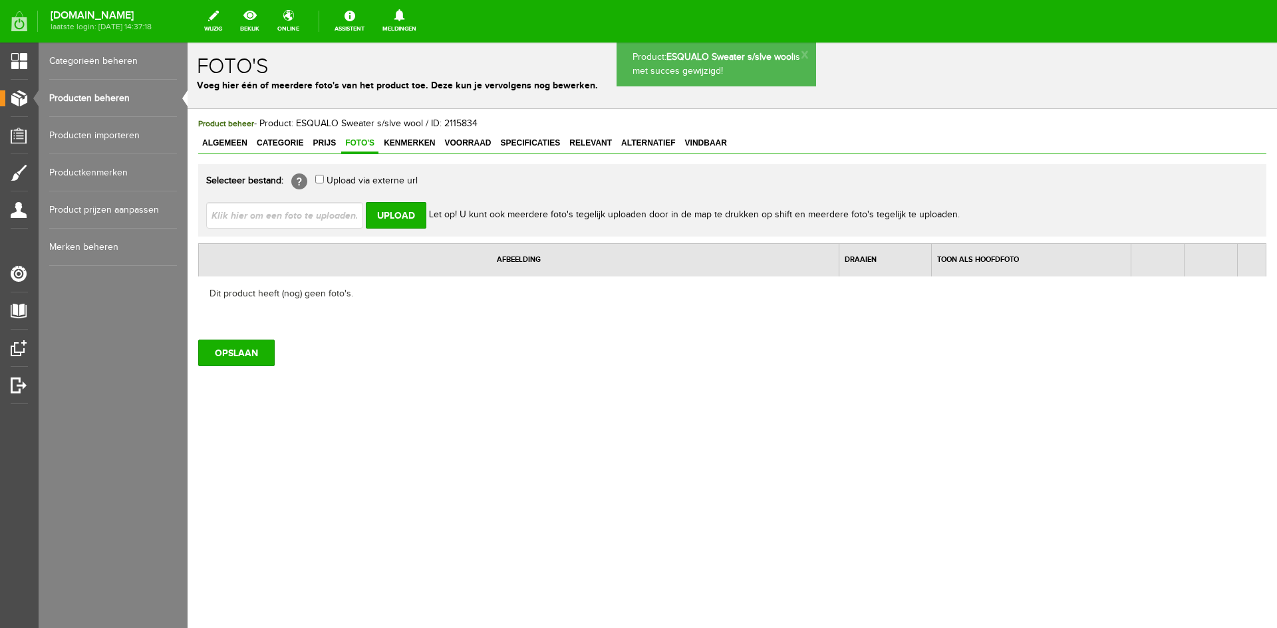
click at [331, 213] on input "file" at bounding box center [290, 214] width 168 height 25
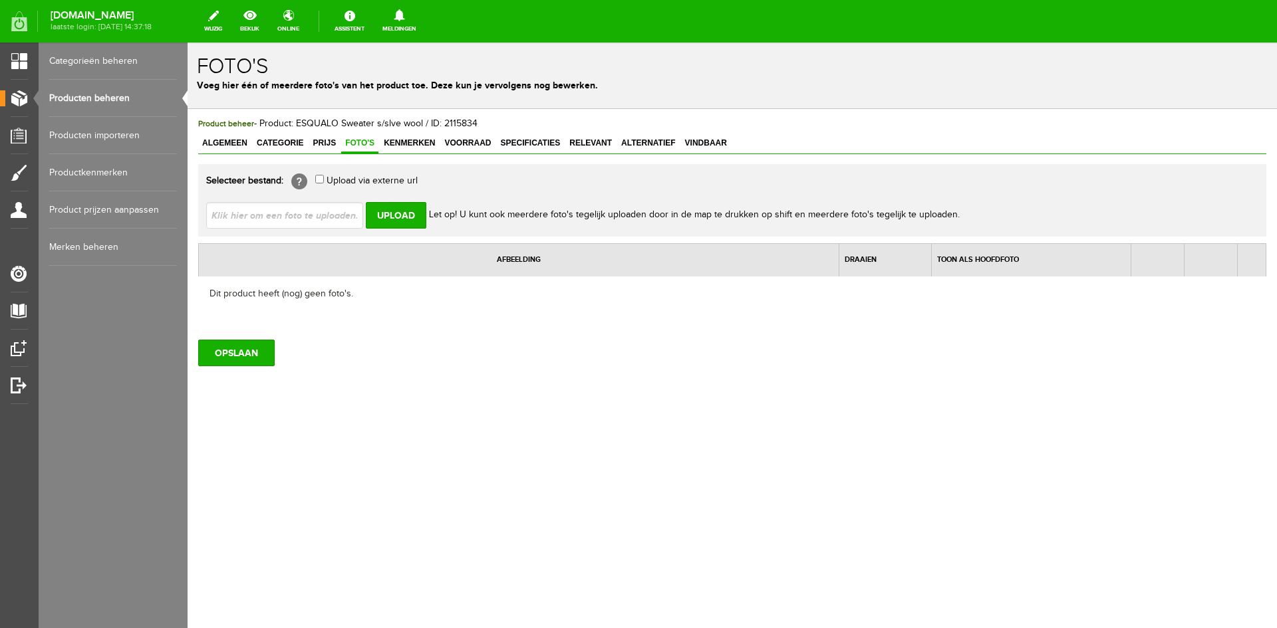
type input "C:\fakepath\f25.02522_168_7_1.jpg"
type input "f25.02522_168_7_1.jpg"
click at [415, 217] on input "Upload" at bounding box center [396, 215] width 61 height 27
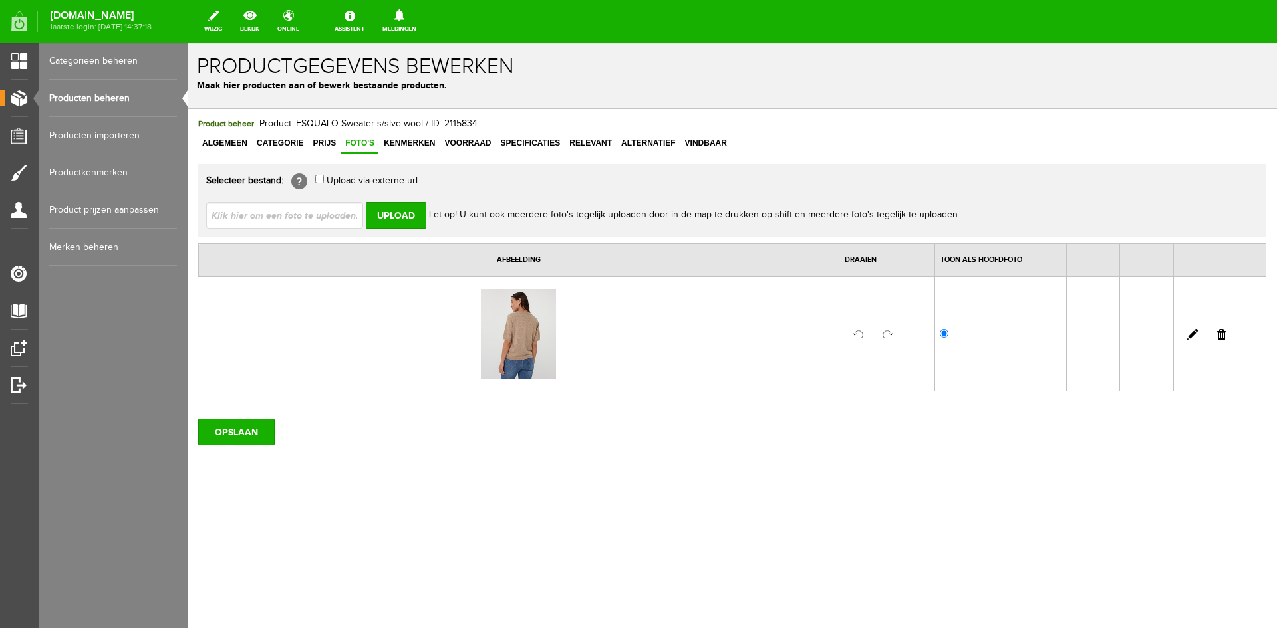
click at [307, 221] on input "file" at bounding box center [290, 214] width 168 height 25
type input "C:\fakepath\f25.02522_168_5_1.jpg"
type input "f25.02522_168_5_1.jpg"
click at [388, 213] on input "Upload" at bounding box center [396, 215] width 61 height 27
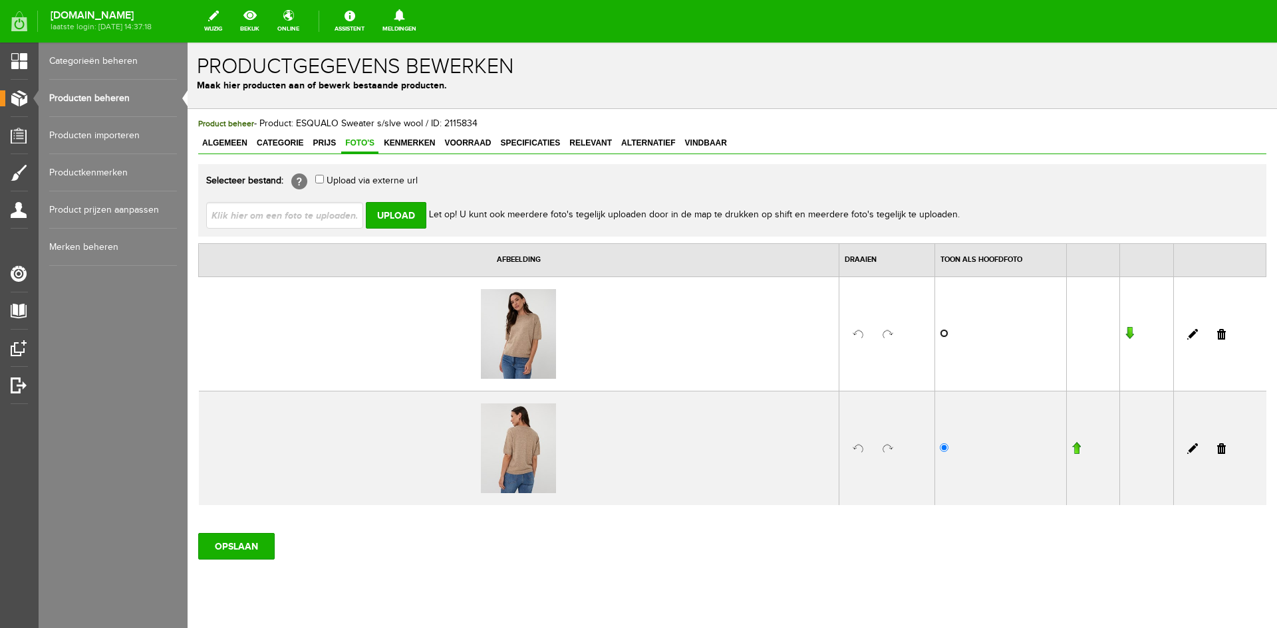
click at [942, 334] on input "radio" at bounding box center [944, 333] width 9 height 9
radio input "true"
click at [268, 217] on input "file" at bounding box center [290, 214] width 168 height 25
type input "C:\fakepath\f25.02522_168_4_1.jpg"
type input "f25.02522_168_4_1.jpg"
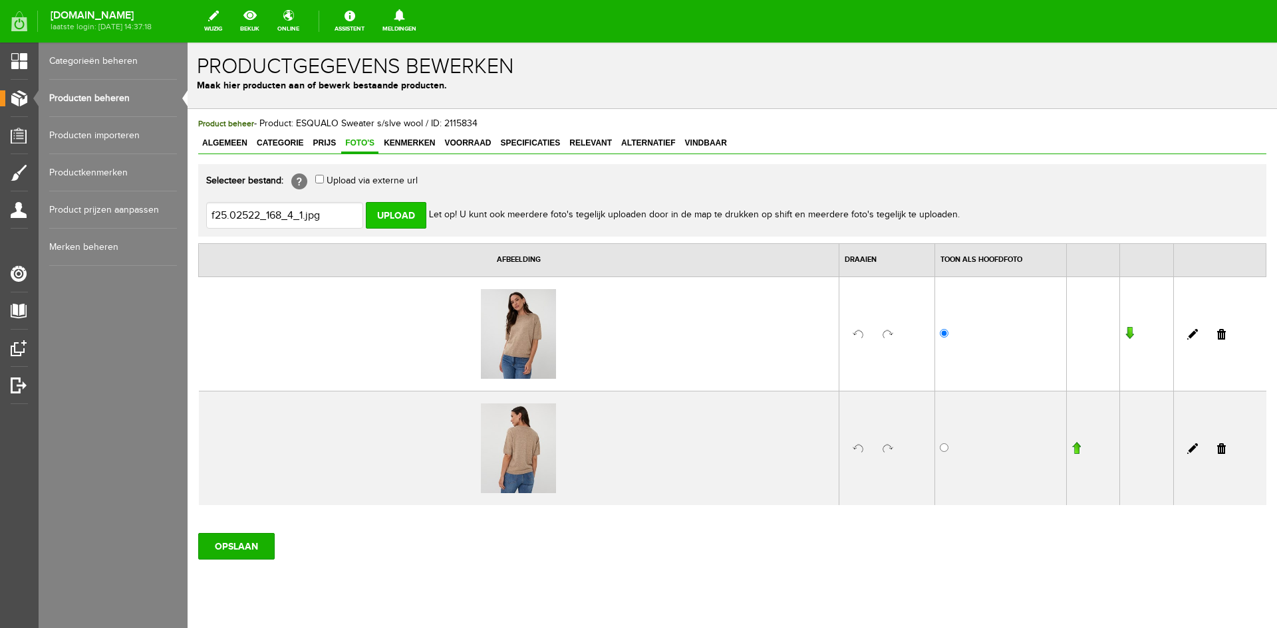
click at [388, 214] on input "Upload" at bounding box center [396, 215] width 61 height 27
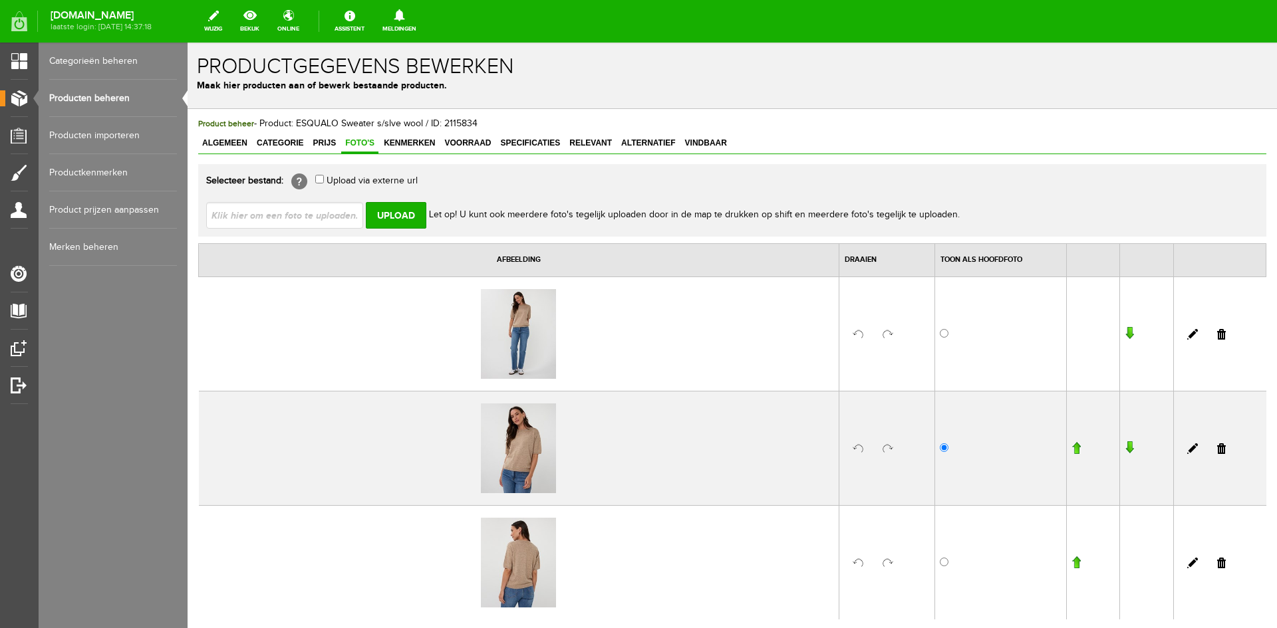
click at [286, 217] on input "file" at bounding box center [290, 214] width 168 height 25
type input "C:\fakepath\f25.02522_168_6_1.jpg"
type input "f25.02522_168_6_1.jpg"
click at [386, 215] on input "Upload" at bounding box center [396, 215] width 61 height 27
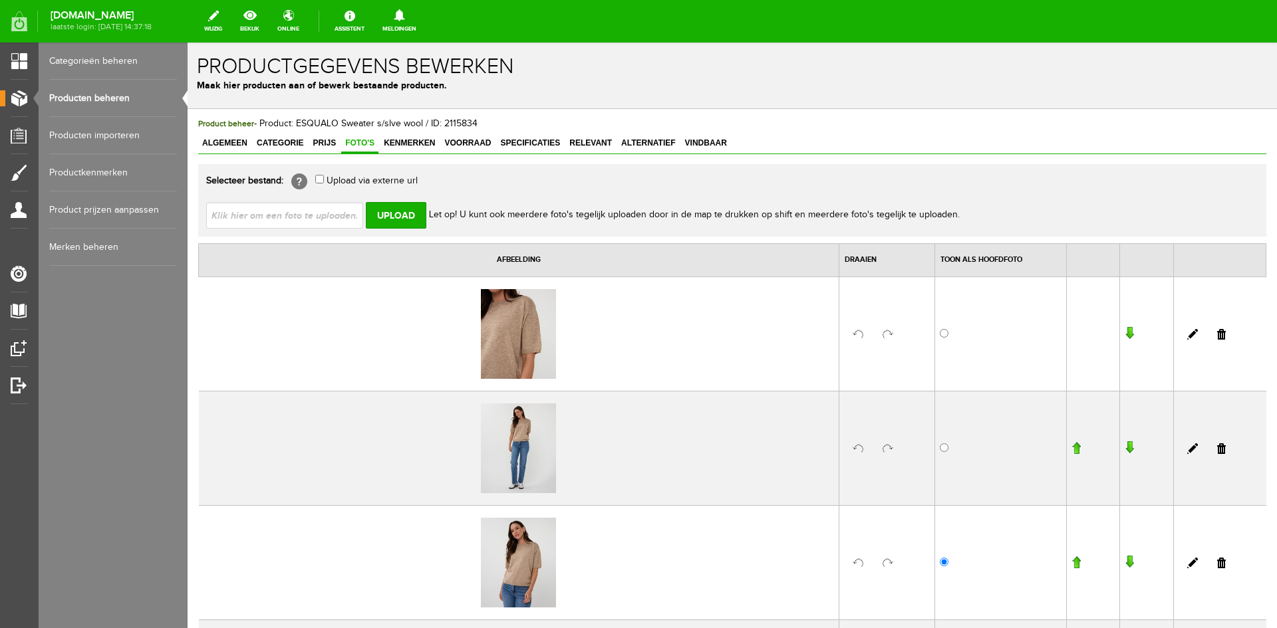
click at [328, 215] on input "file" at bounding box center [290, 214] width 168 height 25
type input "C:\fakepath\f25.02522_168_1_1.jpg"
type input "f25.02522_168_1_1.jpg"
click at [396, 217] on input "Upload" at bounding box center [396, 215] width 61 height 27
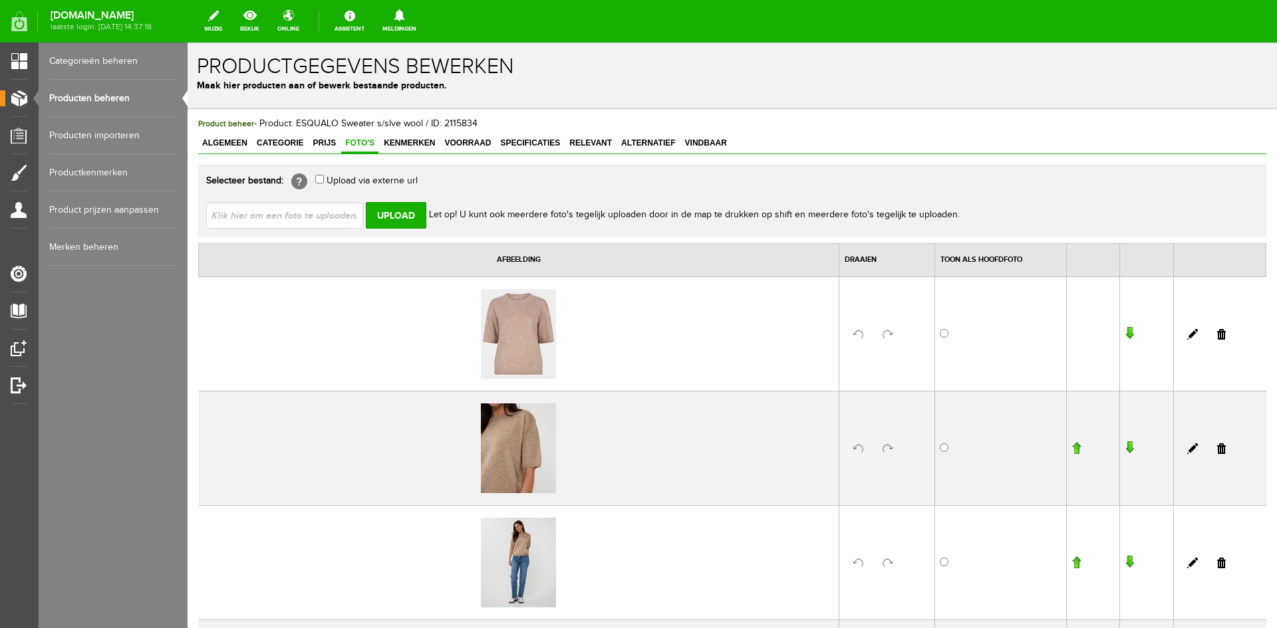
click at [313, 216] on input "file" at bounding box center [290, 214] width 168 height 25
type input "C:\fakepath\f25.02522_168_3_1.jpg"
type input "f25.02522_168_3_1.jpg"
click at [390, 216] on input "Upload" at bounding box center [396, 215] width 61 height 27
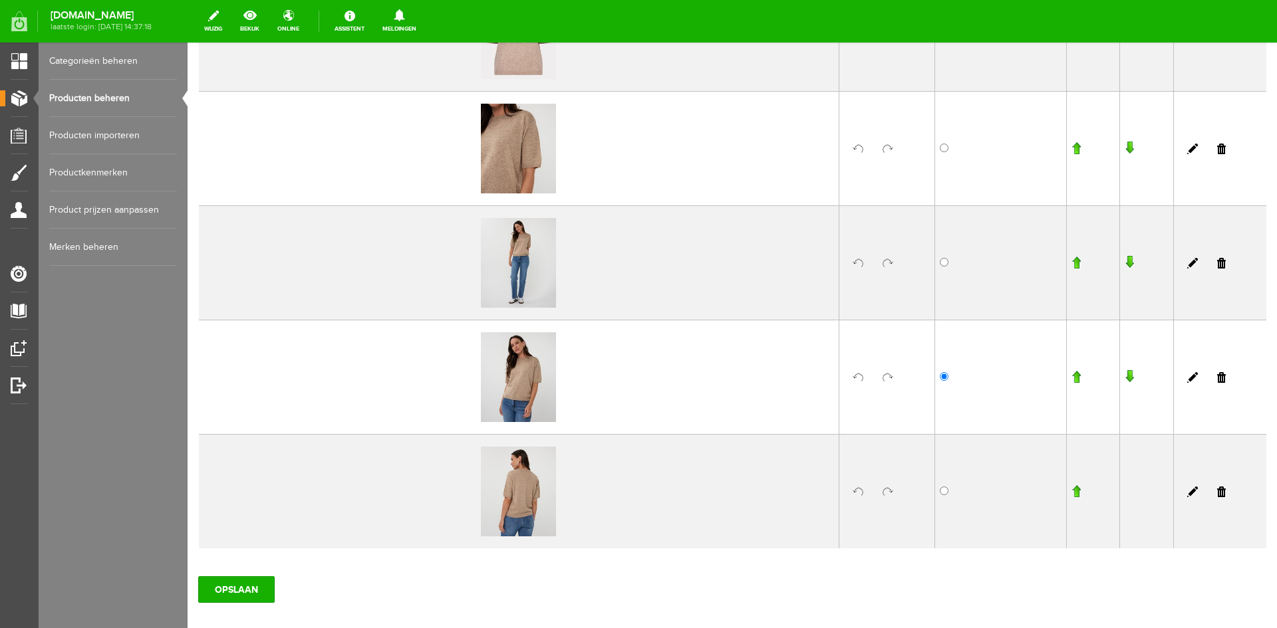
scroll to position [487, 0]
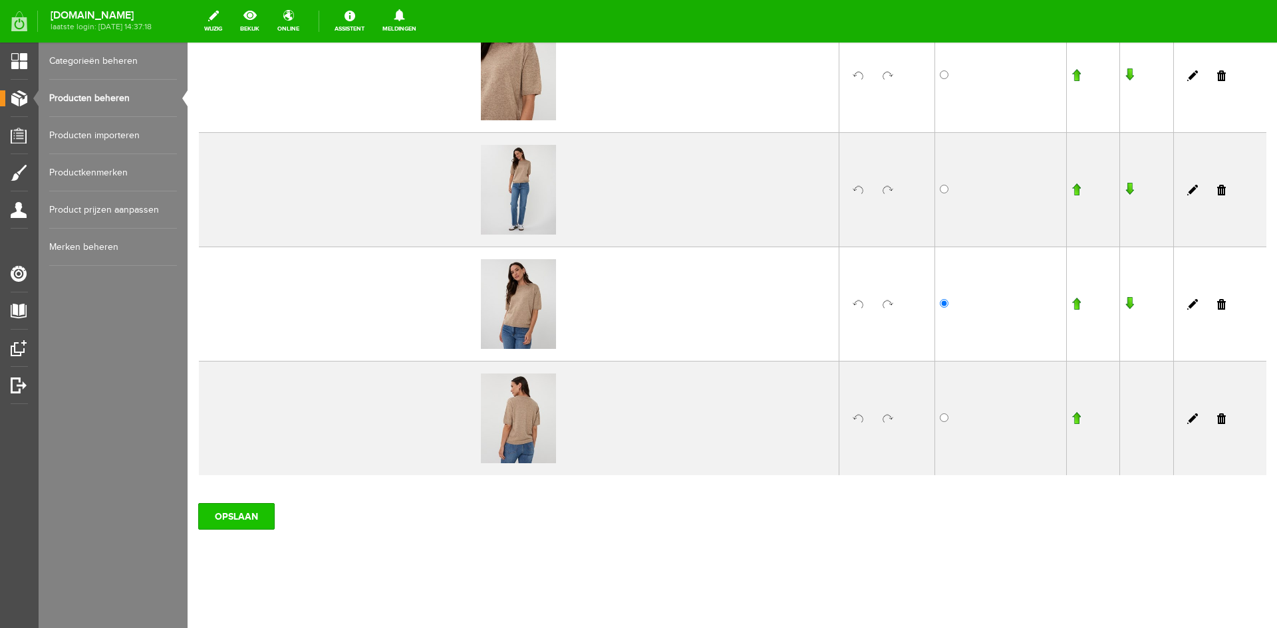
click at [229, 519] on input "OPSLAAN" at bounding box center [236, 516] width 76 height 27
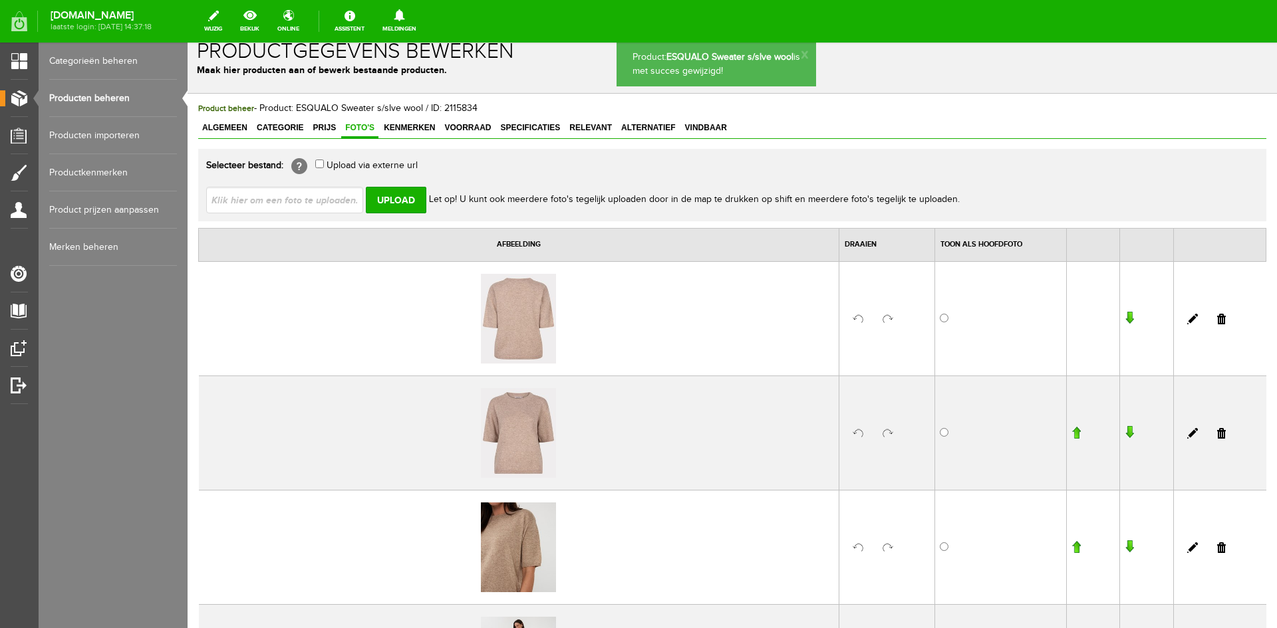
scroll to position [0, 0]
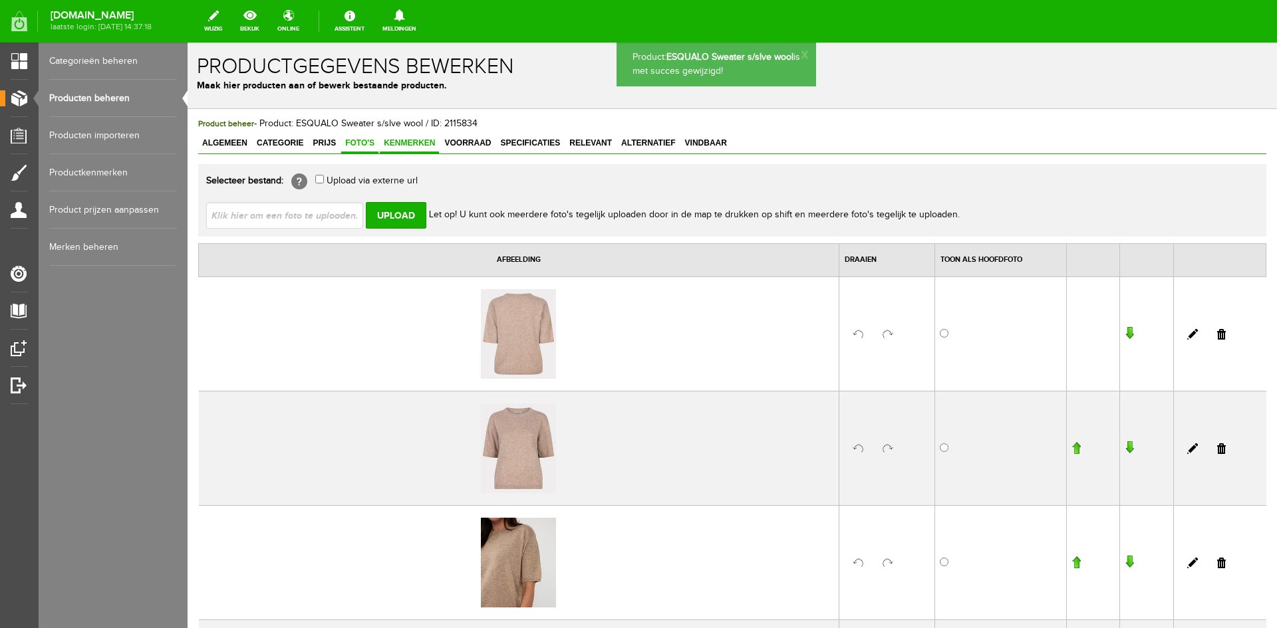
click at [412, 148] on link "Kenmerken" at bounding box center [409, 143] width 59 height 19
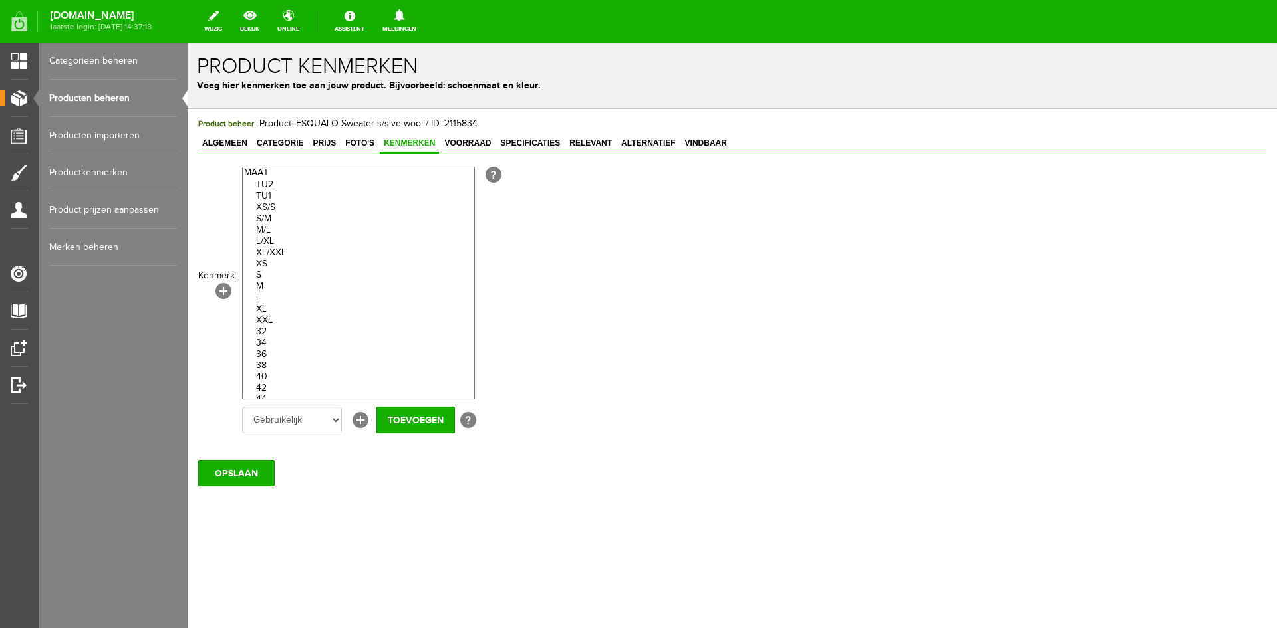
drag, startPoint x: 270, startPoint y: 263, endPoint x: 273, endPoint y: 309, distance: 46.0
click at [273, 309] on optgroup "TU2 TU1 XS/S S/M M/L L/XL XL/XXL XS S M L XL XXL 32 34 36 38 40 42 44 46 One si…" at bounding box center [358, 298] width 231 height 261
click at [418, 422] on input "Toevoegen" at bounding box center [415, 420] width 78 height 27
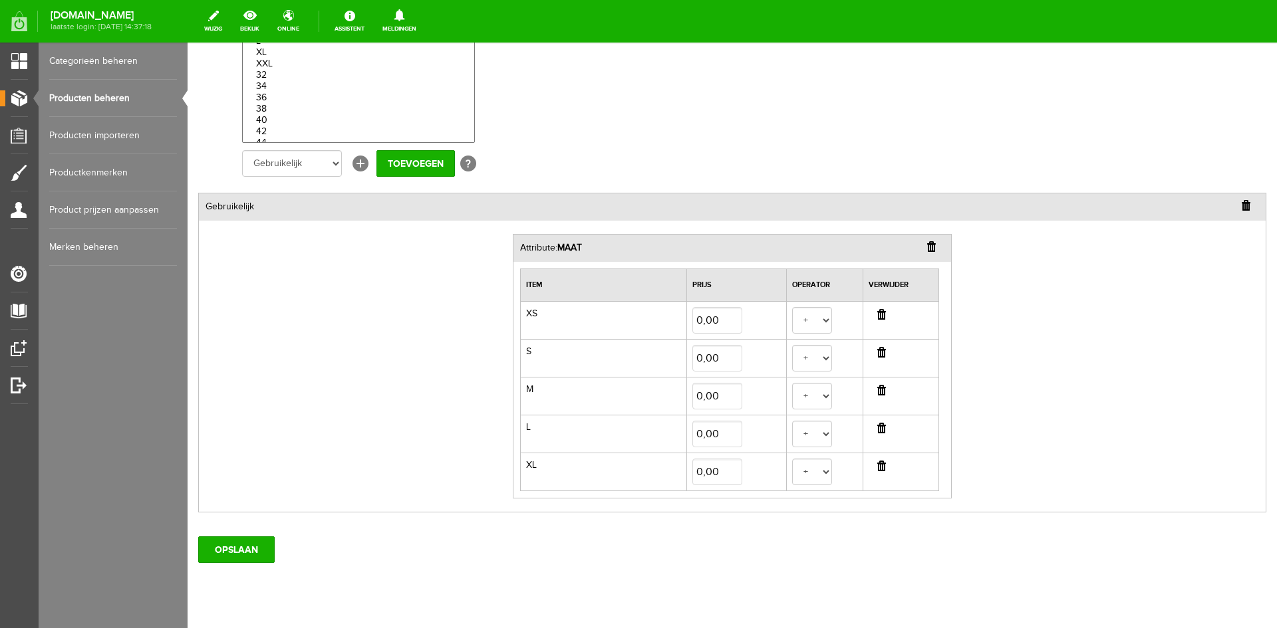
scroll to position [290, 0]
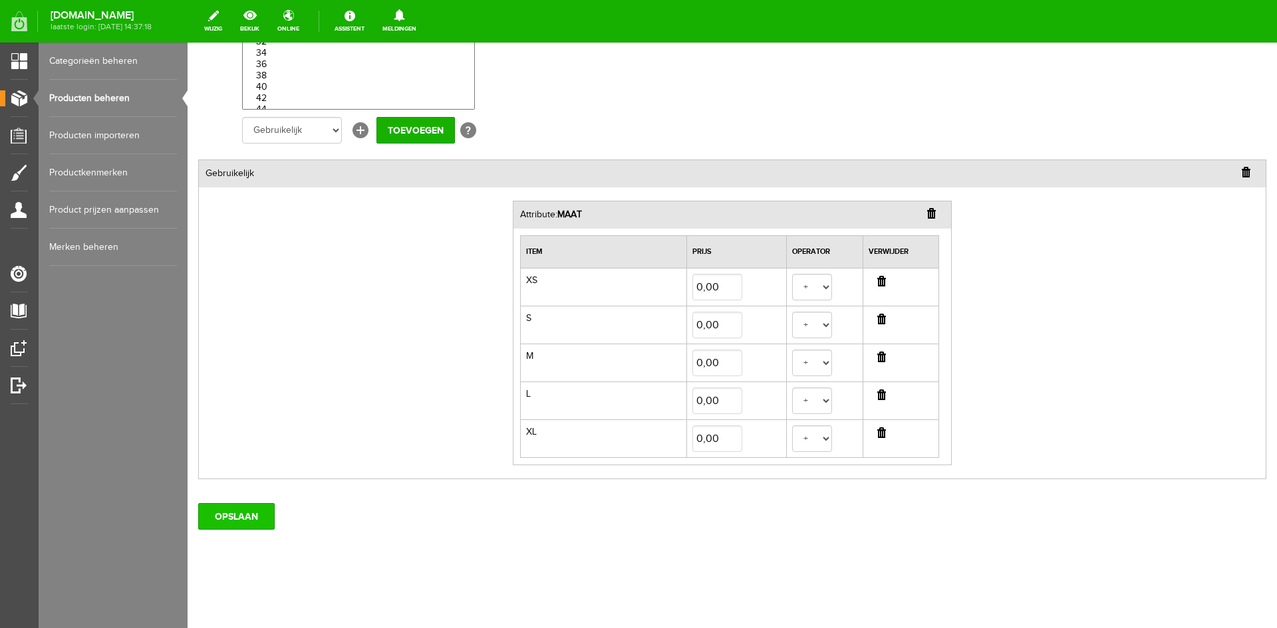
click at [252, 521] on input "OPSLAAN" at bounding box center [236, 516] width 76 height 27
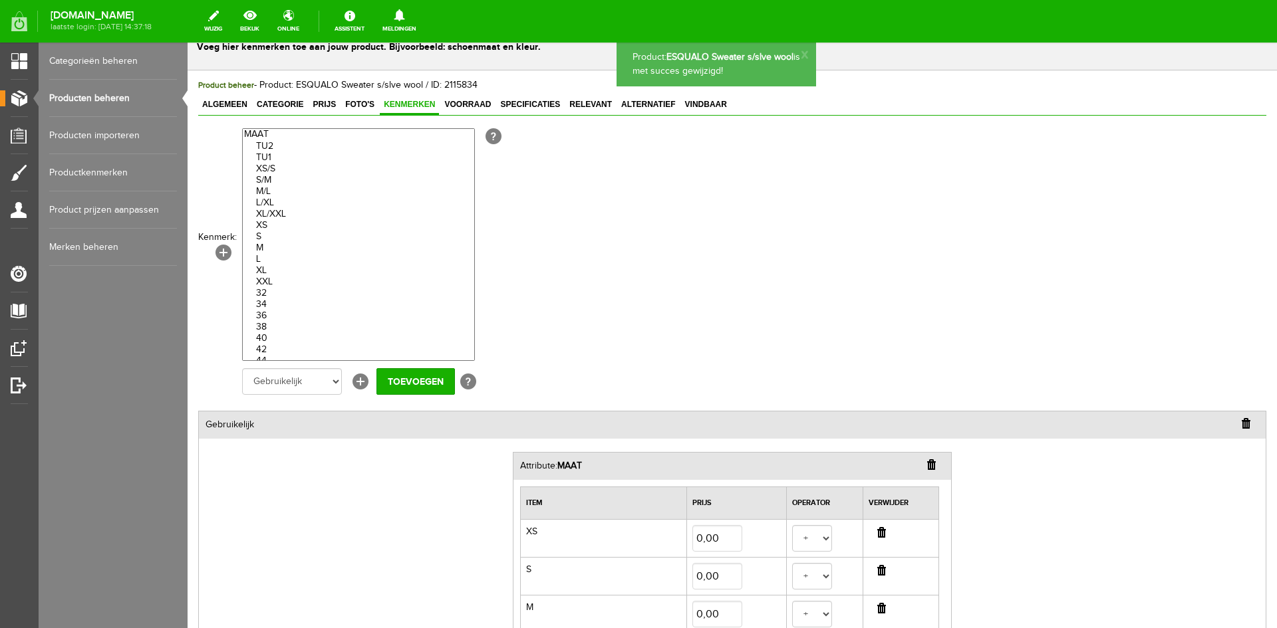
scroll to position [0, 0]
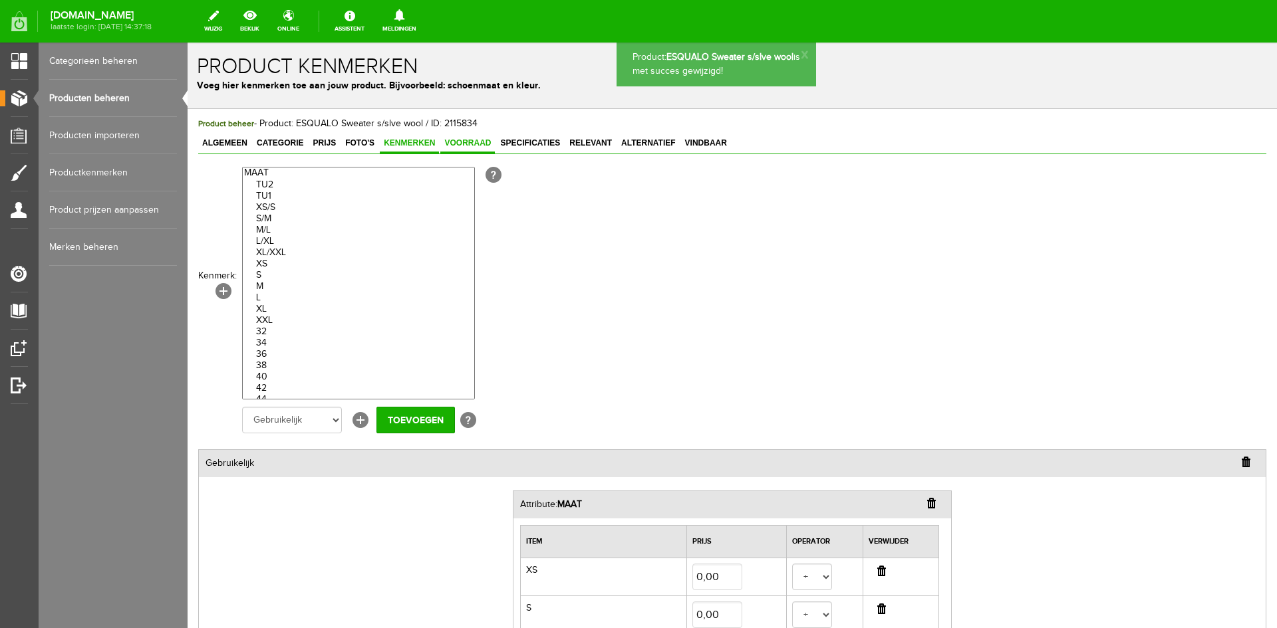
click at [466, 145] on span "Voorraad" at bounding box center [467, 142] width 55 height 9
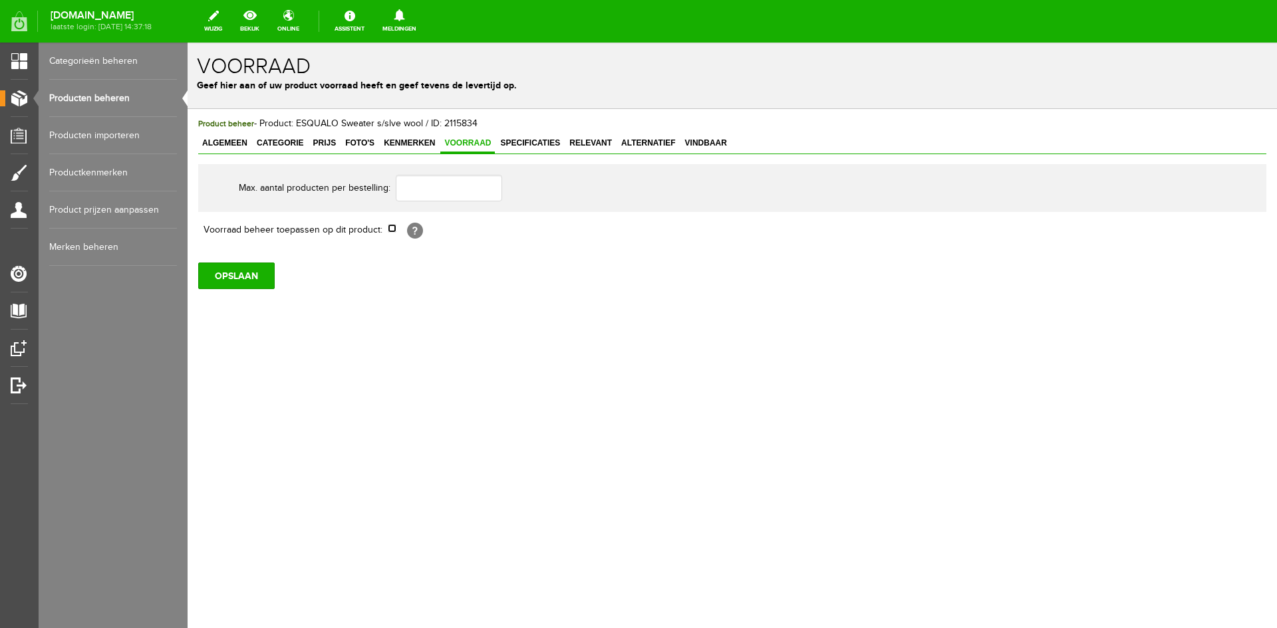
click at [393, 227] on input "checkbox" at bounding box center [392, 228] width 9 height 9
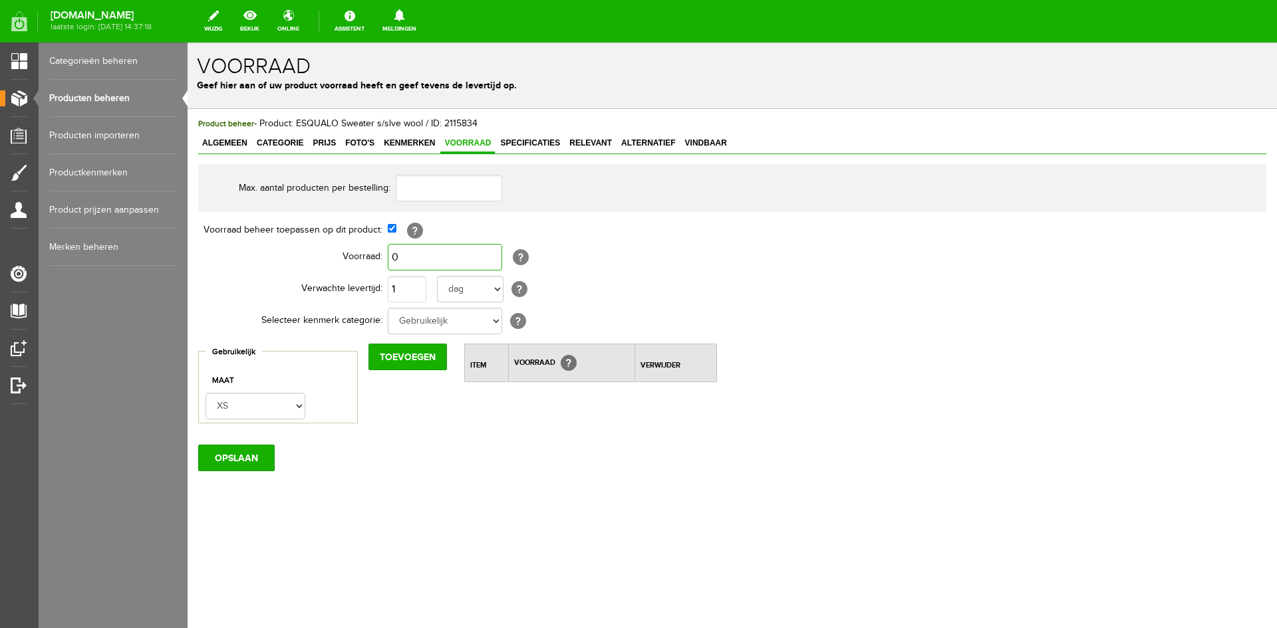
click at [407, 255] on input "0" at bounding box center [445, 257] width 114 height 27
click at [398, 287] on input "1" at bounding box center [407, 289] width 39 height 27
click at [412, 358] on input "Toevoegen" at bounding box center [407, 357] width 78 height 27
click at [297, 408] on select "XS S M L XL" at bounding box center [256, 406] width 100 height 27
click at [206, 393] on select "XS S M L XL" at bounding box center [256, 406] width 100 height 27
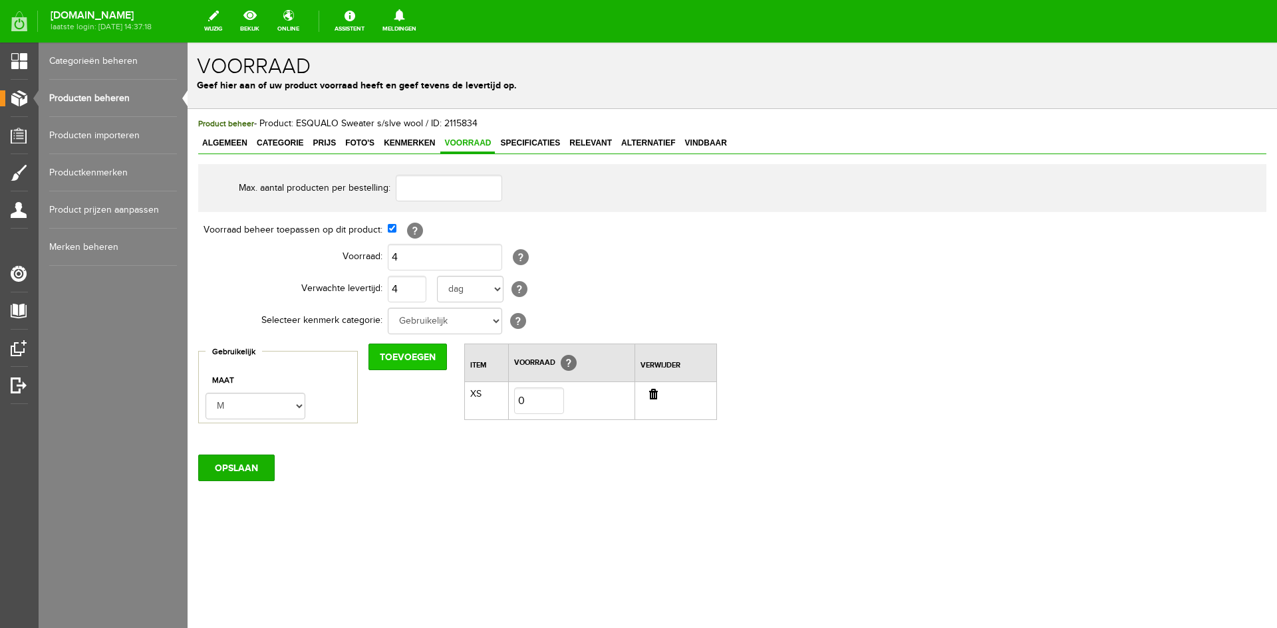
click at [389, 360] on input "Toevoegen" at bounding box center [407, 357] width 78 height 27
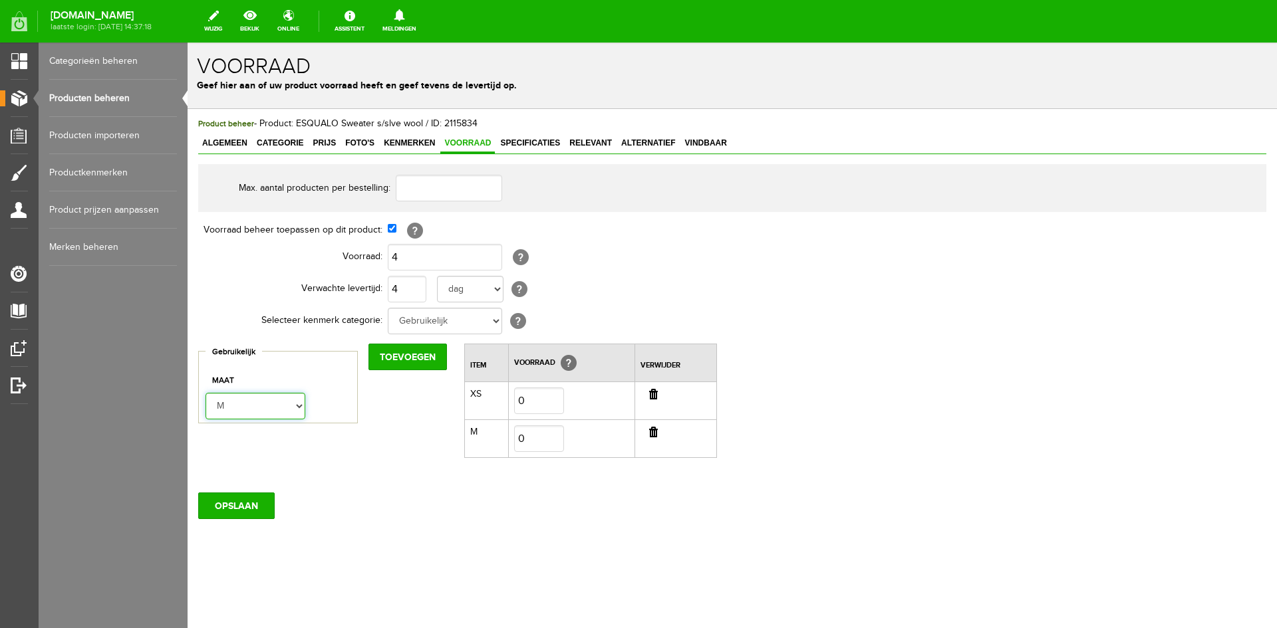
click at [300, 404] on select "XS S M L XL" at bounding box center [256, 406] width 100 height 27
click at [206, 393] on select "XS S M L XL" at bounding box center [256, 406] width 100 height 27
click at [400, 360] on input "Toevoegen" at bounding box center [407, 357] width 78 height 27
click at [297, 404] on select "XS S M L XL" at bounding box center [256, 406] width 100 height 27
click at [206, 393] on select "XS S M L XL" at bounding box center [256, 406] width 100 height 27
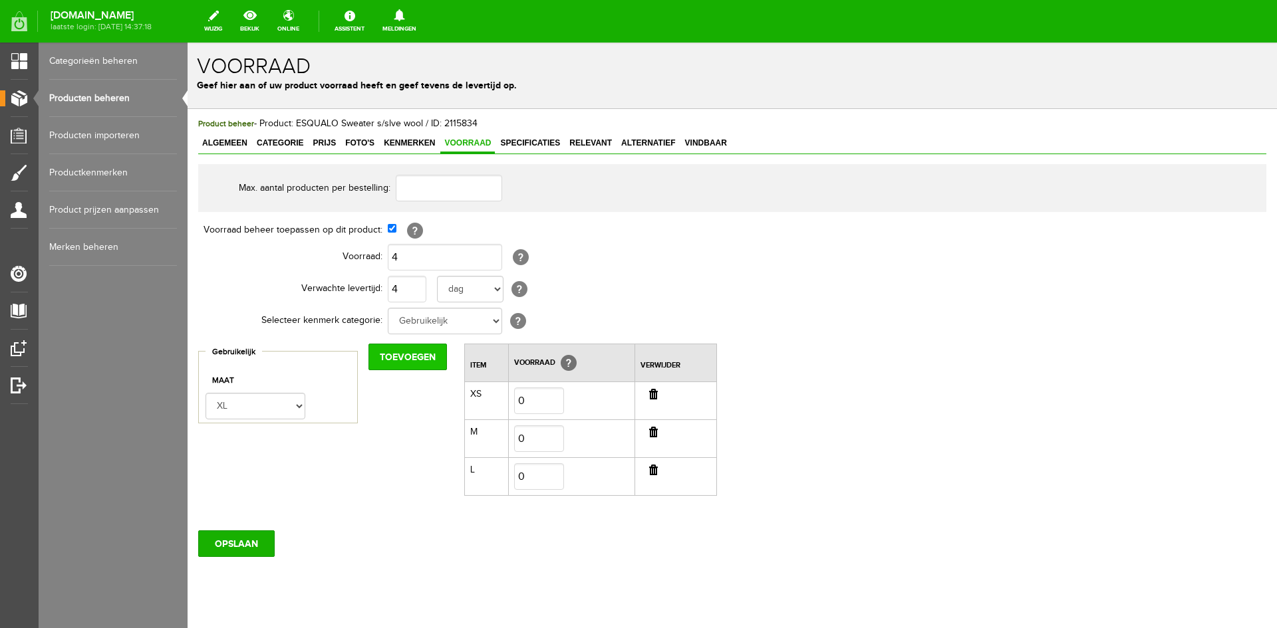
click at [416, 354] on input "Toevoegen" at bounding box center [407, 357] width 78 height 27
click at [535, 392] on input "0" at bounding box center [539, 401] width 50 height 27
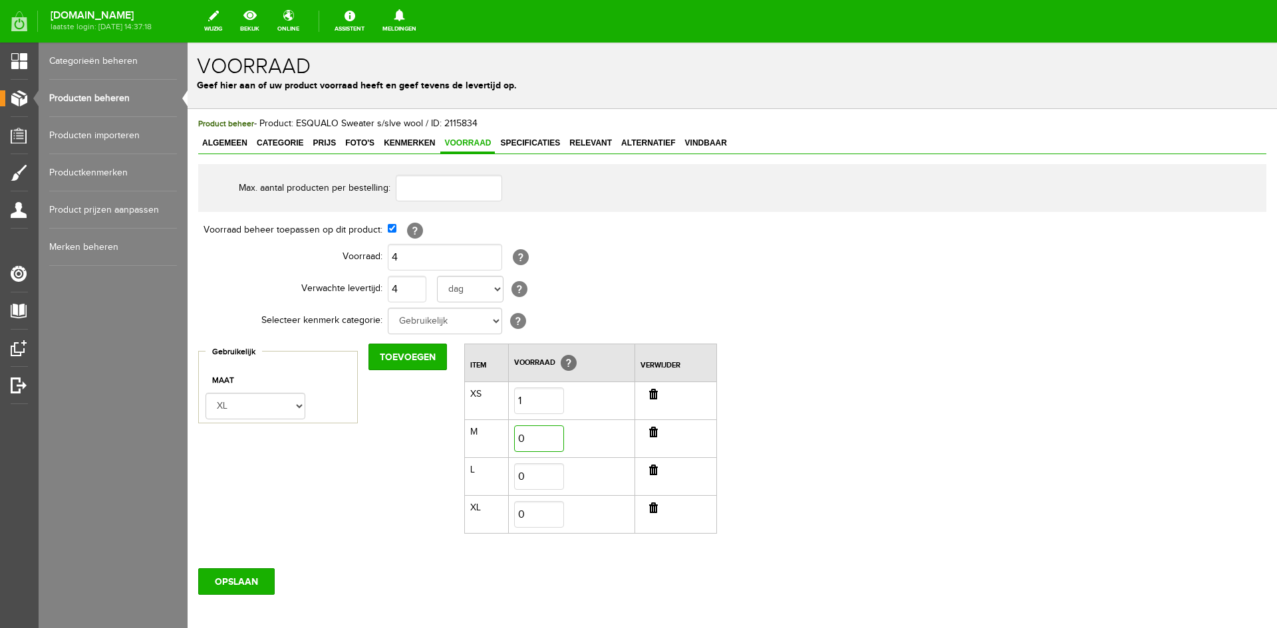
click at [530, 437] on input "0" at bounding box center [539, 439] width 50 height 27
click at [533, 474] on input "0" at bounding box center [539, 477] width 50 height 27
click at [534, 513] on input "0" at bounding box center [539, 514] width 50 height 27
click at [227, 580] on input "OPSLAAN" at bounding box center [236, 582] width 76 height 27
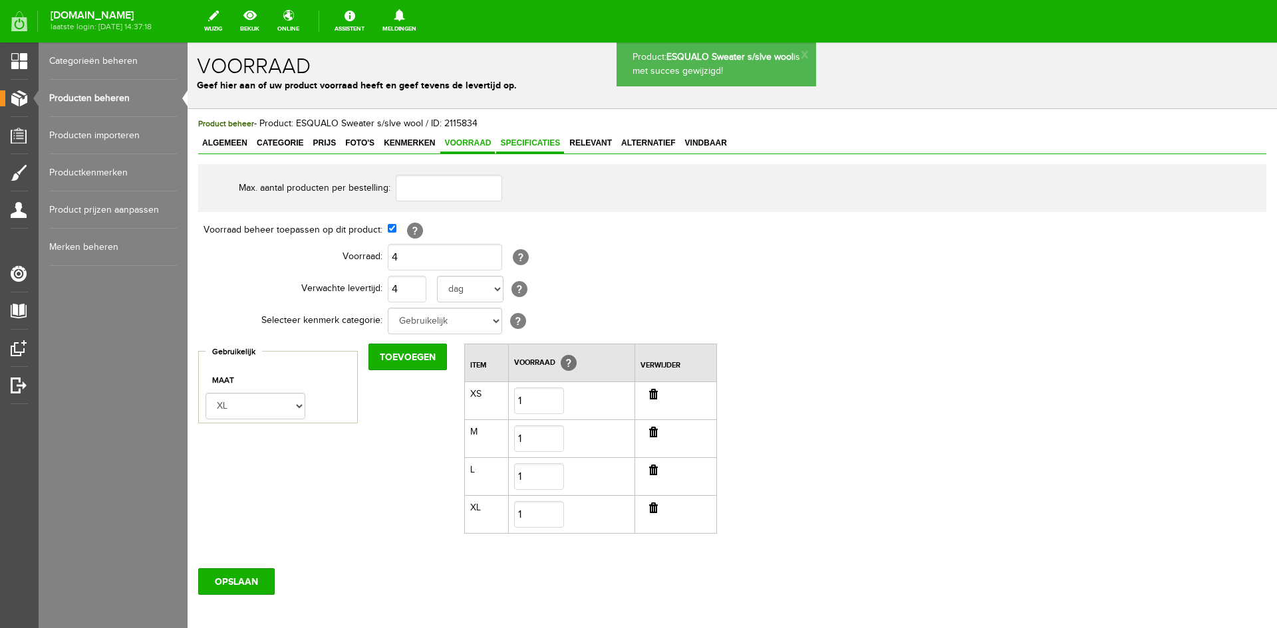
click at [531, 142] on span "Specificaties" at bounding box center [530, 142] width 68 height 9
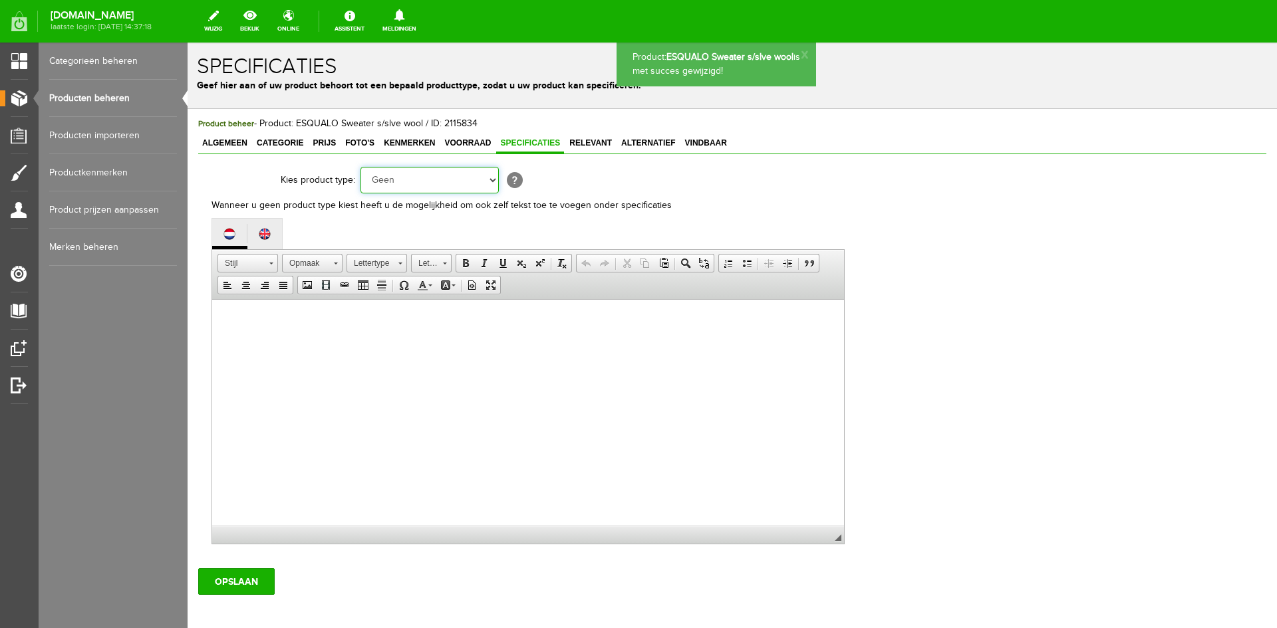
click at [493, 178] on select "Geen Auto Bed Boek Computer / Laptop DVD/CD Fiets Films Fotocamera GSM Kleding …" at bounding box center [429, 180] width 138 height 27
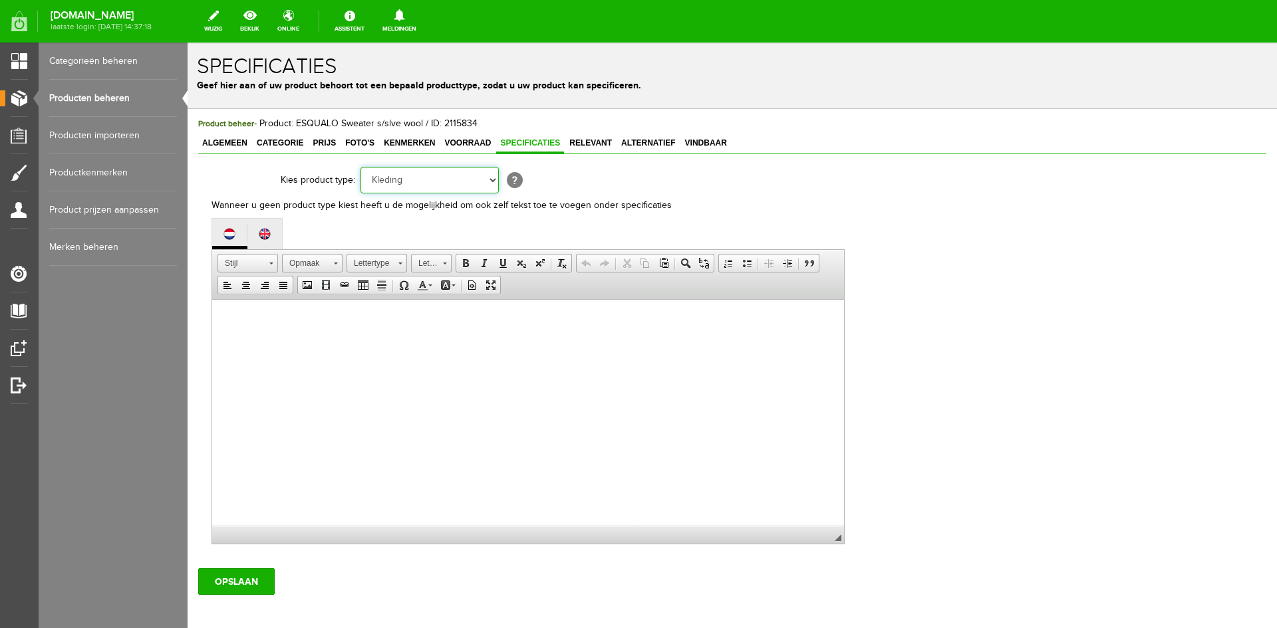
click at [360, 167] on select "Geen Auto Bed Boek Computer / Laptop DVD/CD Fiets Films Fotocamera GSM Kleding …" at bounding box center [429, 180] width 138 height 27
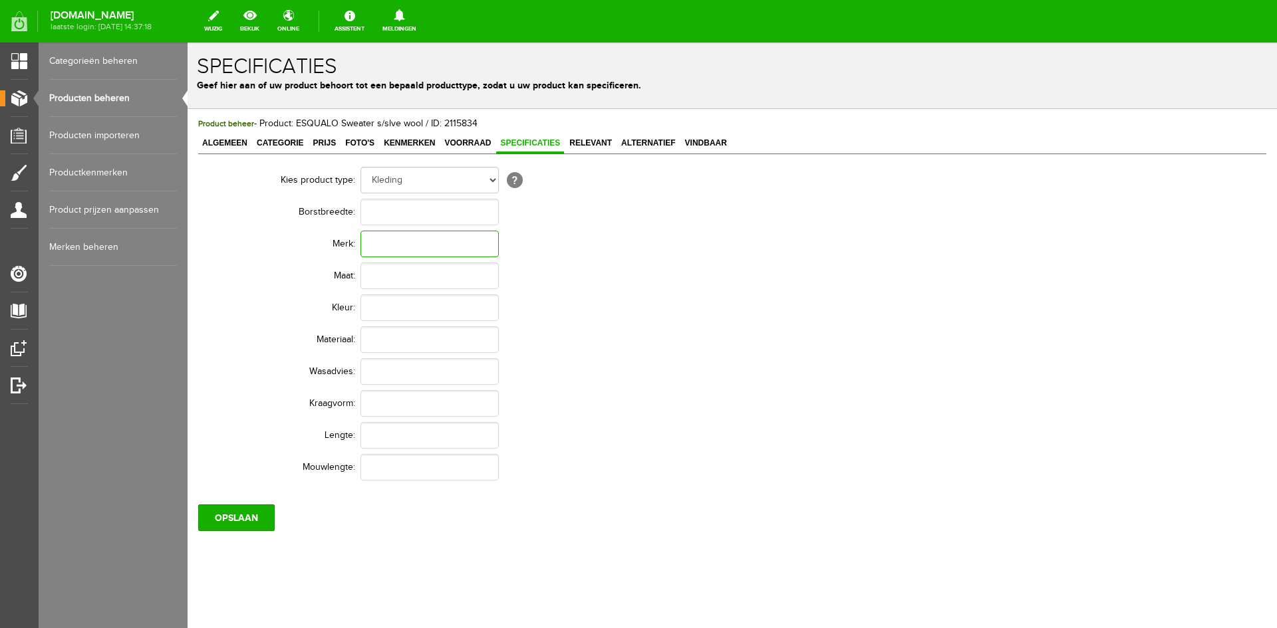
click at [375, 242] on input "text" at bounding box center [429, 244] width 138 height 27
click at [395, 309] on input "text" at bounding box center [429, 308] width 138 height 27
paste input "50% Nylon - 35% Wool - 15% Acrylic"
click at [241, 519] on input "OPSLAAN" at bounding box center [236, 518] width 76 height 27
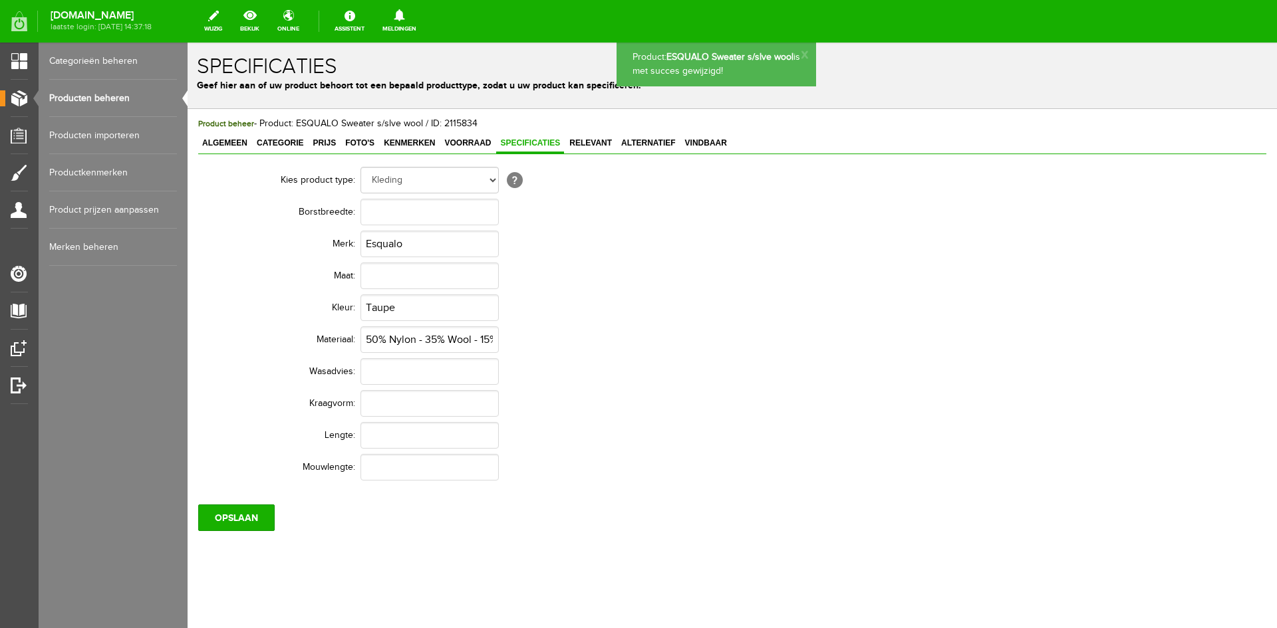
scroll to position [0, 0]
click at [104, 96] on link "Producten beheren" at bounding box center [113, 98] width 128 height 37
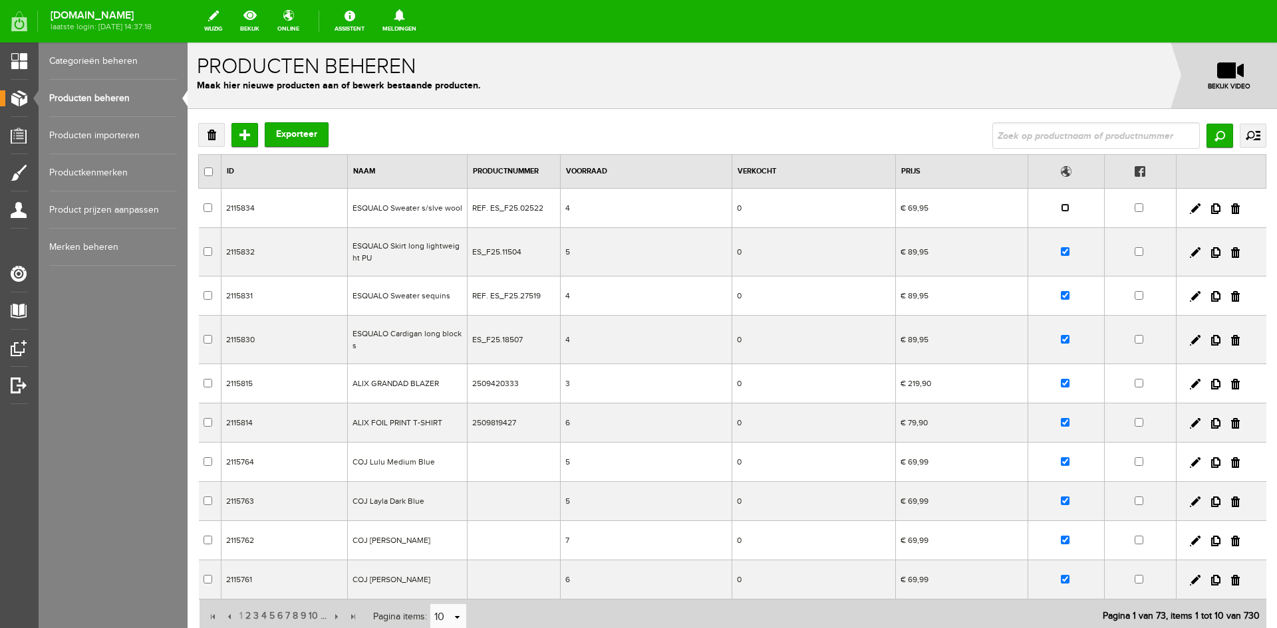
click at [1063, 209] on input "checkbox" at bounding box center [1065, 208] width 9 height 9
click at [267, 24] on link "bekijk" at bounding box center [249, 21] width 35 height 29
click at [239, 136] on input "Toevoegen" at bounding box center [244, 135] width 27 height 24
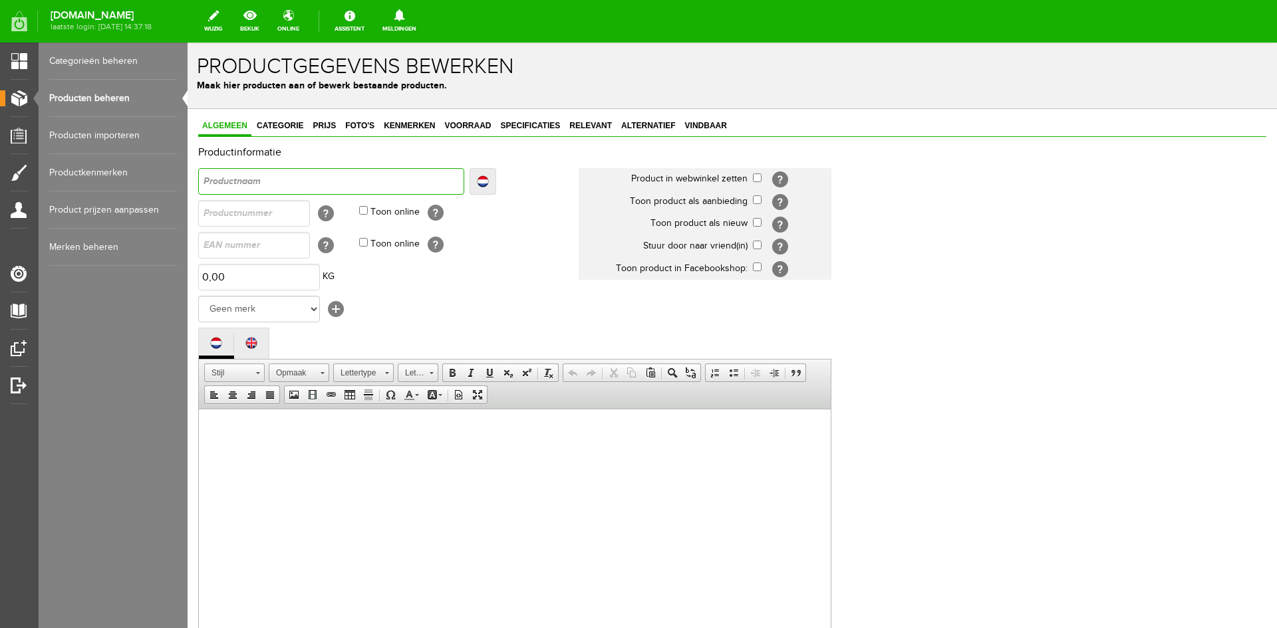
paste input "Jacket Bomber flower 3D"
click at [202, 180] on input "Jacket Bomber flower 3D" at bounding box center [331, 181] width 266 height 27
click at [309, 311] on select "Geen merk COJ AMBIKA Y-CONIC REFINED MORGAN AIM ALIX The Label Baggyshop By Bea…" at bounding box center [259, 309] width 122 height 27
click at [198, 296] on select "Geen merk COJ AMBIKA Y-CONIC REFINED MORGAN AIM ALIX The Label Baggyshop By Bea…" at bounding box center [259, 309] width 122 height 27
click at [228, 160] on div "Productinformatie Localize [GEOGRAPHIC_DATA] ESQUALO Jacket Bomber flower 3D Lo…" at bounding box center [732, 441] width 1068 height 589
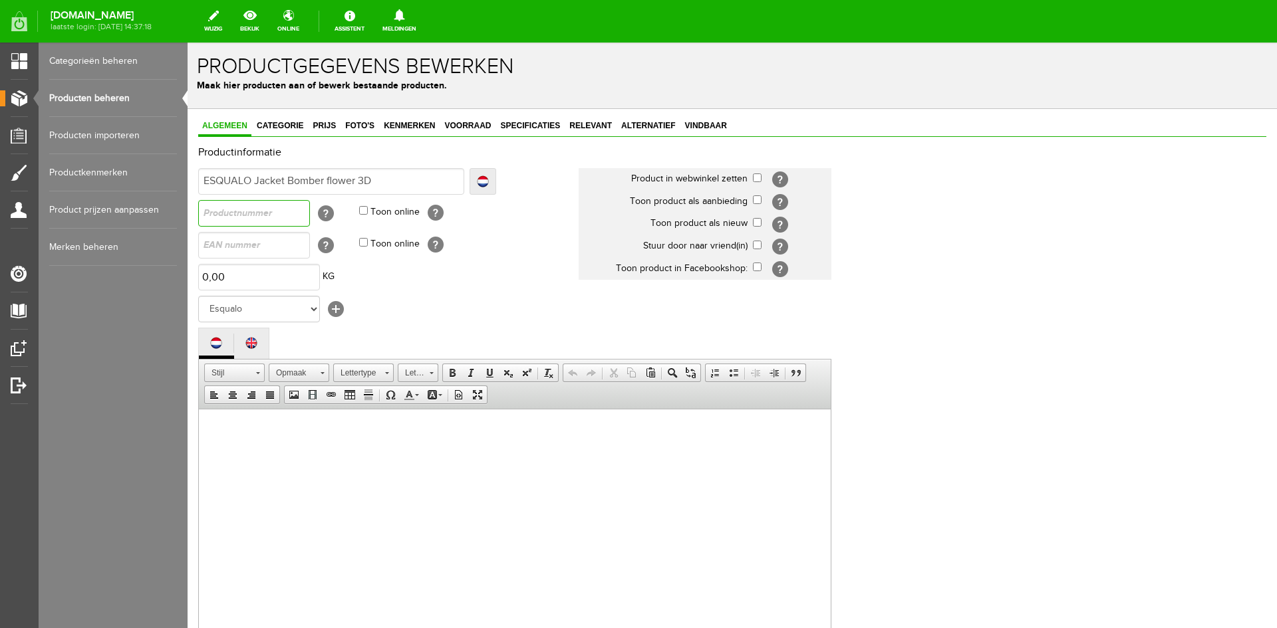
paste input "ES_F25.19510"
click at [212, 429] on p at bounding box center [514, 429] width 605 height 14
click at [239, 441] on span "Plakken" at bounding box center [264, 438] width 70 height 17
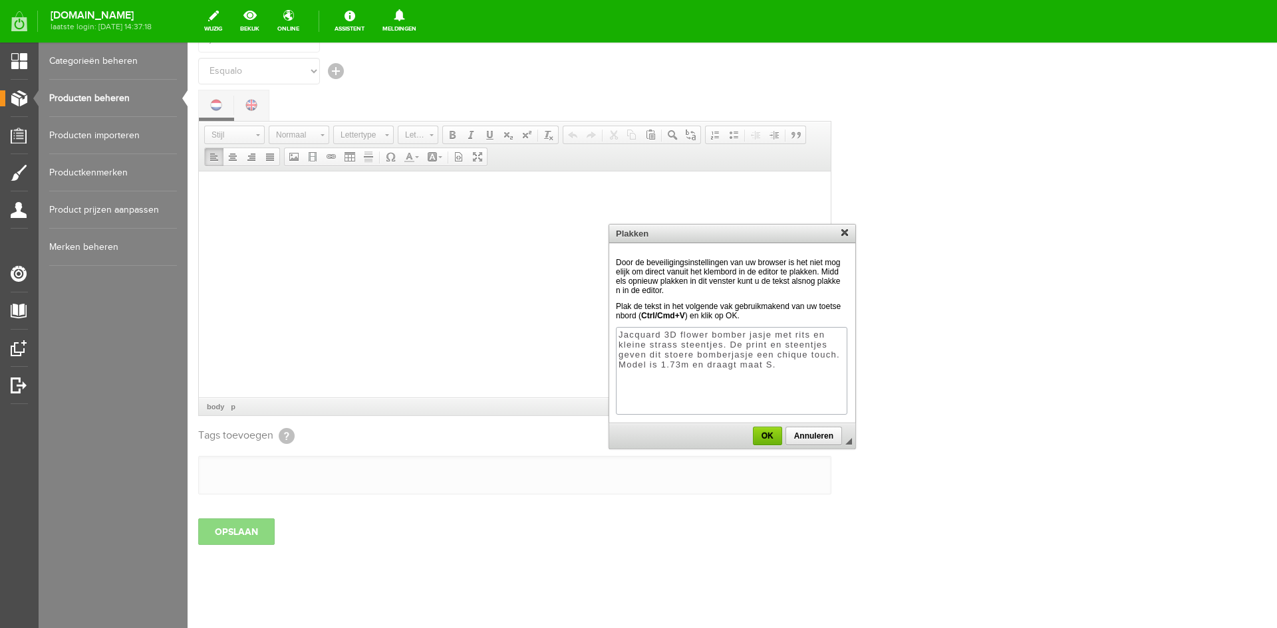
scroll to position [255, 0]
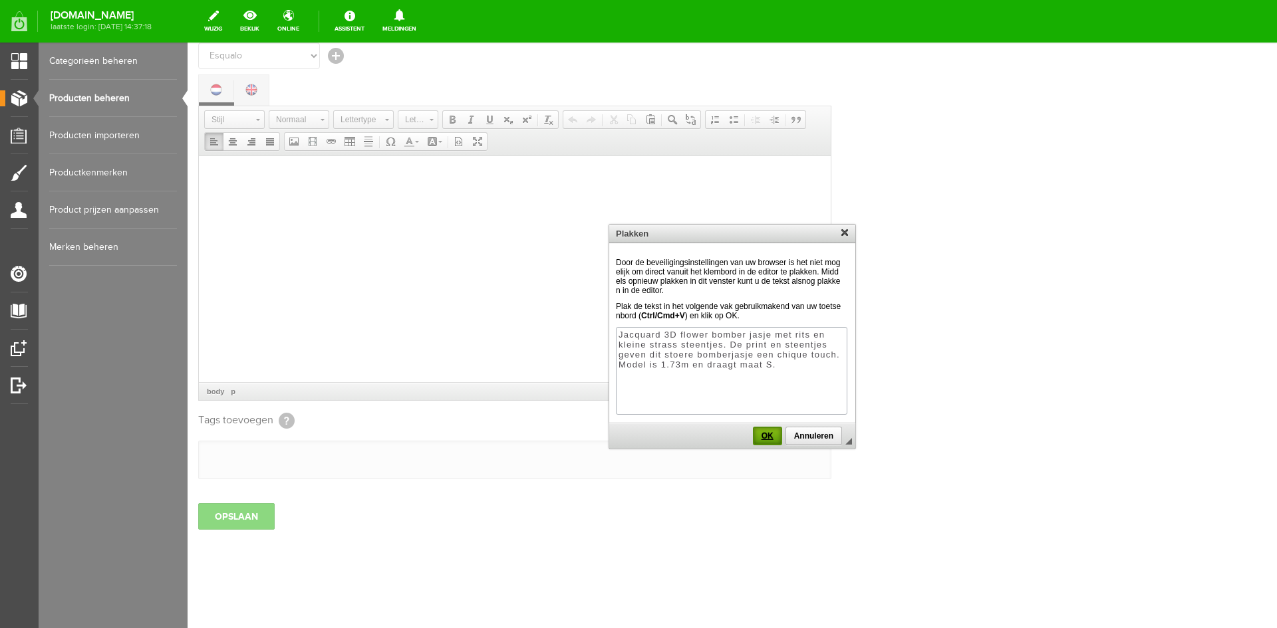
click at [777, 446] on link "OK" at bounding box center [767, 436] width 29 height 19
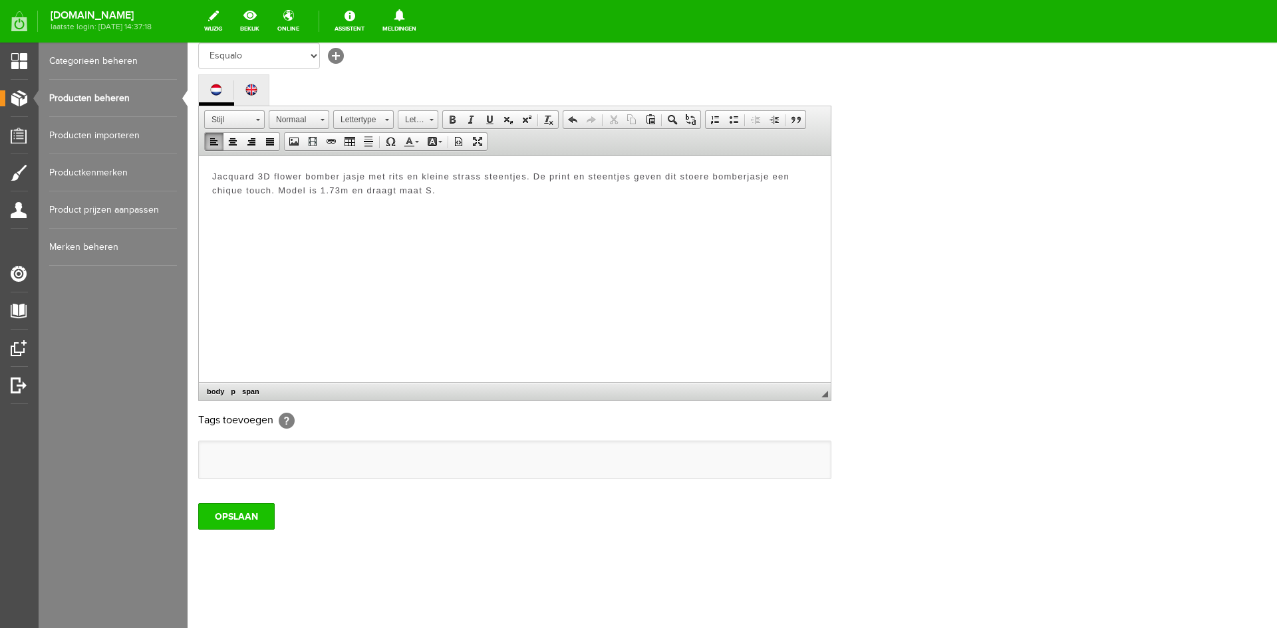
click at [233, 526] on input "OPSLAAN" at bounding box center [236, 516] width 76 height 27
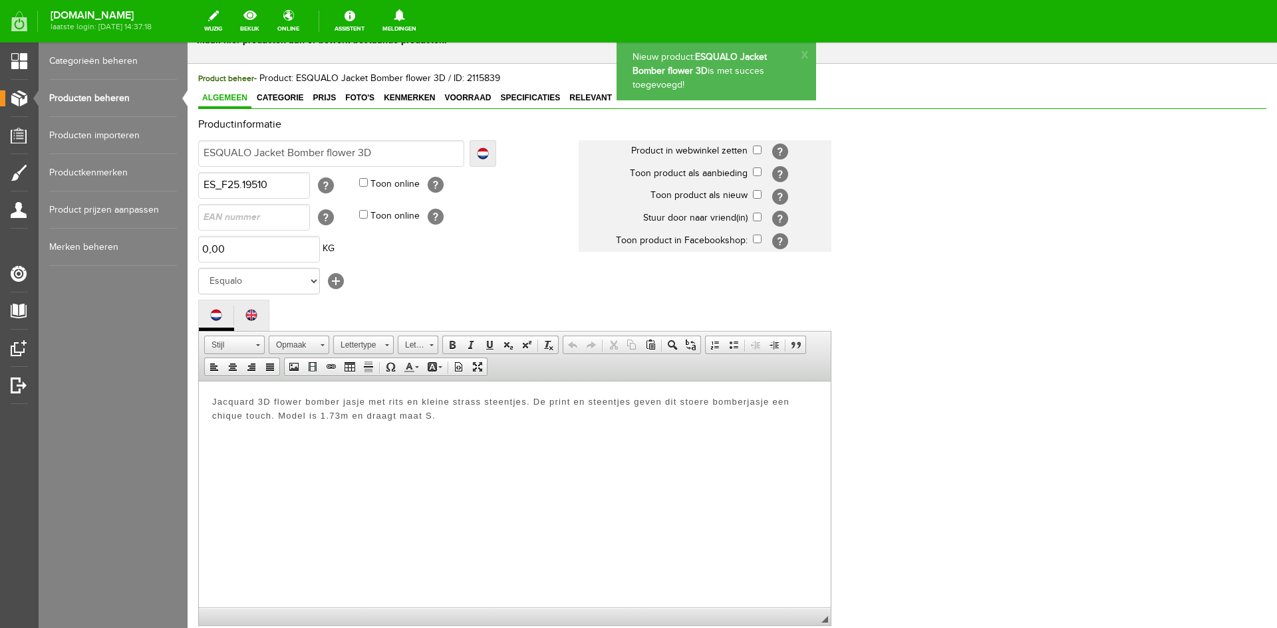
scroll to position [45, 0]
click at [283, 101] on span "Categorie" at bounding box center [280, 98] width 55 height 9
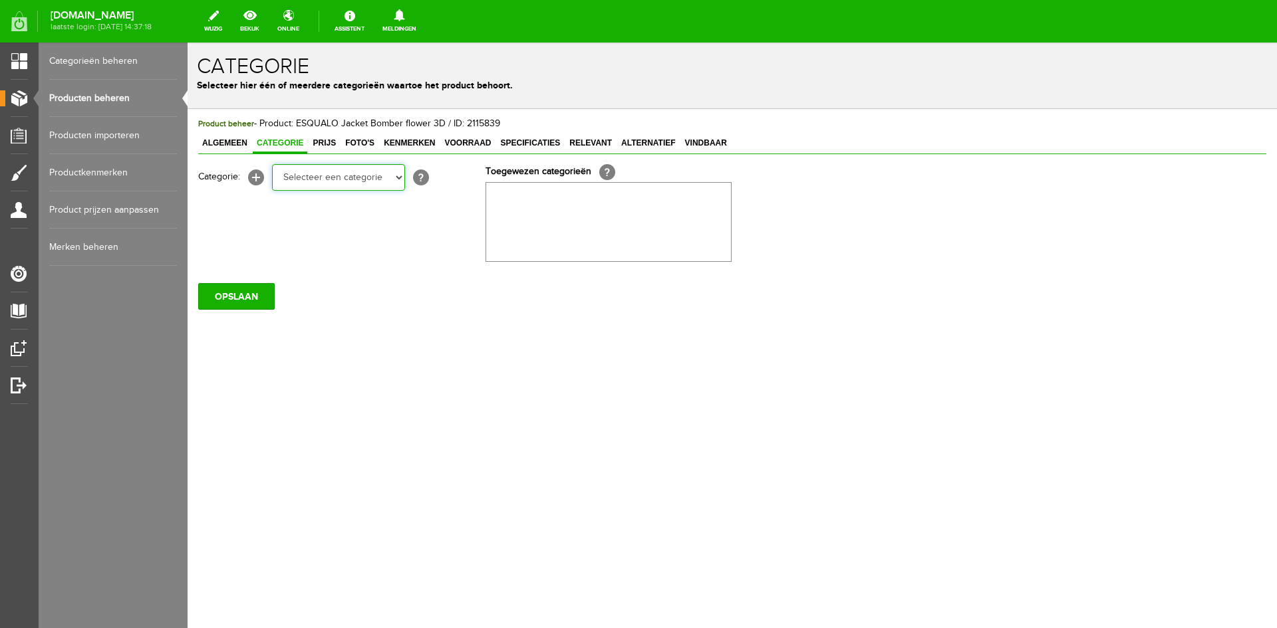
click at [396, 177] on select "Selecteer een categorie KLEDING Alle kleding Badkleding Broeken Blazers Gilet J…" at bounding box center [338, 177] width 133 height 27
click at [272, 164] on select "Selecteer een categorie KLEDING Alle kleding Badkleding Broeken Blazers Gilet J…" at bounding box center [338, 177] width 133 height 27
click at [398, 182] on select "Selecteer een categorie KLEDING Alle kleding Badkleding Broeken Blazers Gilet J…" at bounding box center [338, 177] width 133 height 27
click at [272, 164] on select "Selecteer een categorie KLEDING Alle kleding Badkleding Broeken Blazers Gilet J…" at bounding box center [338, 177] width 133 height 27
click at [396, 178] on select "Selecteer een categorie KLEDING Alle kleding Badkleding Broeken Blazers Gilet J…" at bounding box center [338, 177] width 133 height 27
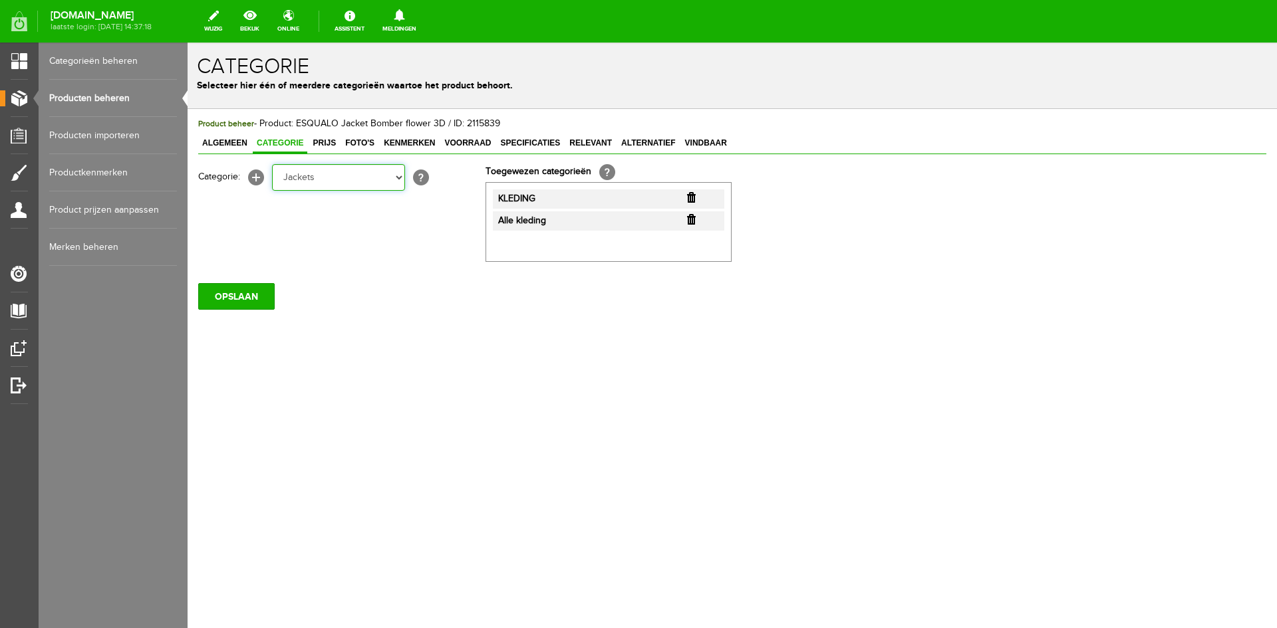
click at [272, 164] on select "Selecteer een categorie KLEDING Alle kleding Badkleding Broeken Blazers Gilet J…" at bounding box center [338, 177] width 133 height 27
click at [401, 180] on select "Selecteer een categorie KLEDING Alle kleding Badkleding Broeken Blazers Gilet J…" at bounding box center [338, 177] width 133 height 27
click at [217, 295] on input "OPSLAAN" at bounding box center [236, 297] width 76 height 27
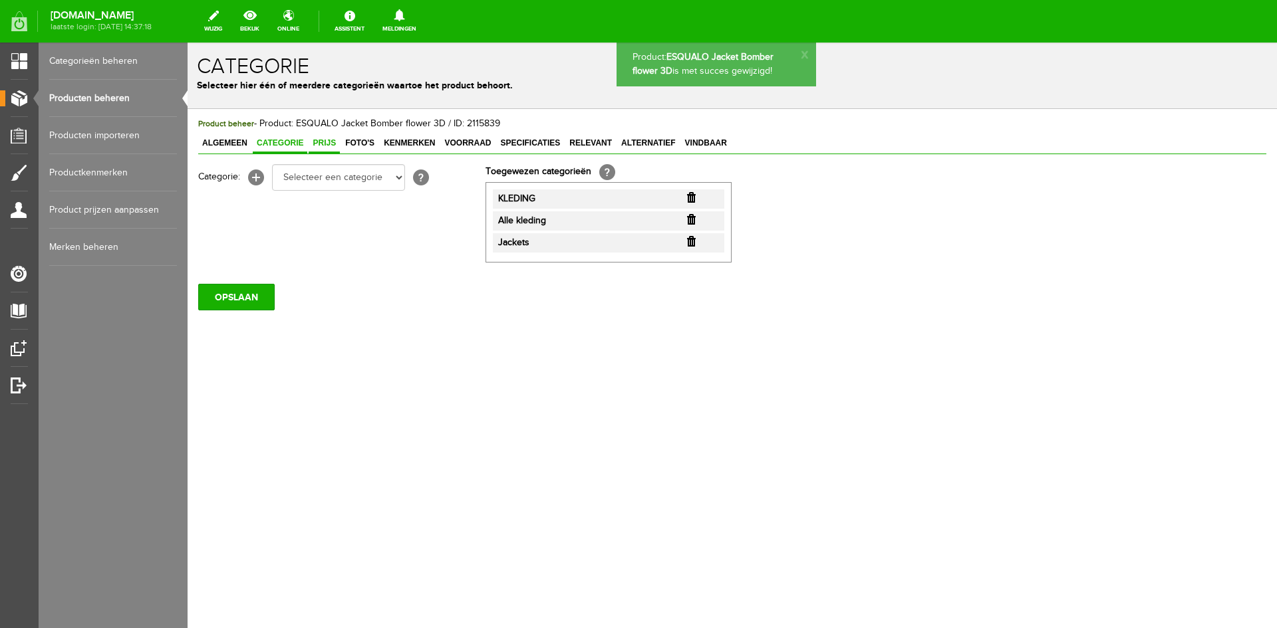
click at [325, 144] on span "Prijs" at bounding box center [324, 142] width 31 height 9
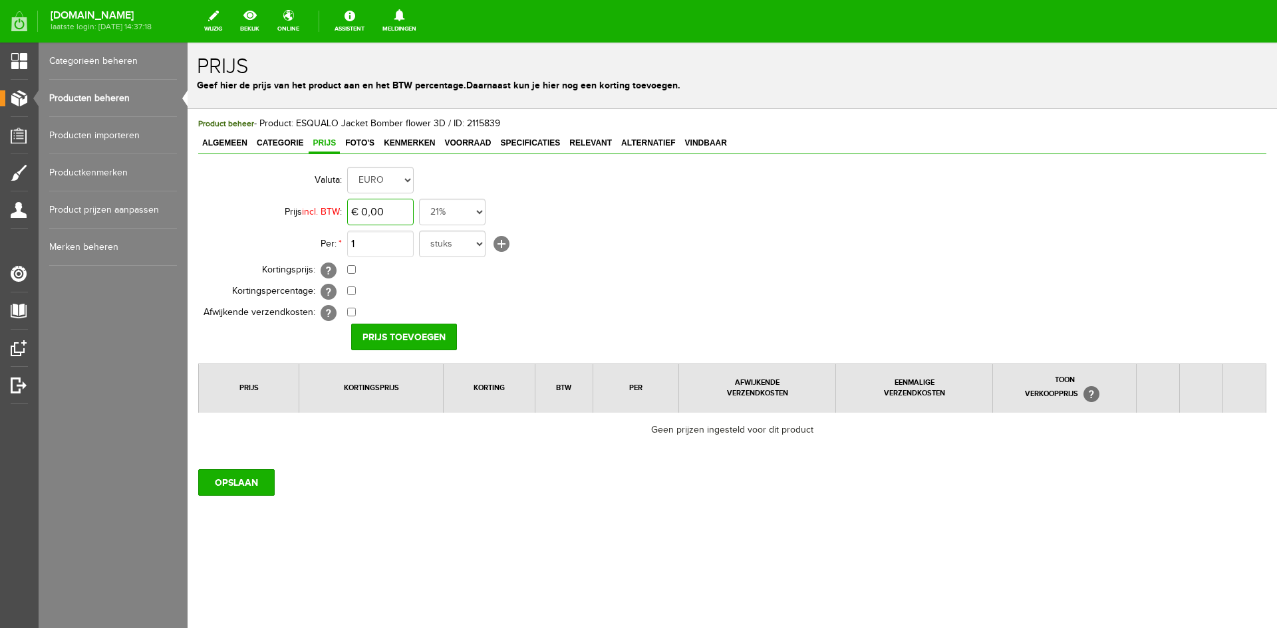
click at [403, 212] on input "€ 0,00" at bounding box center [380, 212] width 67 height 27
click at [405, 339] on input "Prijs toevoegen" at bounding box center [404, 337] width 106 height 27
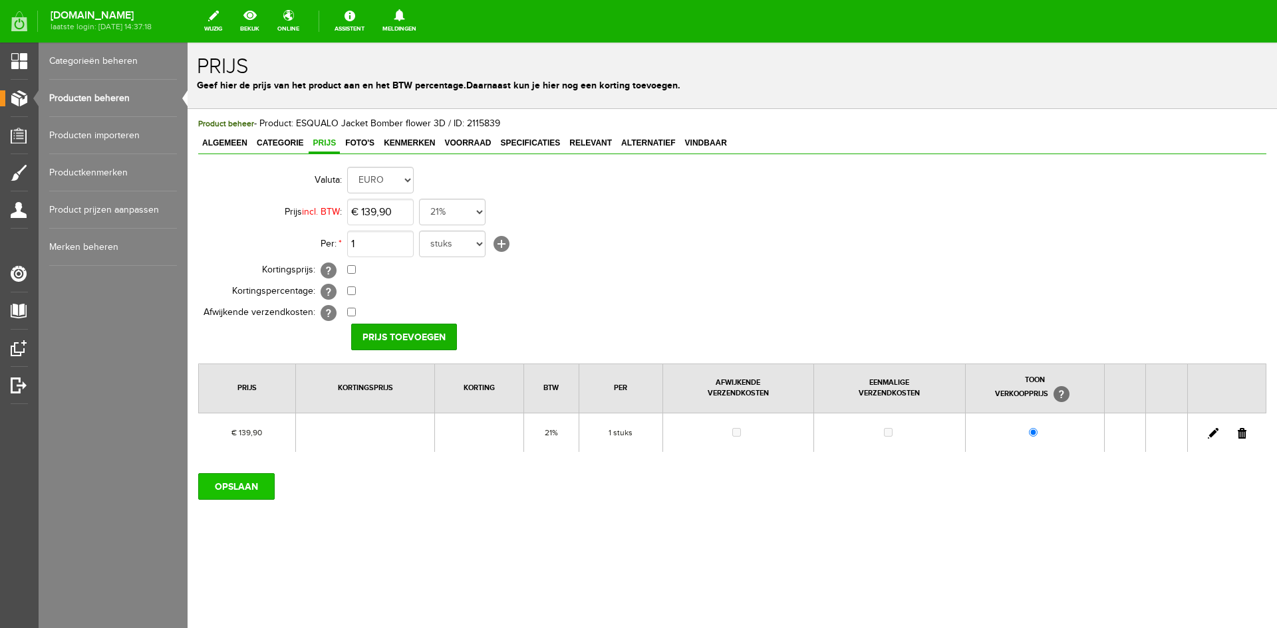
click at [225, 485] on input "OPSLAAN" at bounding box center [236, 487] width 76 height 27
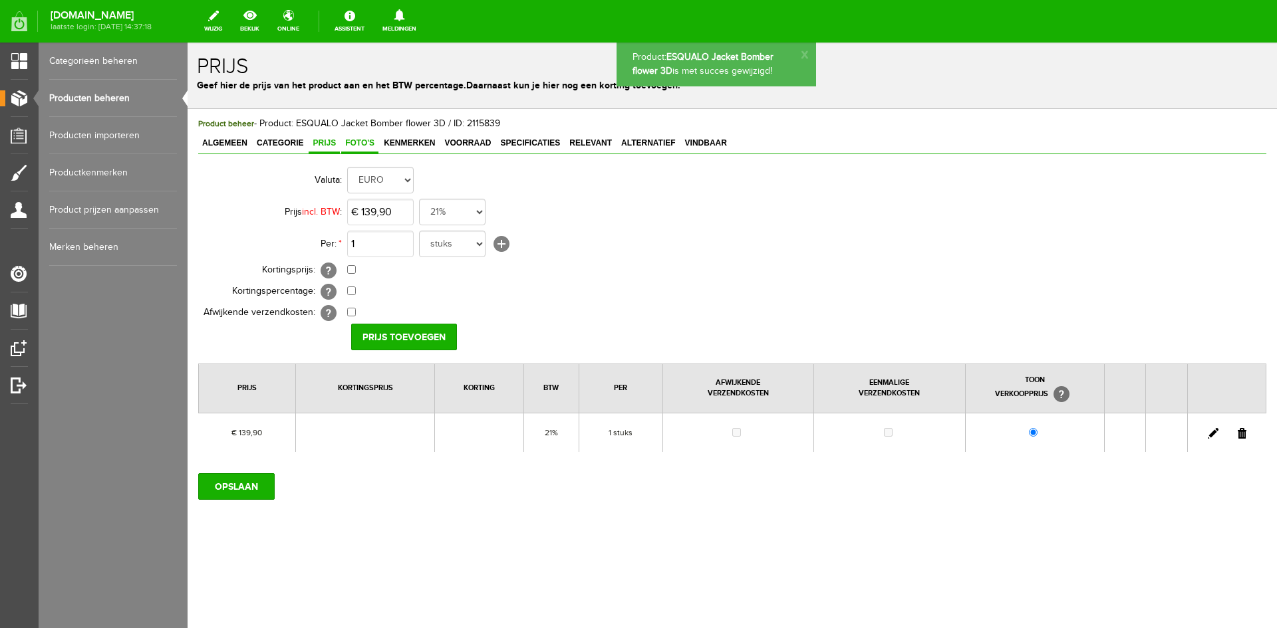
click at [357, 140] on span "Foto's" at bounding box center [359, 142] width 37 height 9
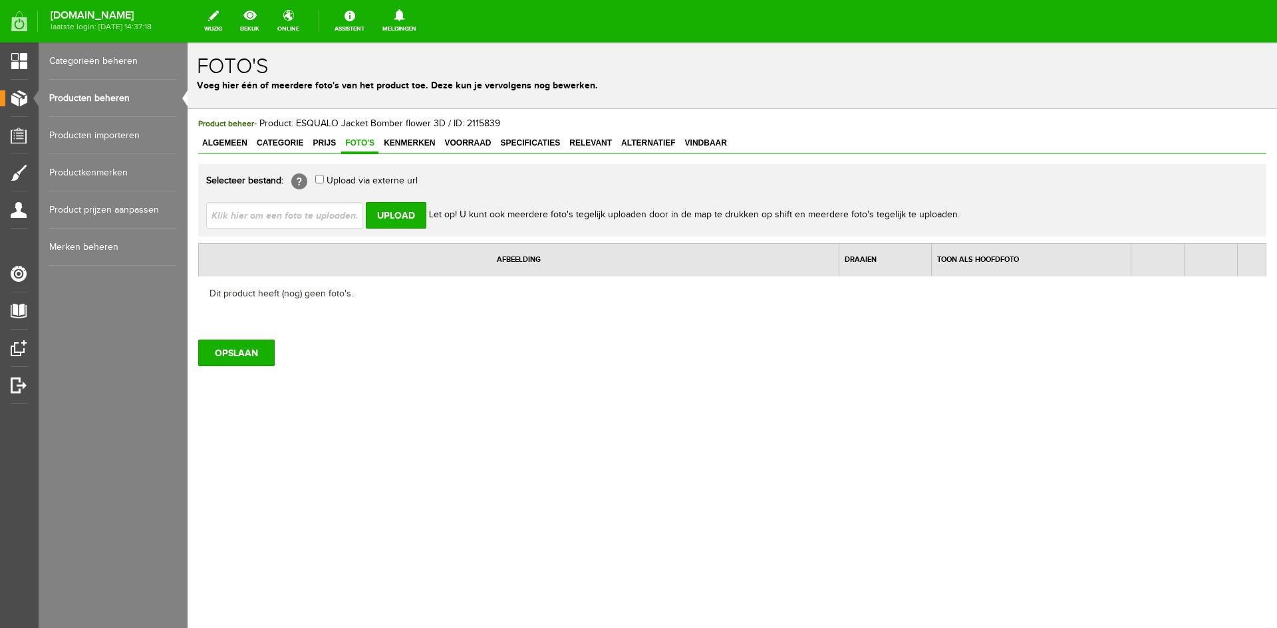
click at [281, 217] on input "file" at bounding box center [290, 214] width 168 height 25
click at [389, 215] on input "Upload" at bounding box center [396, 215] width 61 height 27
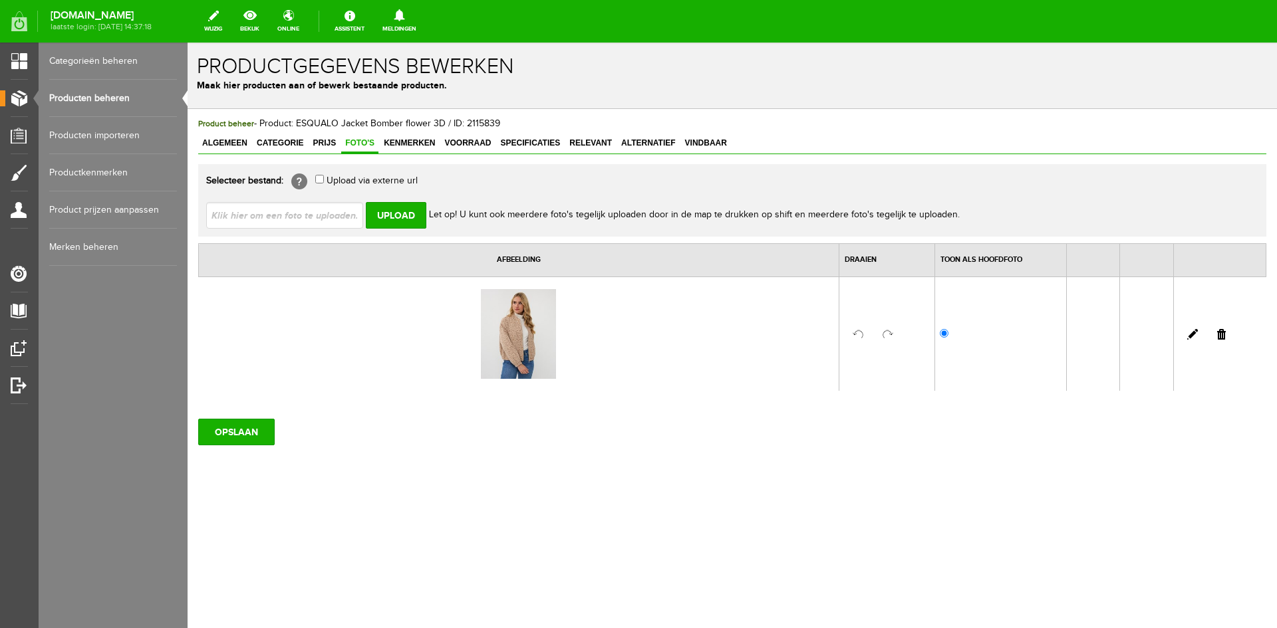
click at [332, 219] on input "file" at bounding box center [290, 214] width 168 height 25
click at [390, 219] on input "Upload" at bounding box center [396, 215] width 61 height 27
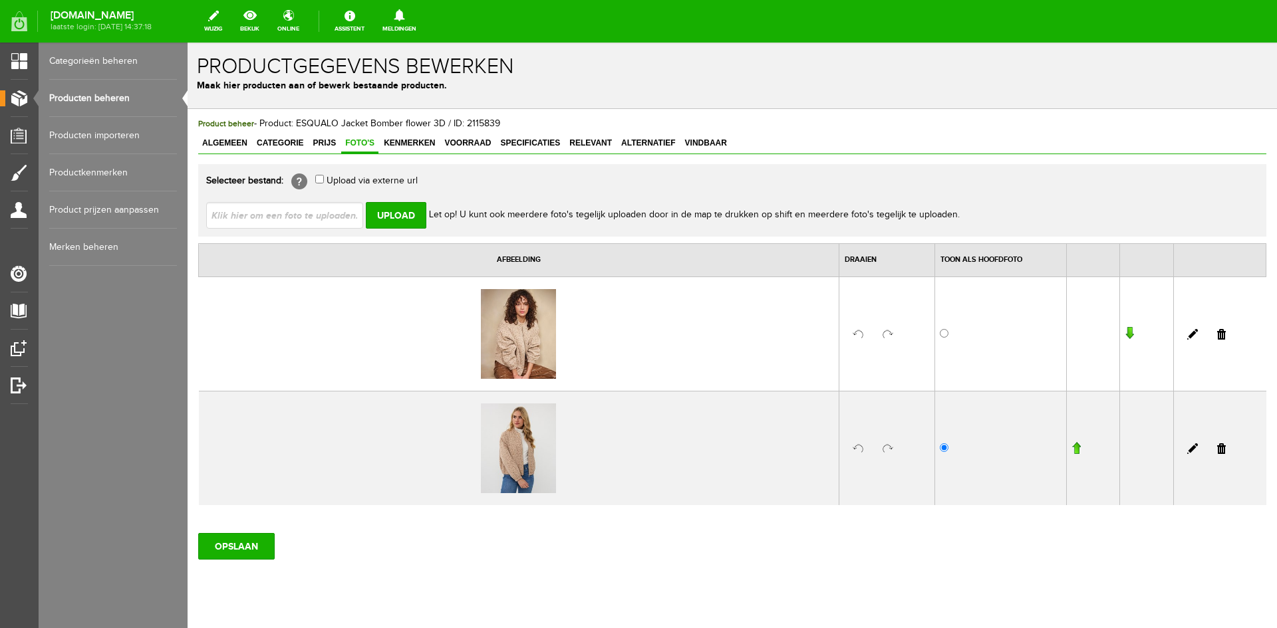
click at [299, 215] on input "file" at bounding box center [290, 214] width 168 height 25
click at [393, 221] on input "Upload" at bounding box center [396, 215] width 61 height 27
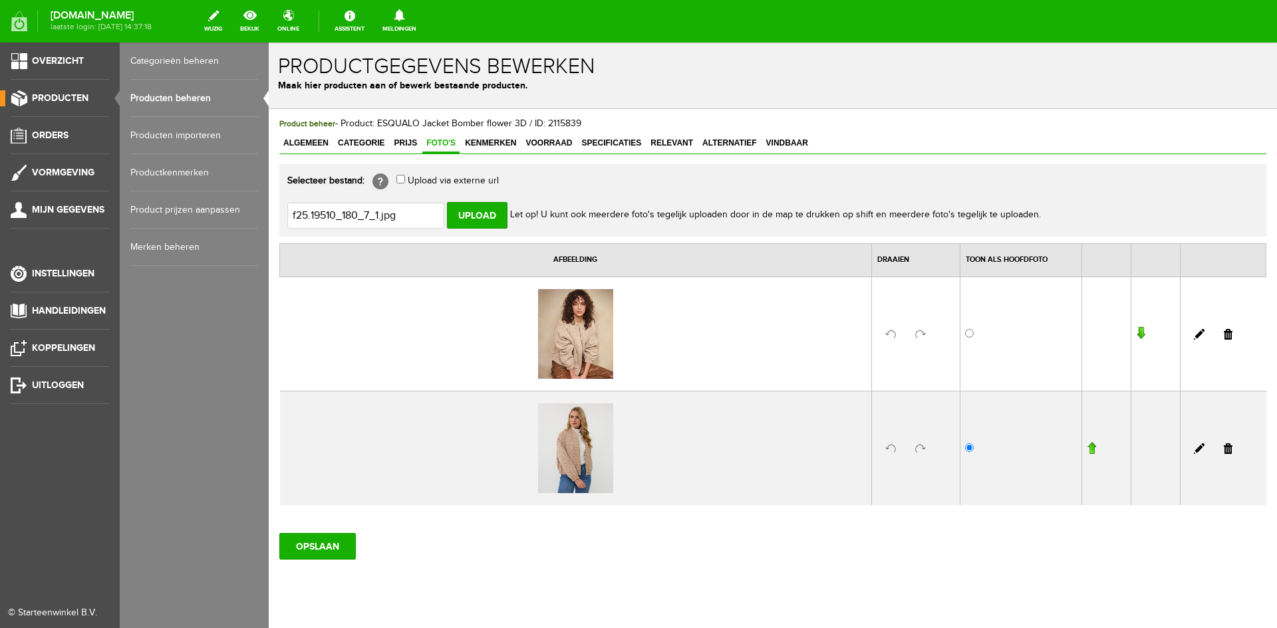
click at [170, 94] on link "Producten beheren" at bounding box center [194, 98] width 128 height 37
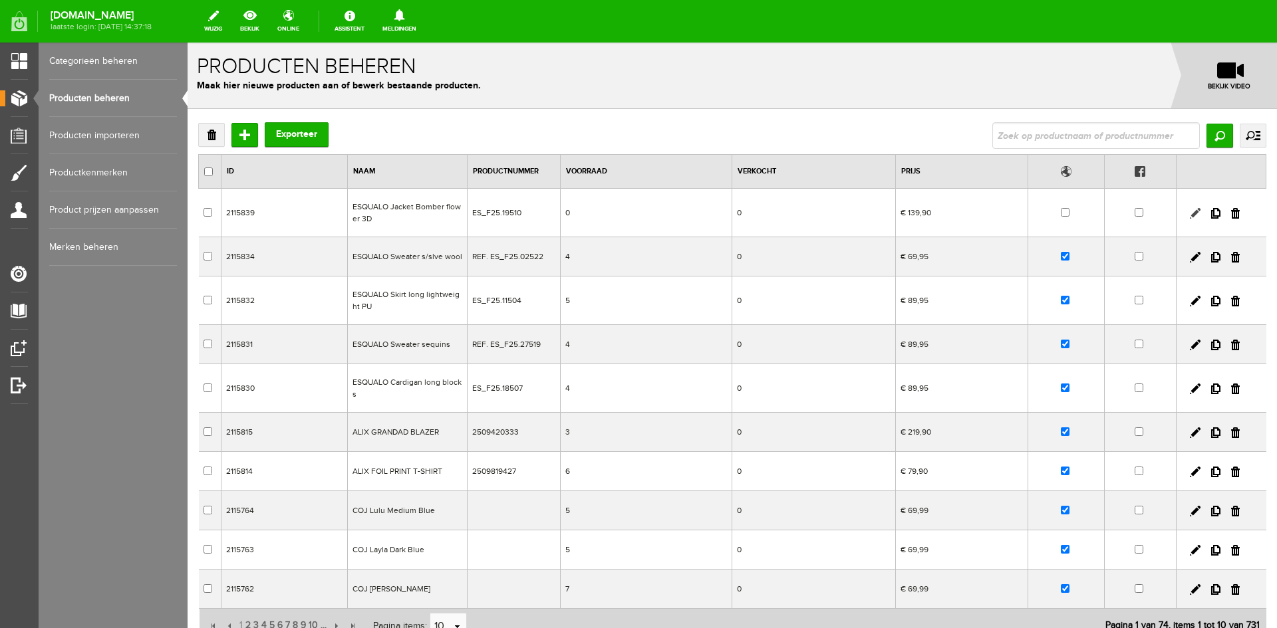
click at [1195, 213] on link at bounding box center [1195, 213] width 11 height 11
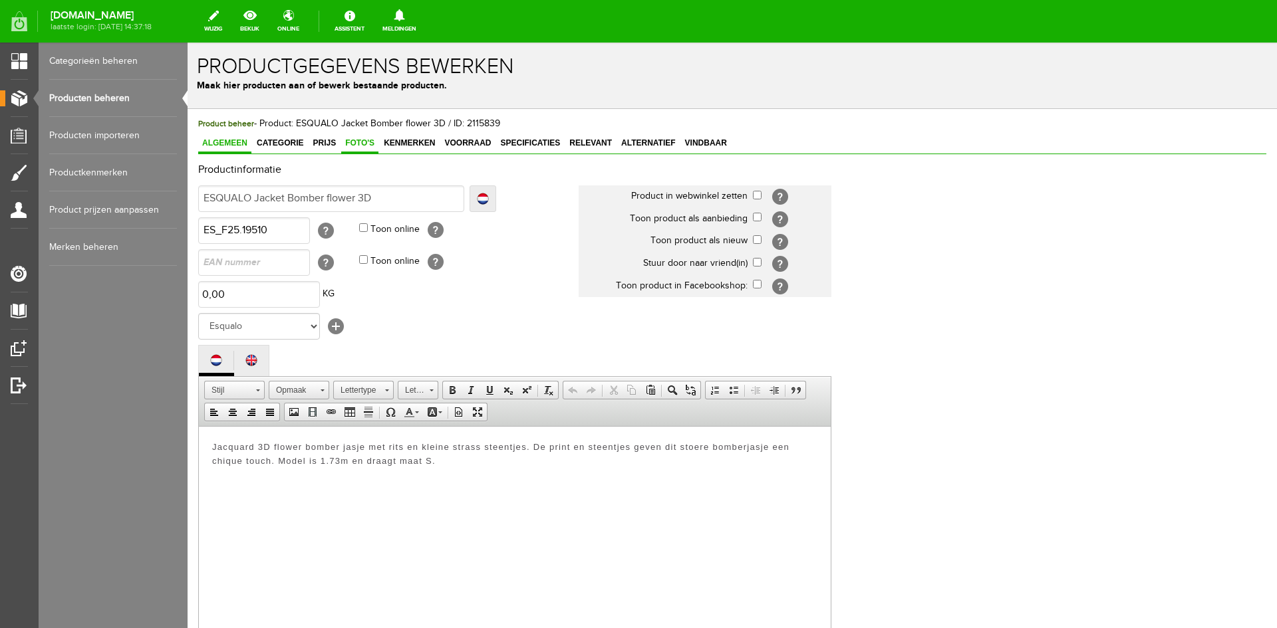
click at [350, 142] on span "Foto's" at bounding box center [359, 142] width 37 height 9
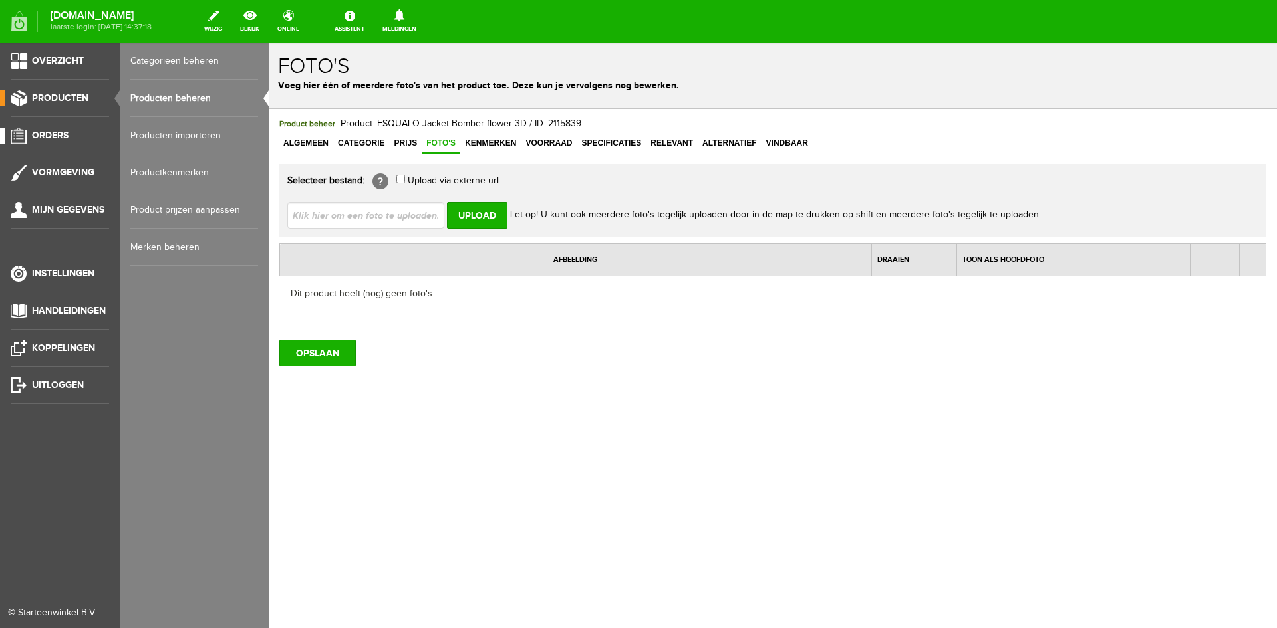
click at [49, 131] on span "Orders" at bounding box center [50, 135] width 37 height 11
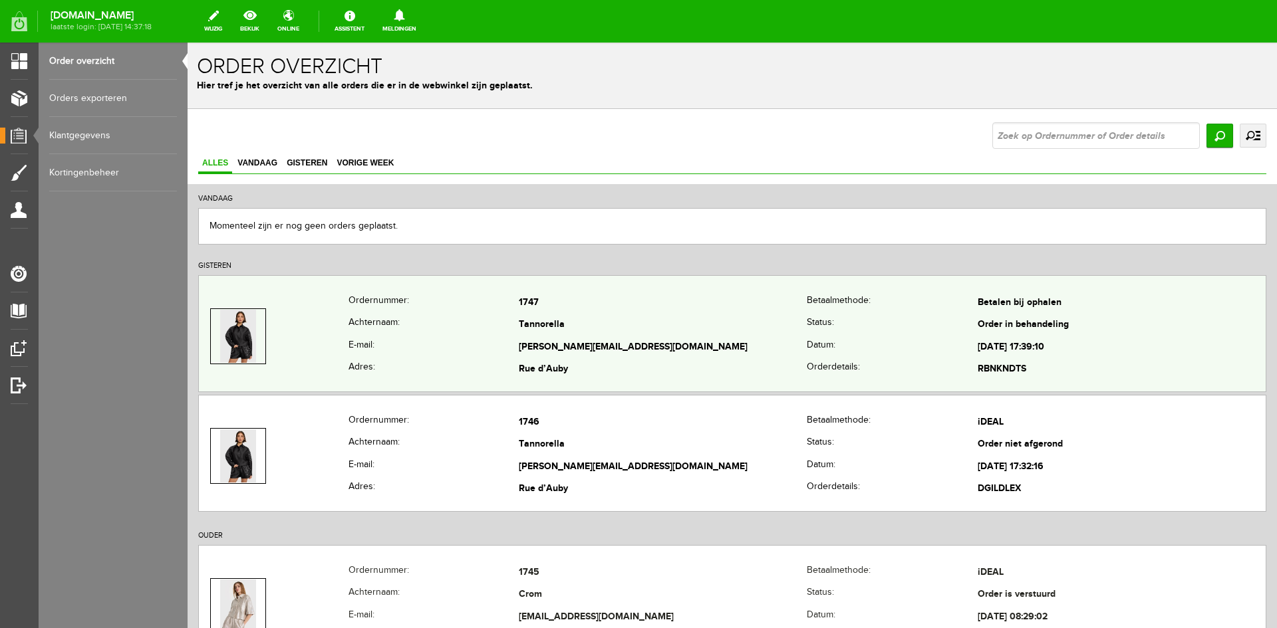
click at [235, 346] on img at bounding box center [237, 336] width 35 height 53
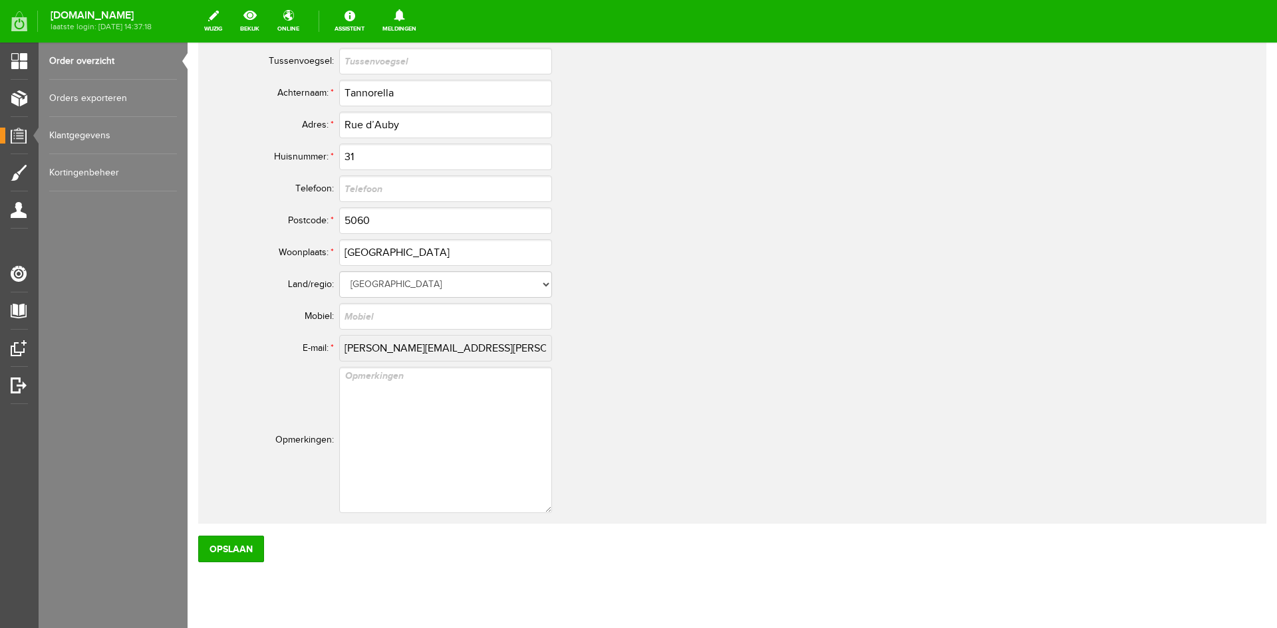
scroll to position [475, 0]
